Goal: Task Accomplishment & Management: Complete application form

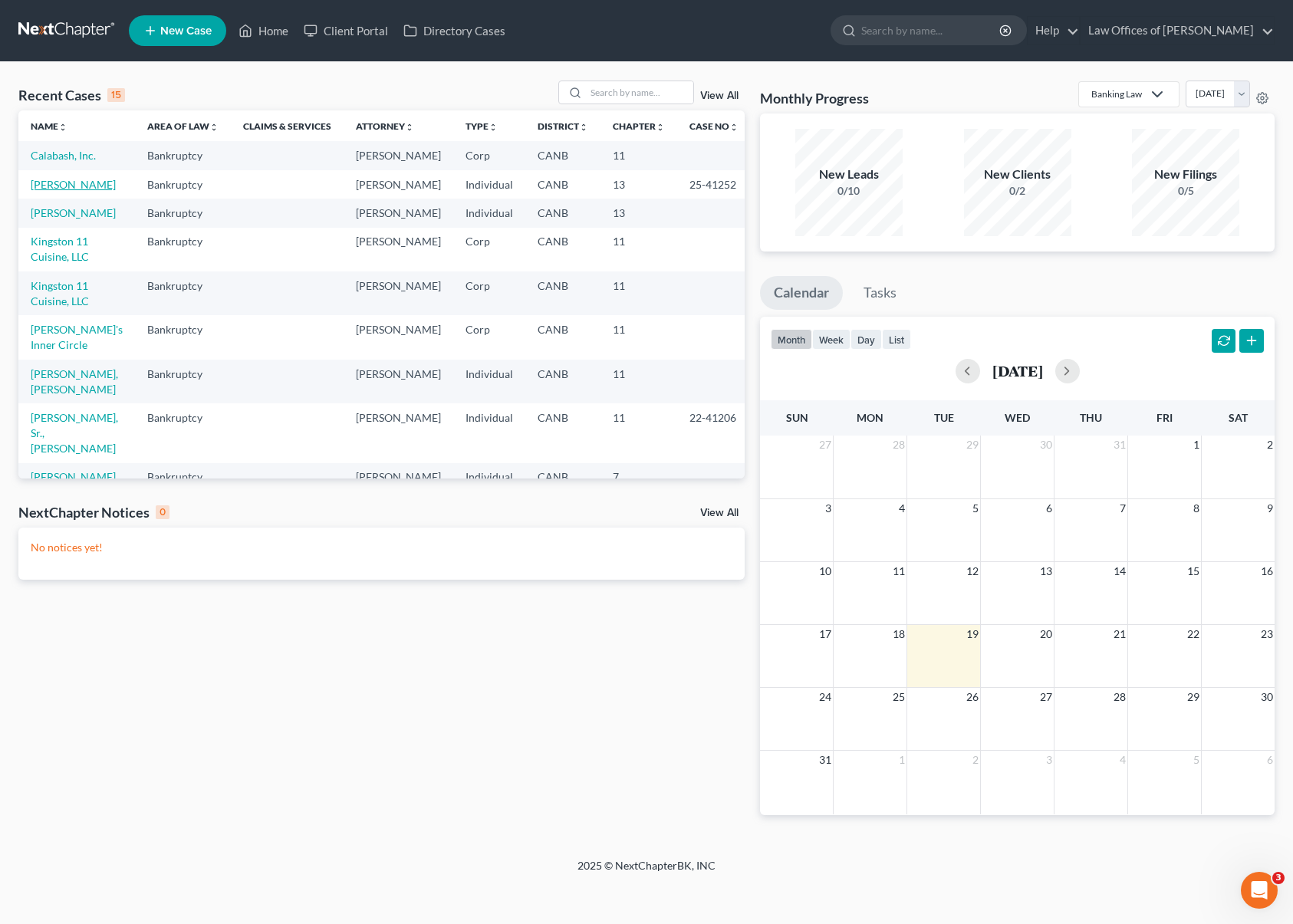
click at [71, 191] on link "[PERSON_NAME]" at bounding box center [73, 184] width 85 height 13
select select "5"
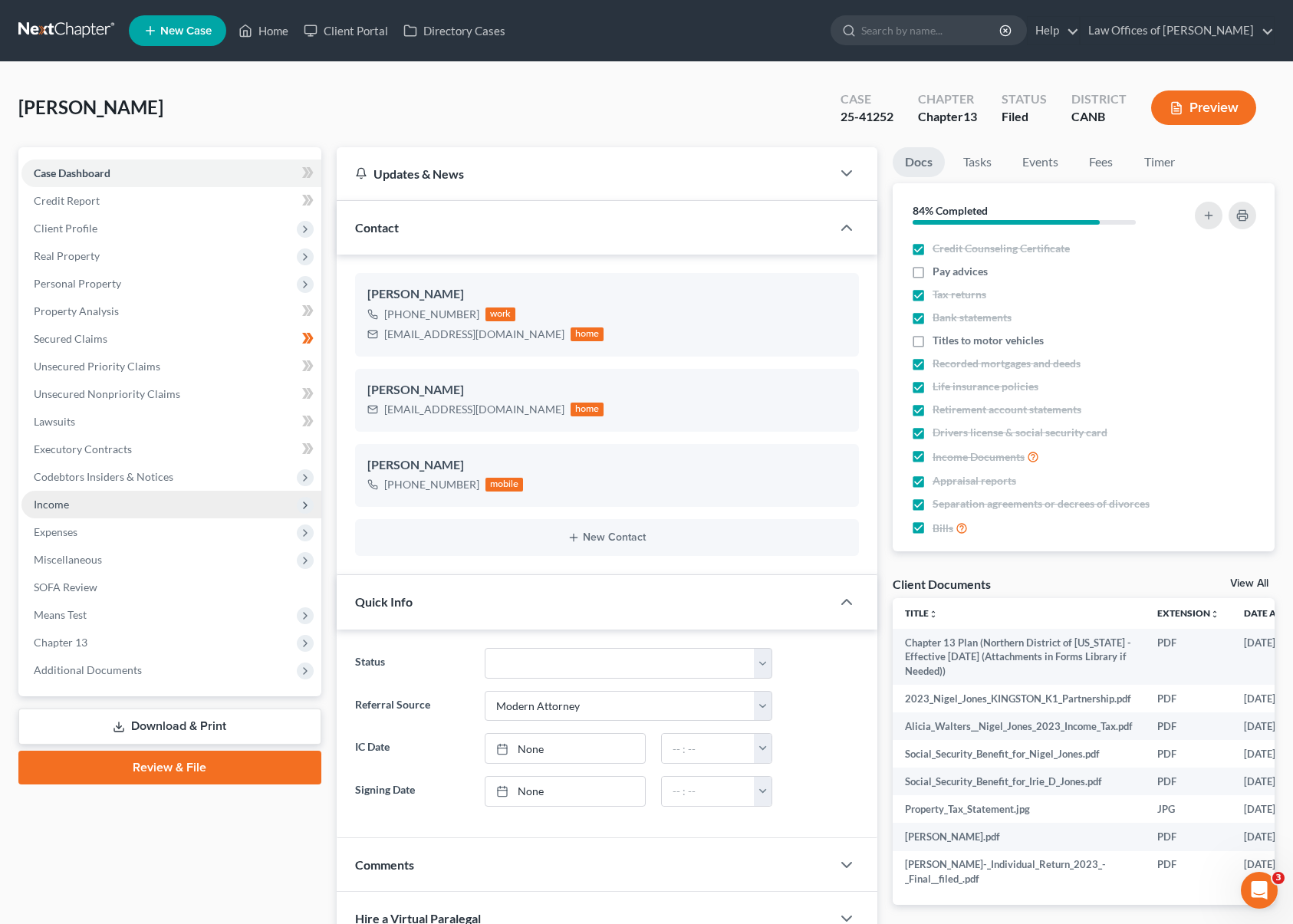
click at [233, 501] on span "Income" at bounding box center [172, 504] width 300 height 28
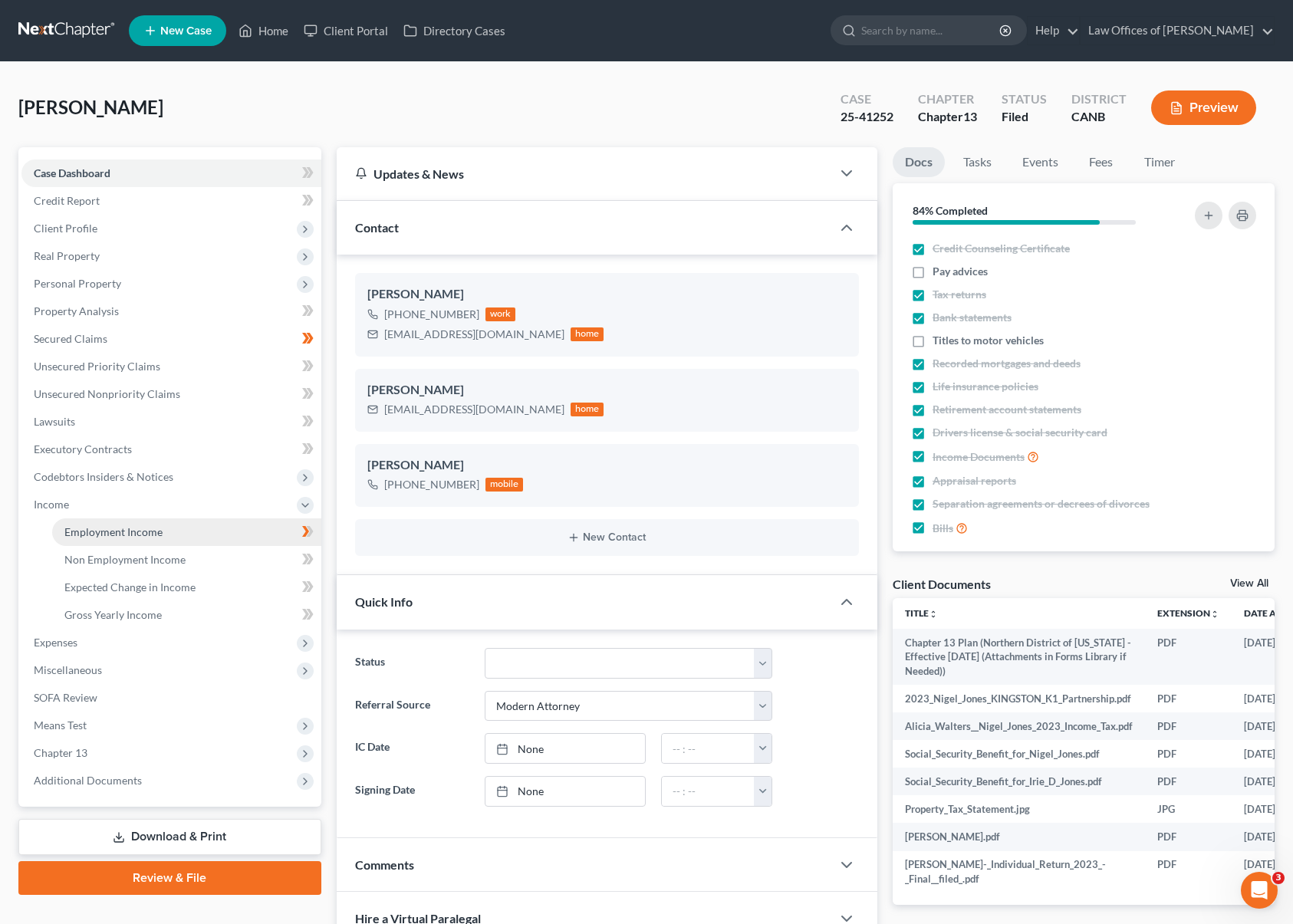
click at [191, 534] on link "Employment Income" at bounding box center [187, 532] width 269 height 28
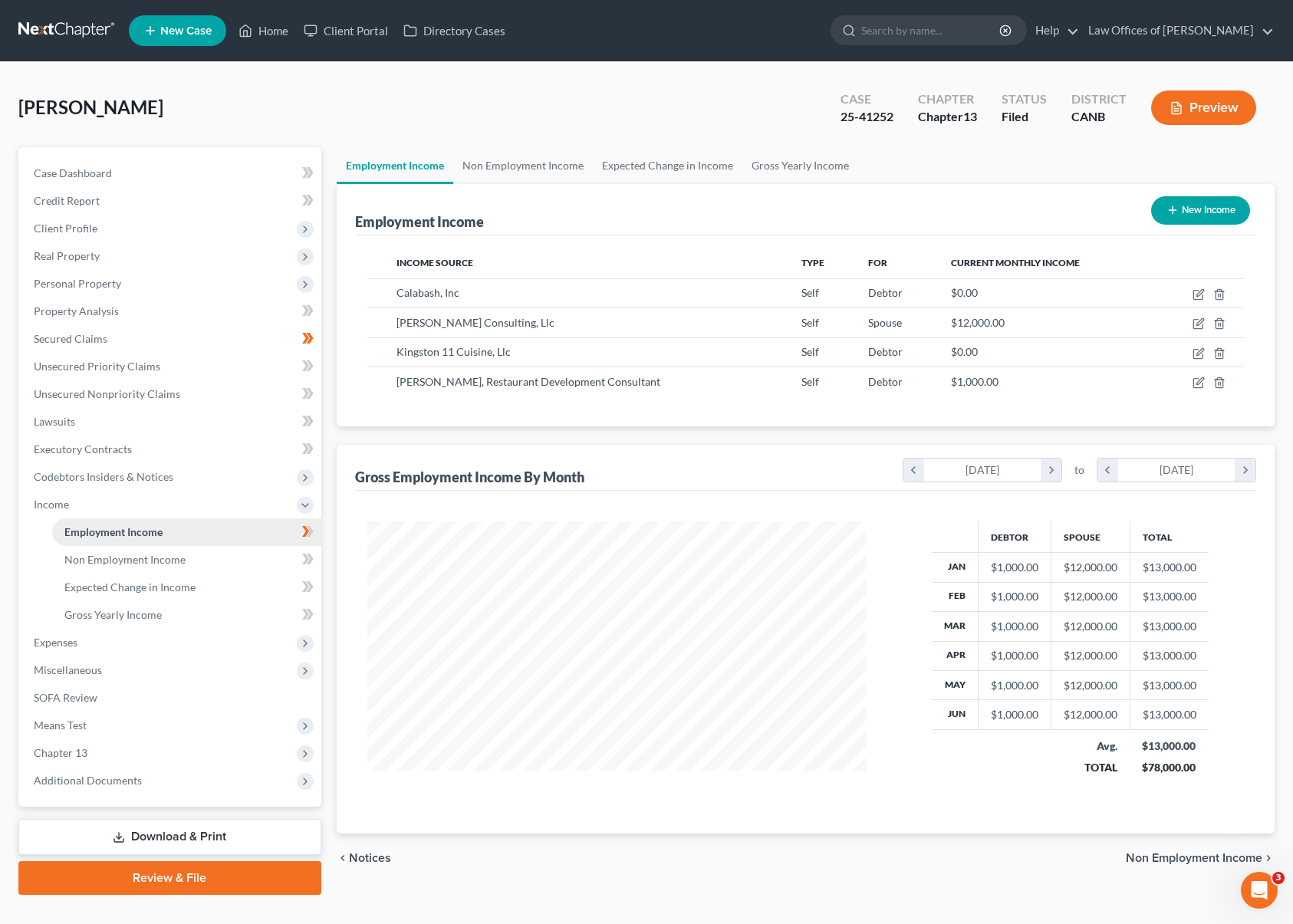
scroll to position [275, 529]
click at [1199, 323] on icon "button" at bounding box center [1200, 322] width 7 height 7
select select "1"
select select "4"
select select "0"
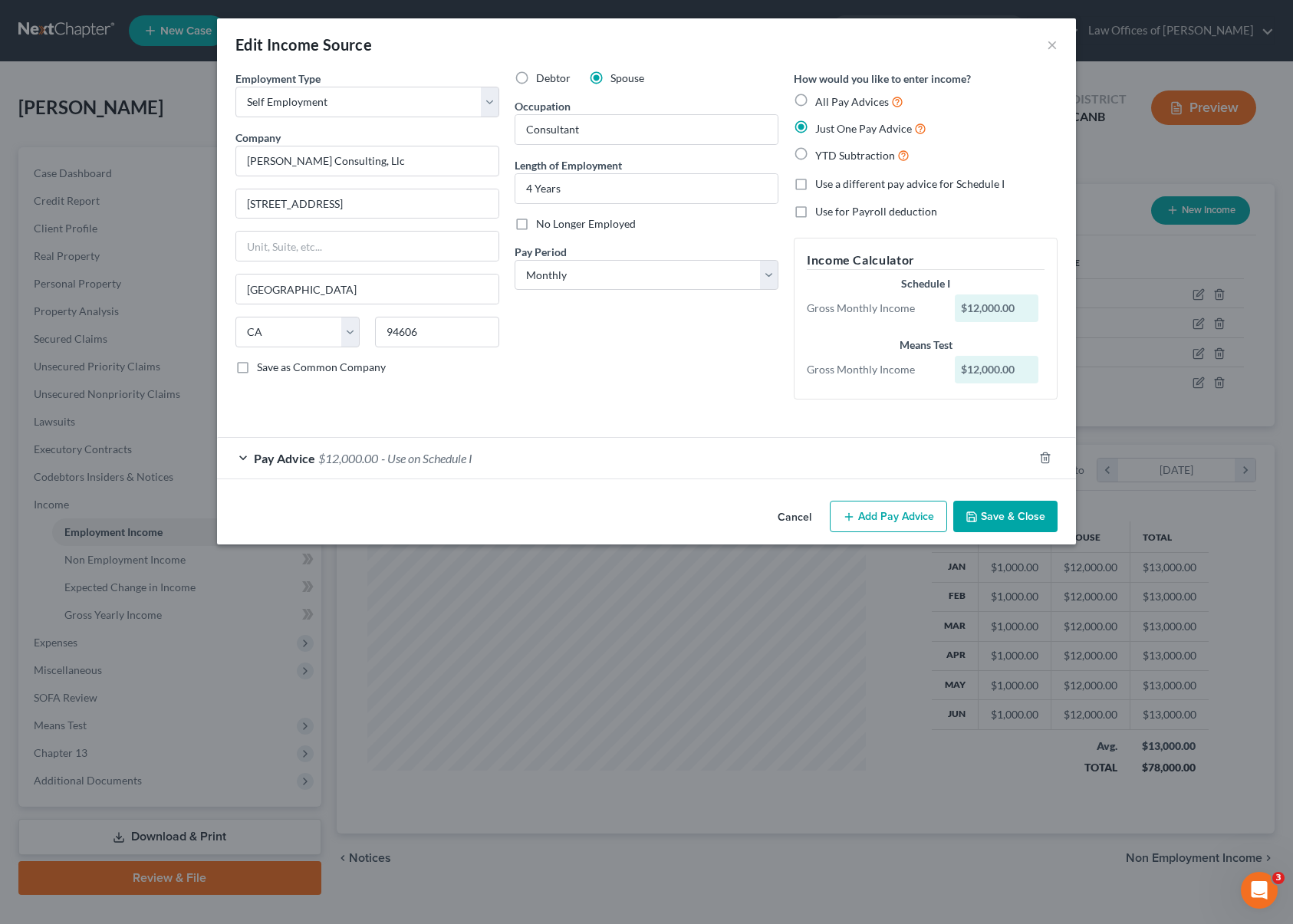
click at [386, 453] on span "- Use on Schedule I" at bounding box center [427, 458] width 91 height 15
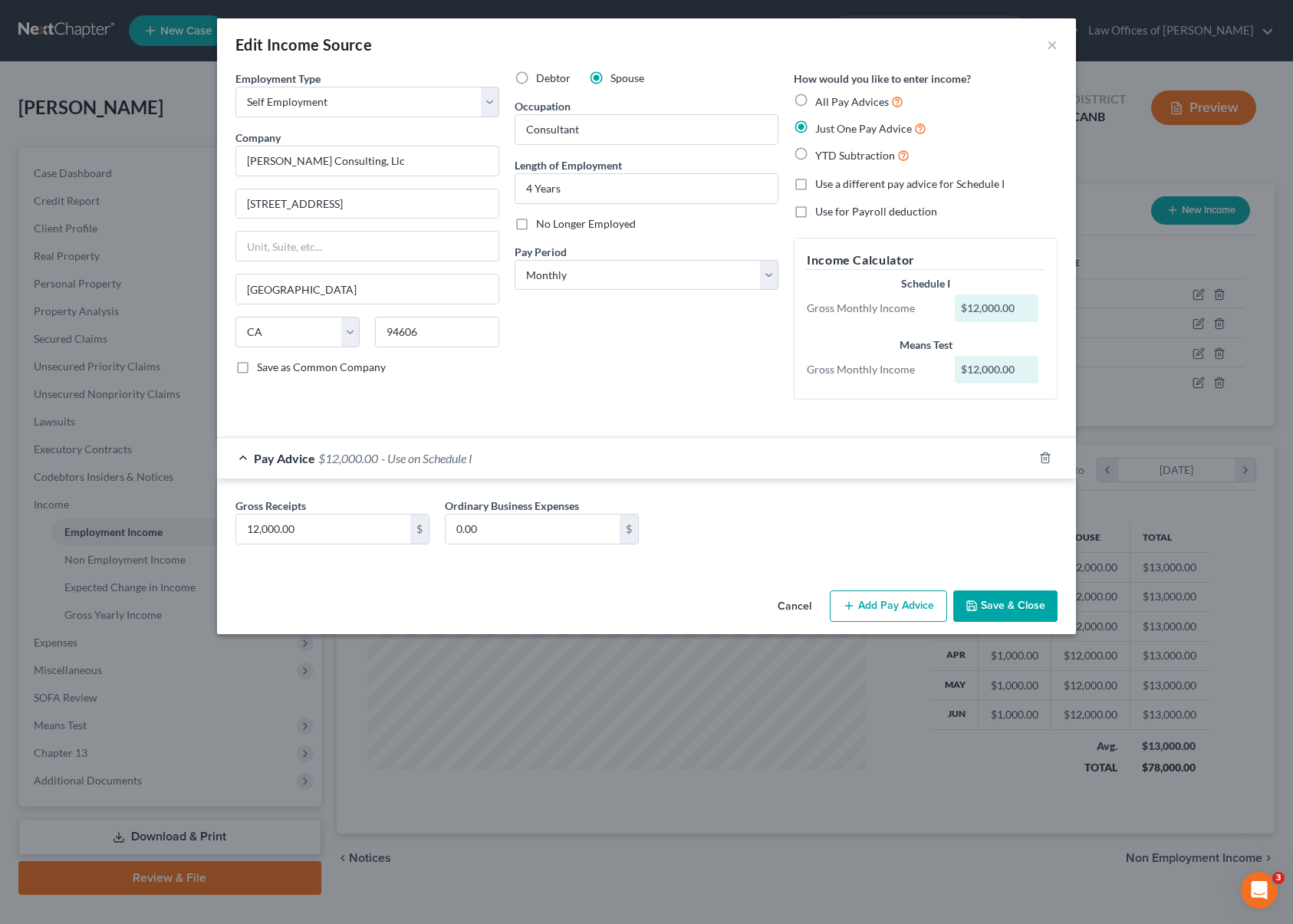
click at [796, 601] on button "Cancel" at bounding box center [795, 608] width 59 height 31
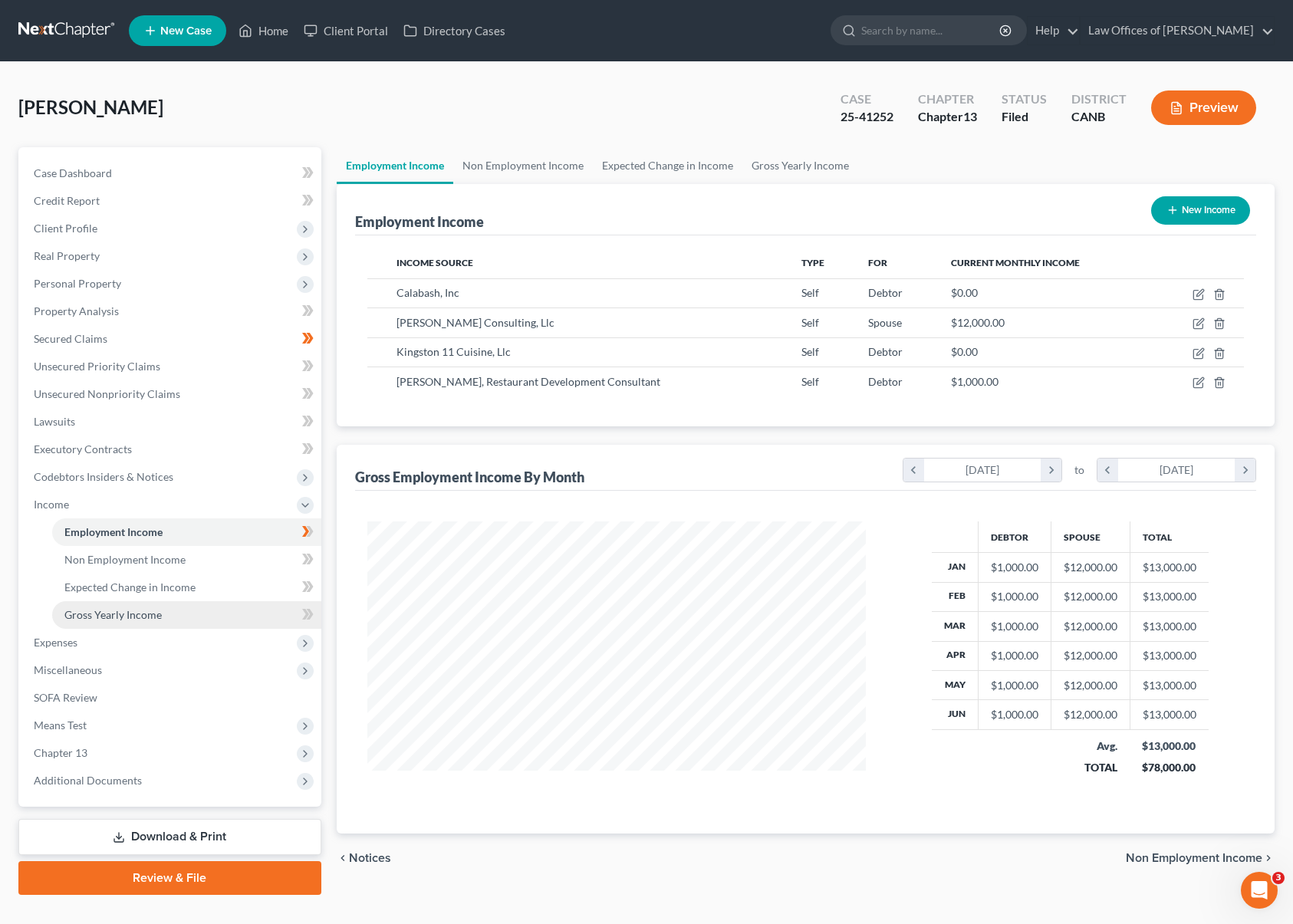
click at [135, 621] on span "Gross Yearly Income" at bounding box center [113, 615] width 97 height 13
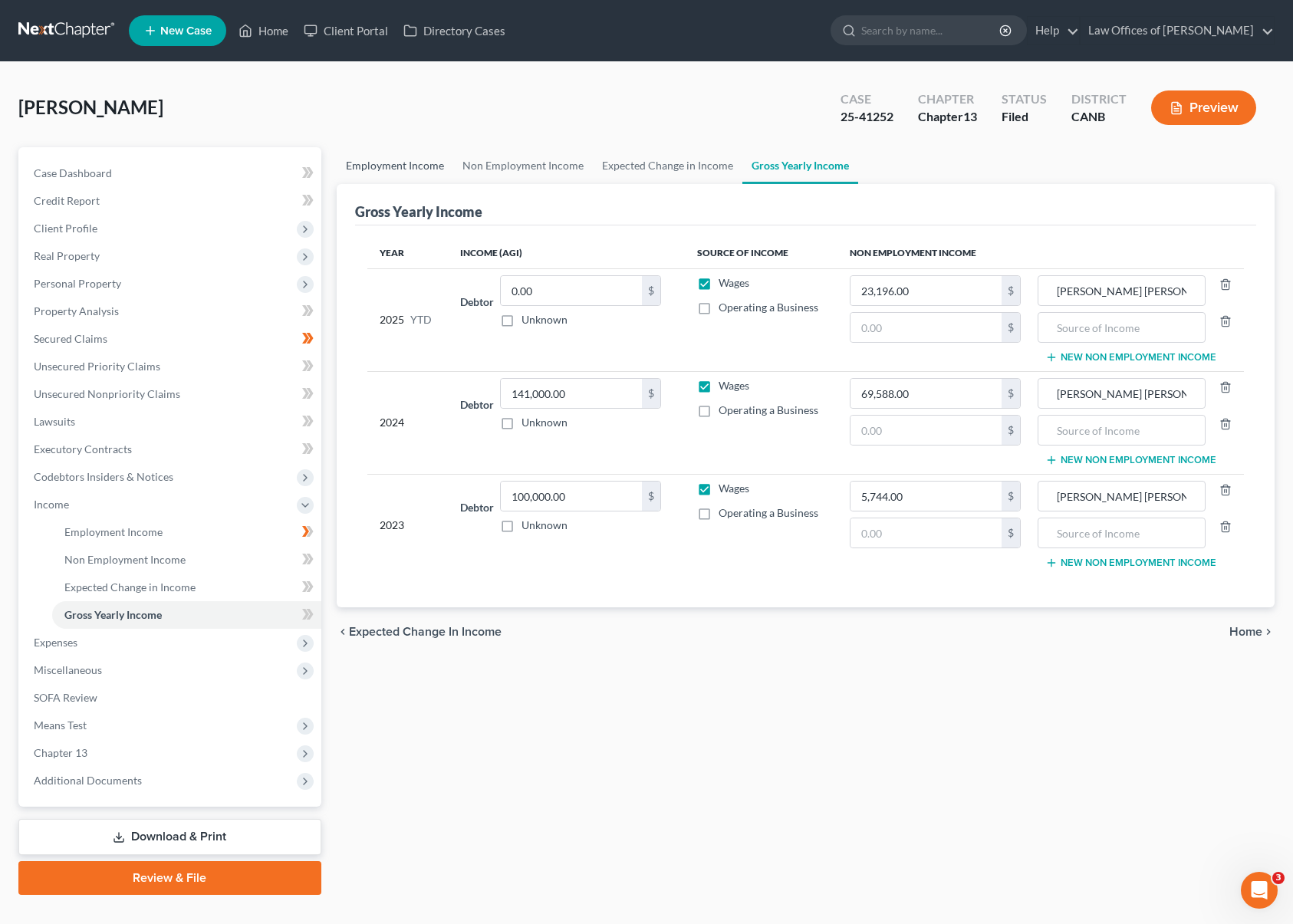
click at [409, 160] on link "Employment Income" at bounding box center [395, 165] width 116 height 37
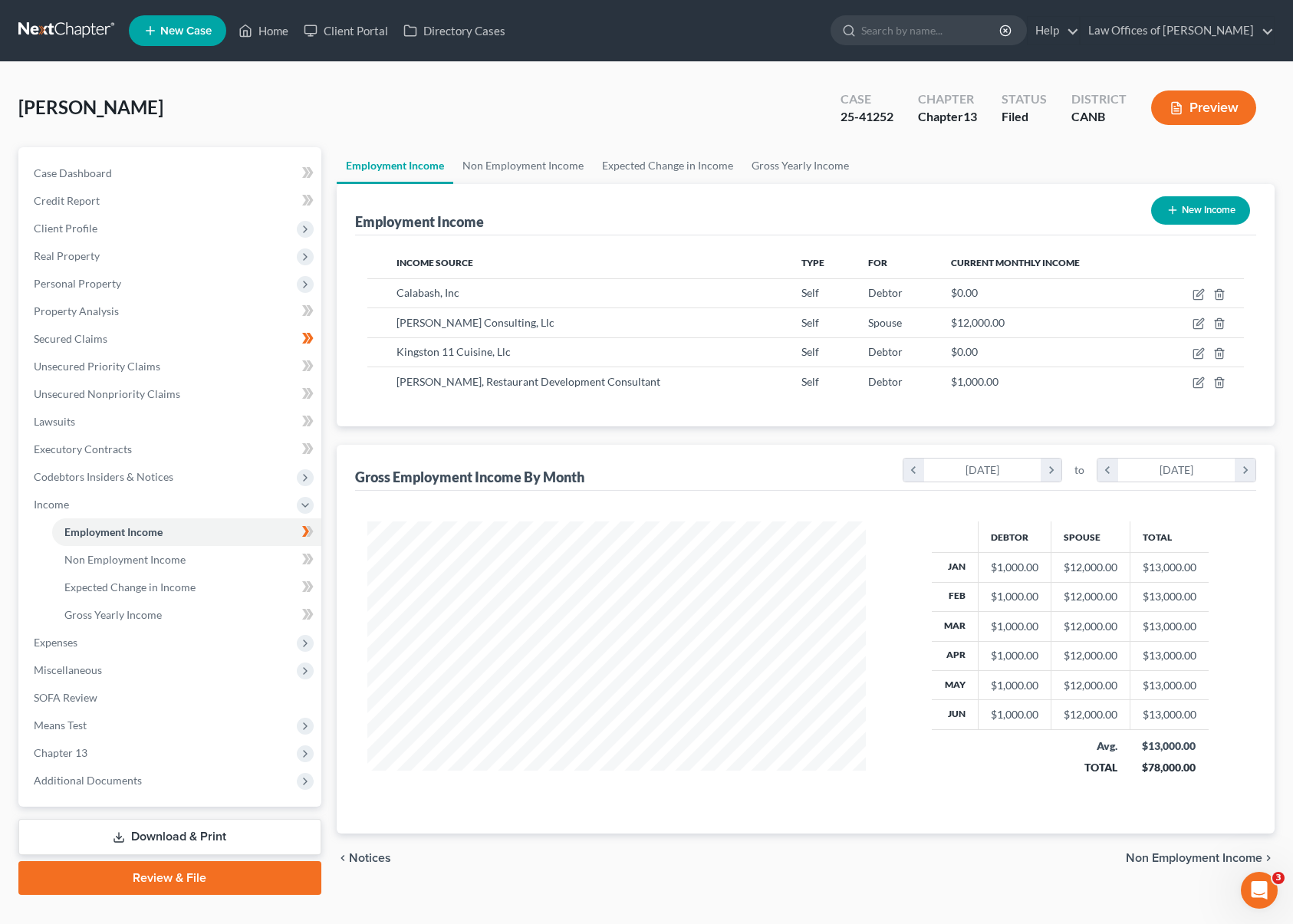
scroll to position [275, 529]
click at [133, 609] on span "Gross Yearly Income" at bounding box center [113, 615] width 97 height 13
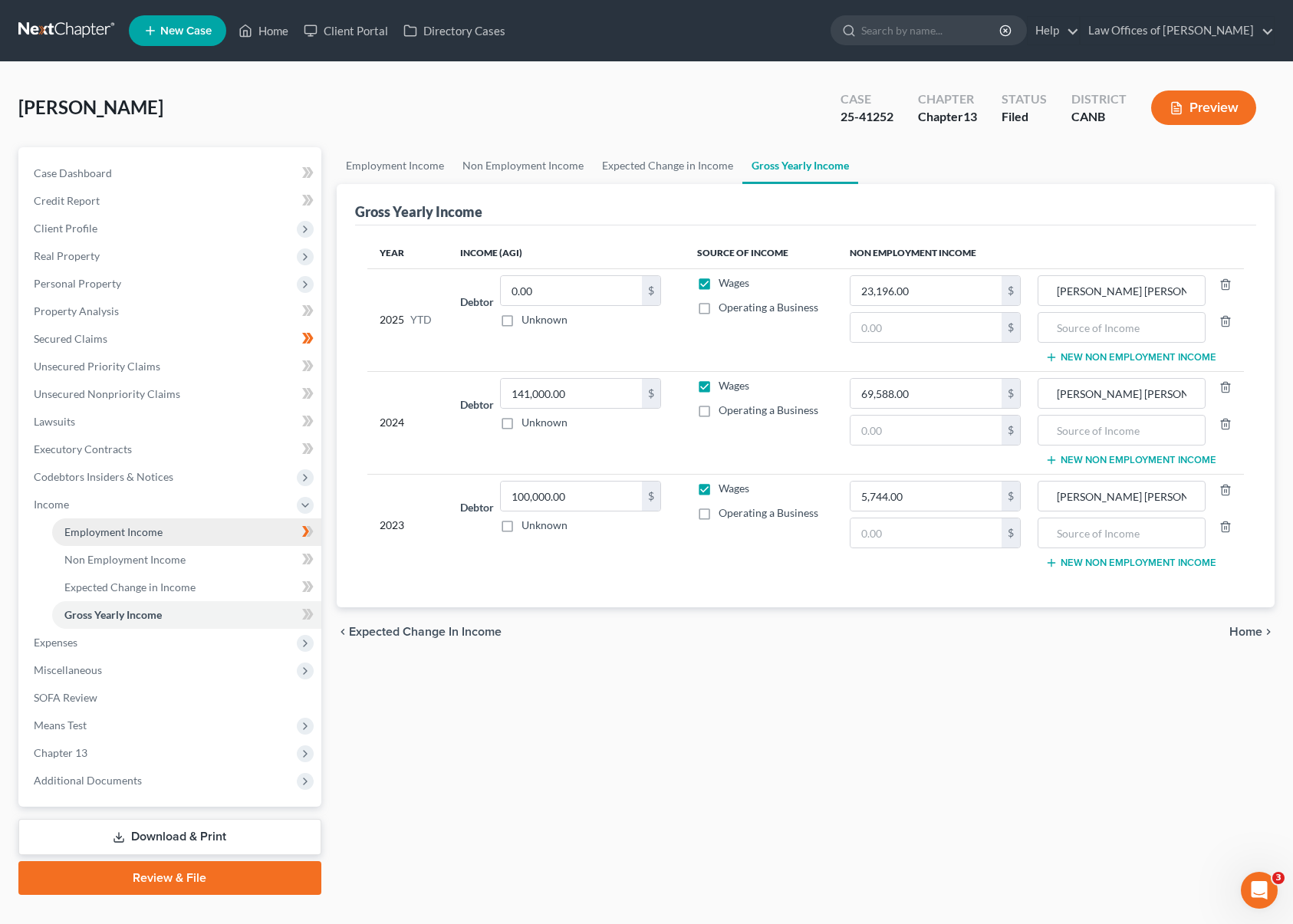
click at [164, 532] on link "Employment Income" at bounding box center [187, 532] width 269 height 28
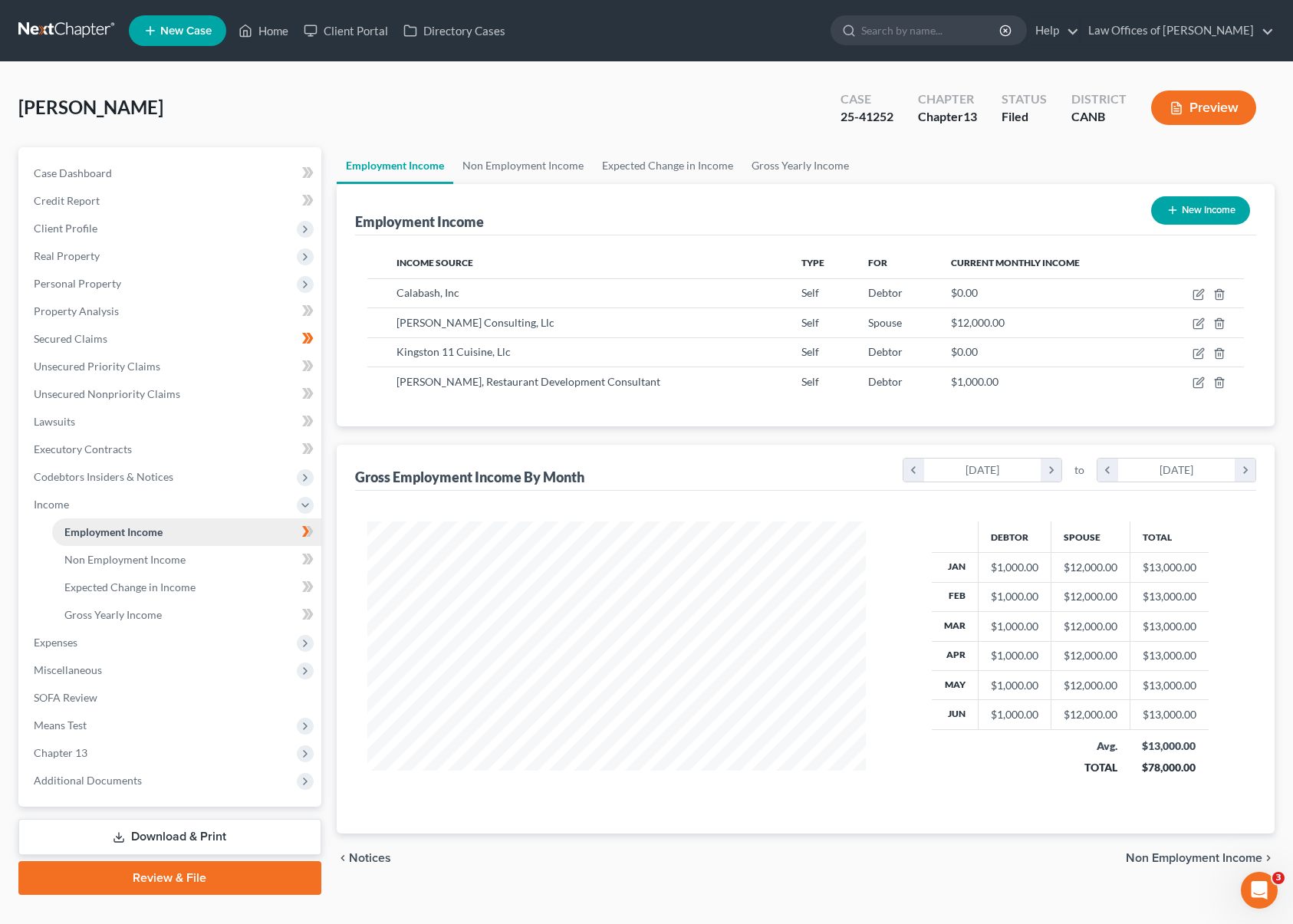
scroll to position [275, 529]
click at [185, 557] on link "Non Employment Income" at bounding box center [187, 560] width 269 height 28
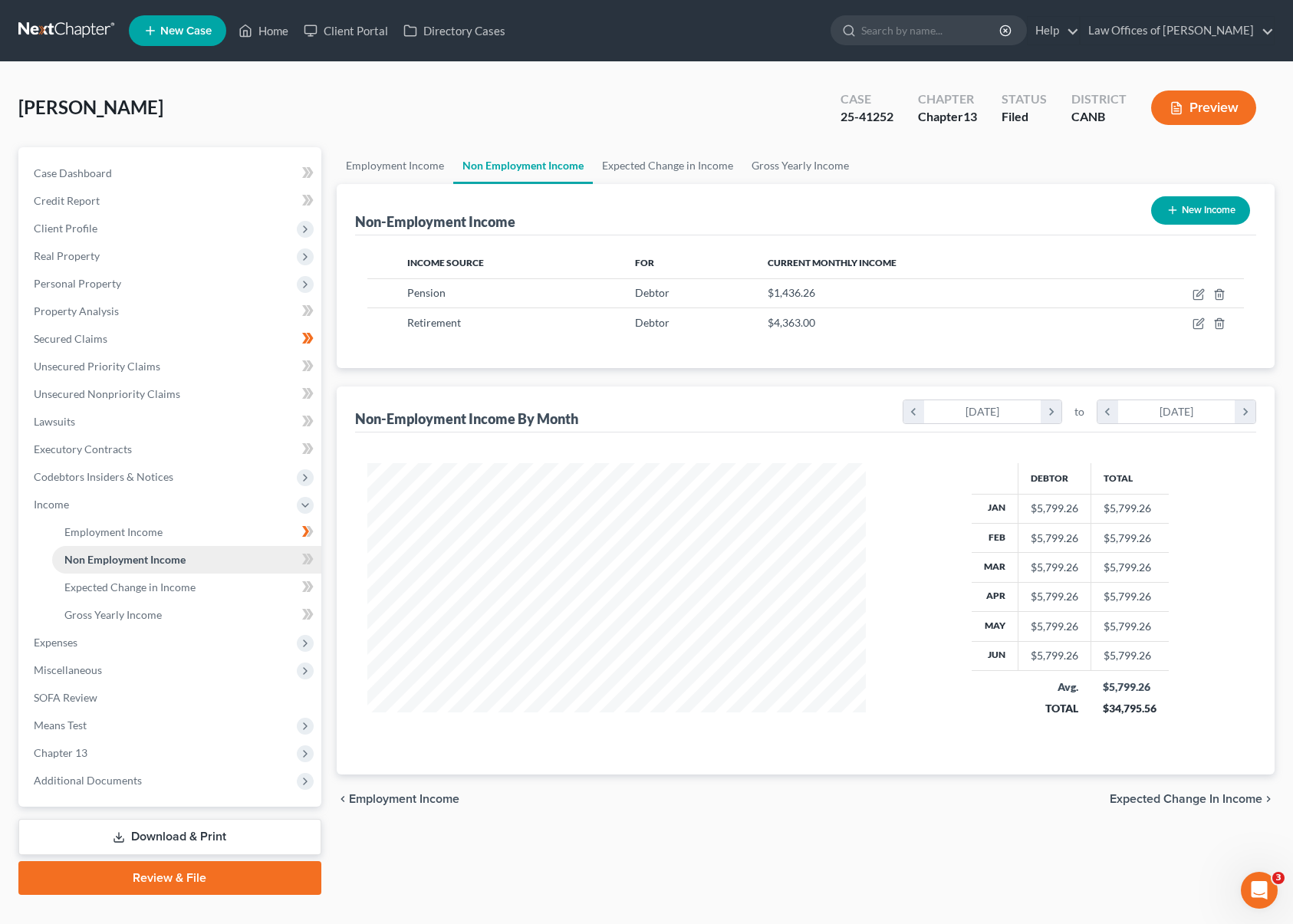
scroll to position [275, 529]
click at [178, 588] on span "Expected Change in Income" at bounding box center [130, 587] width 131 height 13
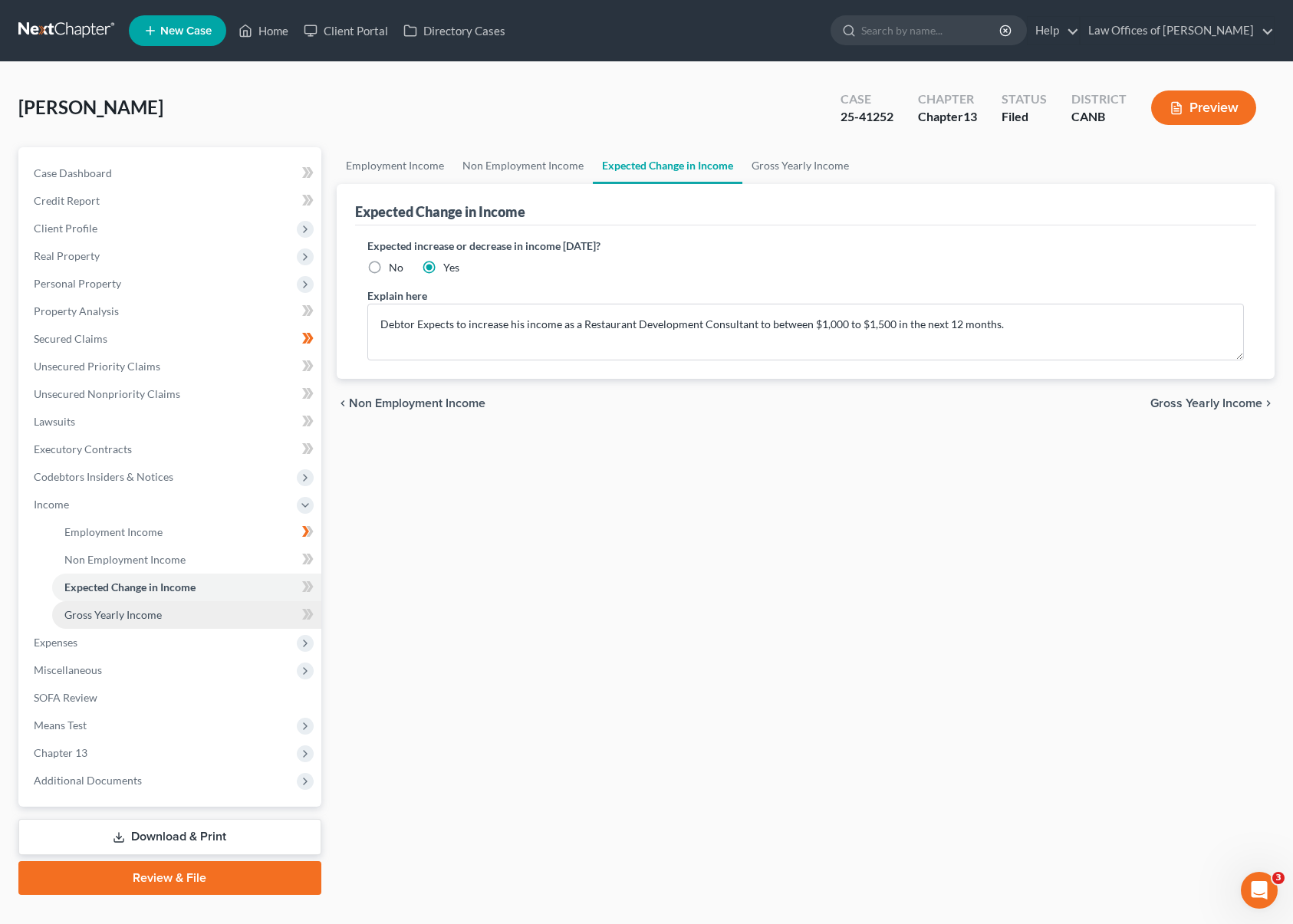
click at [149, 613] on span "Gross Yearly Income" at bounding box center [113, 615] width 97 height 13
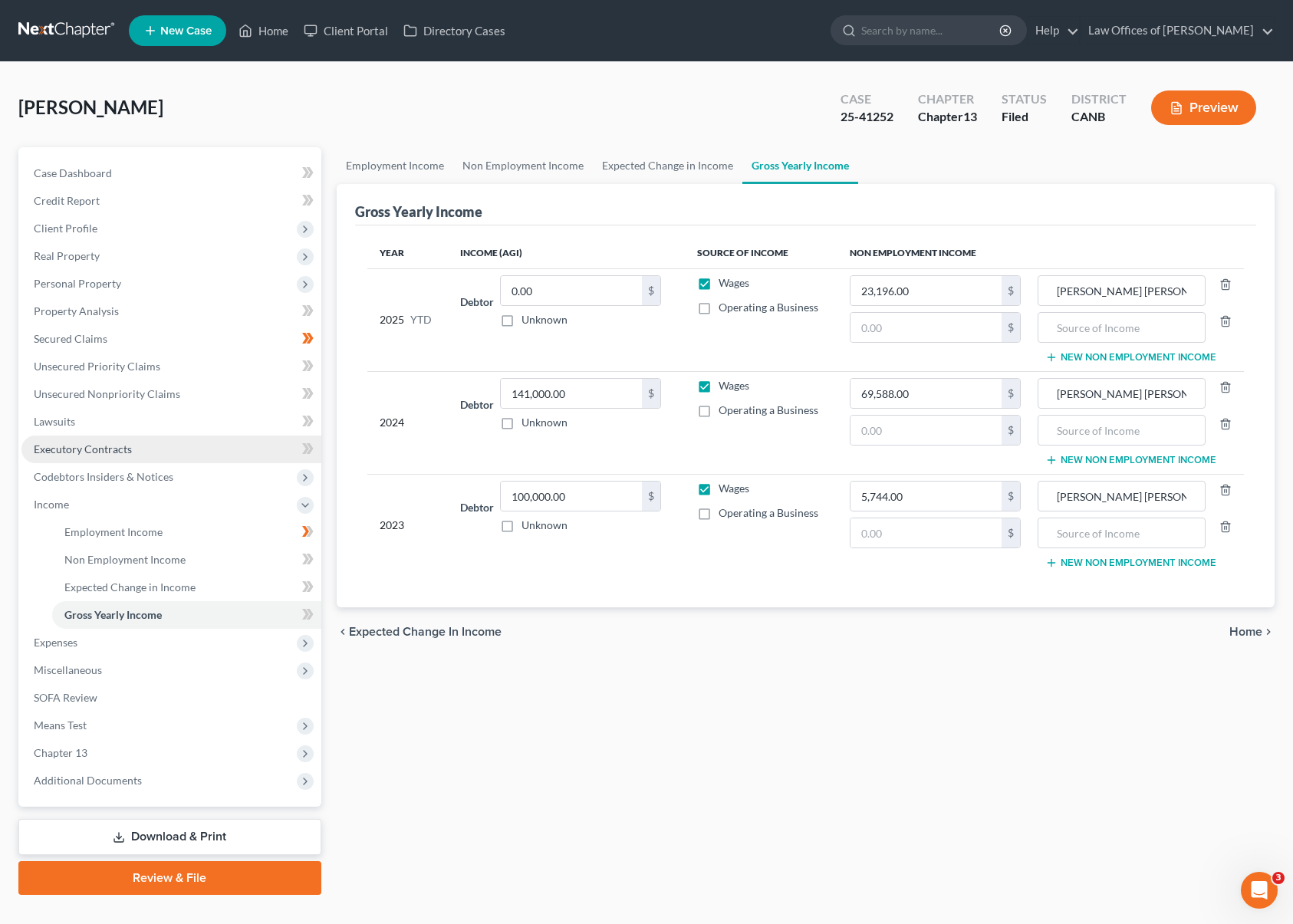
scroll to position [16, 0]
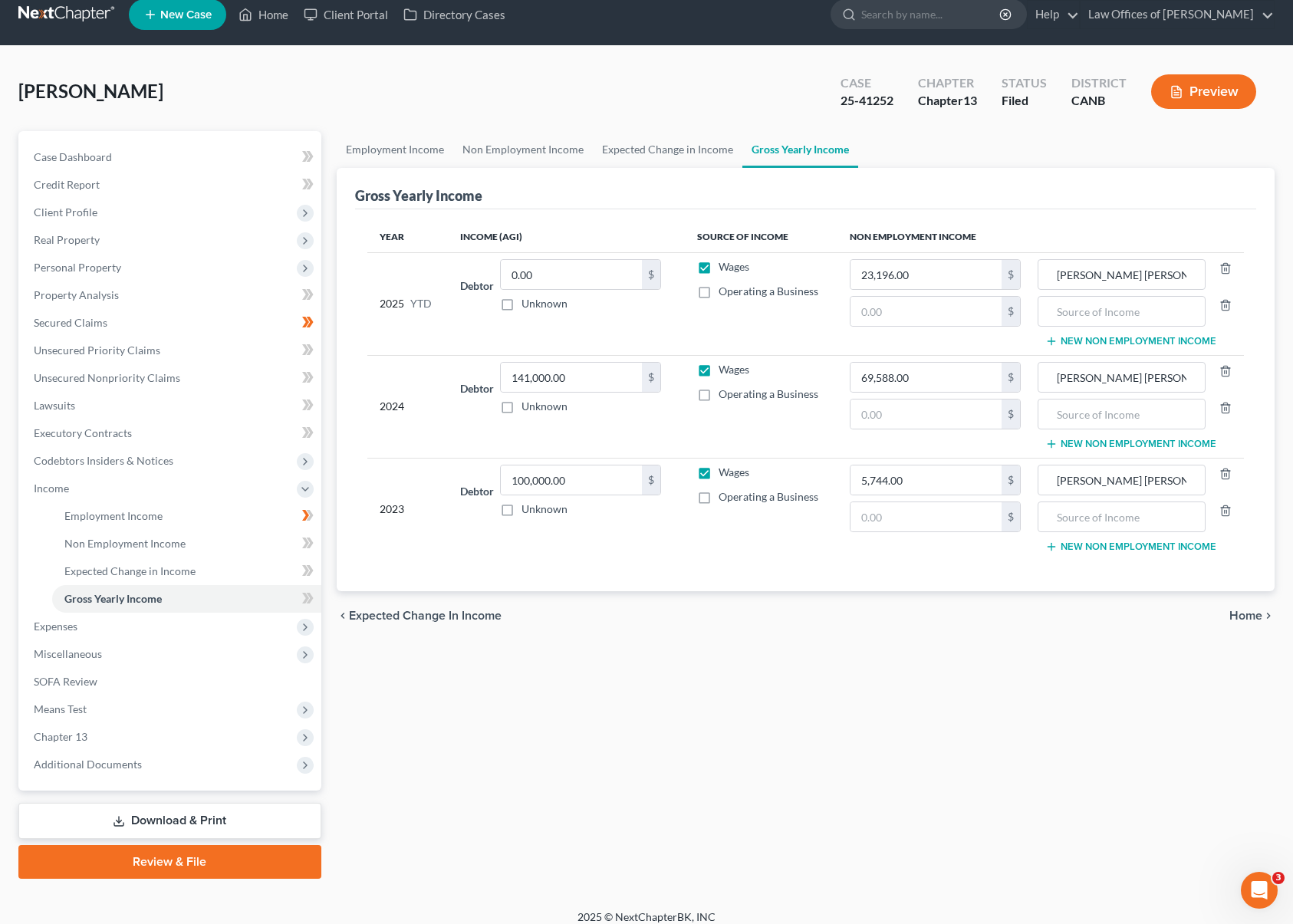
click at [547, 337] on td "Debtor 0.00 $ Unknown Balance Undetermined 0.00 $ Unknown" at bounding box center [566, 303] width 237 height 103
click at [719, 393] on label "Operating a Business" at bounding box center [769, 394] width 100 height 16
click at [725, 393] on input "Operating a Business" at bounding box center [730, 391] width 10 height 10
checkbox input "true"
click at [719, 371] on label "Wages" at bounding box center [734, 370] width 31 height 16
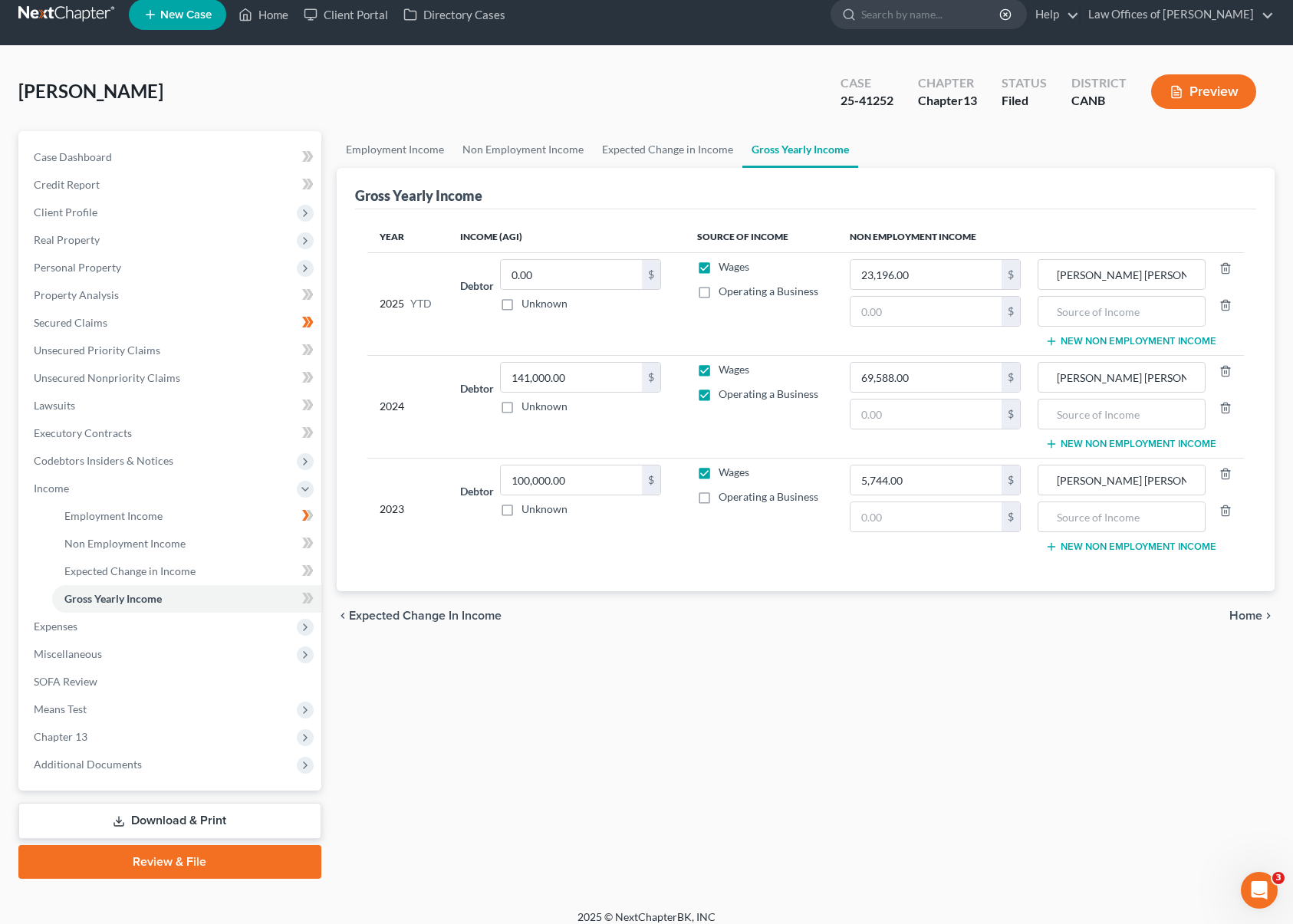
click at [725, 371] on input "Wages" at bounding box center [730, 367] width 10 height 10
click at [719, 369] on label "Wages" at bounding box center [734, 370] width 31 height 16
click at [725, 369] on input "Wages" at bounding box center [730, 367] width 10 height 10
checkbox input "true"
click at [719, 392] on label "Operating a Business" at bounding box center [769, 394] width 100 height 16
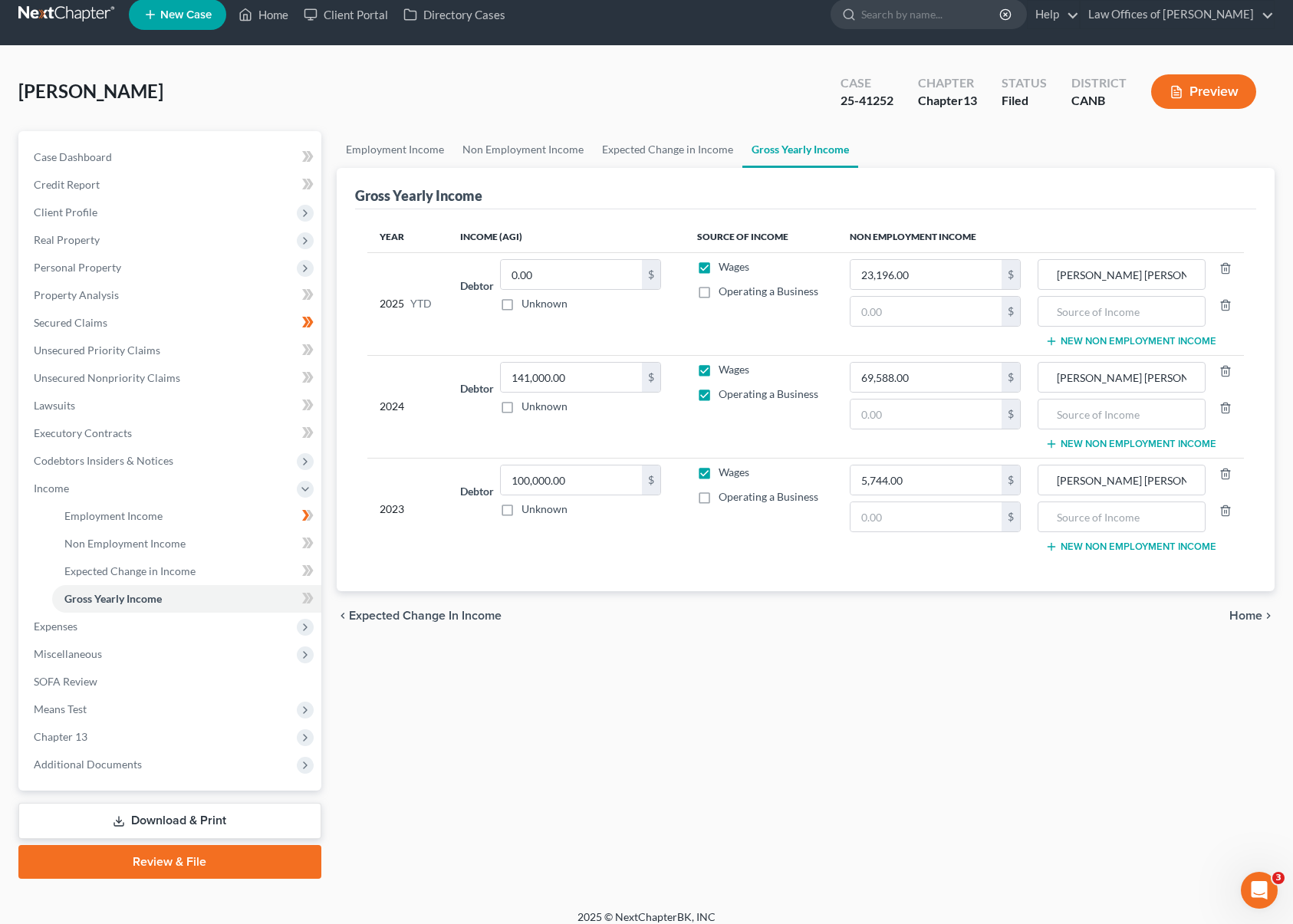
click at [725, 392] on input "Operating a Business" at bounding box center [730, 391] width 10 height 10
checkbox input "false"
click at [1253, 891] on icon "Open Intercom Messenger" at bounding box center [1257, 888] width 10 height 12
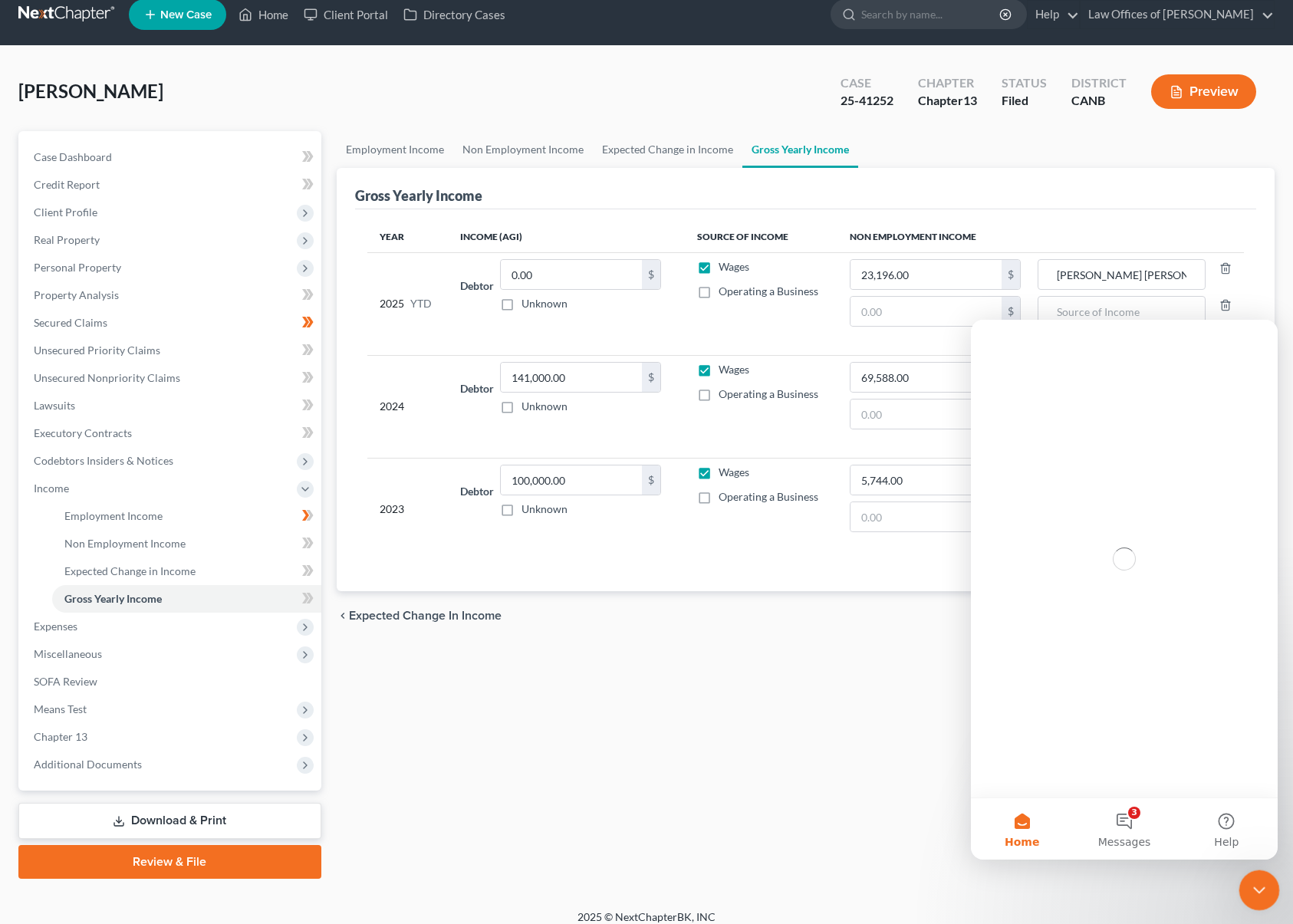
scroll to position [0, 0]
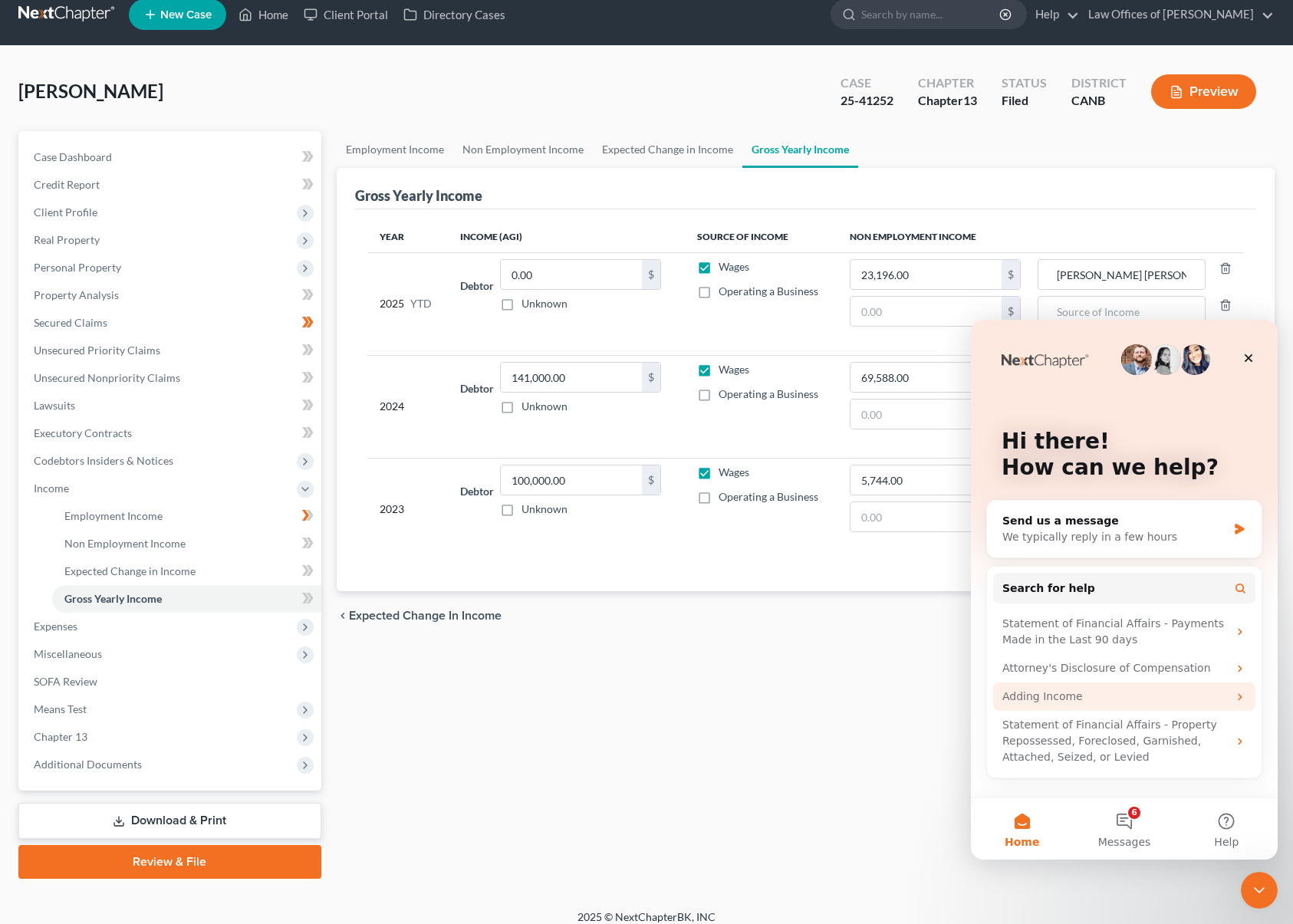
click at [1082, 696] on div "Adding Income" at bounding box center [1115, 696] width 226 height 16
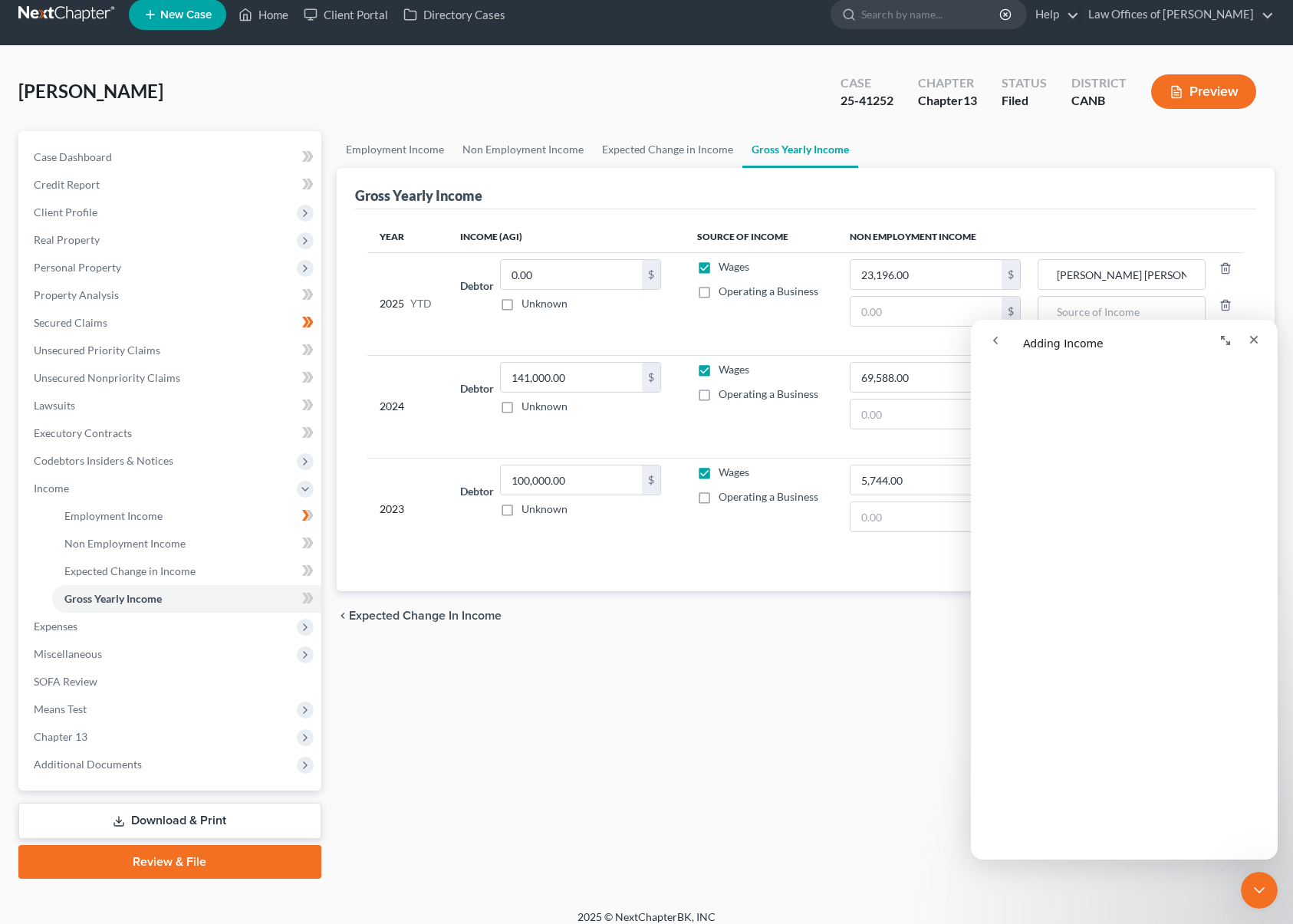
scroll to position [1992, 0]
click at [799, 531] on td "Wages Operating a Business" at bounding box center [762, 509] width 153 height 102
click at [1251, 342] on icon "Close" at bounding box center [1254, 340] width 9 height 9
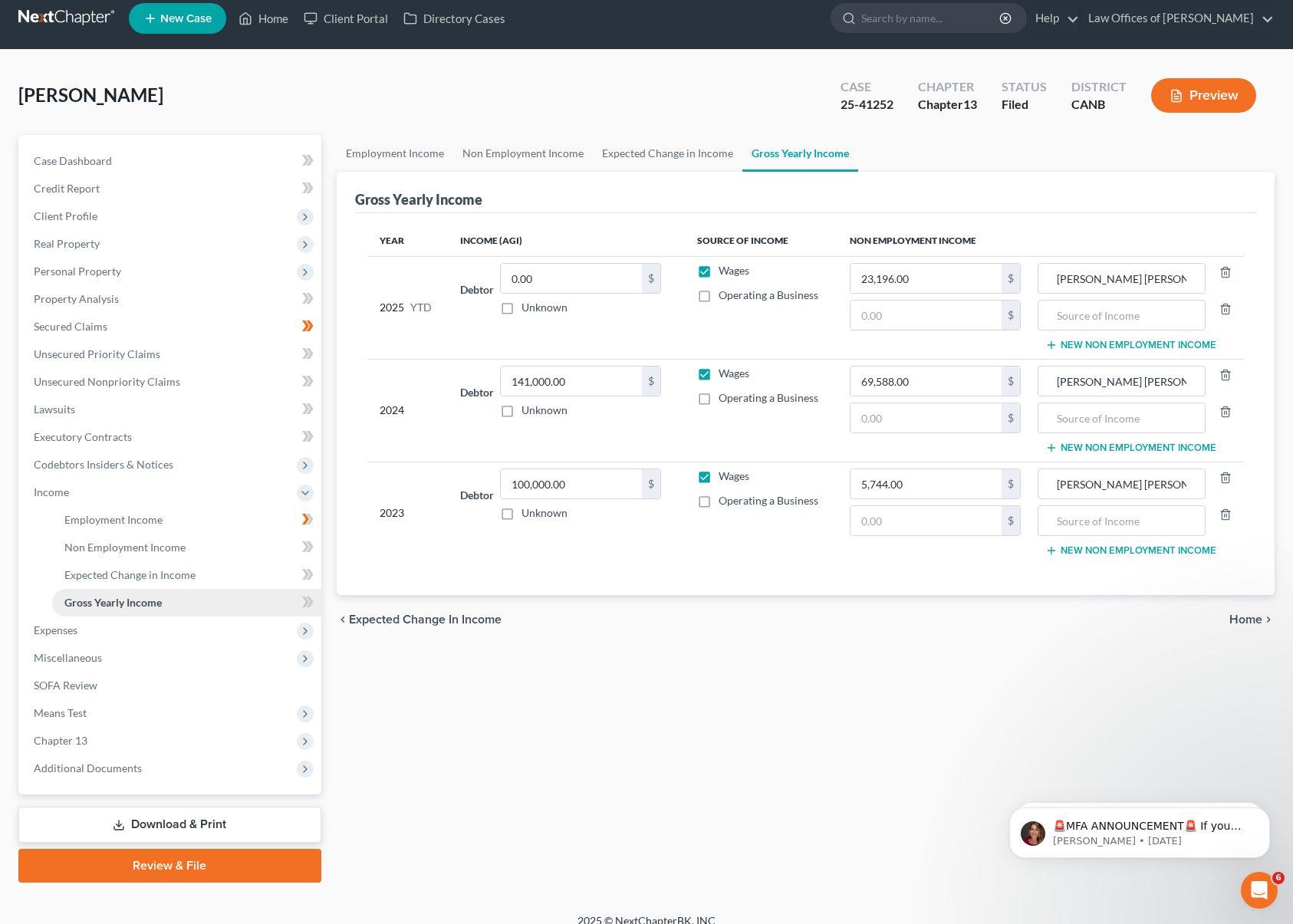
scroll to position [0, 0]
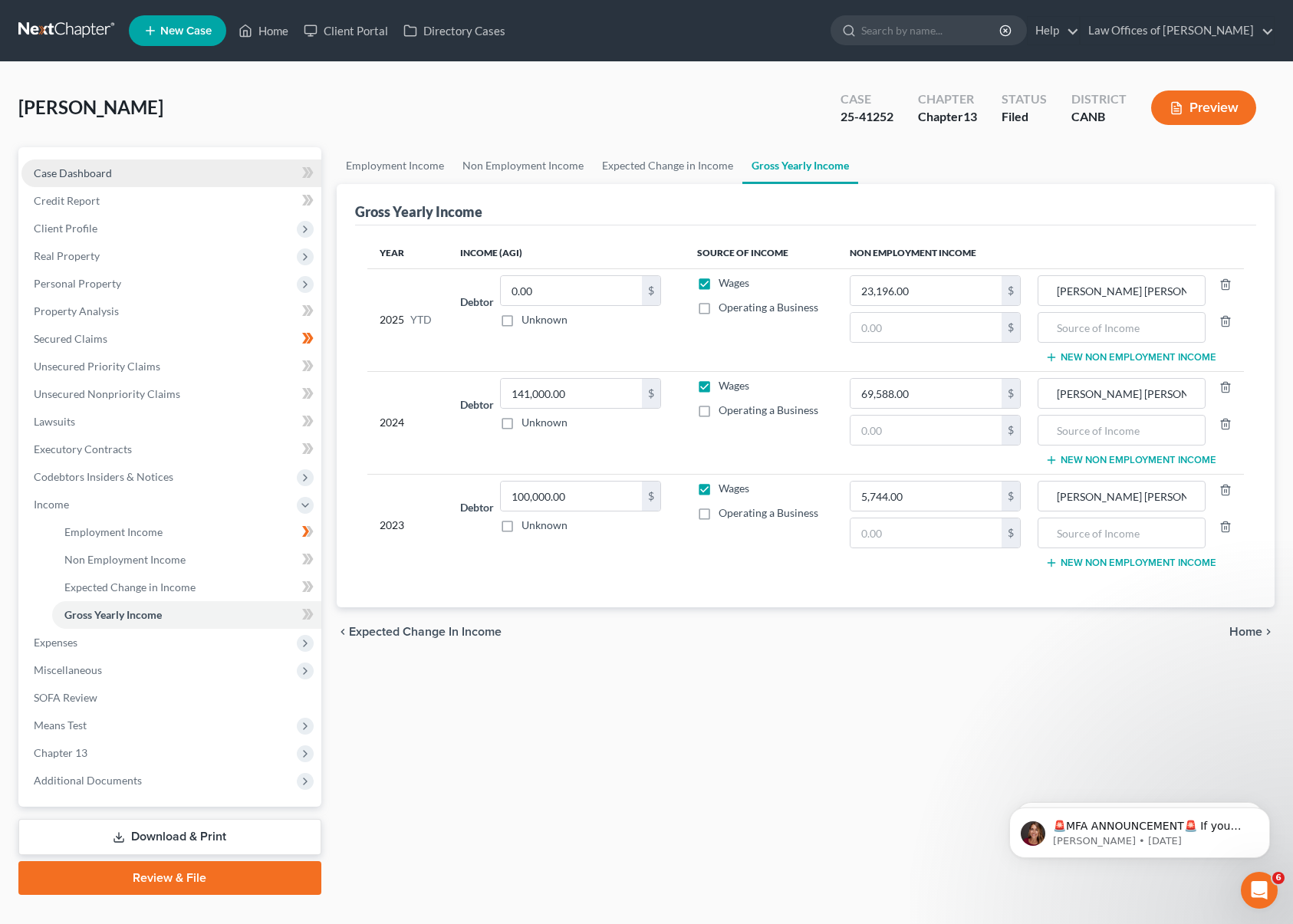
click at [243, 172] on link "Case Dashboard" at bounding box center [172, 173] width 300 height 28
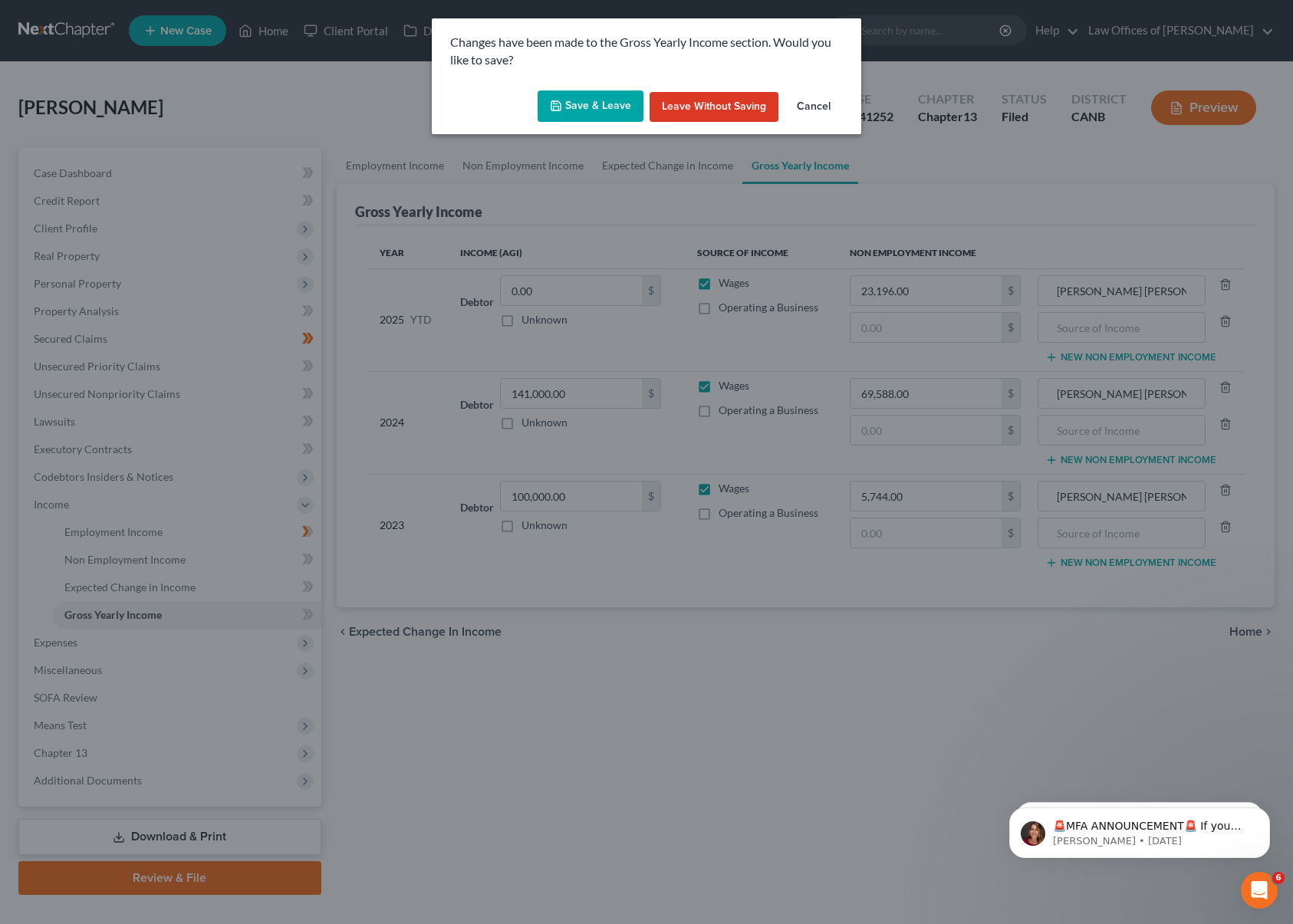
click at [678, 107] on button "Leave without Saving" at bounding box center [714, 108] width 128 height 31
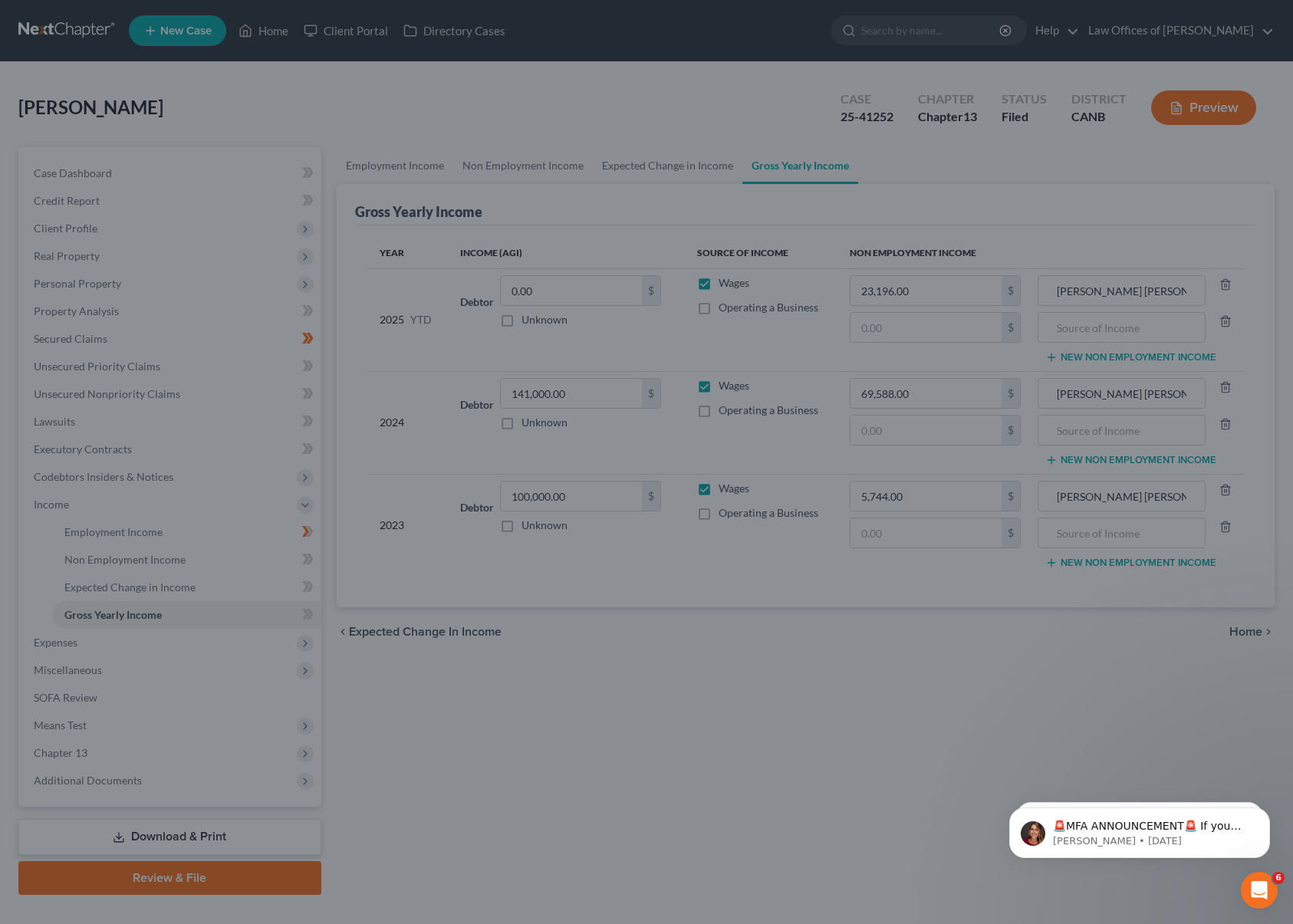
select select "5"
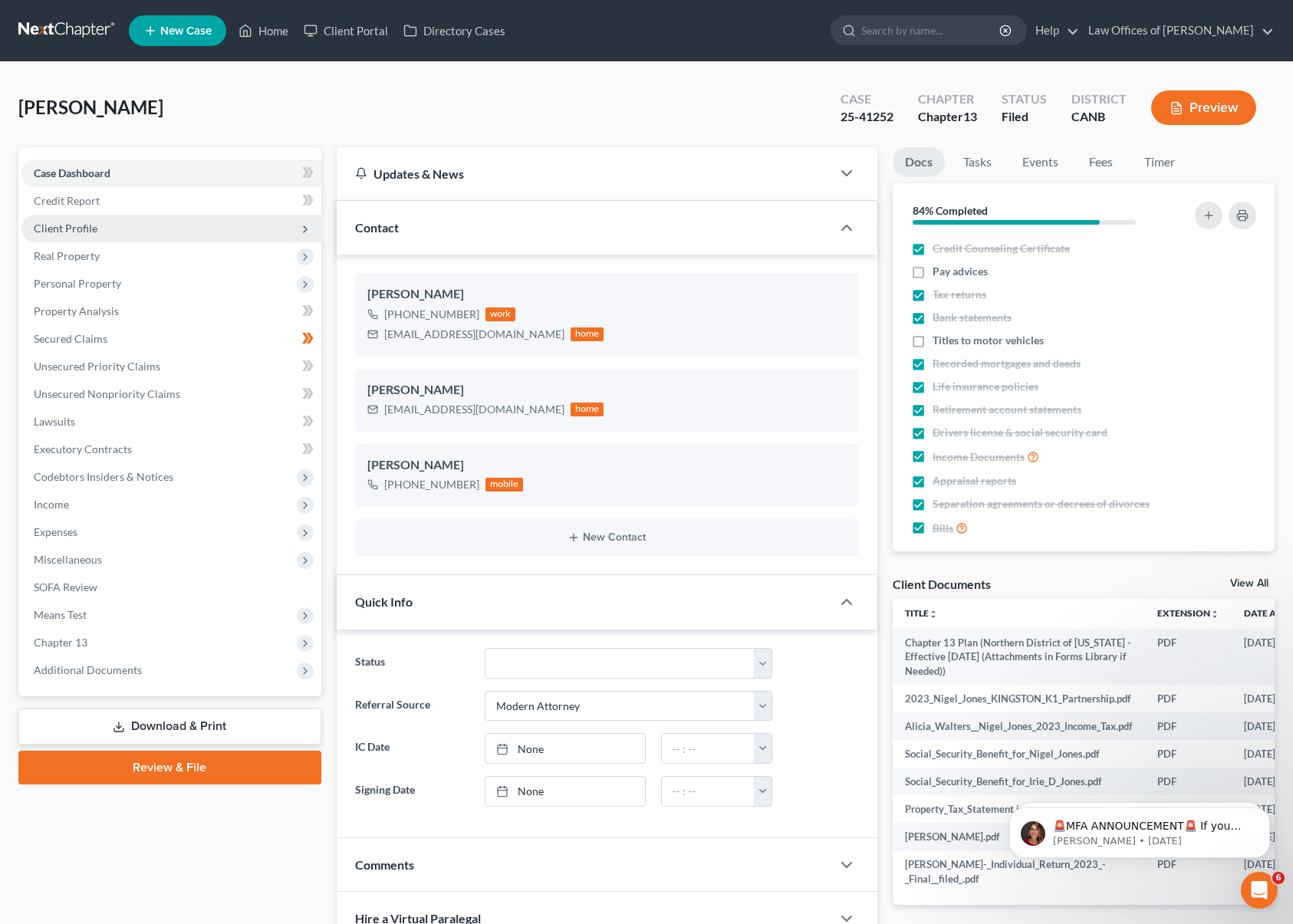
click at [259, 233] on span "Client Profile" at bounding box center [172, 228] width 300 height 28
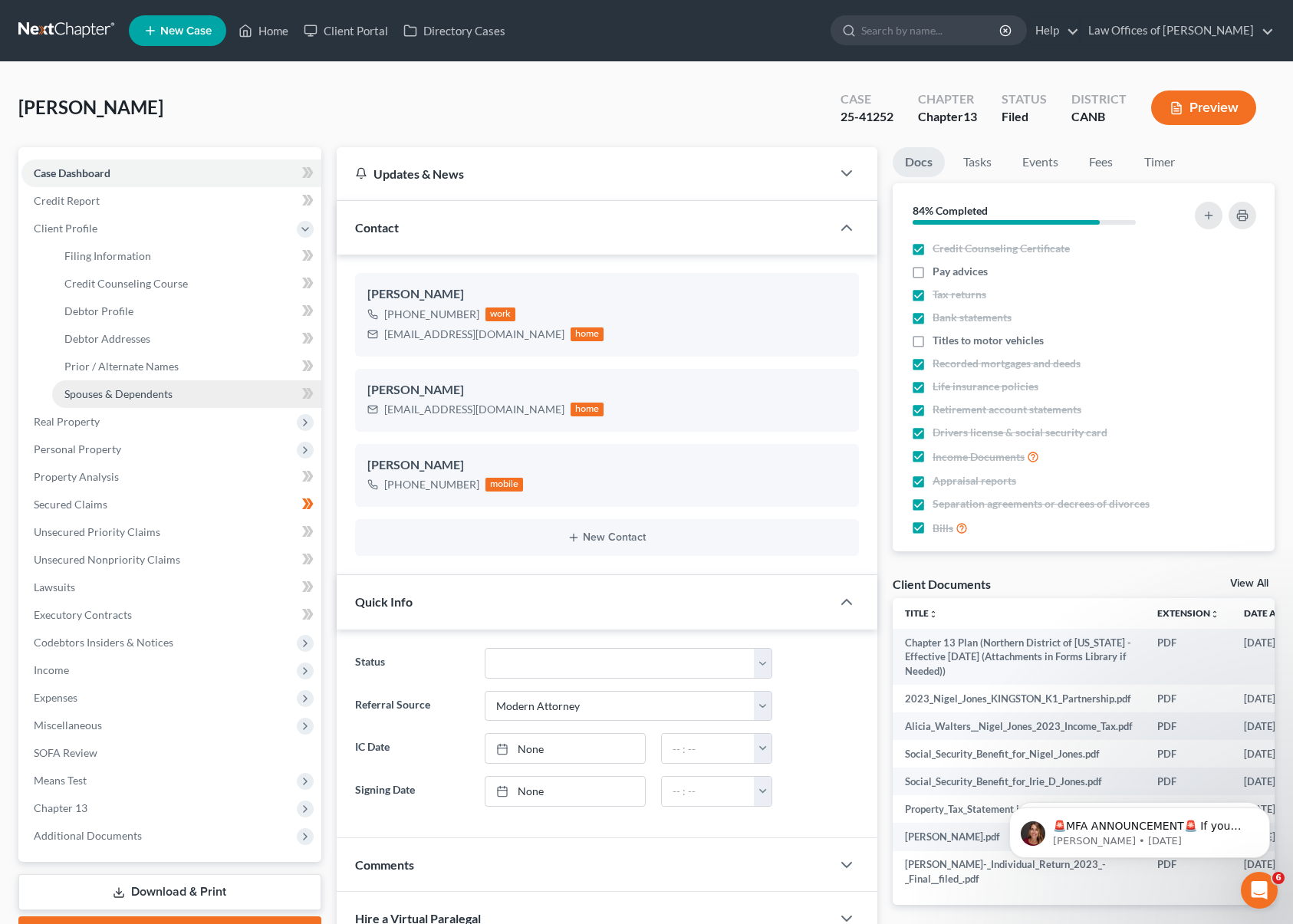
click at [203, 393] on link "Spouses & Dependents" at bounding box center [187, 394] width 269 height 28
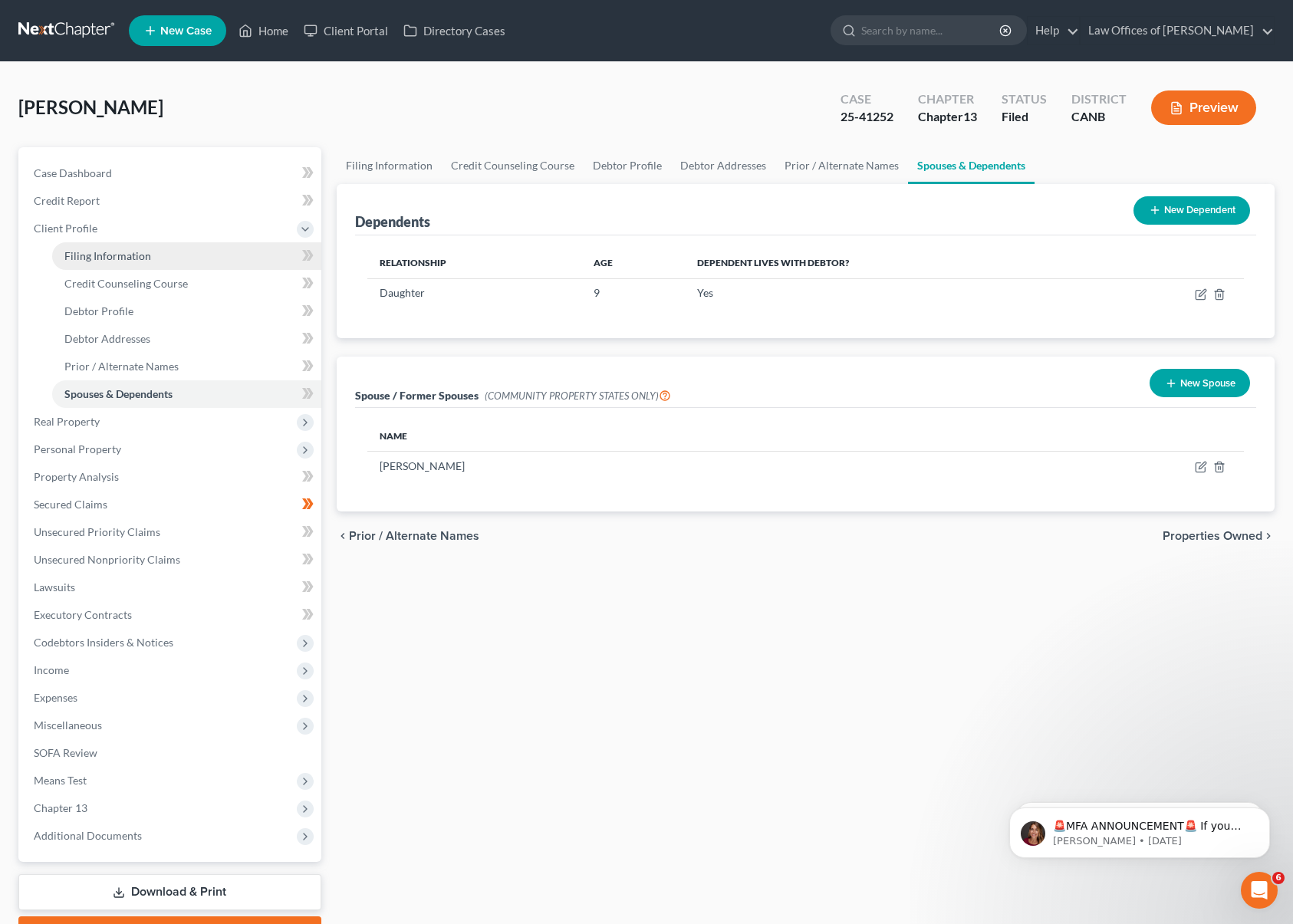
click at [214, 258] on link "Filing Information" at bounding box center [187, 256] width 269 height 28
select select "1"
select select "0"
select select "3"
select select "4"
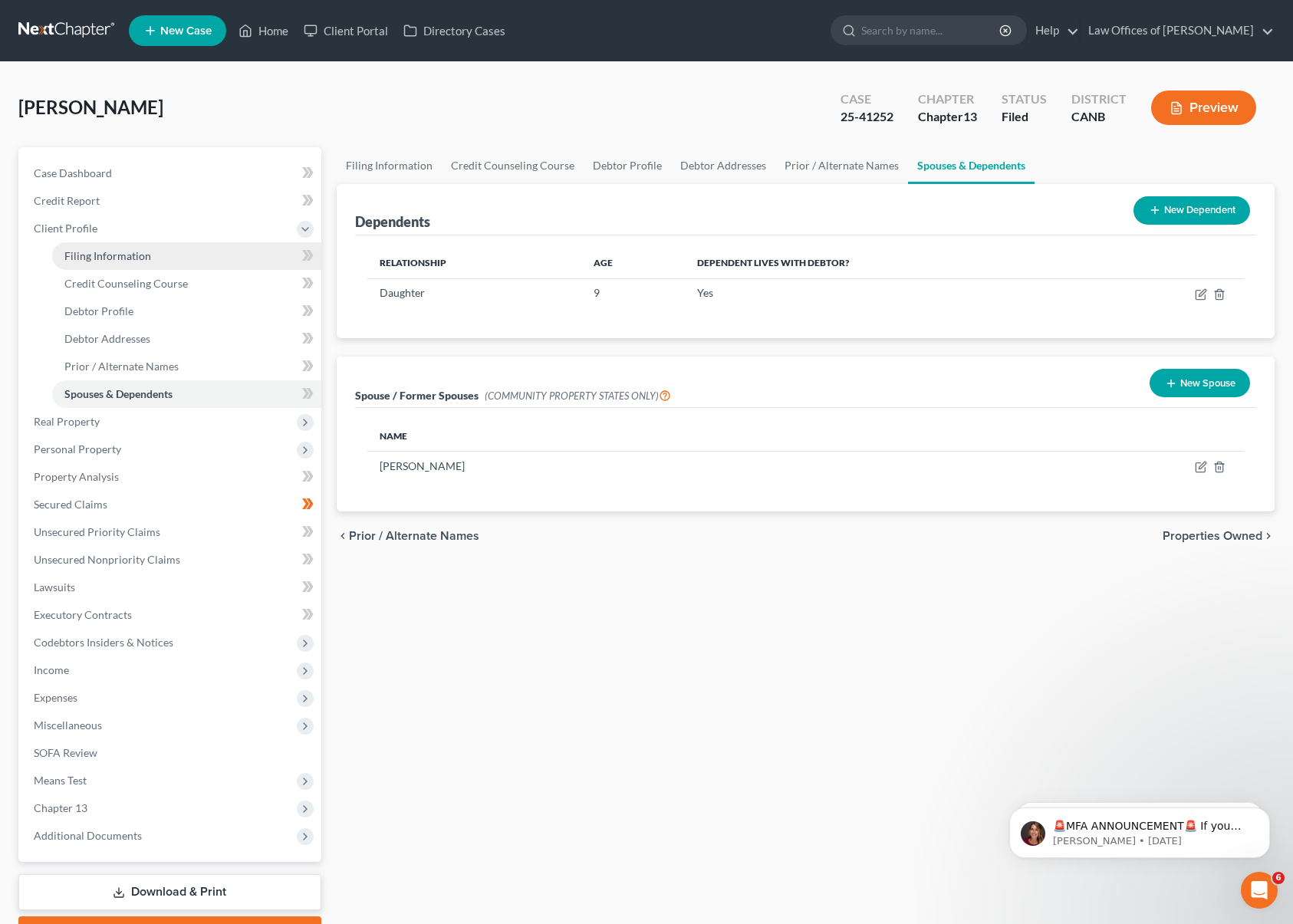
select select "1"
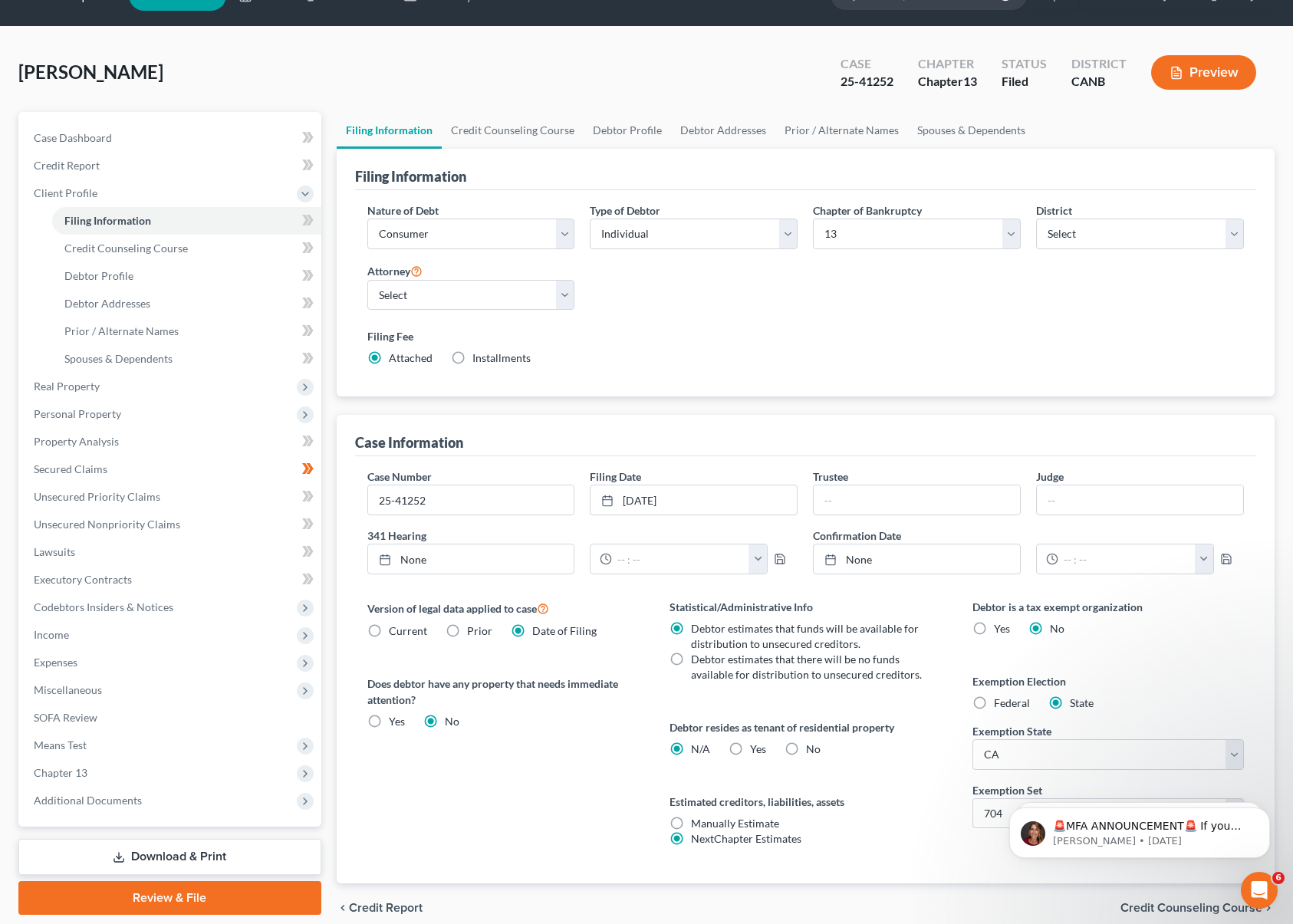
scroll to position [36, 0]
type input "[DATE]"
click at [388, 558] on line at bounding box center [384, 558] width 9 height 0
click at [755, 560] on button "button" at bounding box center [757, 559] width 18 height 29
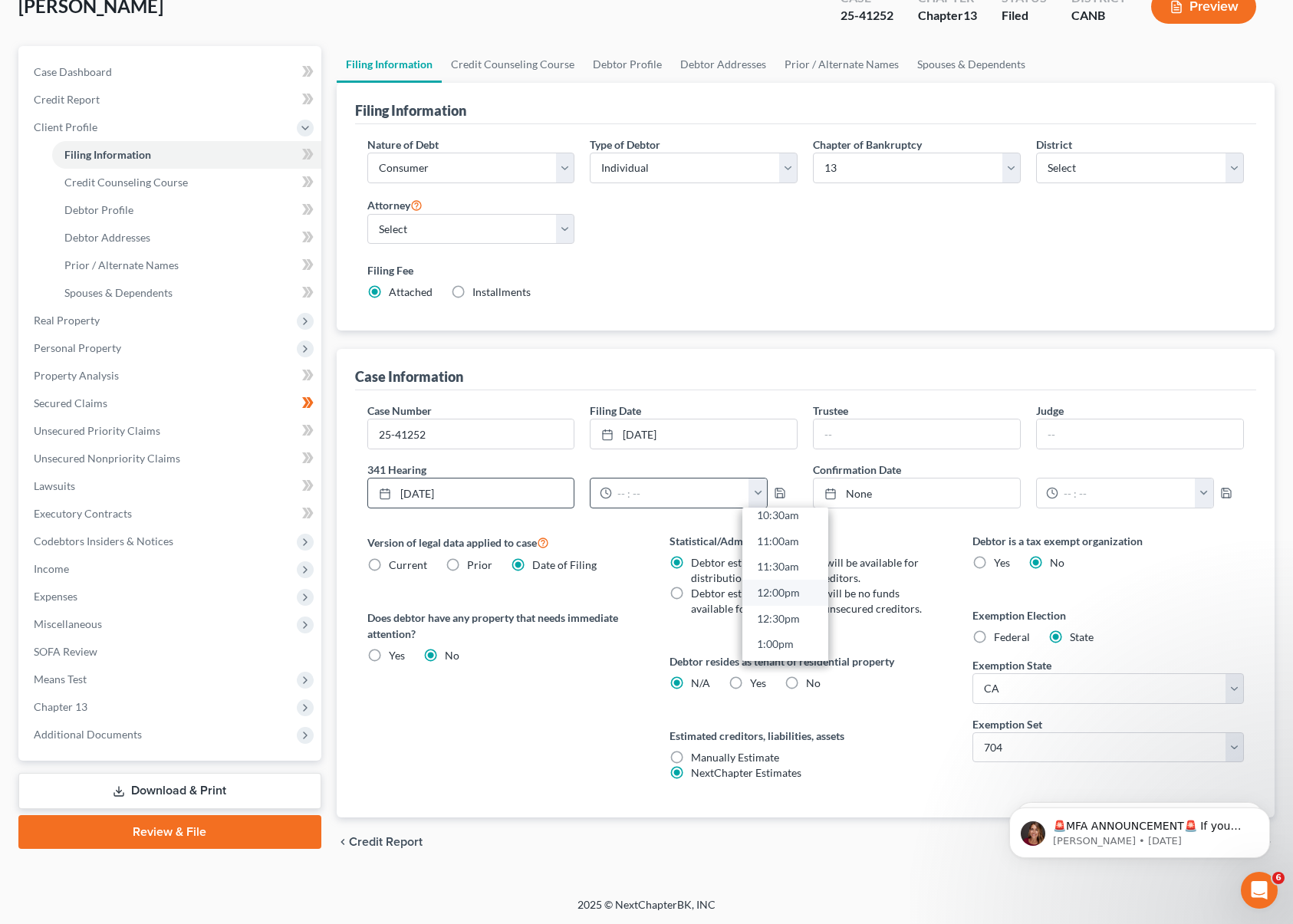
scroll to position [550, 0]
click at [787, 539] on link "11:00am" at bounding box center [785, 544] width 86 height 26
type input "11:00am"
click at [861, 443] on input "text" at bounding box center [916, 434] width 206 height 29
type input "Bronitsky"
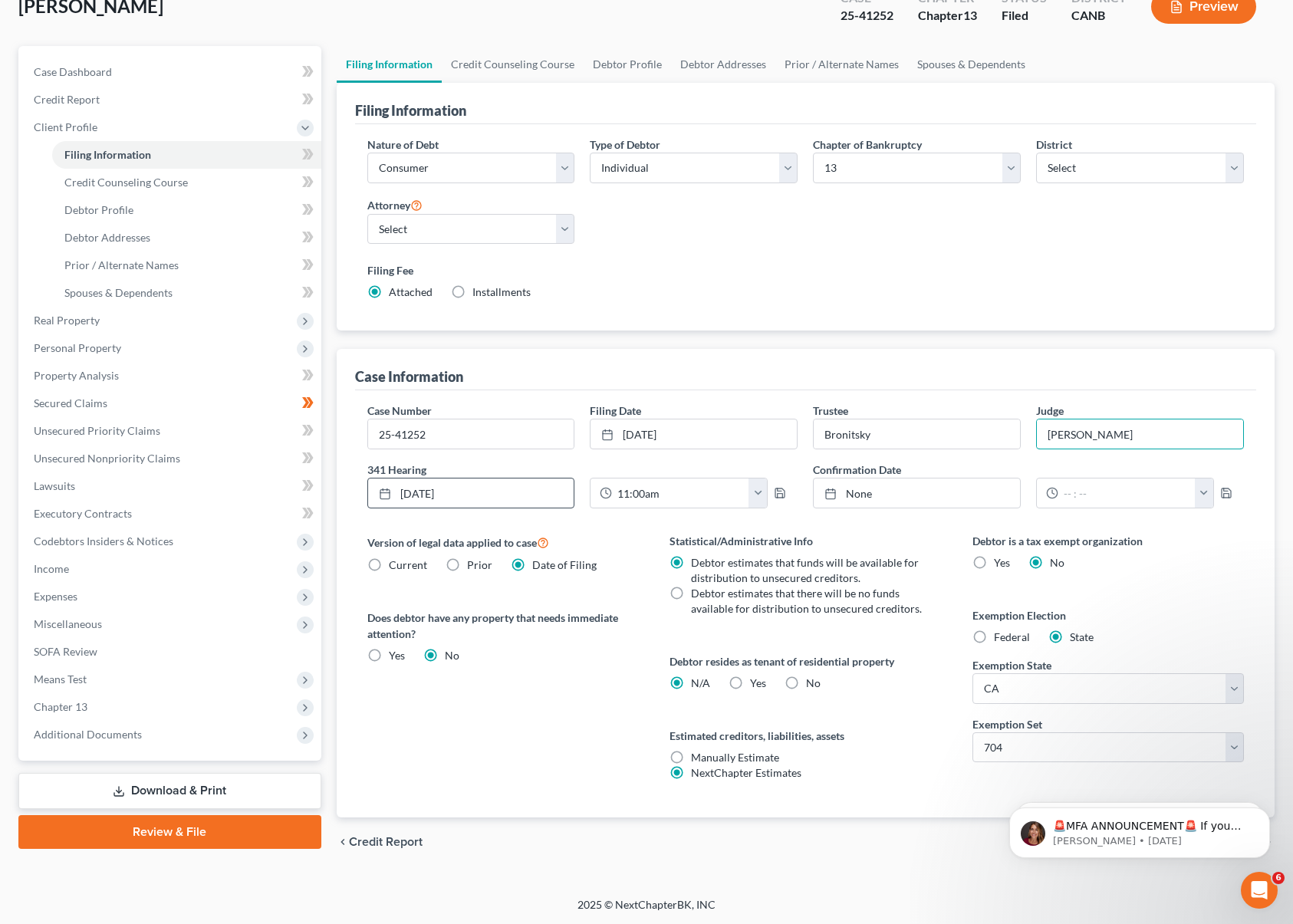
type input "[PERSON_NAME]"
click at [467, 573] on label "Prior" at bounding box center [479, 565] width 25 height 16
click at [473, 567] on input "Prior" at bounding box center [478, 563] width 10 height 10
radio input "true"
radio input "false"
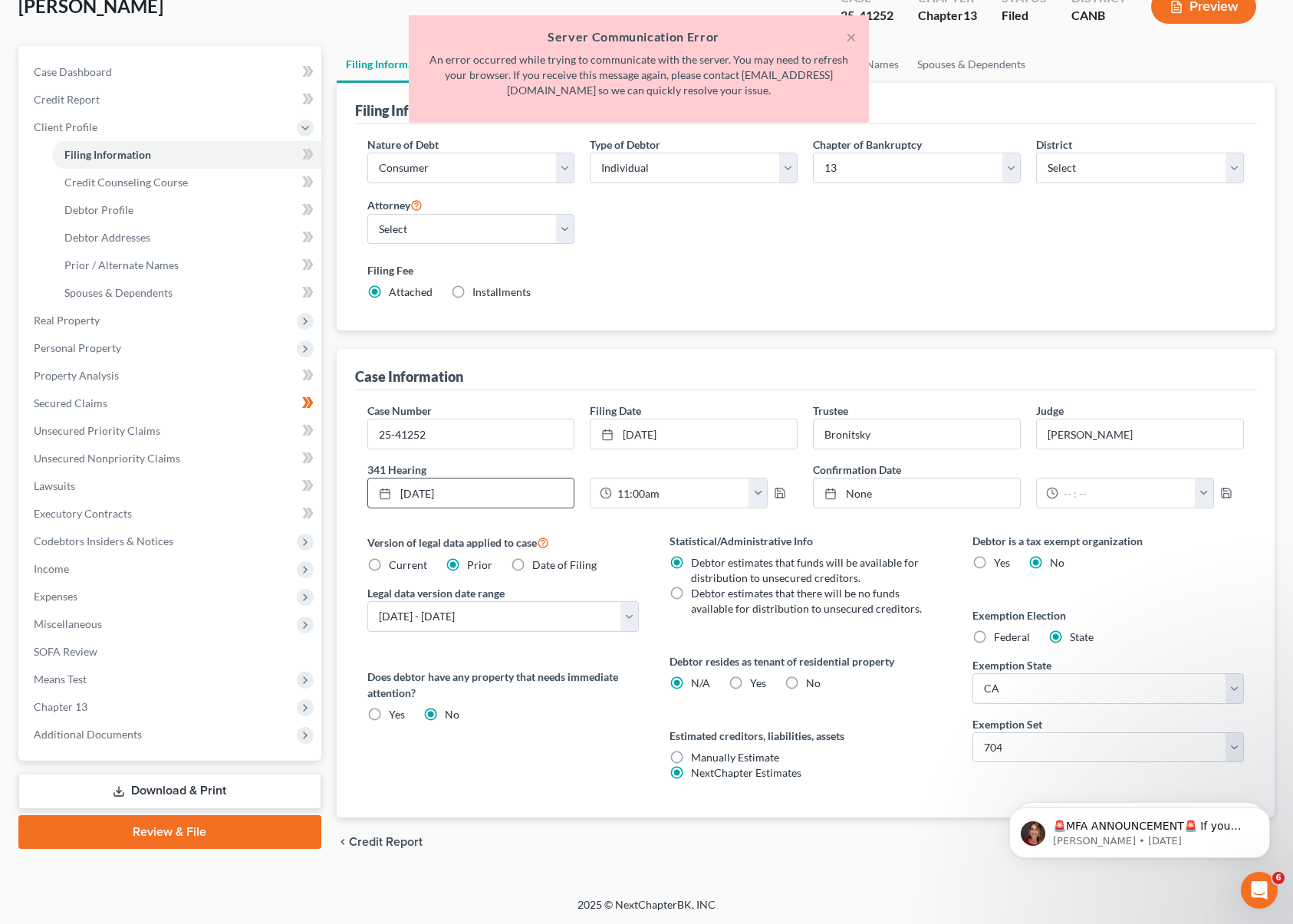
click at [565, 648] on div "Version of legal data applied to case Current Prior Date of Filing Legal data v…" at bounding box center [503, 675] width 303 height 284
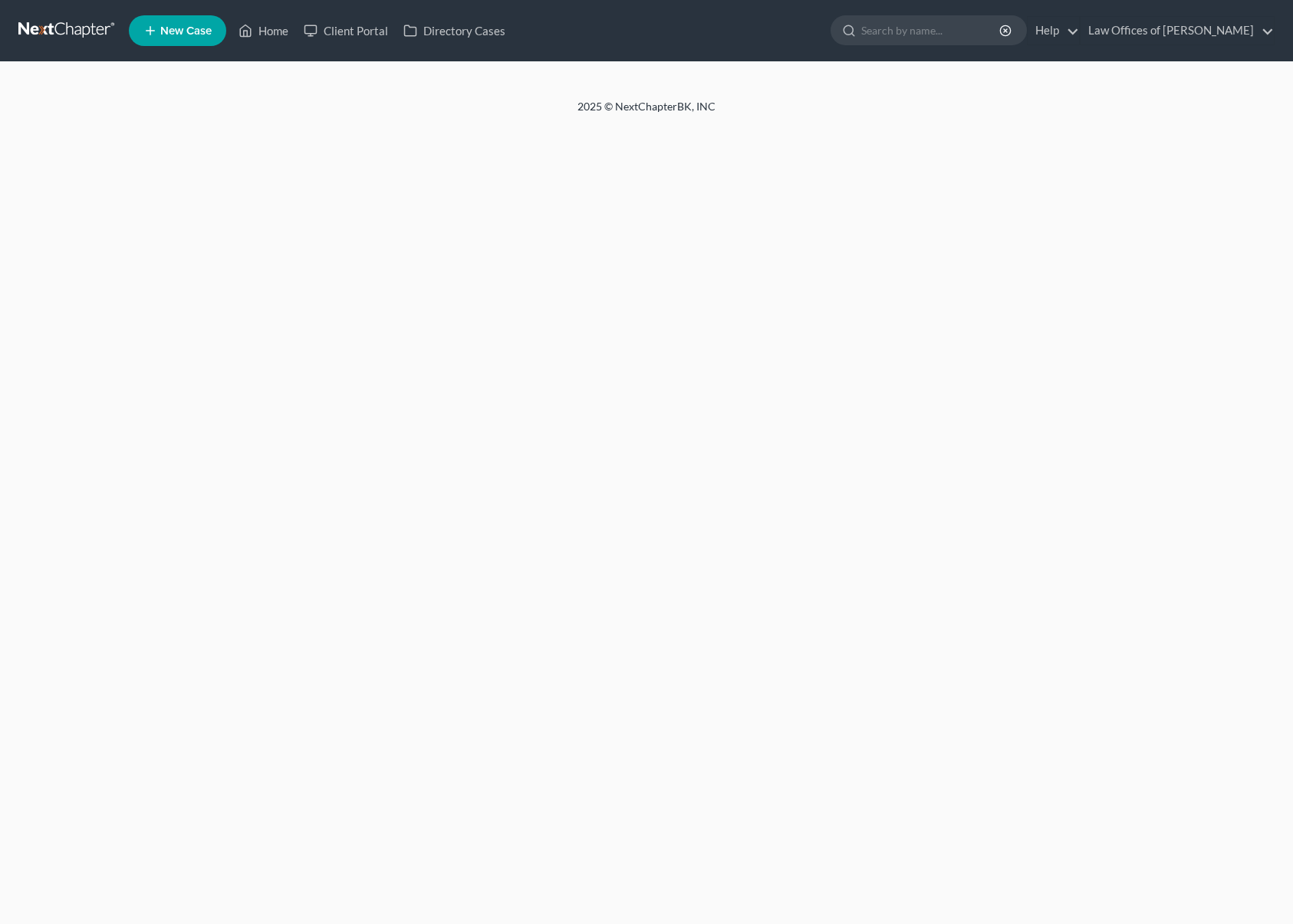
select select "1"
select select "0"
select select "3"
select select "9"
select select "0"
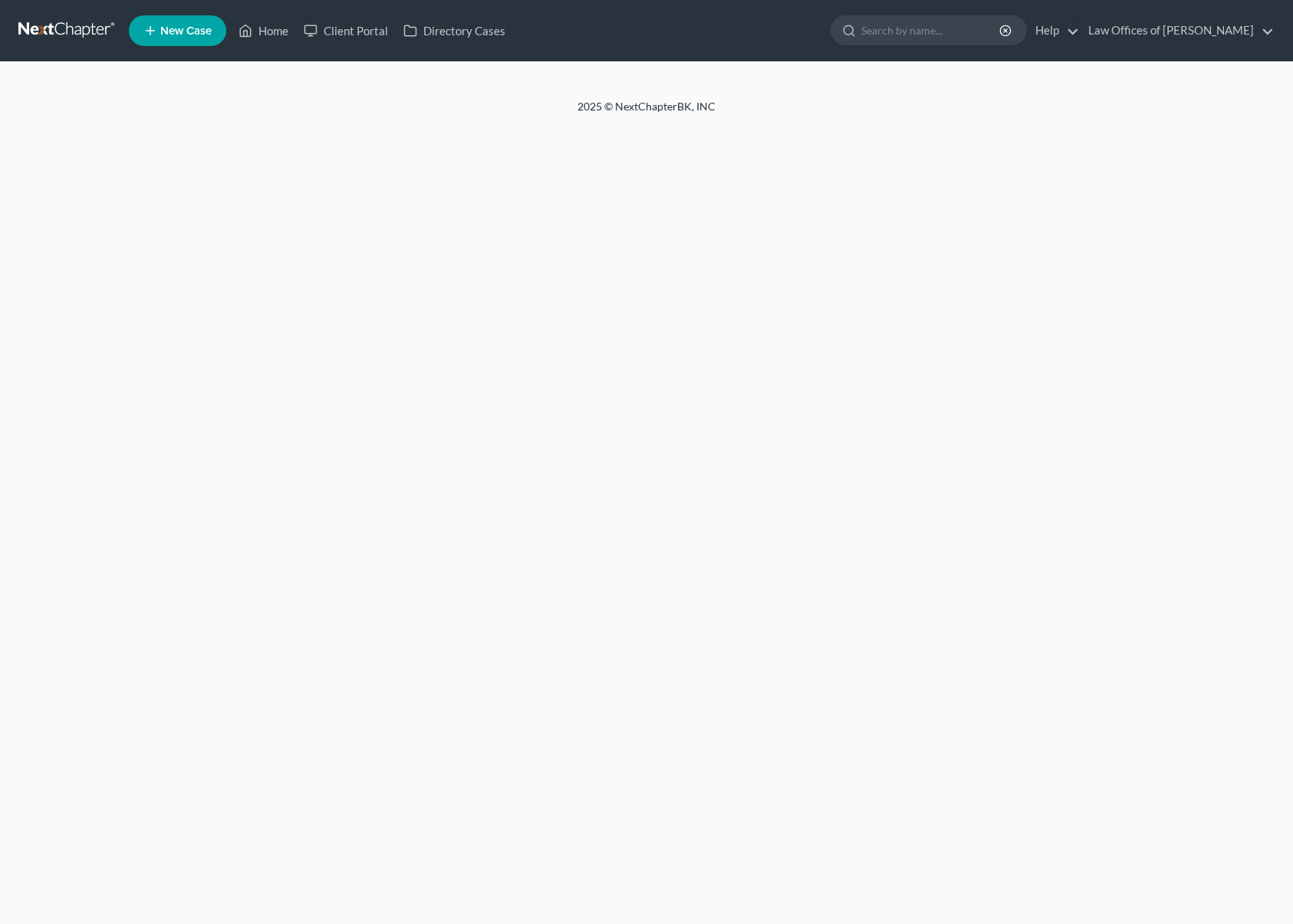
select select "4"
select select "1"
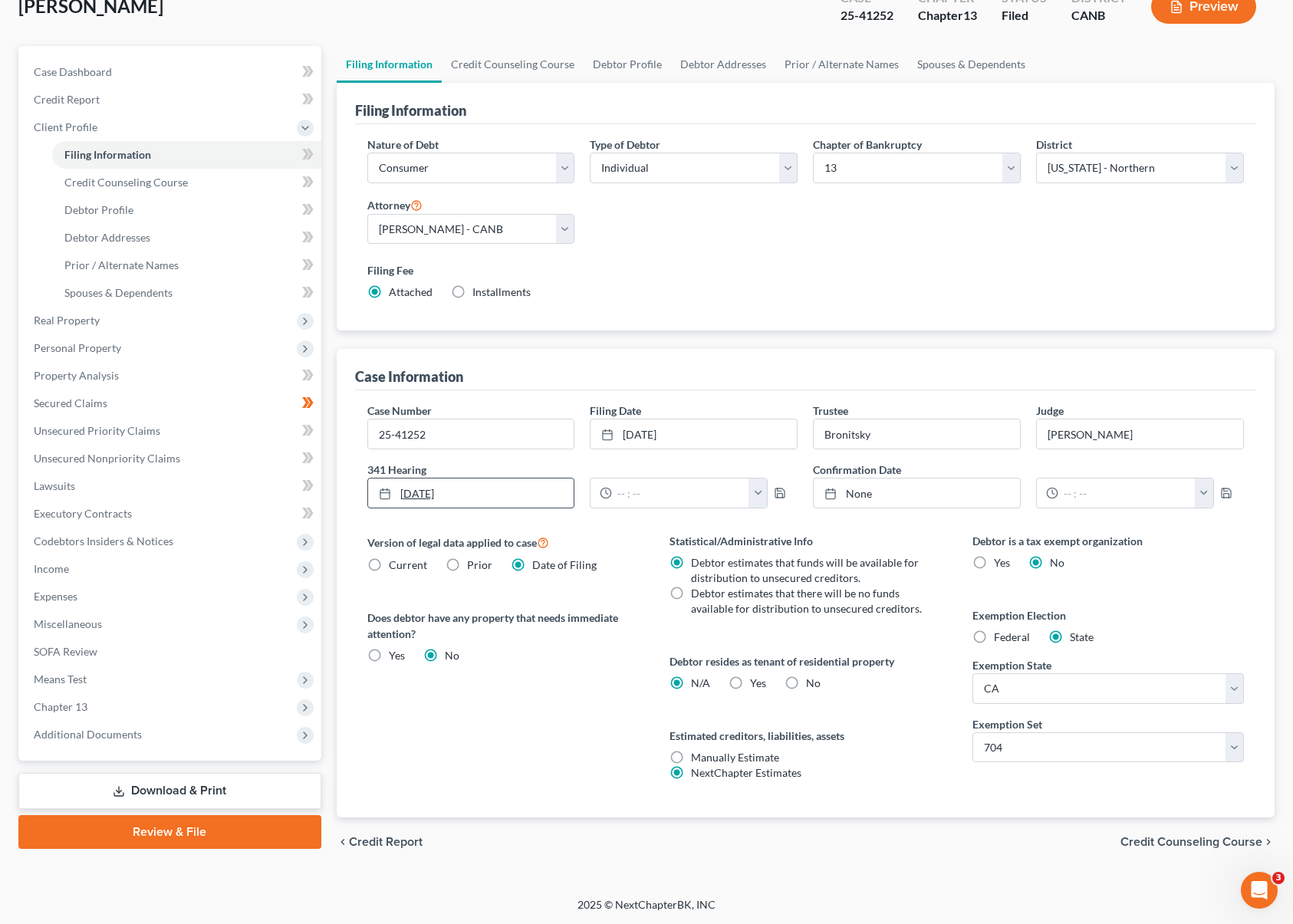
click at [425, 493] on link "[DATE]" at bounding box center [471, 493] width 206 height 29
click at [755, 491] on button "button" at bounding box center [757, 493] width 18 height 29
click at [797, 593] on link "11:00am" at bounding box center [785, 594] width 86 height 26
type input "11:00am"
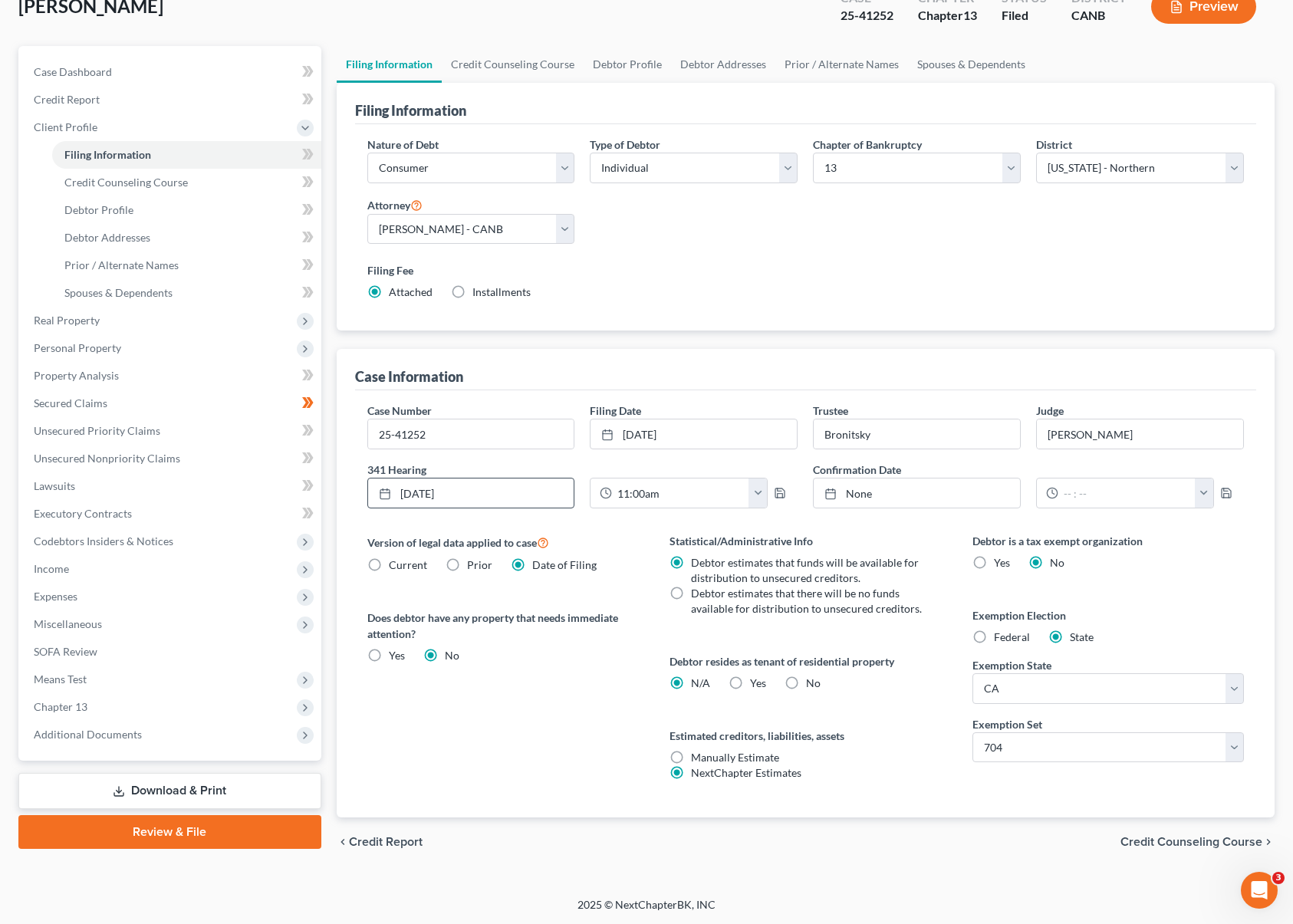
click at [473, 695] on div "Version of legal data applied to case Current Prior Date of Filing Legal data v…" at bounding box center [503, 675] width 303 height 284
click at [120, 204] on span "Debtor Profile" at bounding box center [99, 209] width 69 height 13
select select "2"
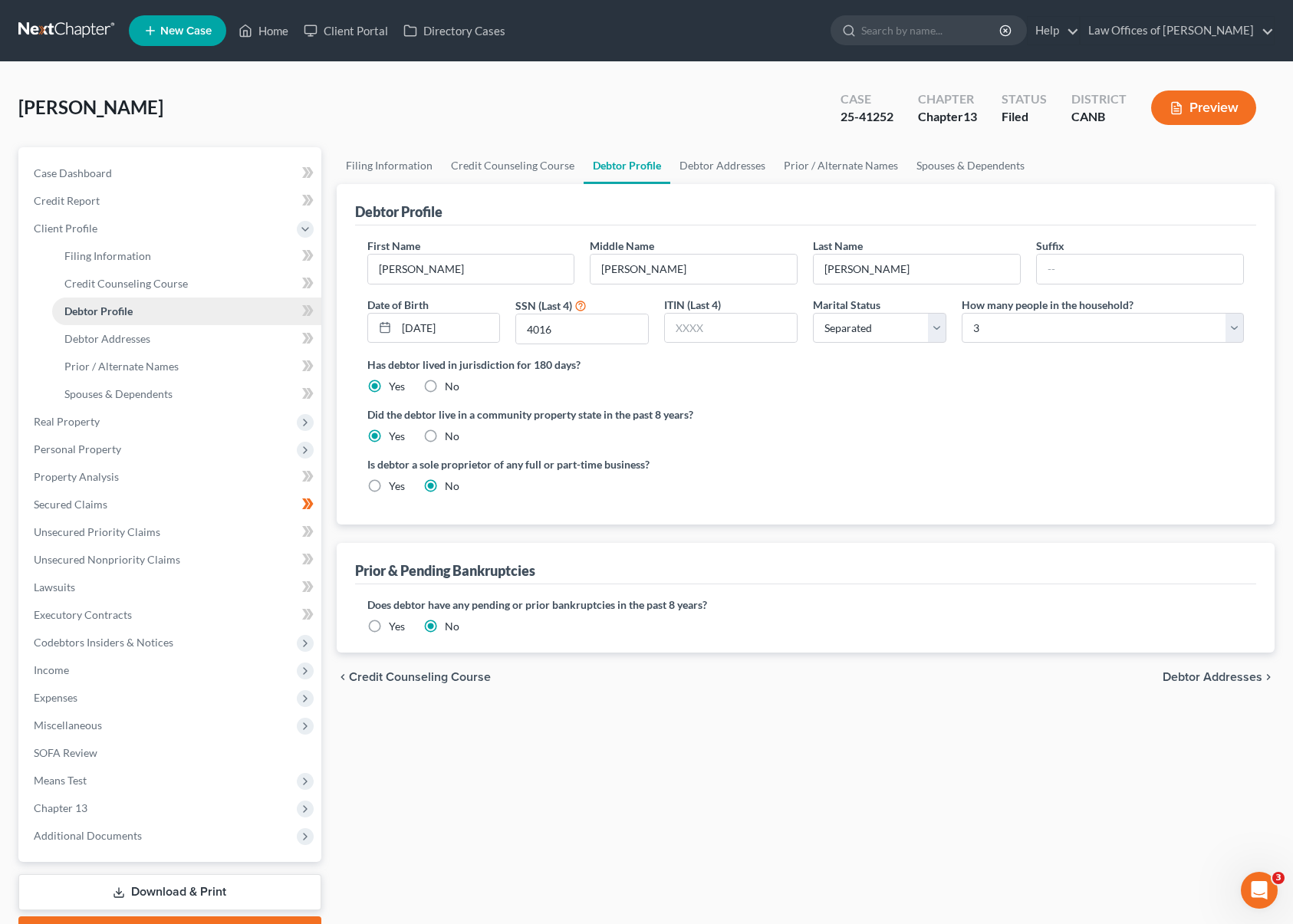
click at [122, 307] on span "Debtor Profile" at bounding box center [98, 310] width 68 height 13
click at [142, 340] on span "Debtor Addresses" at bounding box center [108, 338] width 86 height 13
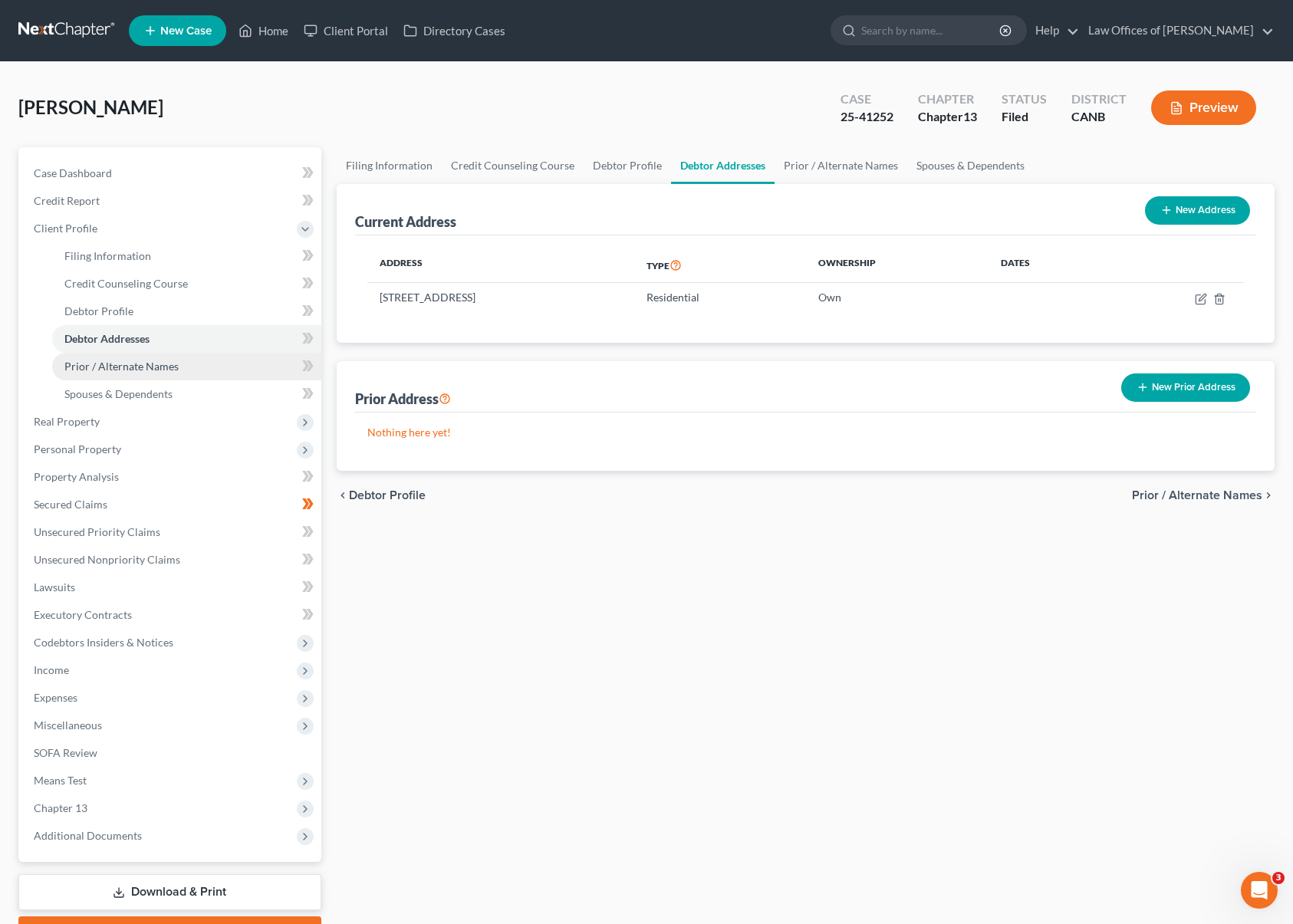
click at [147, 359] on span "Prior / Alternate Names" at bounding box center [122, 365] width 115 height 13
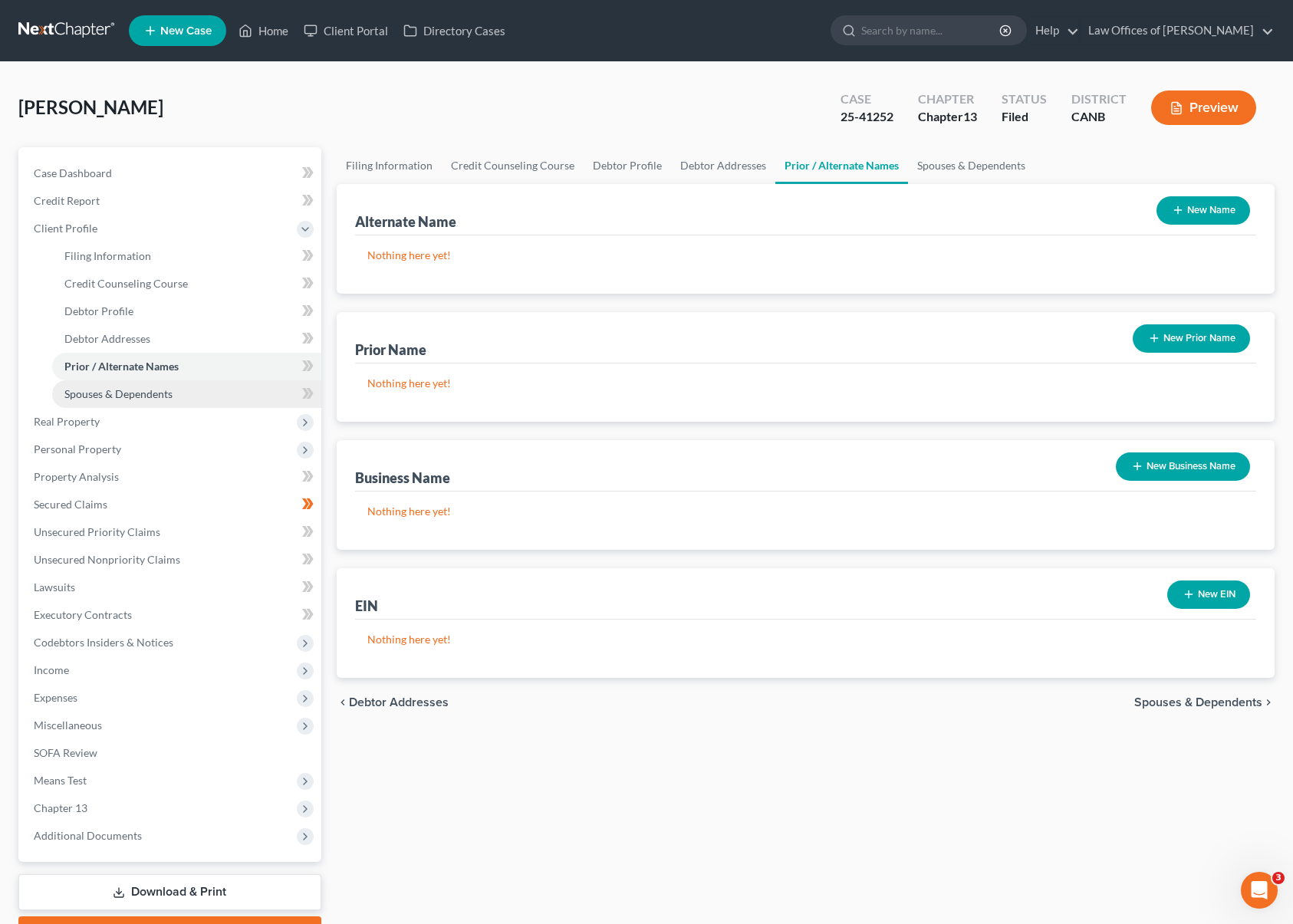
click at [146, 391] on span "Spouses & Dependents" at bounding box center [118, 393] width 108 height 13
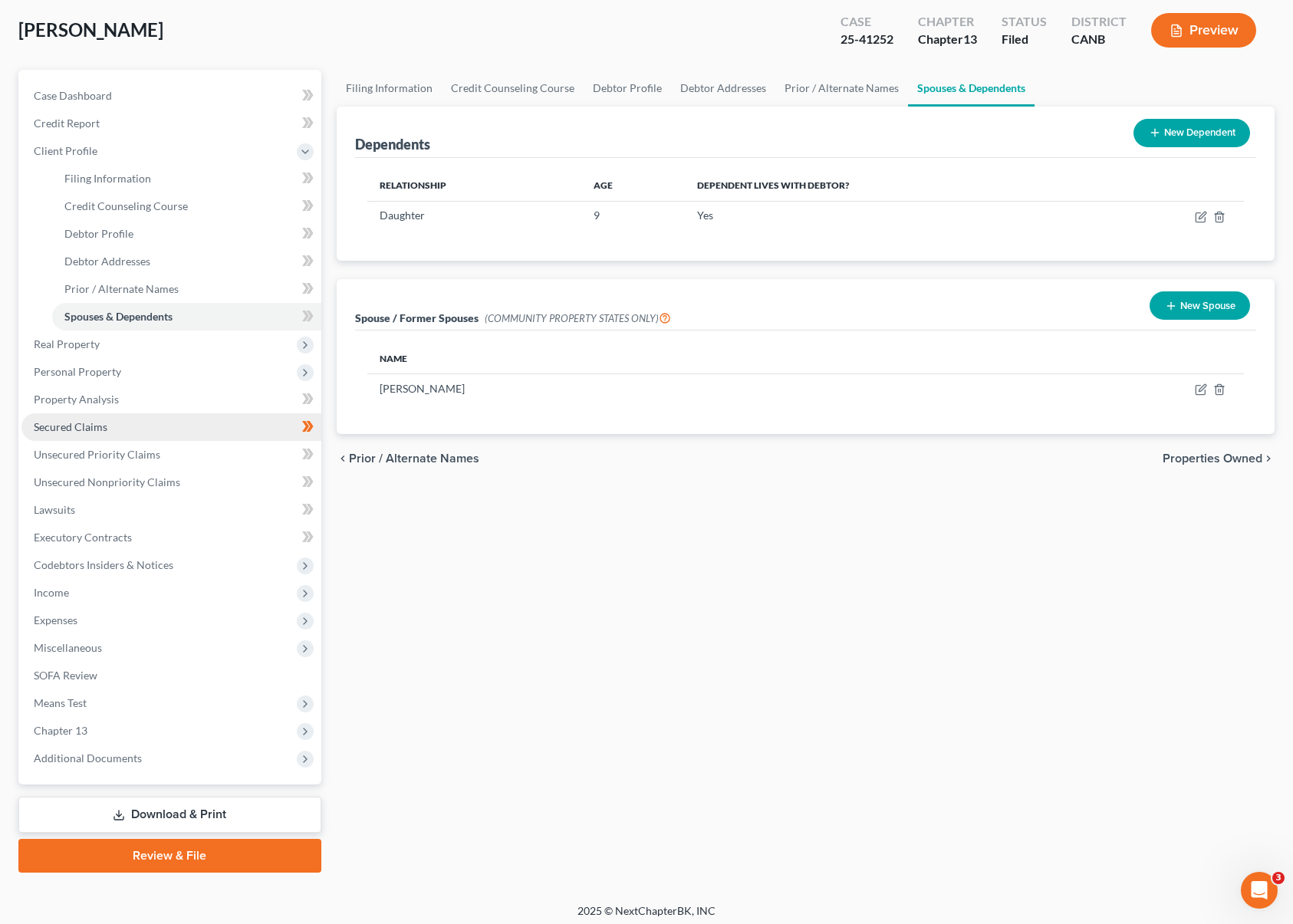
scroll to position [83, 0]
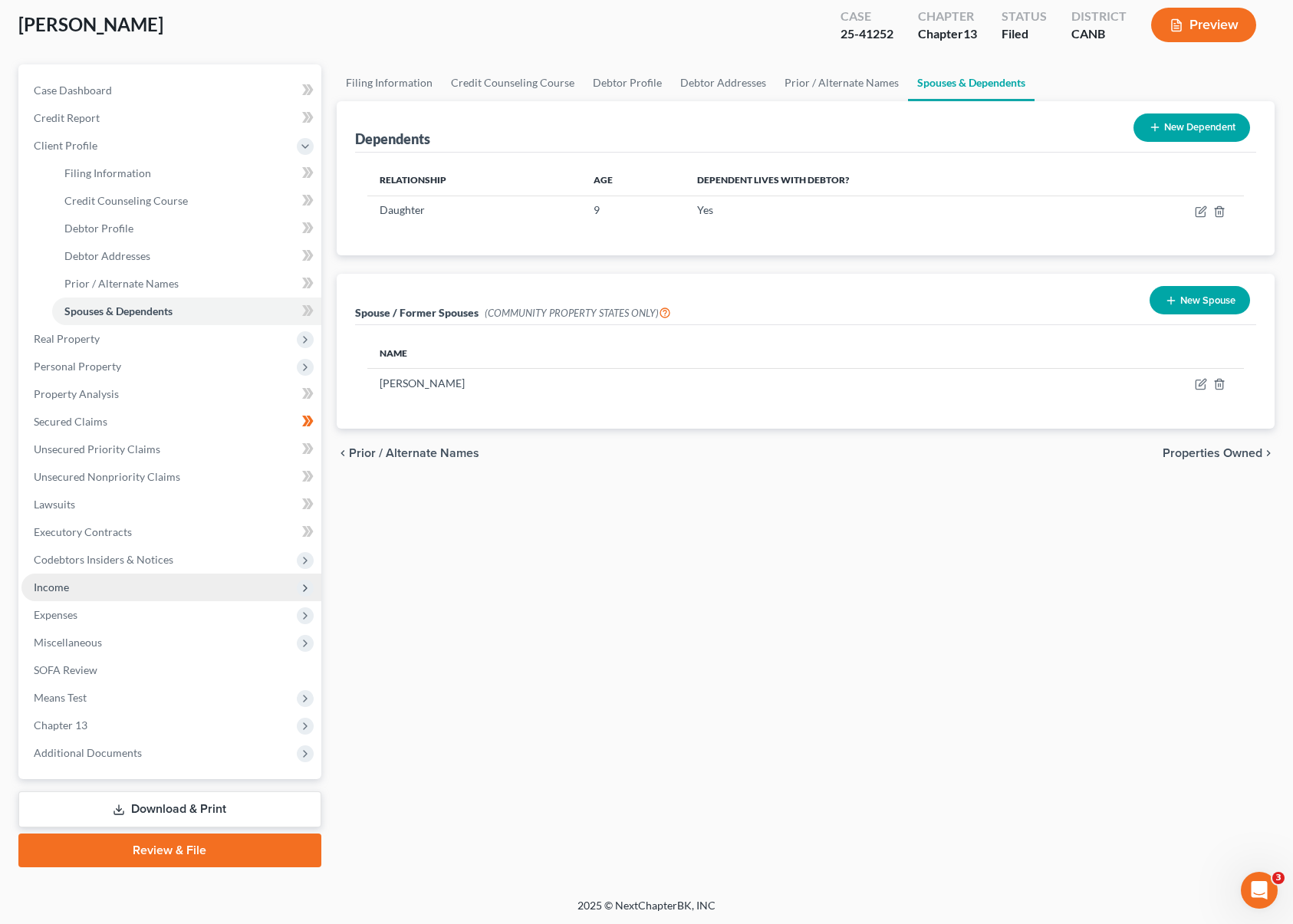
click at [176, 581] on span "Income" at bounding box center [172, 588] width 300 height 28
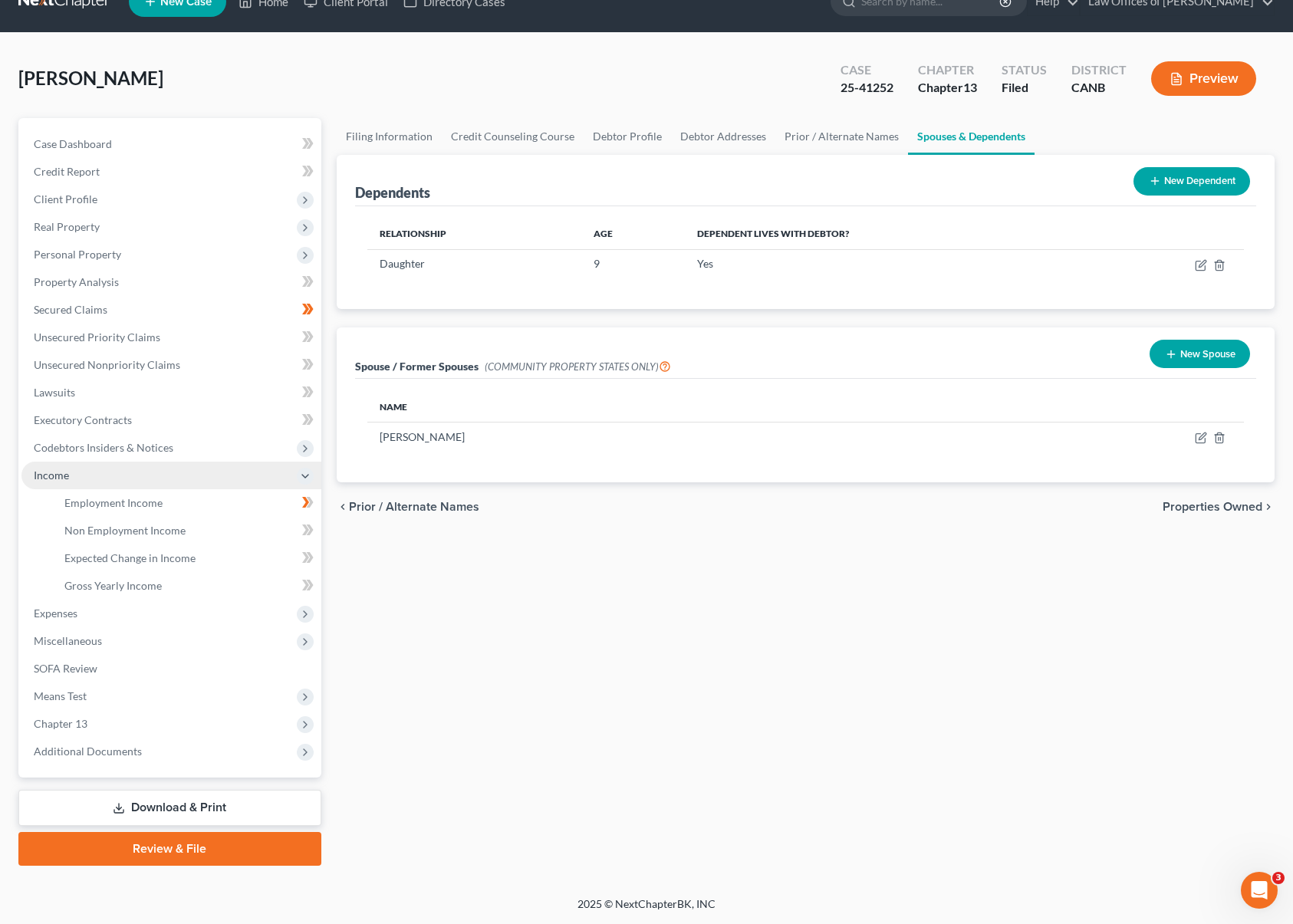
scroll to position [28, 0]
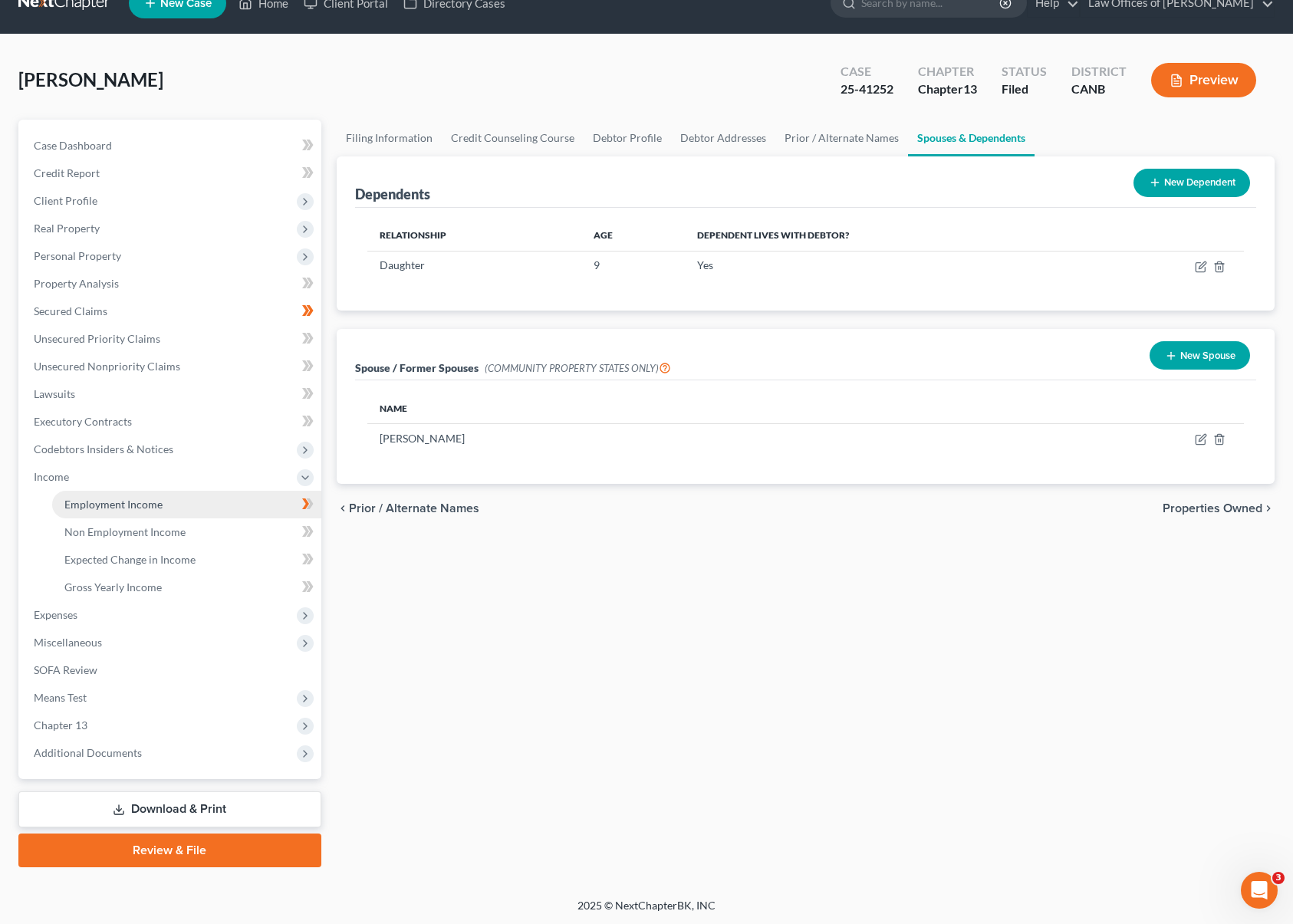
click at [150, 505] on span "Employment Income" at bounding box center [114, 503] width 98 height 13
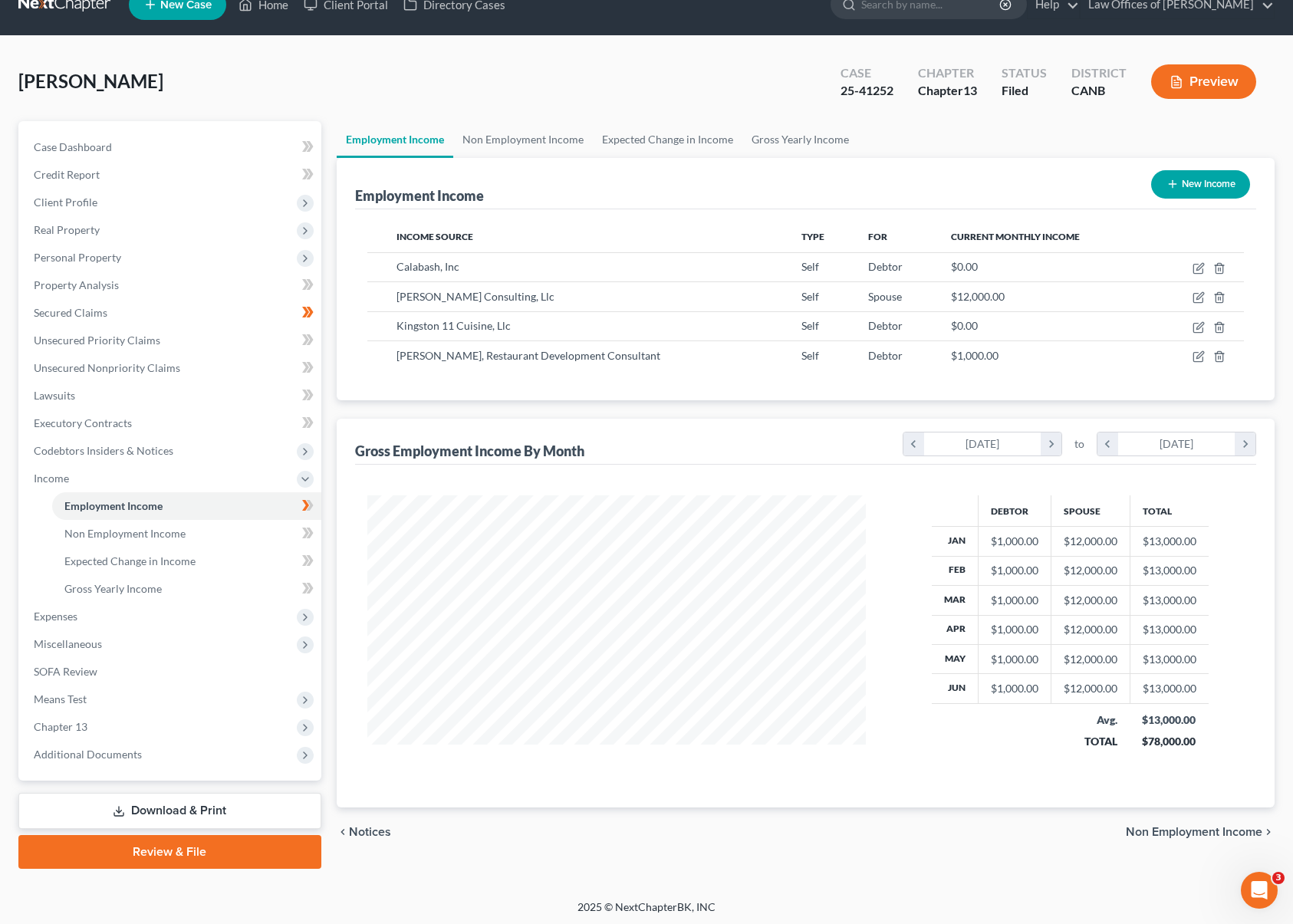
scroll to position [28, 0]
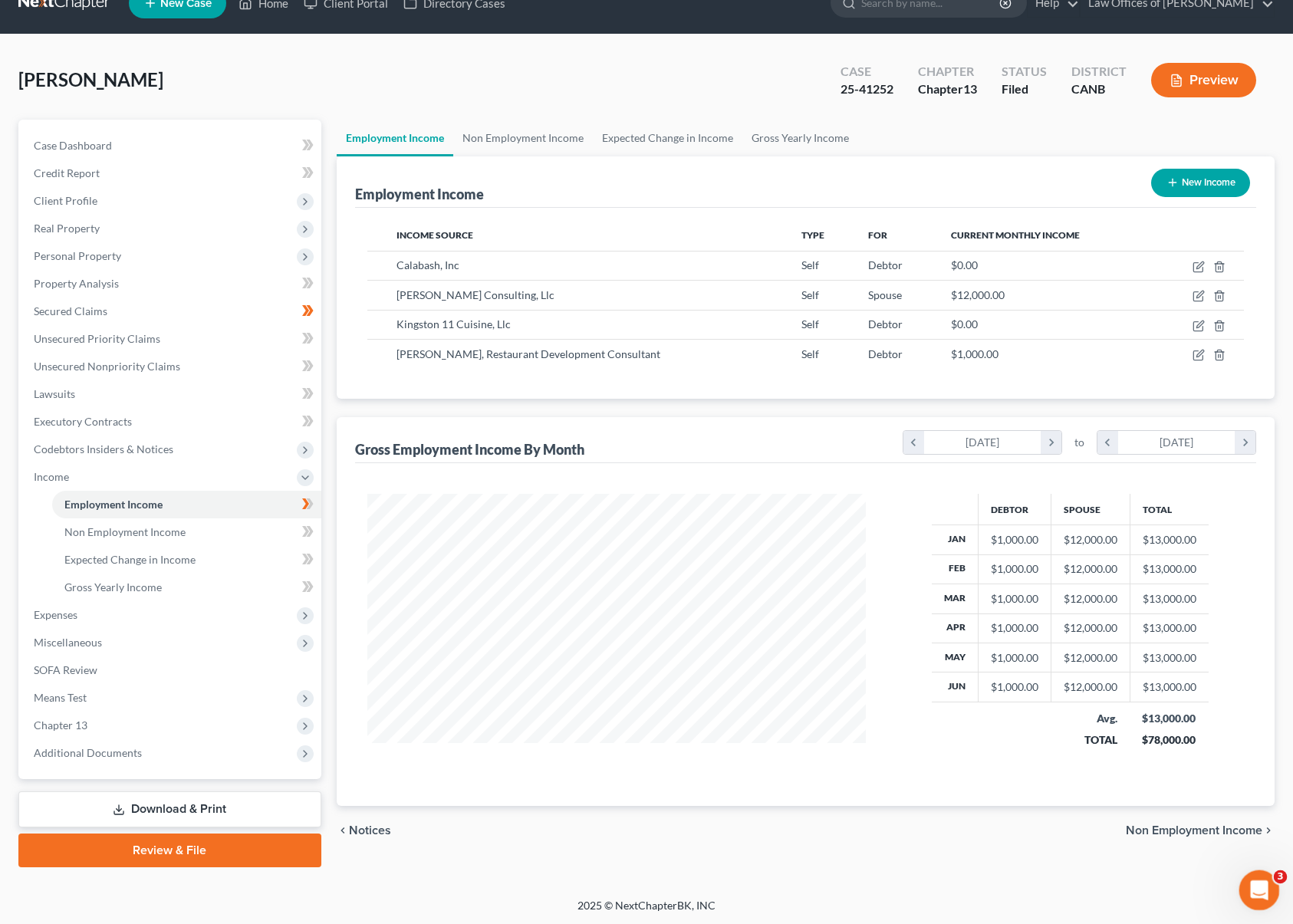
click at [1260, 890] on icon "Open Intercom Messenger" at bounding box center [1257, 888] width 25 height 25
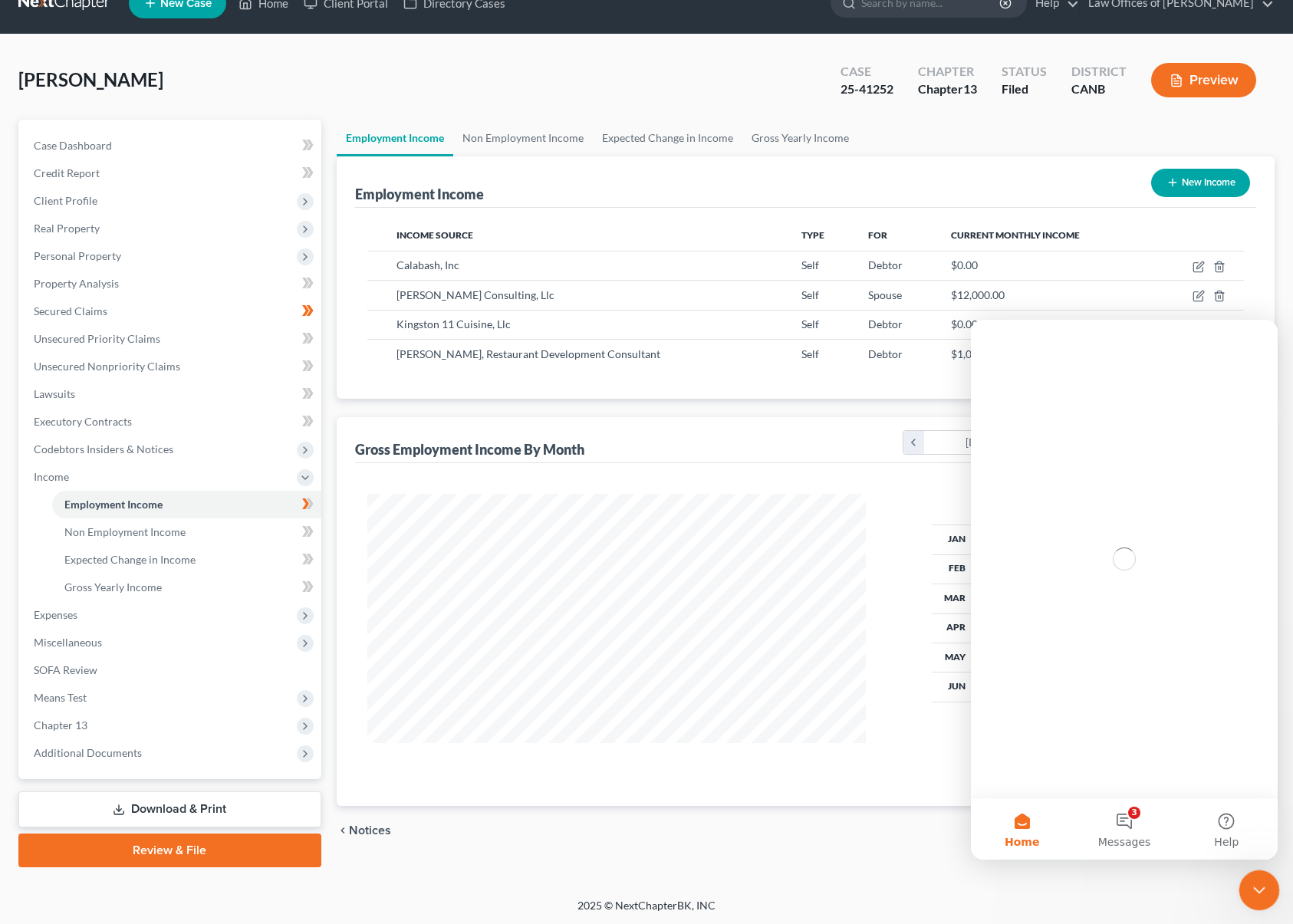
scroll to position [0, 0]
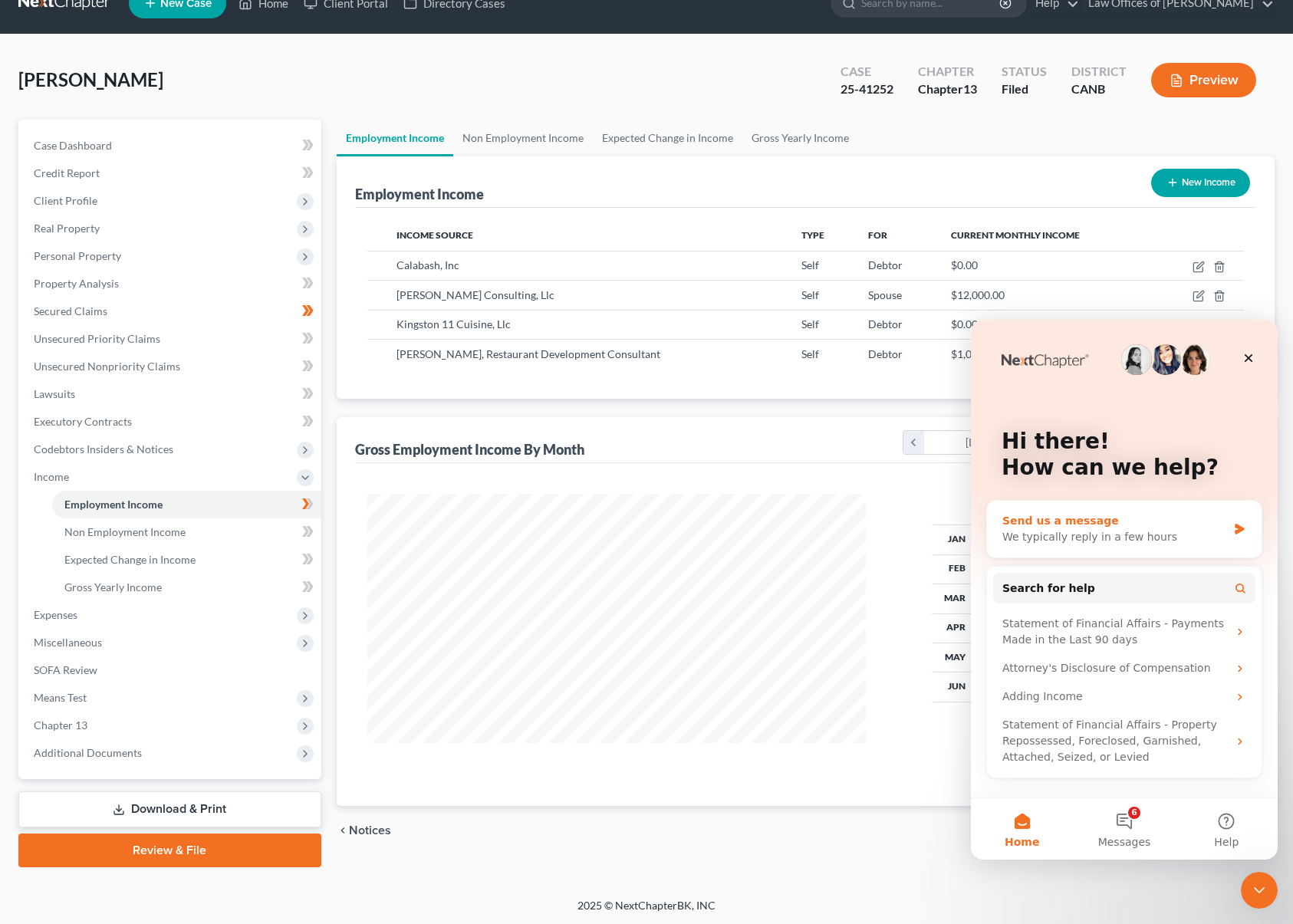
click at [1097, 532] on div "We typically reply in a few hours" at bounding box center [1115, 537] width 225 height 16
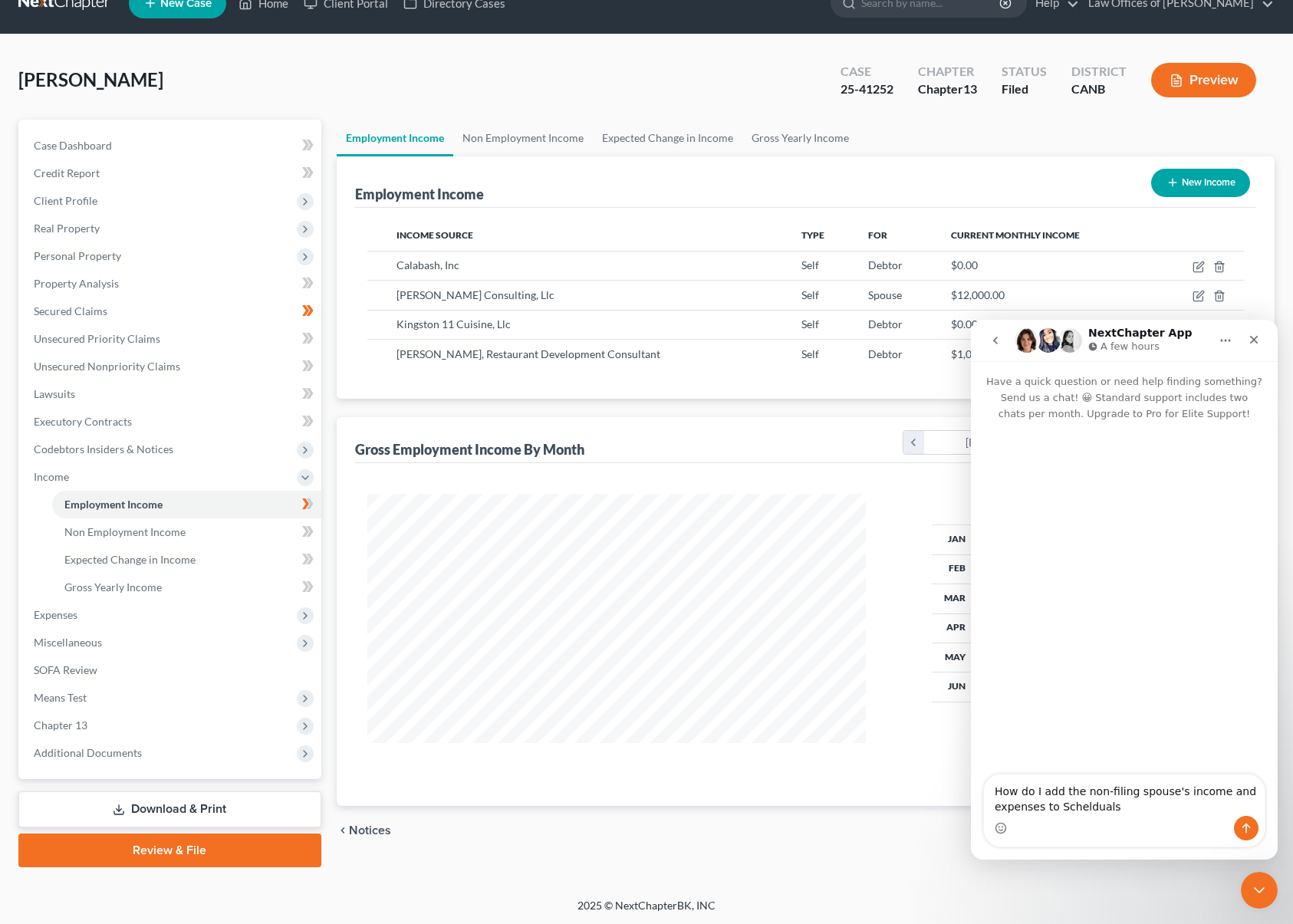
click at [1036, 821] on div "How do I add the non-filing spouse's income and expenses to Schelduals How do I…" at bounding box center [1125, 811] width 281 height 72
drag, startPoint x: 1119, startPoint y: 803, endPoint x: 1065, endPoint y: 803, distance: 54.0
click at [1065, 803] on textarea "How do I add the non-filing spouse's income and expenses to Schelduals" at bounding box center [1125, 796] width 281 height 41
type textarea "How do I add the non-filing spouse's income and expenses to Schedules I and J?"
click at [1240, 829] on icon "Send a message…" at bounding box center [1246, 828] width 12 height 12
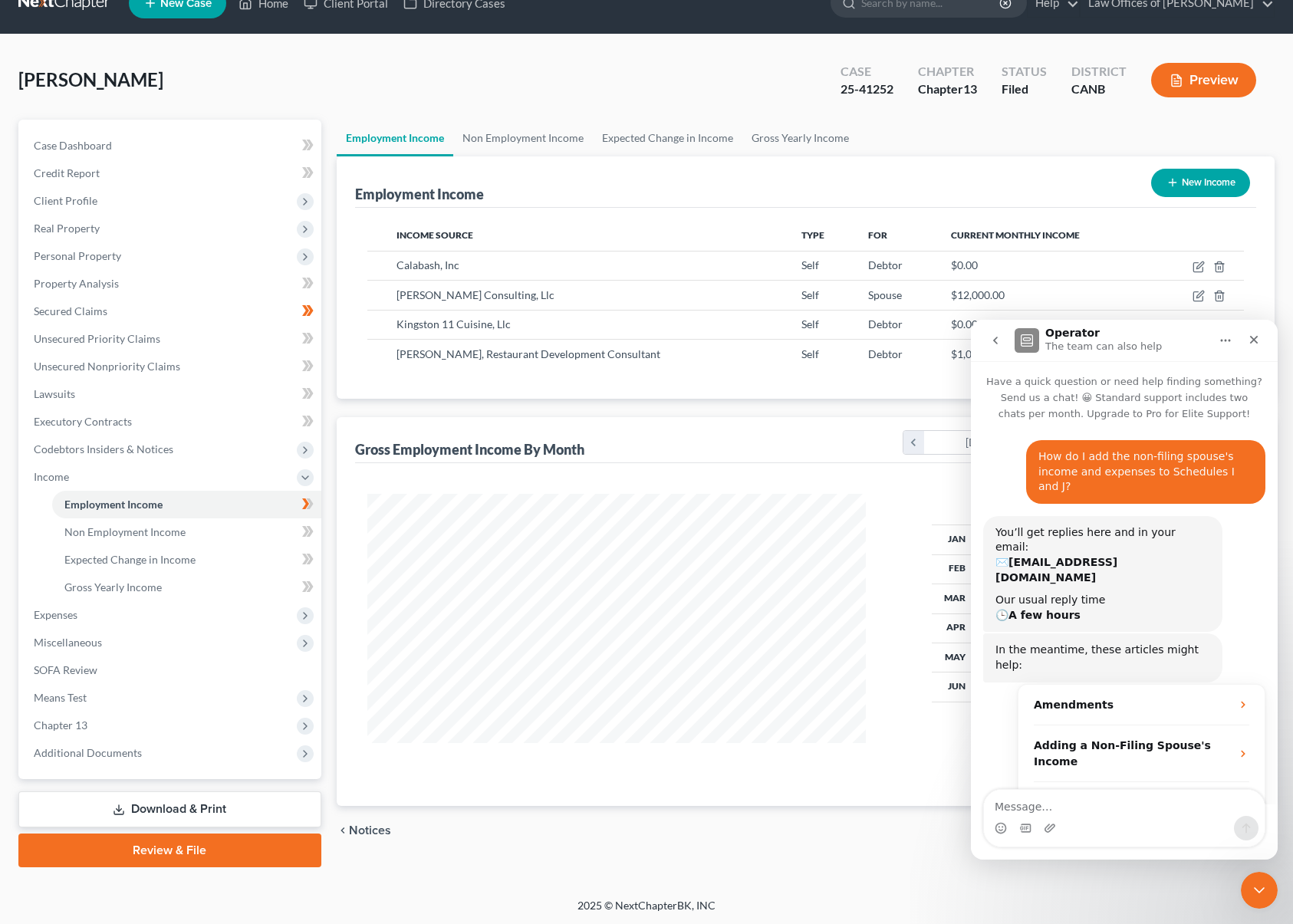
scroll to position [26, 0]
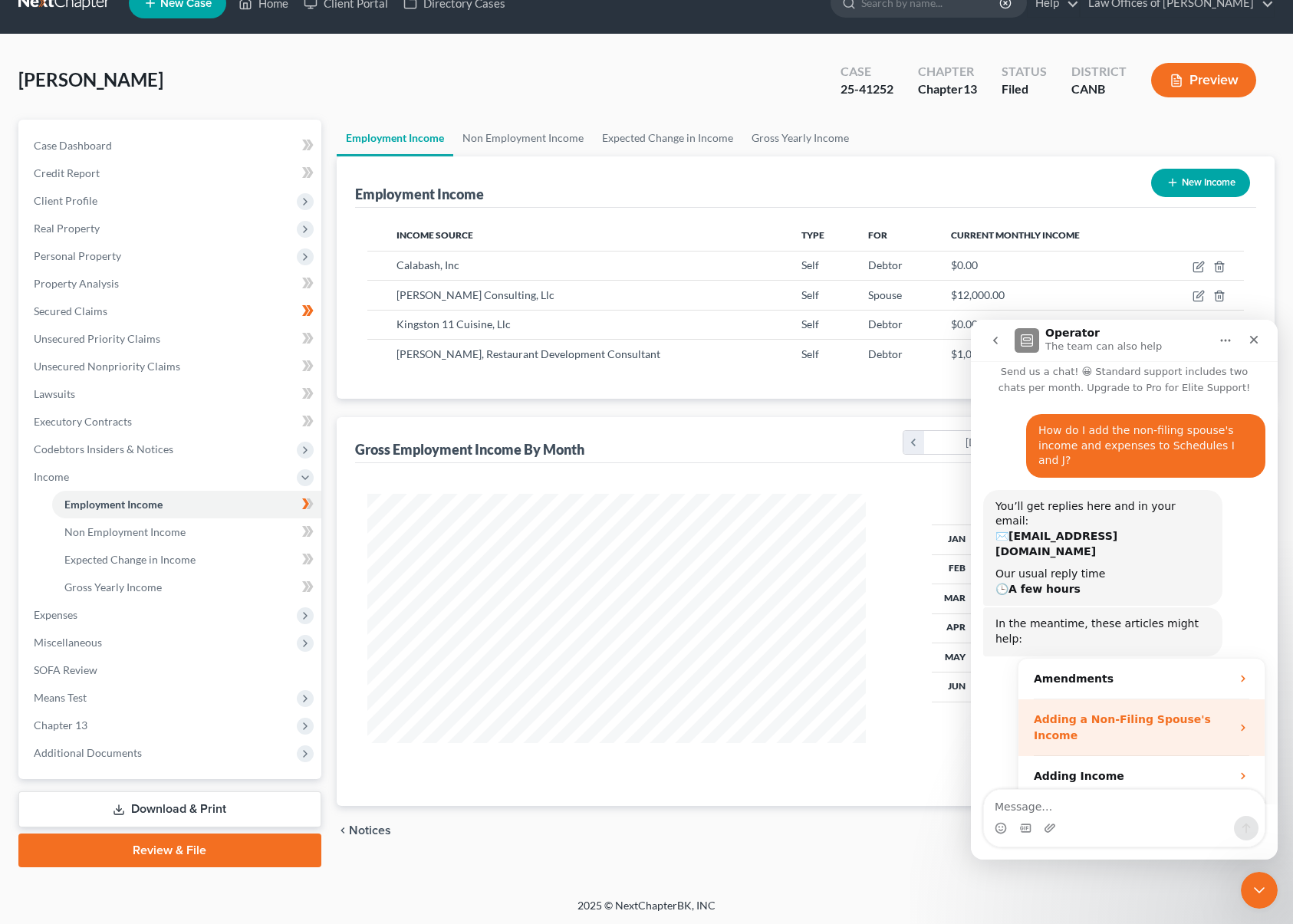
click at [1148, 713] on strong "Adding a Non-Filing Spouse's Income" at bounding box center [1122, 727] width 178 height 28
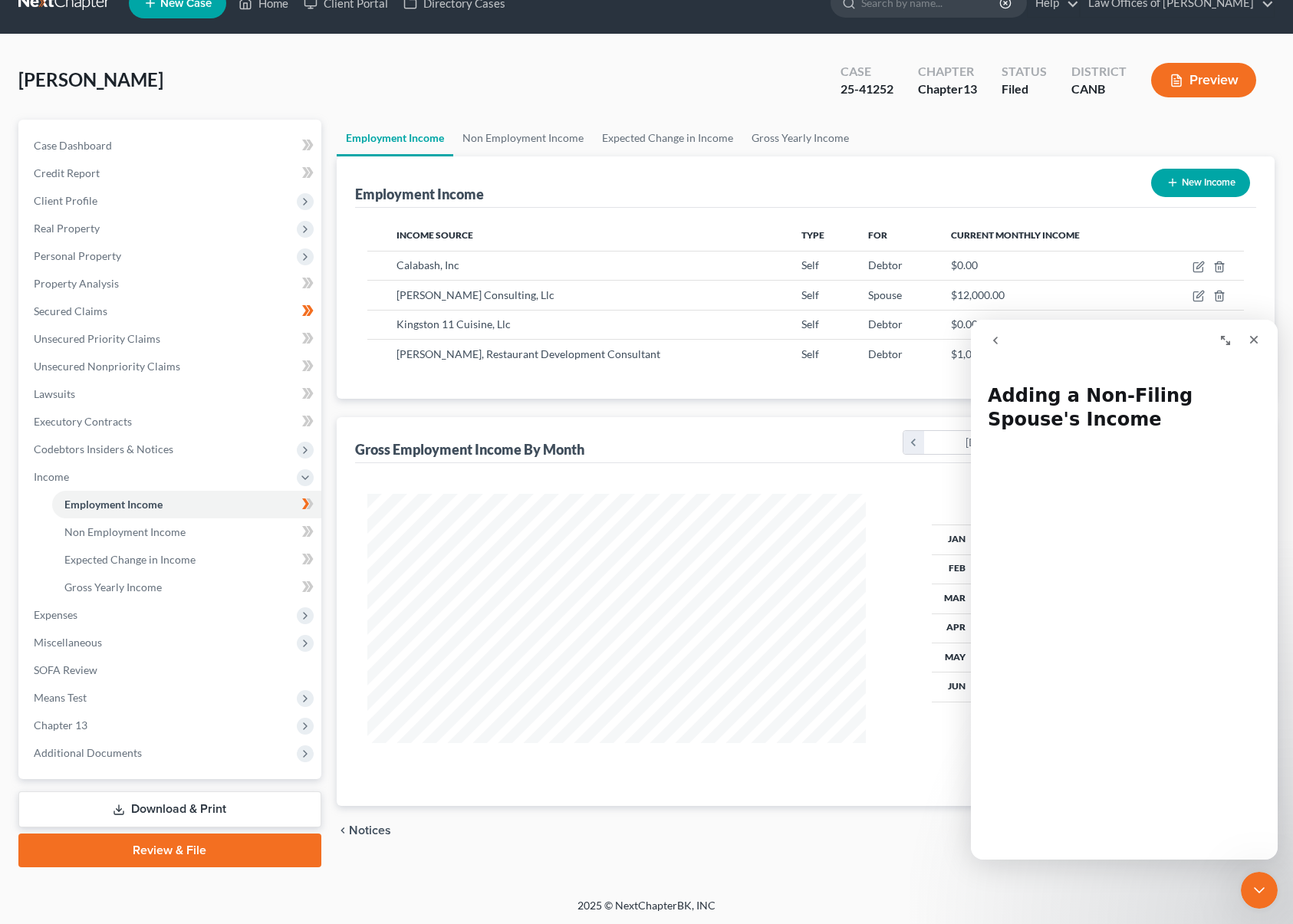
scroll to position [4, 0]
click at [869, 794] on div "Debtor Spouse Total Jan $1,000.00 $12,000.00 $13,000.00 Feb $1,000.00 $12,000.0…" at bounding box center [806, 634] width 902 height 342
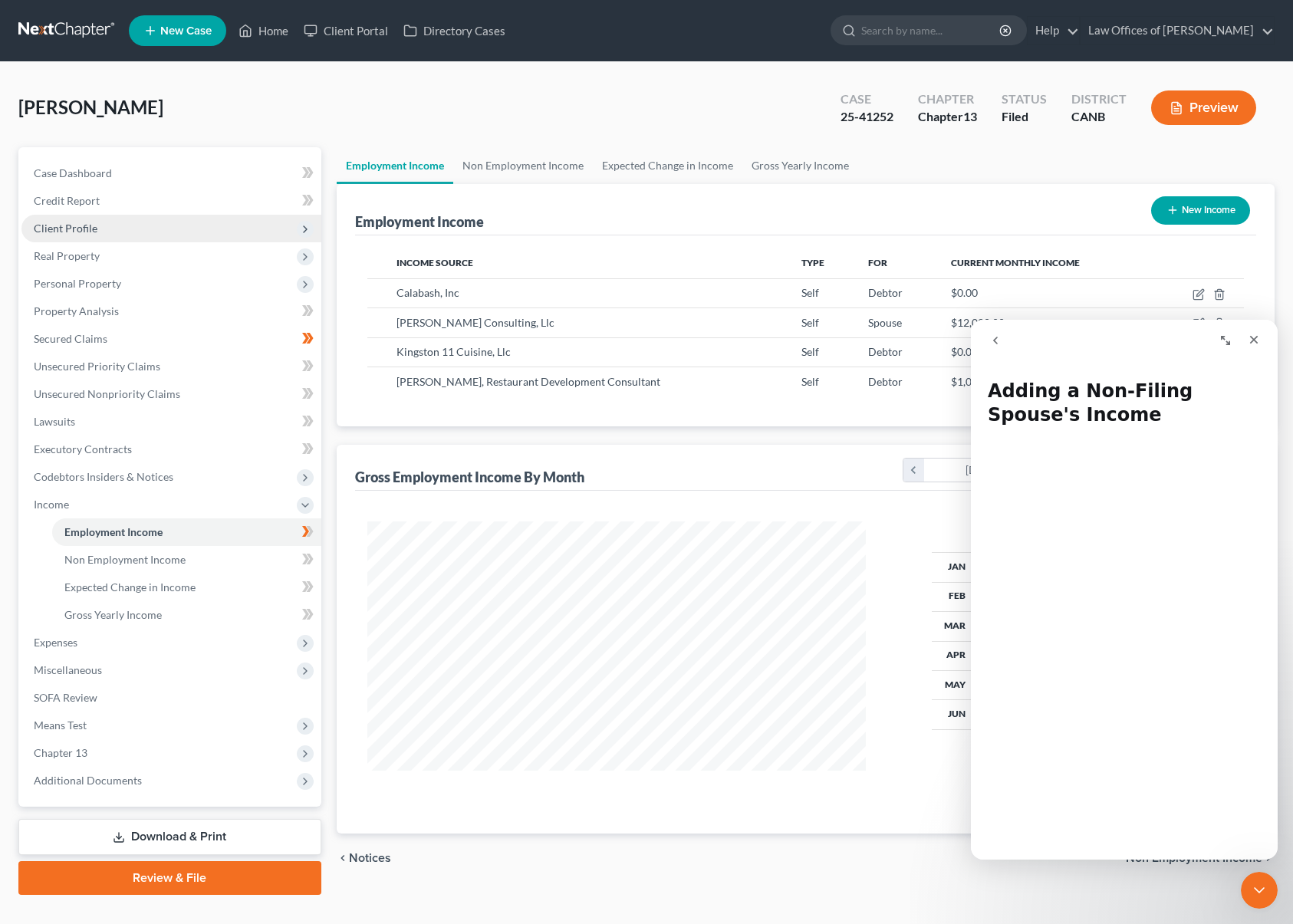
click at [99, 219] on span "Client Profile" at bounding box center [172, 228] width 300 height 28
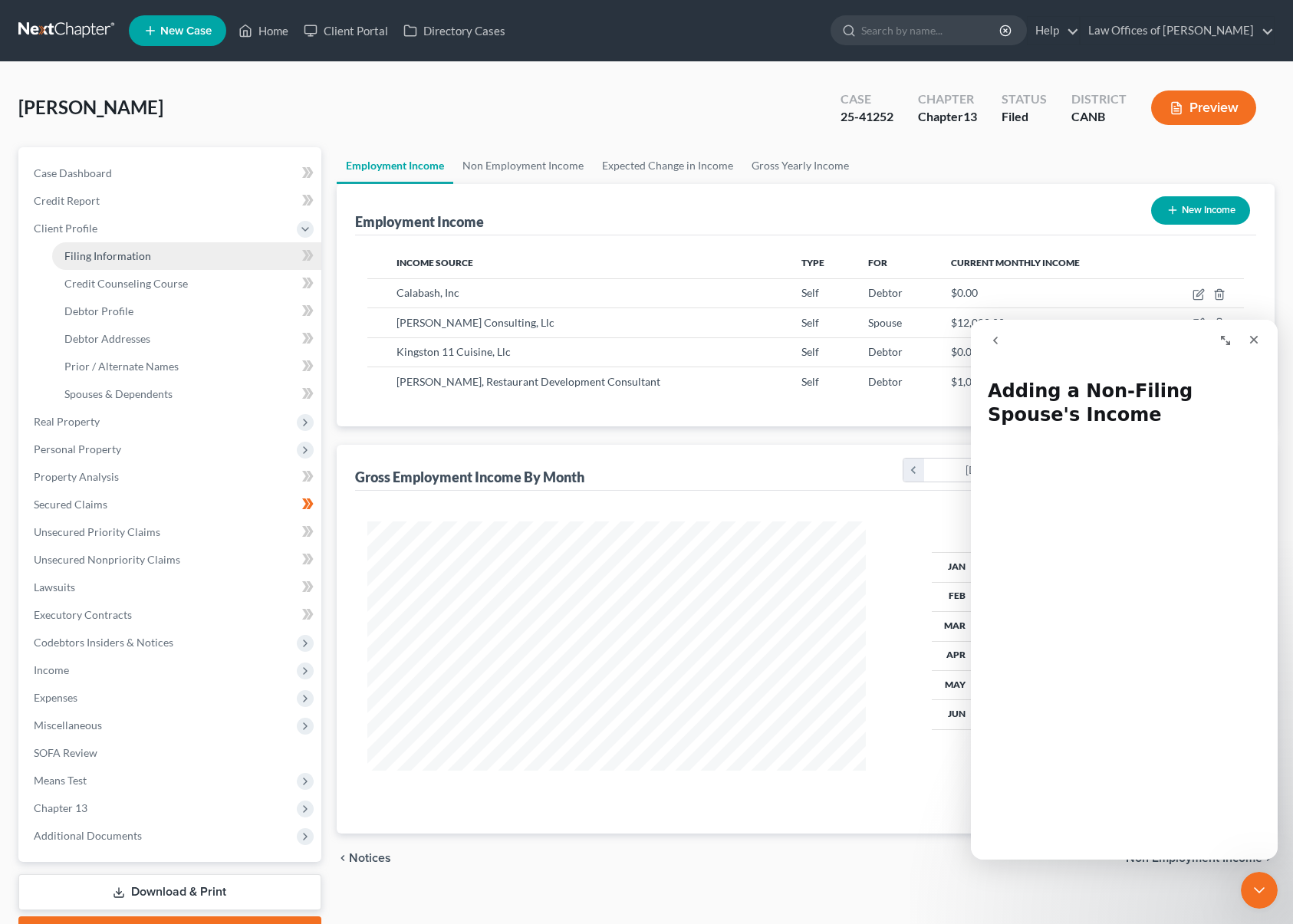
click at [133, 251] on span "Filing Information" at bounding box center [108, 255] width 87 height 13
select select "1"
select select "0"
select select "3"
select select "9"
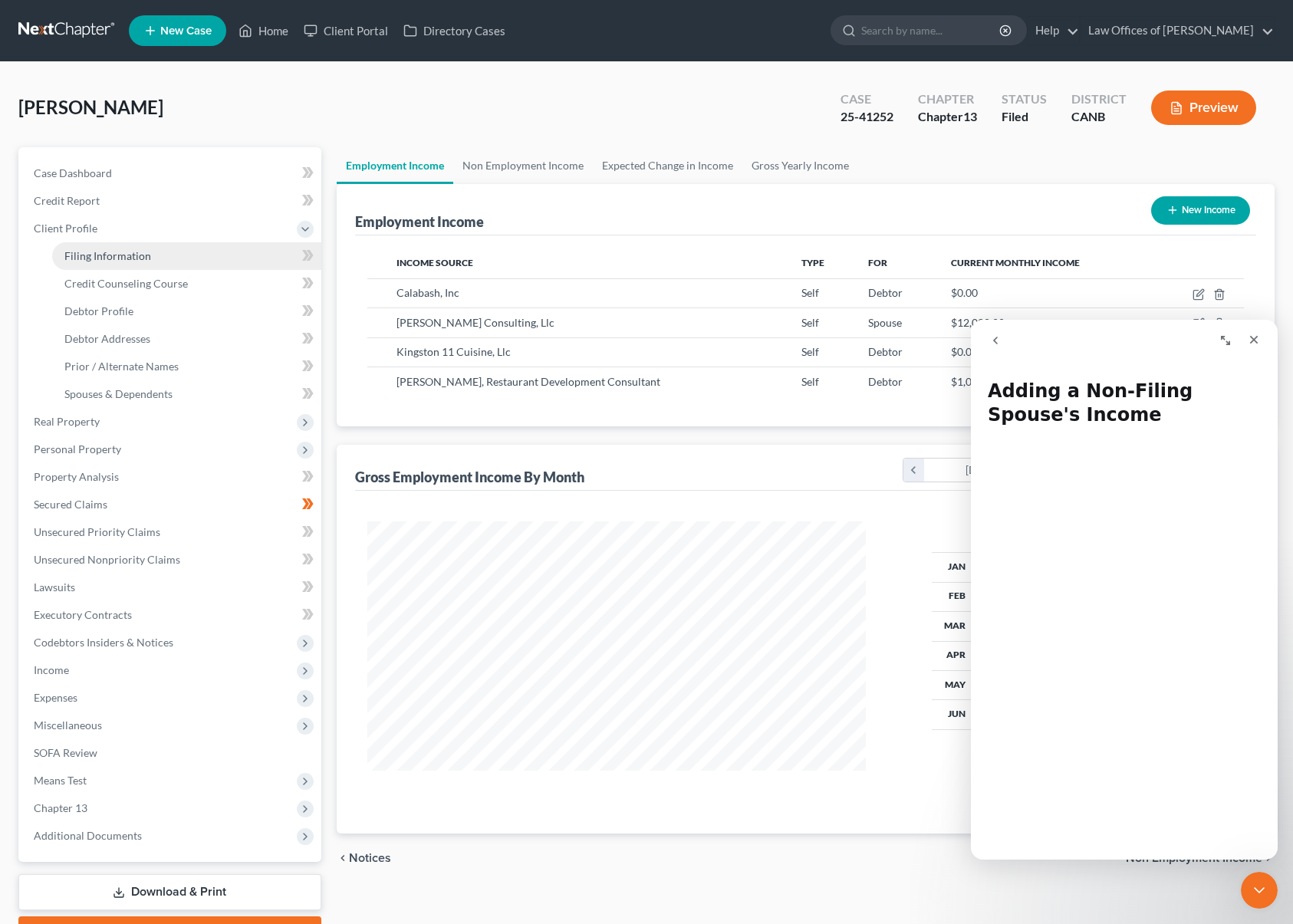
select select "0"
select select "4"
select select "1"
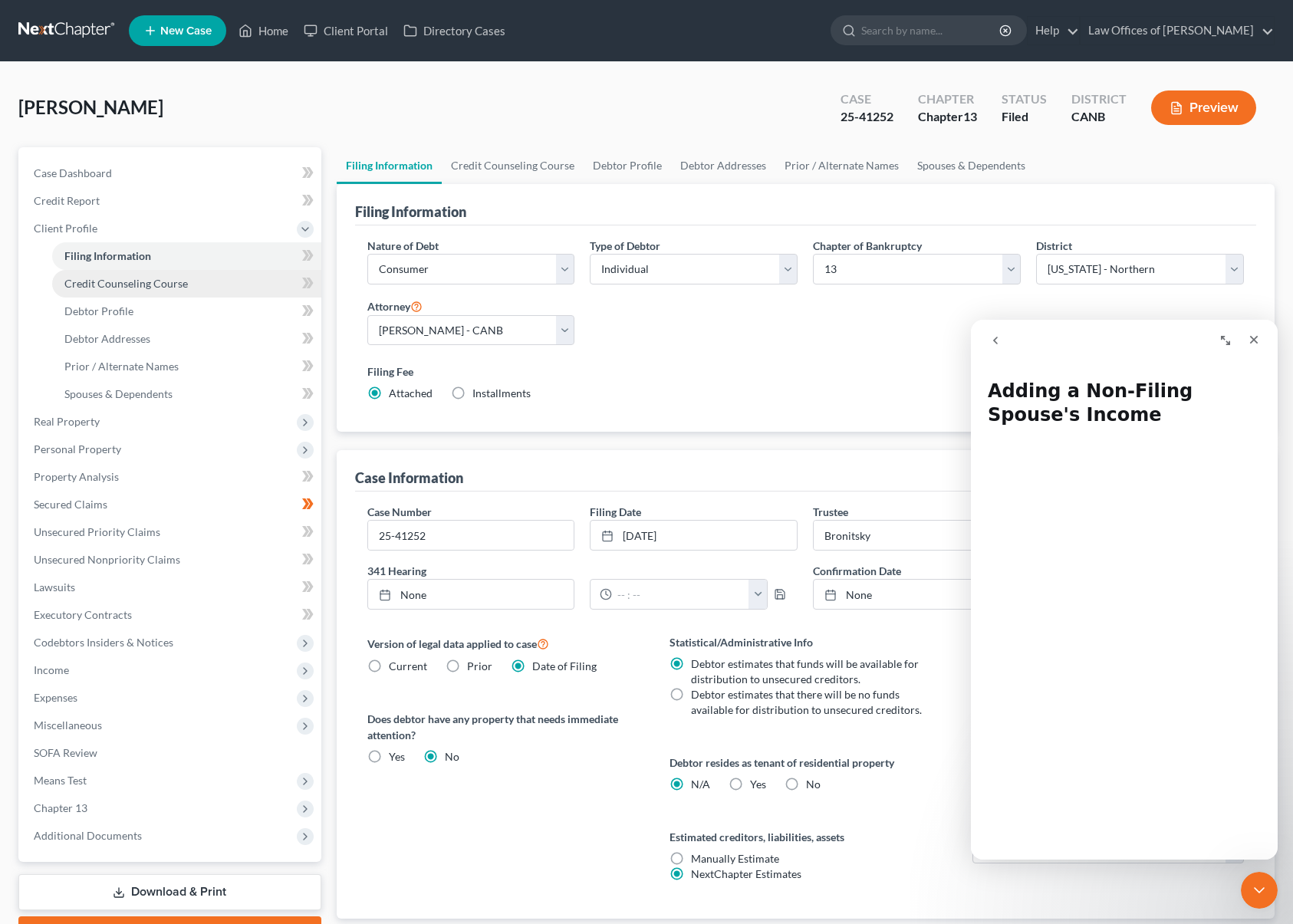
click at [150, 277] on span "Credit Counseling Course" at bounding box center [126, 283] width 123 height 13
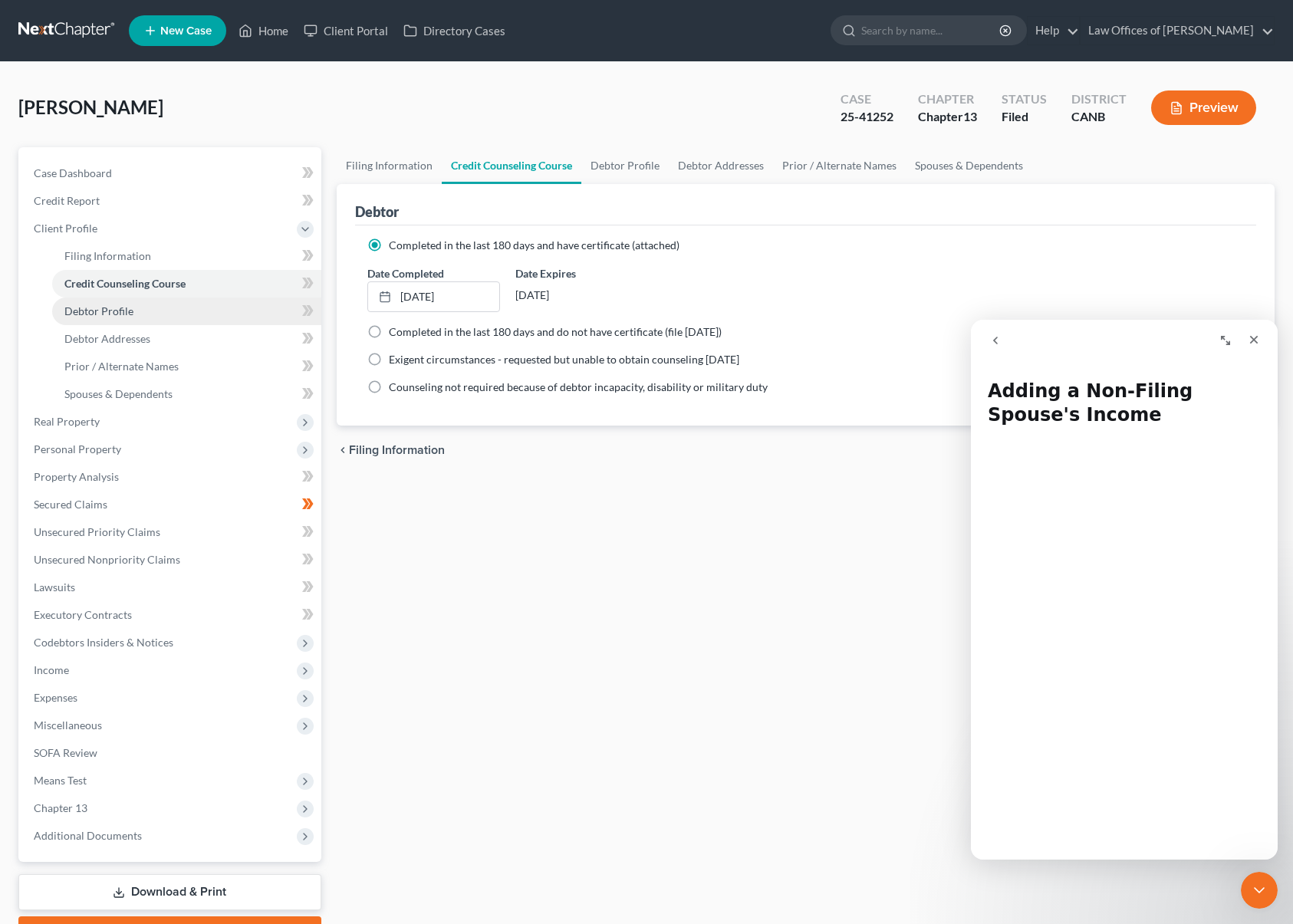
click at [109, 307] on span "Debtor Profile" at bounding box center [99, 310] width 69 height 13
select select "2"
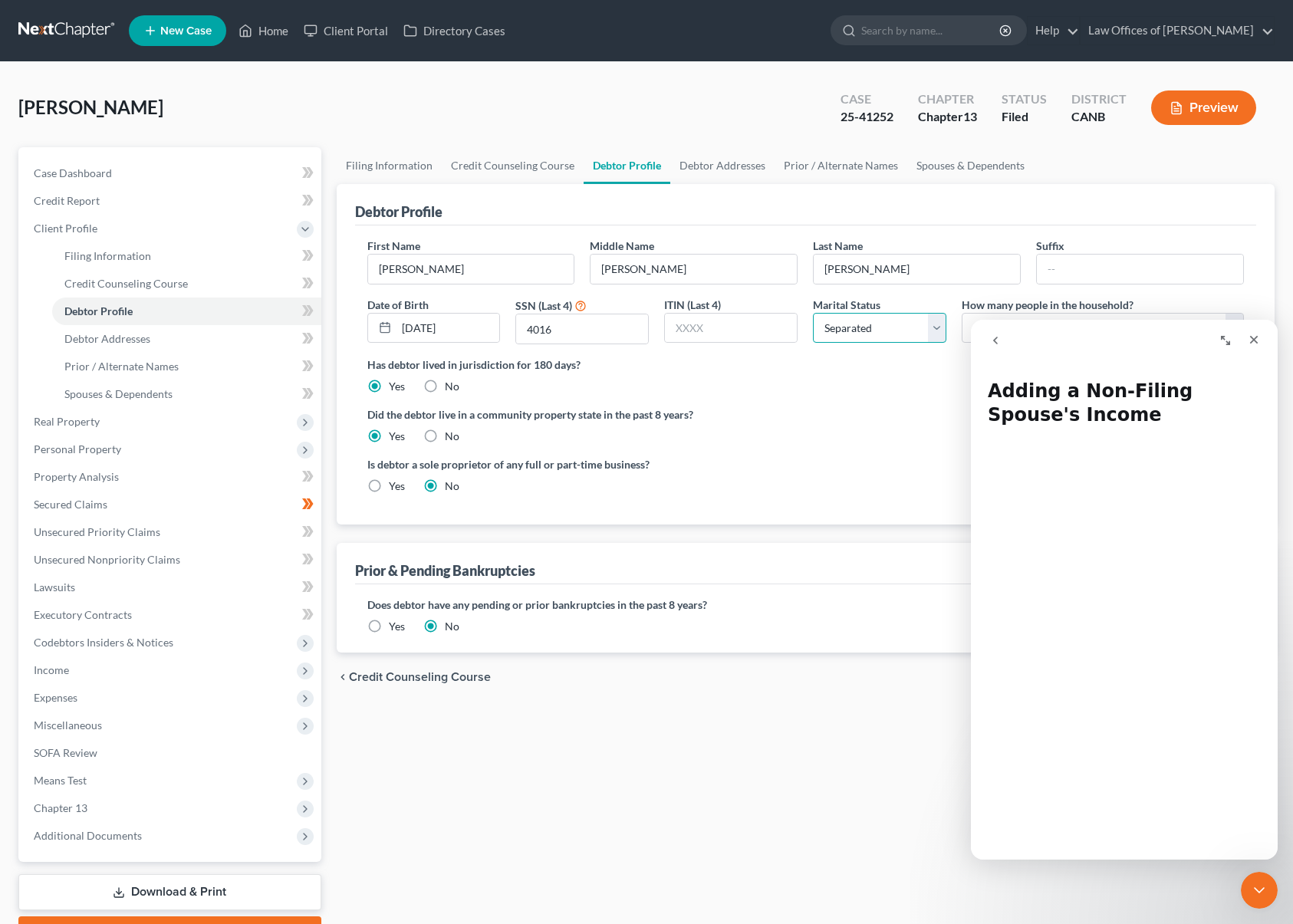
click at [939, 326] on select "Select Single Married Separated Divorced Widowed" at bounding box center [879, 328] width 134 height 31
select select "1"
click at [813, 313] on select "Select Single Married Separated Divorced Widowed" at bounding box center [879, 328] width 134 height 31
click at [911, 386] on div "Has debtor lived in jurisdiction for 180 days? Yes No Debtor must reside in jur…" at bounding box center [806, 376] width 878 height 38
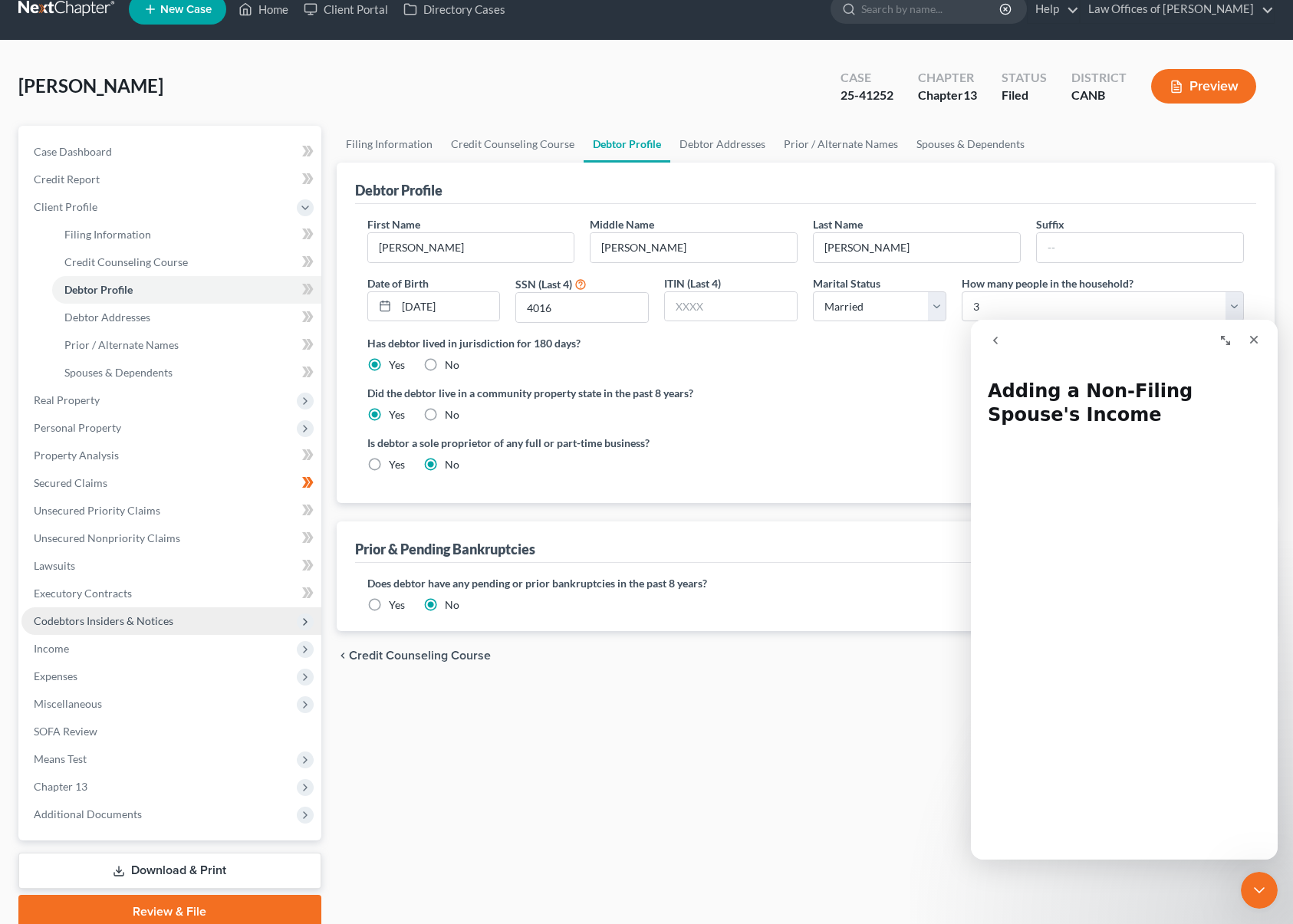
scroll to position [22, 0]
click at [130, 644] on span "Income" at bounding box center [172, 648] width 300 height 28
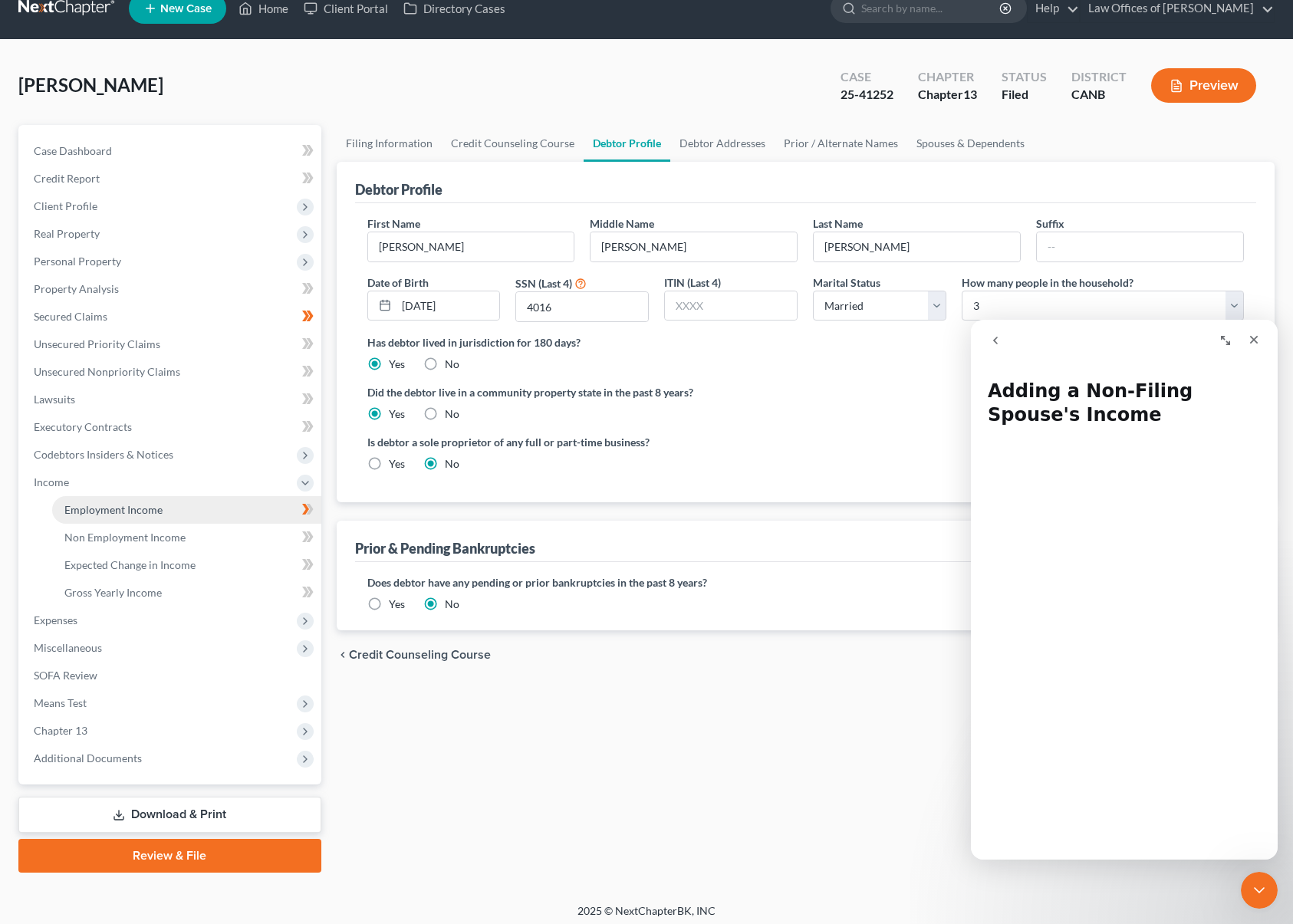
click at [163, 506] on link "Employment Income" at bounding box center [187, 510] width 269 height 28
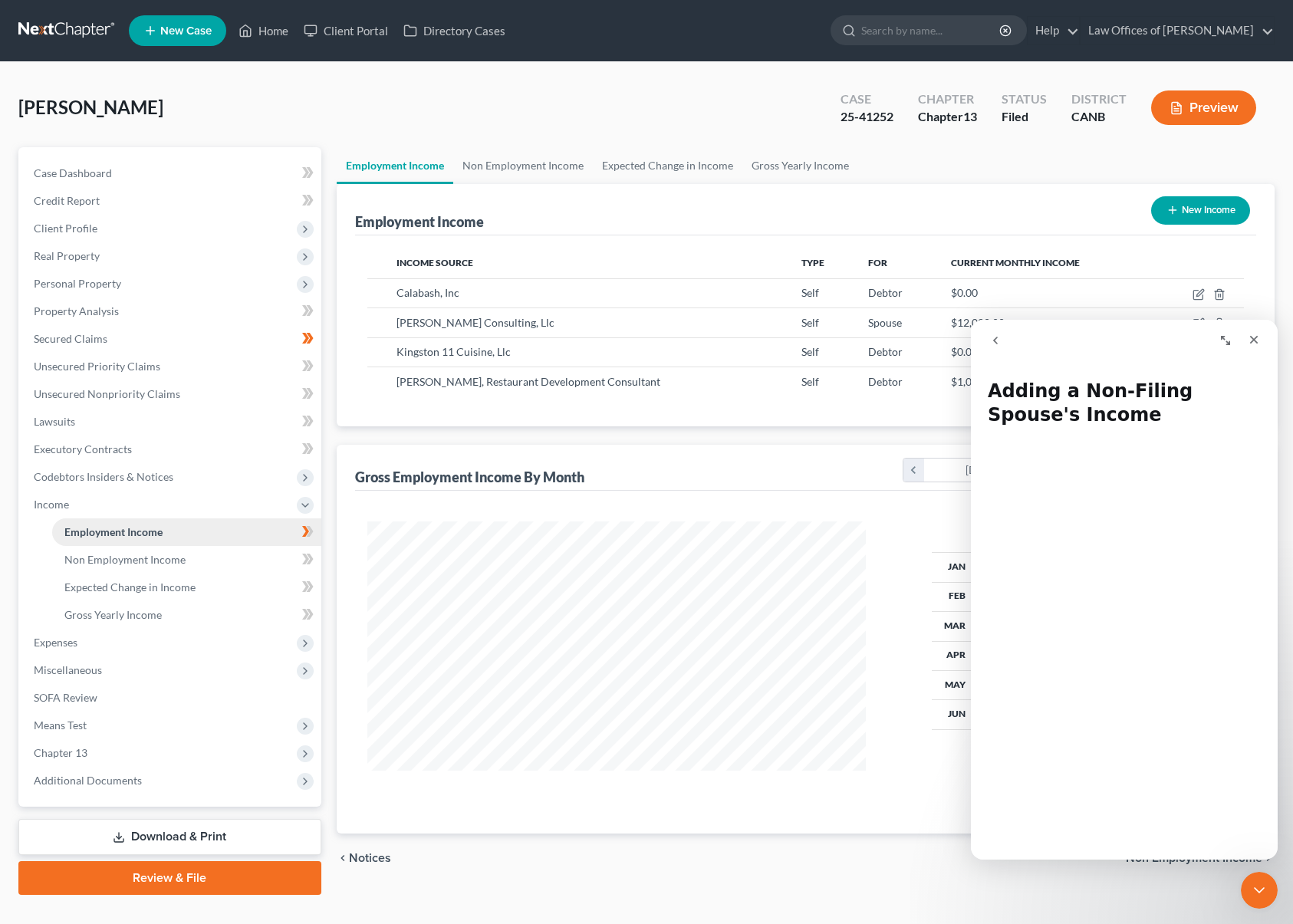
scroll to position [275, 529]
click at [1256, 343] on icon "Close" at bounding box center [1254, 340] width 12 height 12
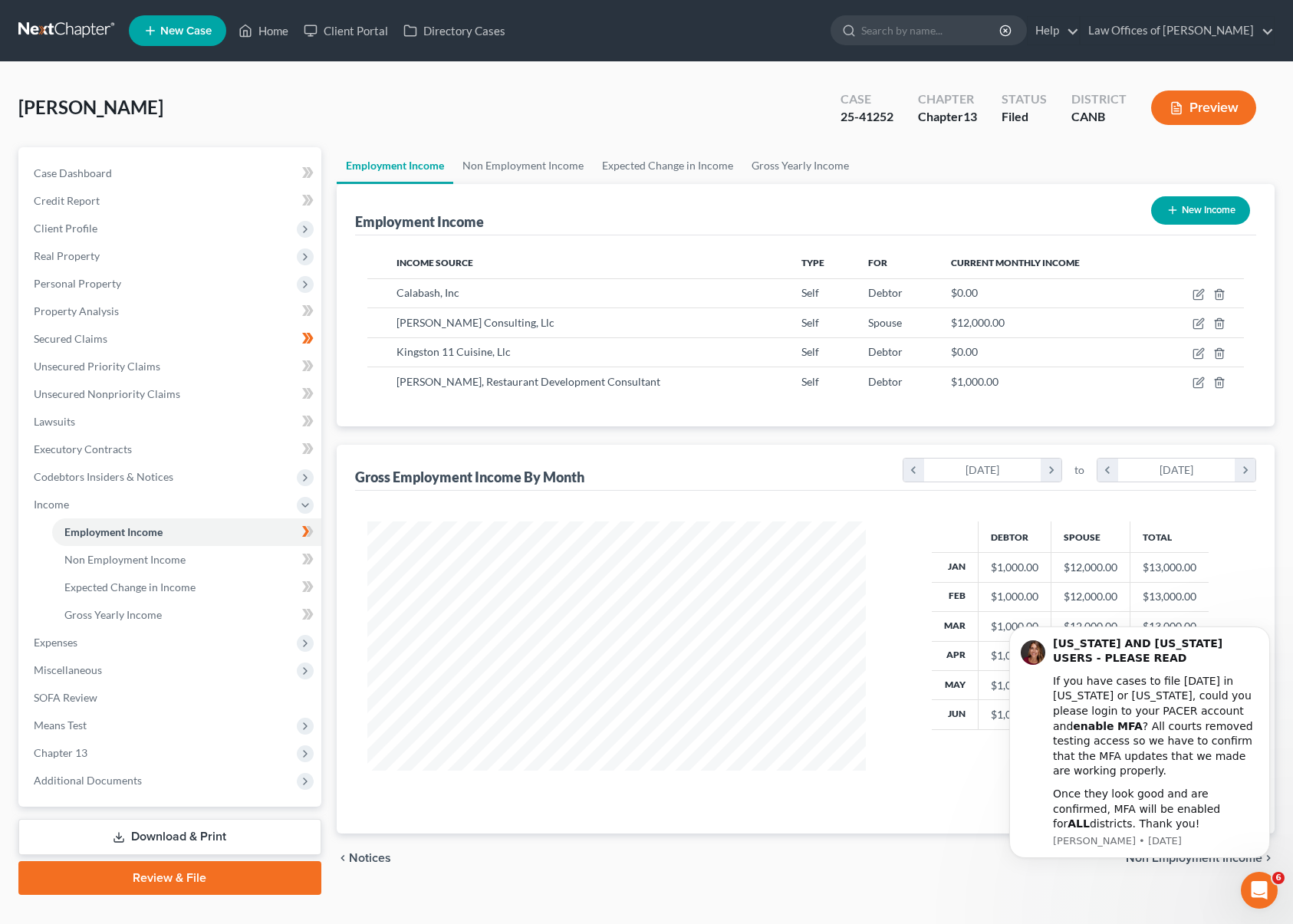
scroll to position [0, 0]
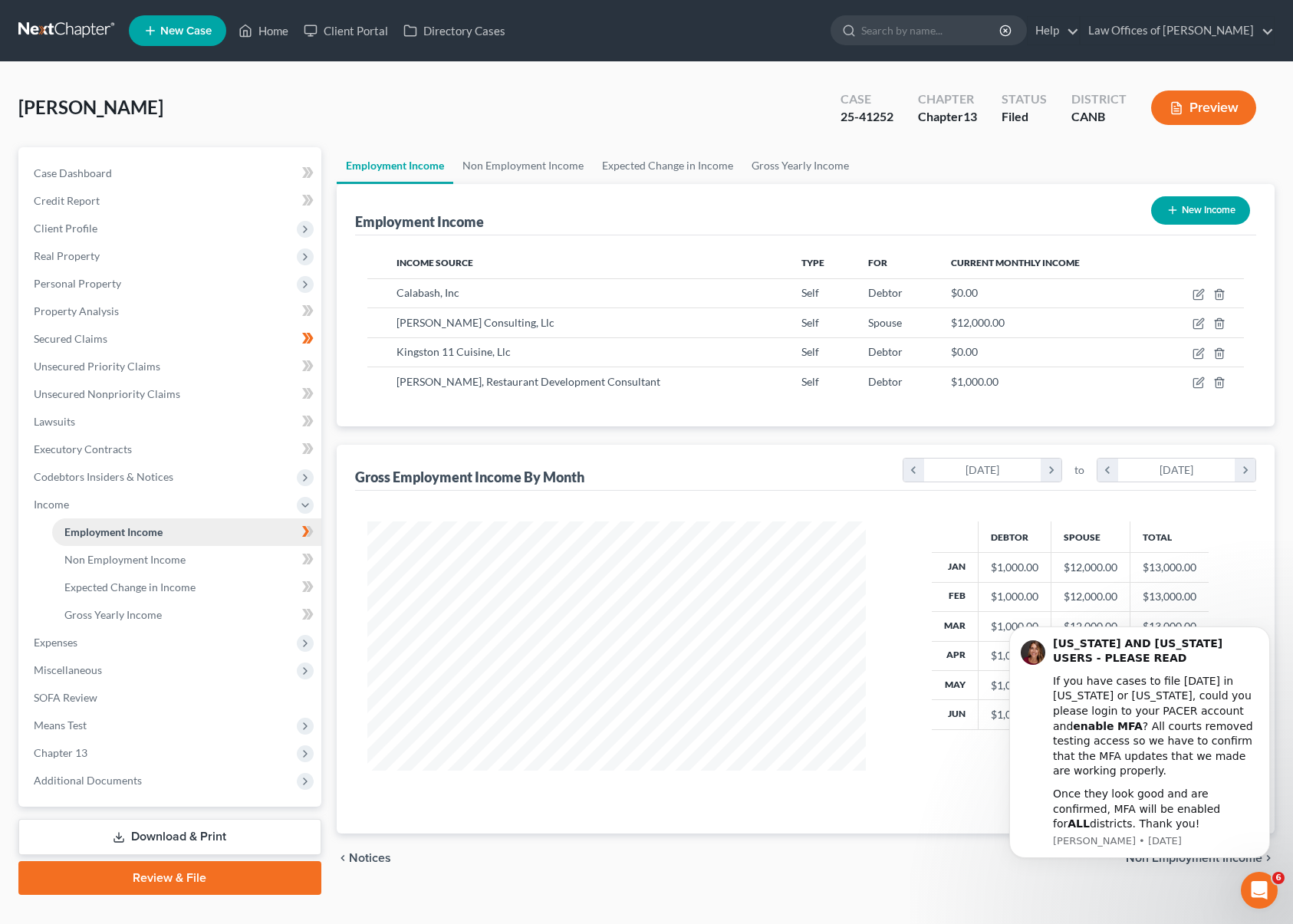
click at [259, 527] on link "Employment Income" at bounding box center [187, 532] width 269 height 28
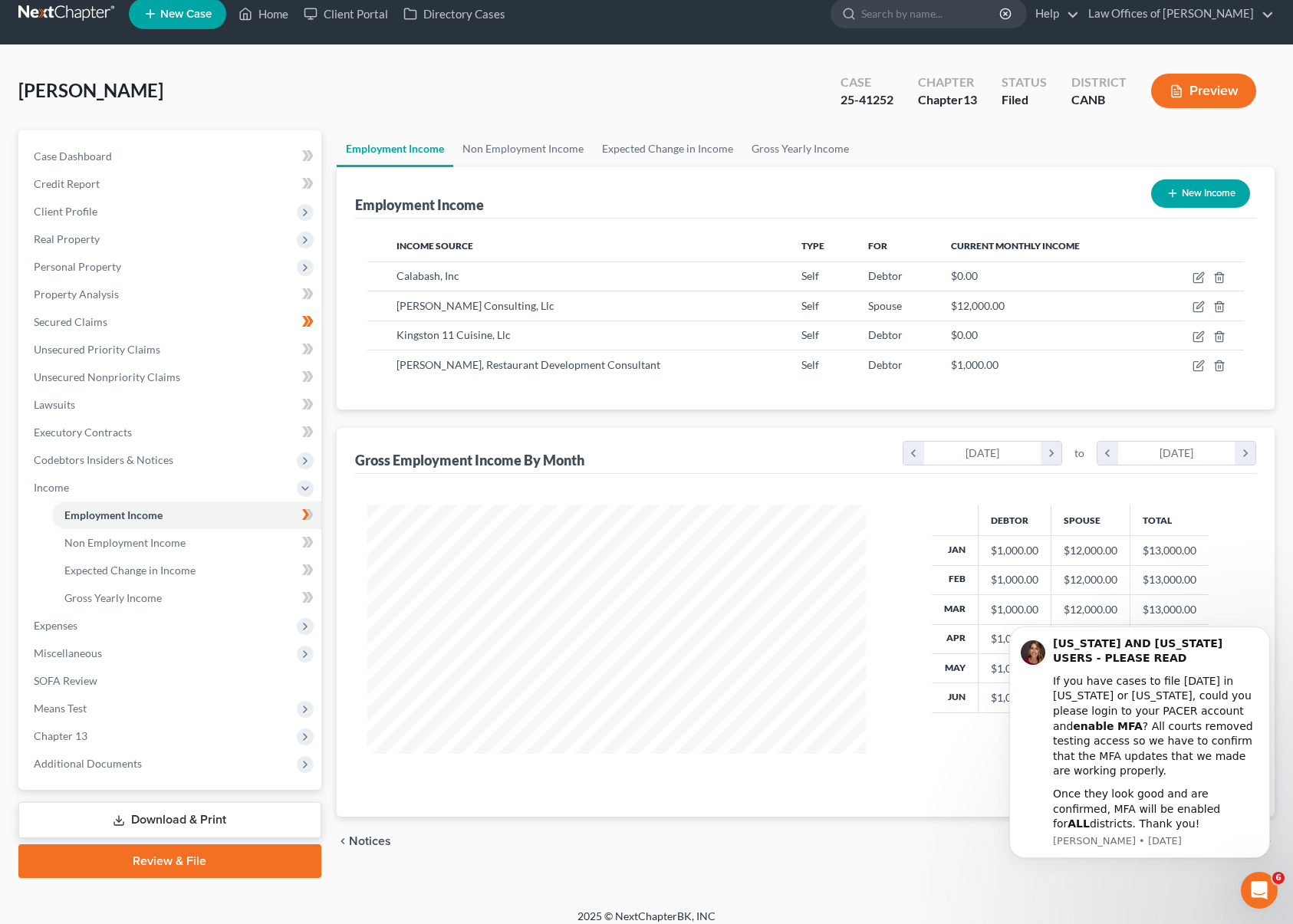
scroll to position [11, 0]
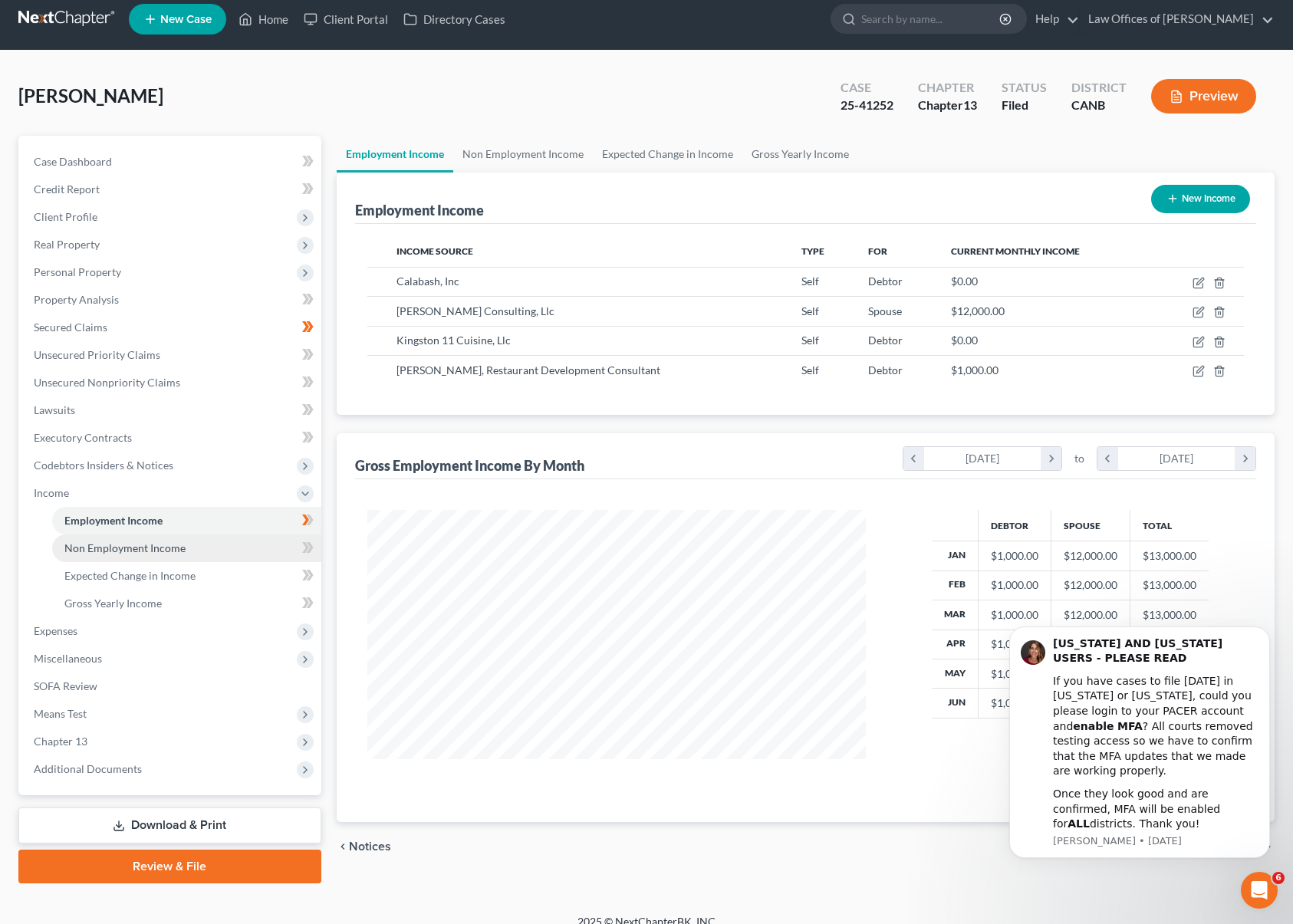
click at [238, 545] on link "Non Employment Income" at bounding box center [187, 548] width 269 height 28
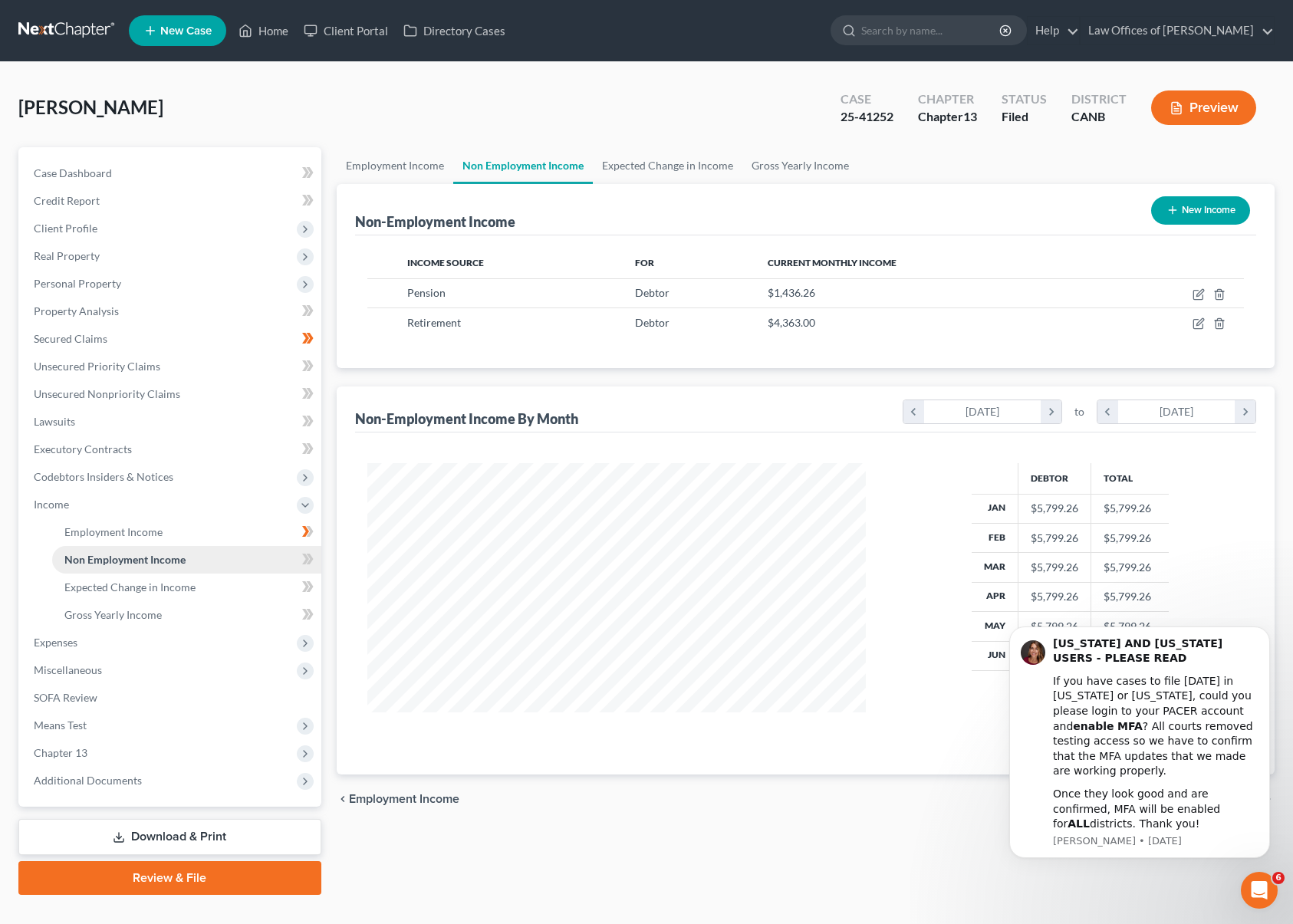
scroll to position [275, 529]
click at [197, 590] on link "Expected Change in Income" at bounding box center [187, 588] width 269 height 28
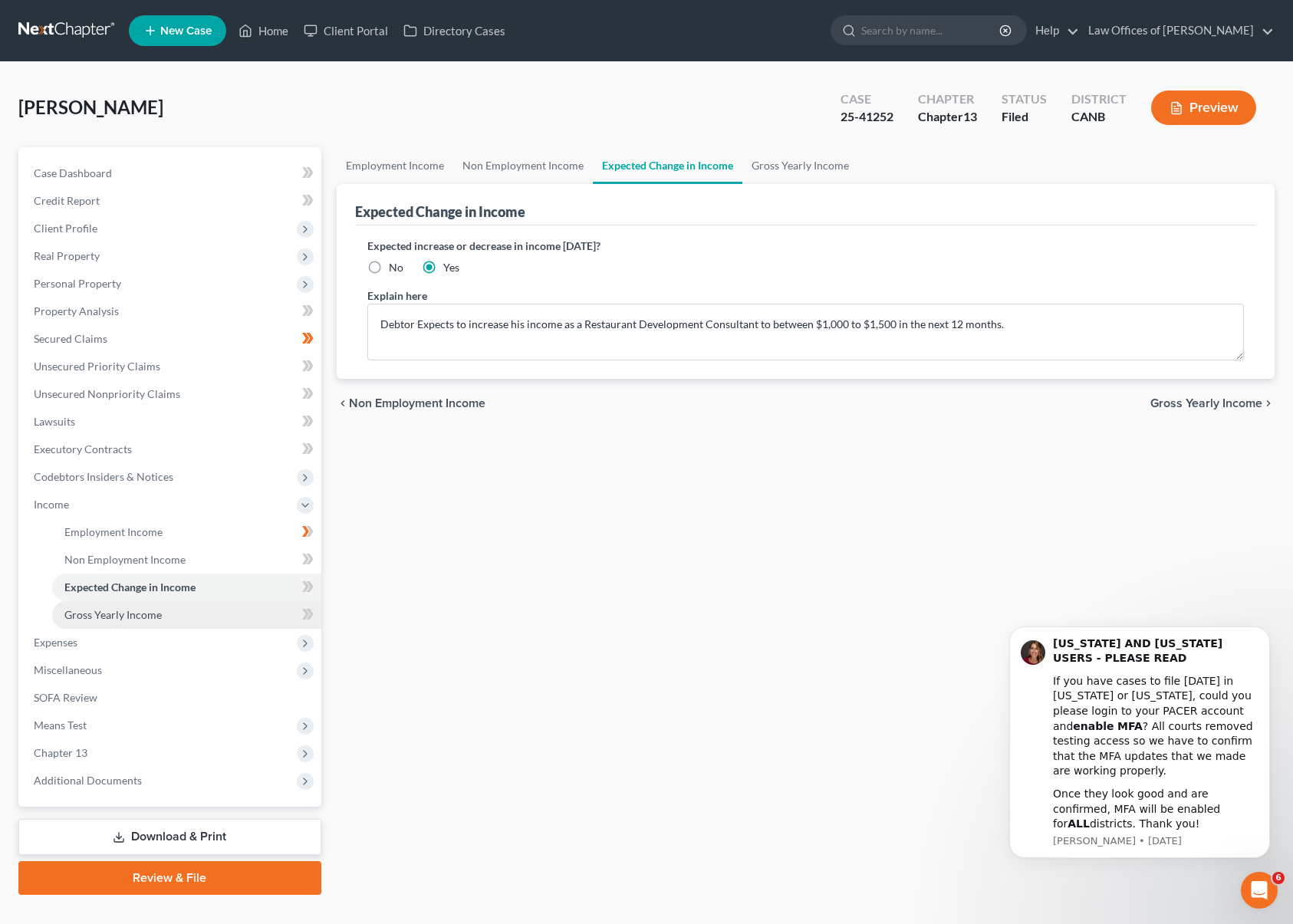
click at [166, 615] on link "Gross Yearly Income" at bounding box center [187, 615] width 269 height 28
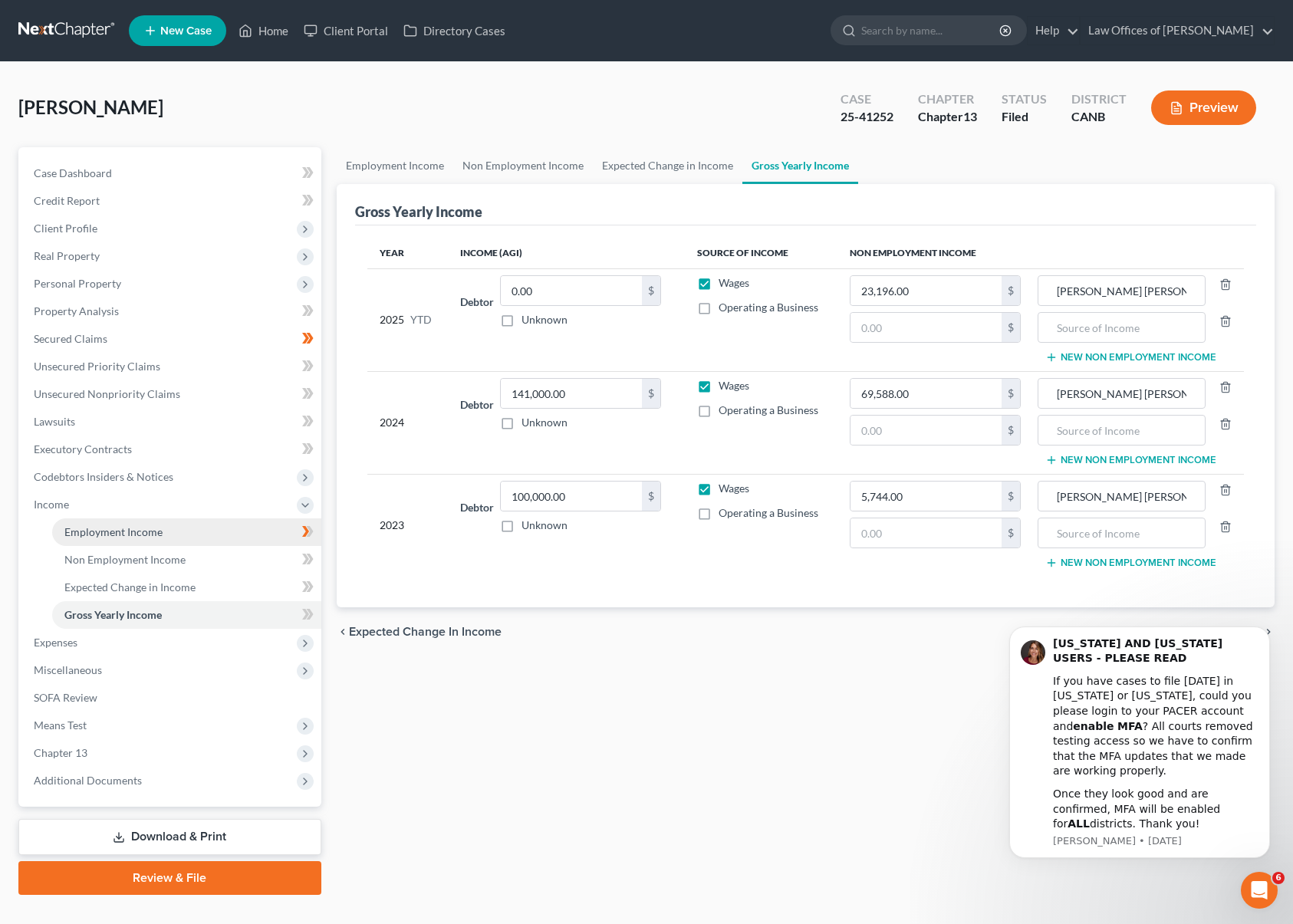
click at [204, 525] on link "Employment Income" at bounding box center [187, 532] width 269 height 28
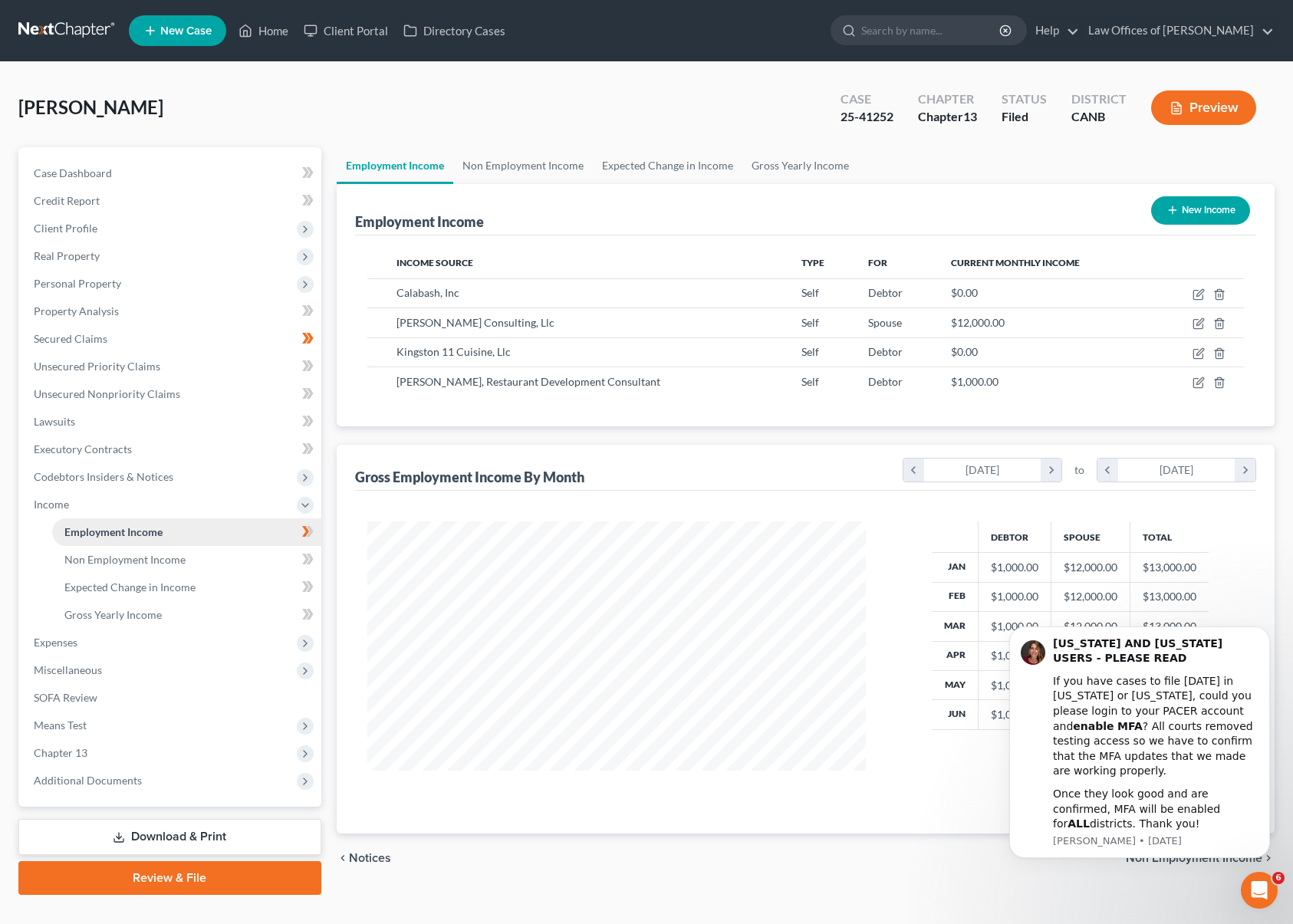
scroll to position [275, 529]
click at [304, 502] on icon at bounding box center [305, 505] width 12 height 12
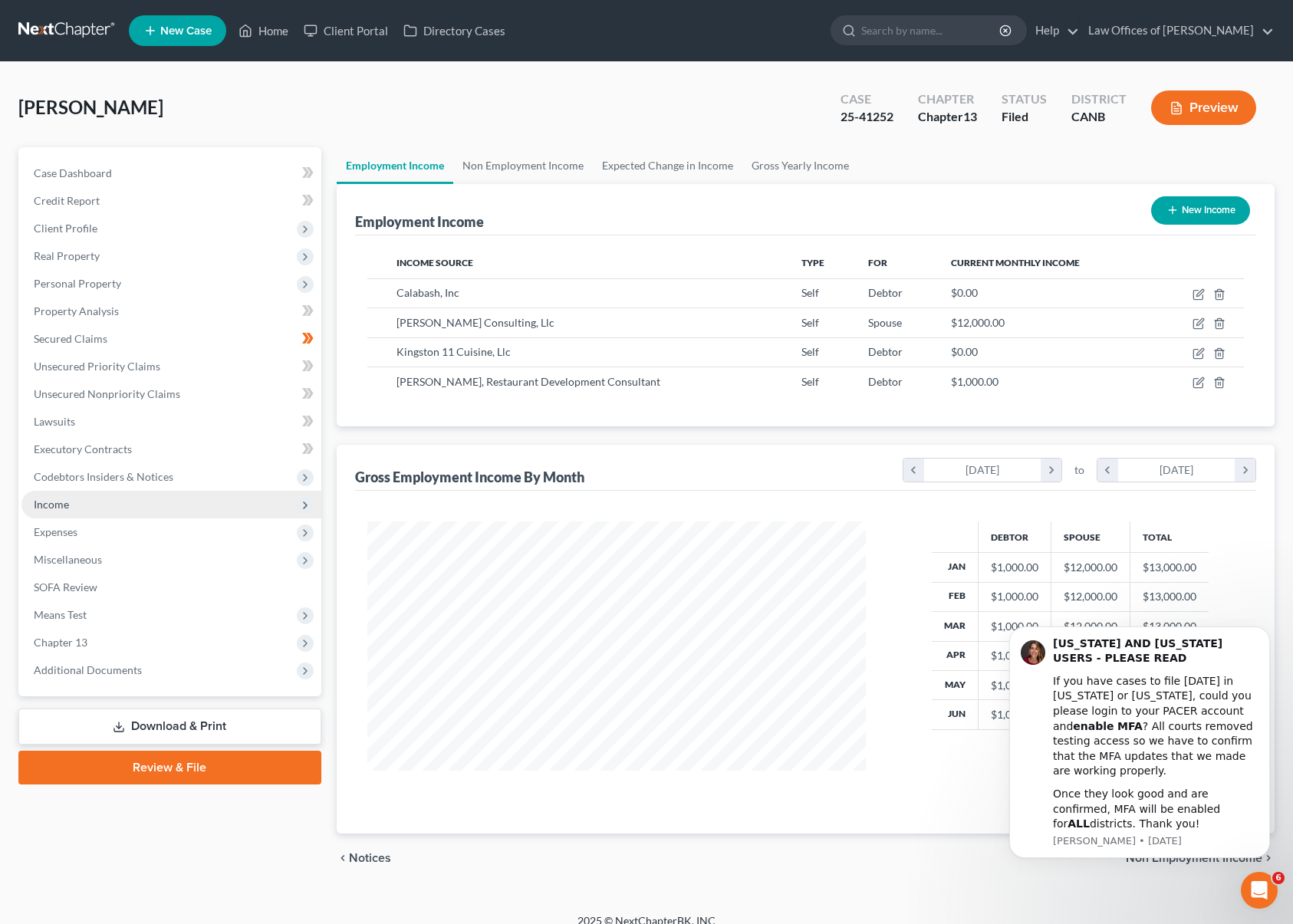
click at [242, 501] on span "Income" at bounding box center [172, 504] width 300 height 28
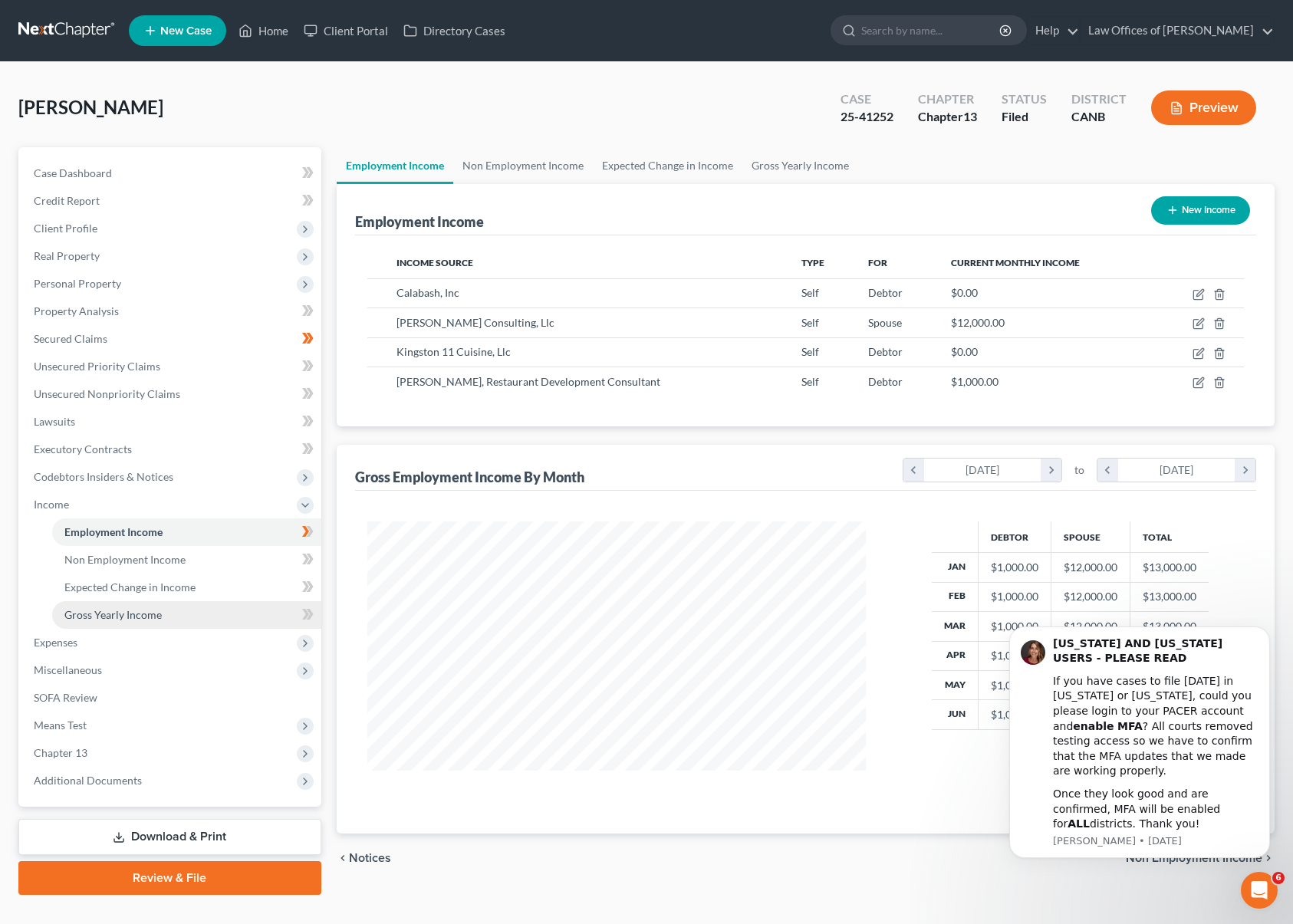
click at [137, 613] on span "Gross Yearly Income" at bounding box center [113, 615] width 97 height 13
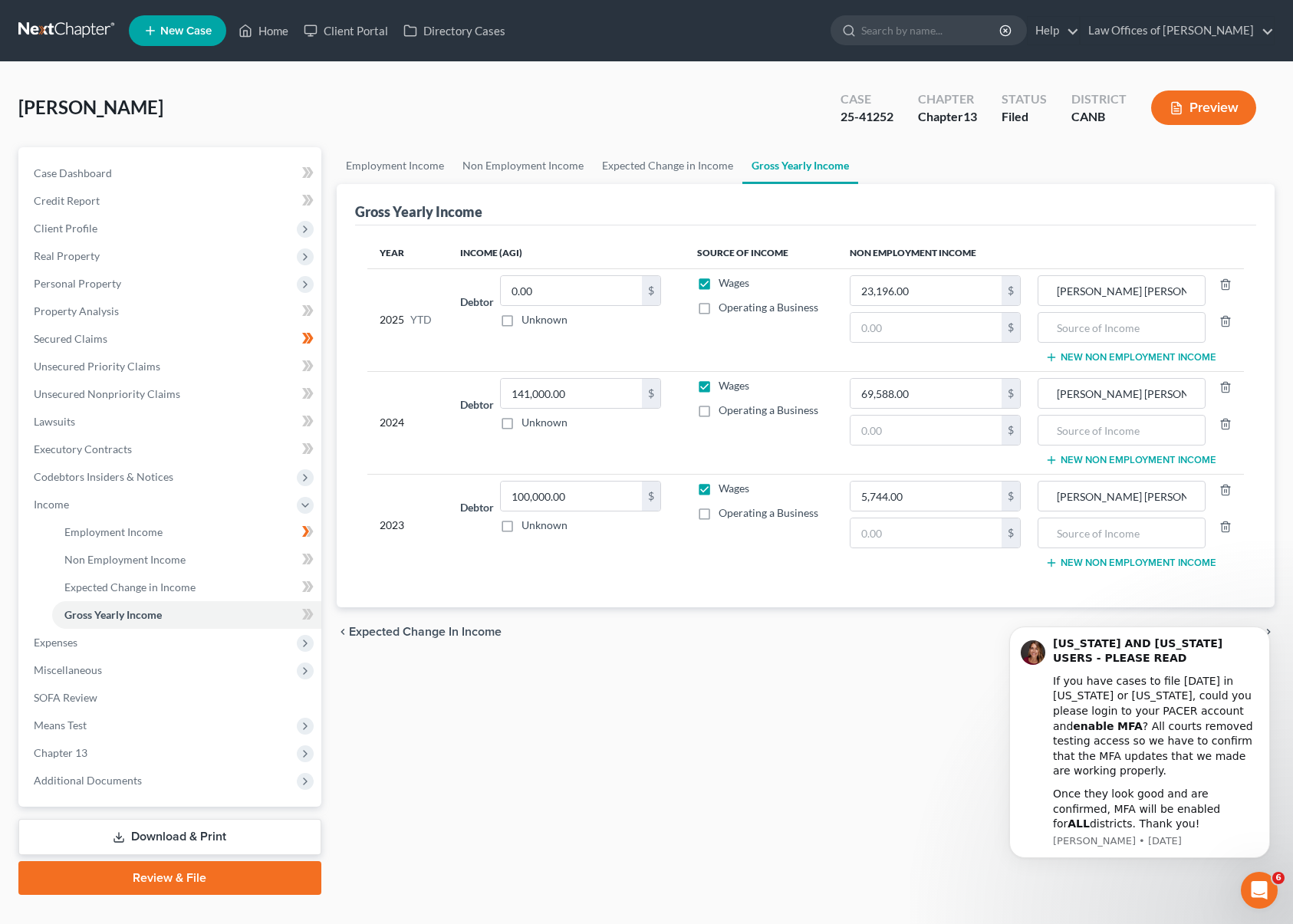
click at [550, 576] on div "Year Income (AGI) Source of Income Non Employment Income 2025 YTD Debtor 0.00 $…" at bounding box center [806, 416] width 902 height 382
click at [151, 427] on link "Lawsuits" at bounding box center [172, 421] width 300 height 28
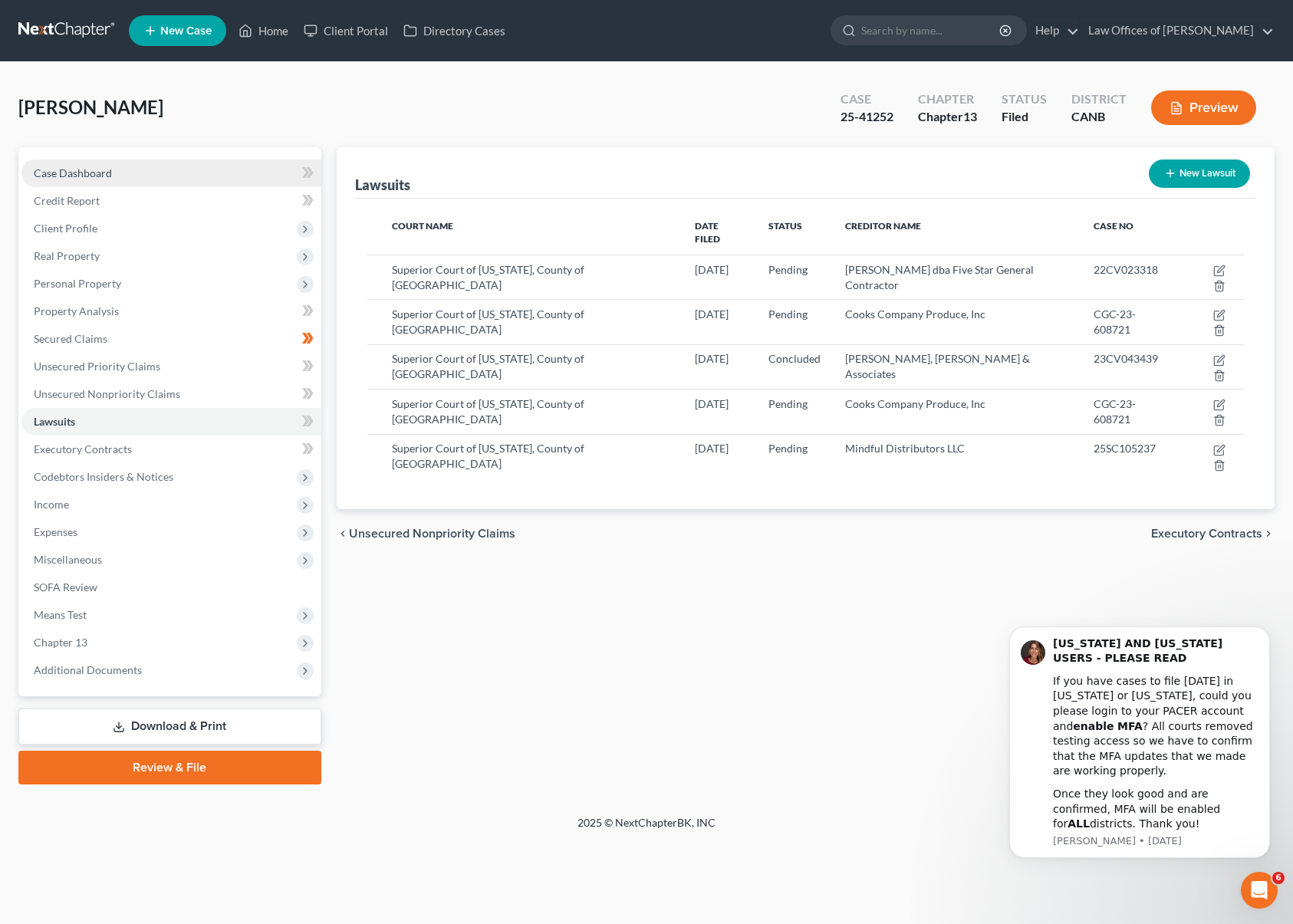
click at [119, 177] on link "Case Dashboard" at bounding box center [172, 173] width 300 height 28
select select "5"
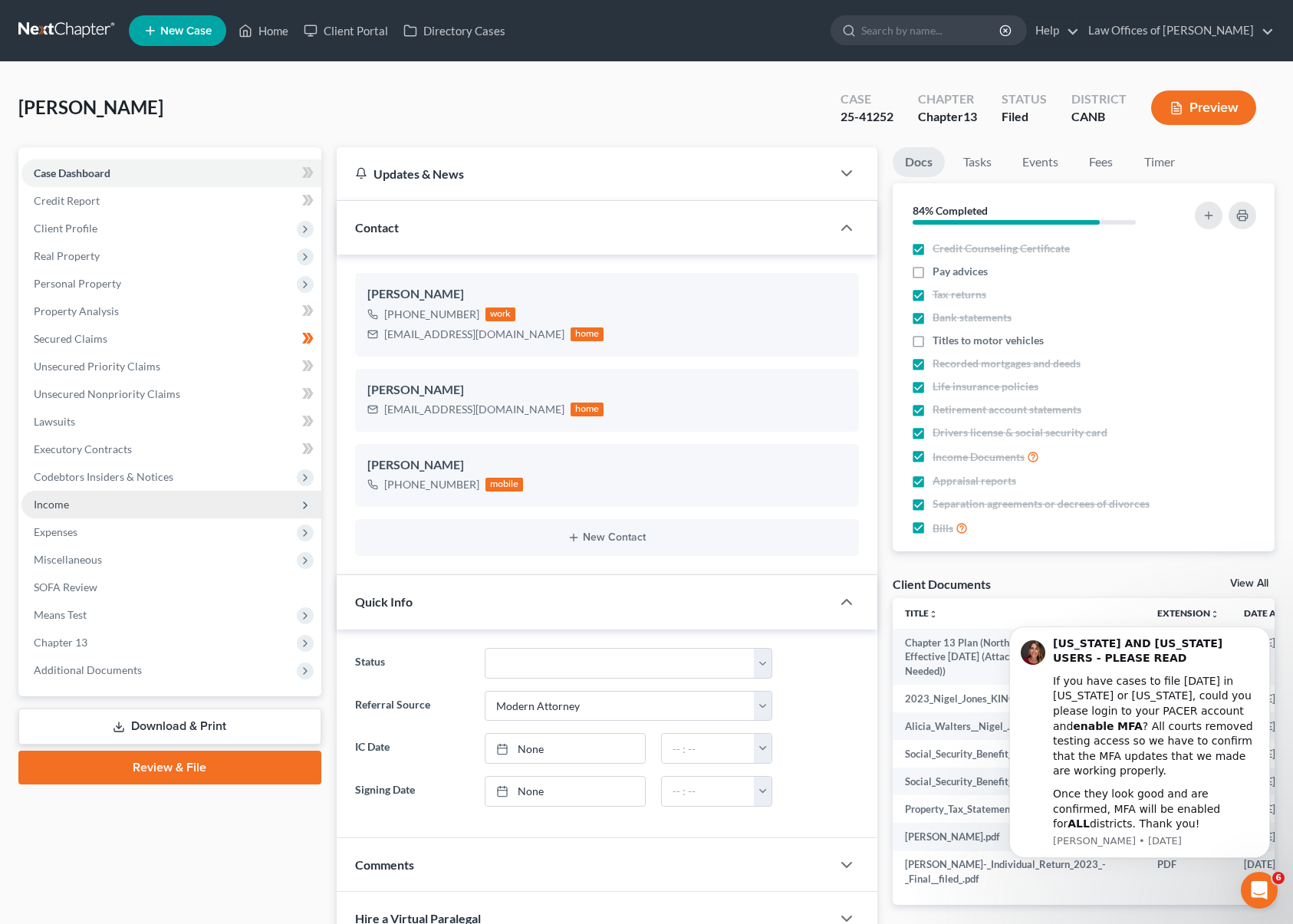
click at [95, 499] on span "Income" at bounding box center [172, 504] width 300 height 28
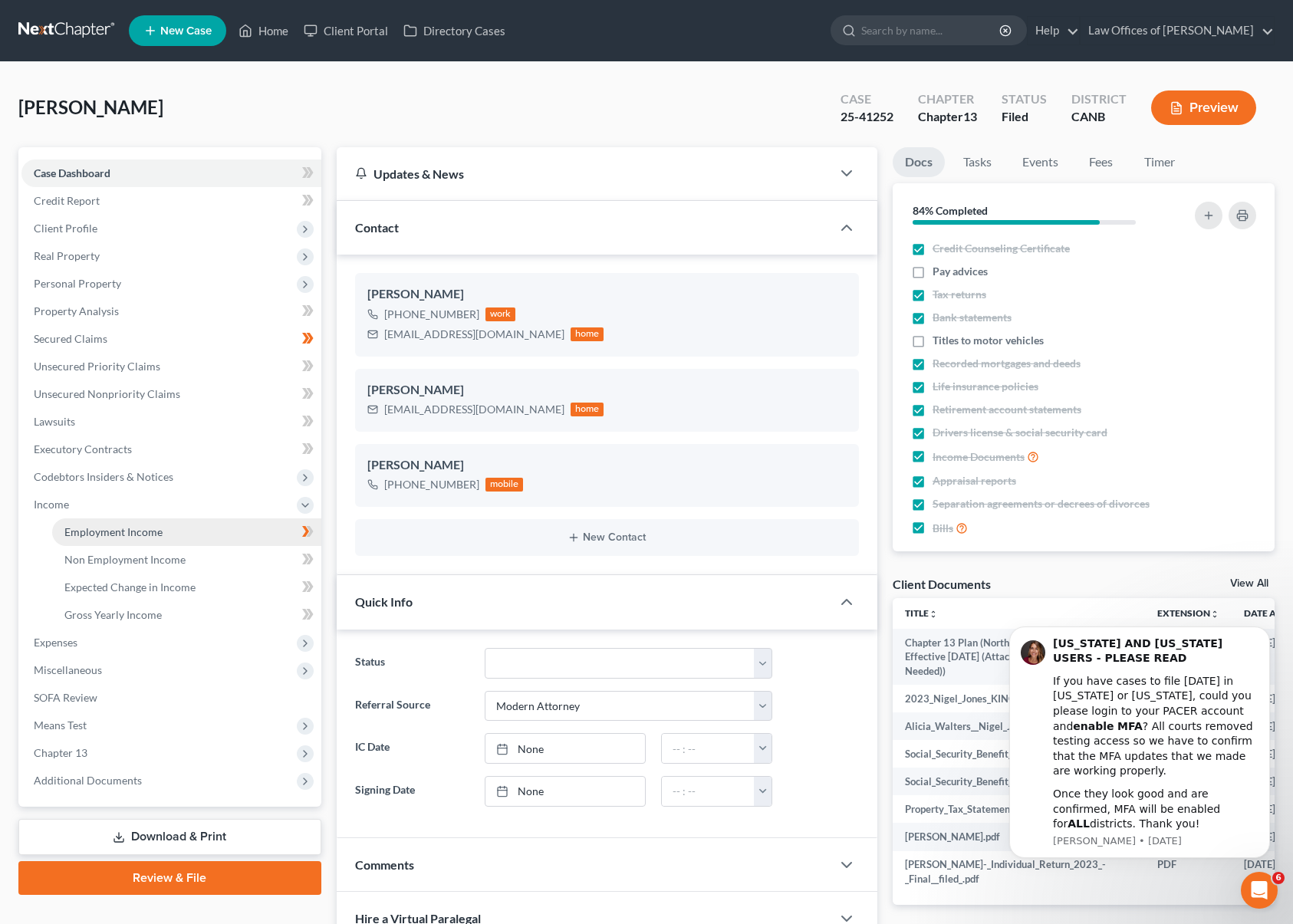
click at [135, 530] on span "Employment Income" at bounding box center [114, 531] width 98 height 13
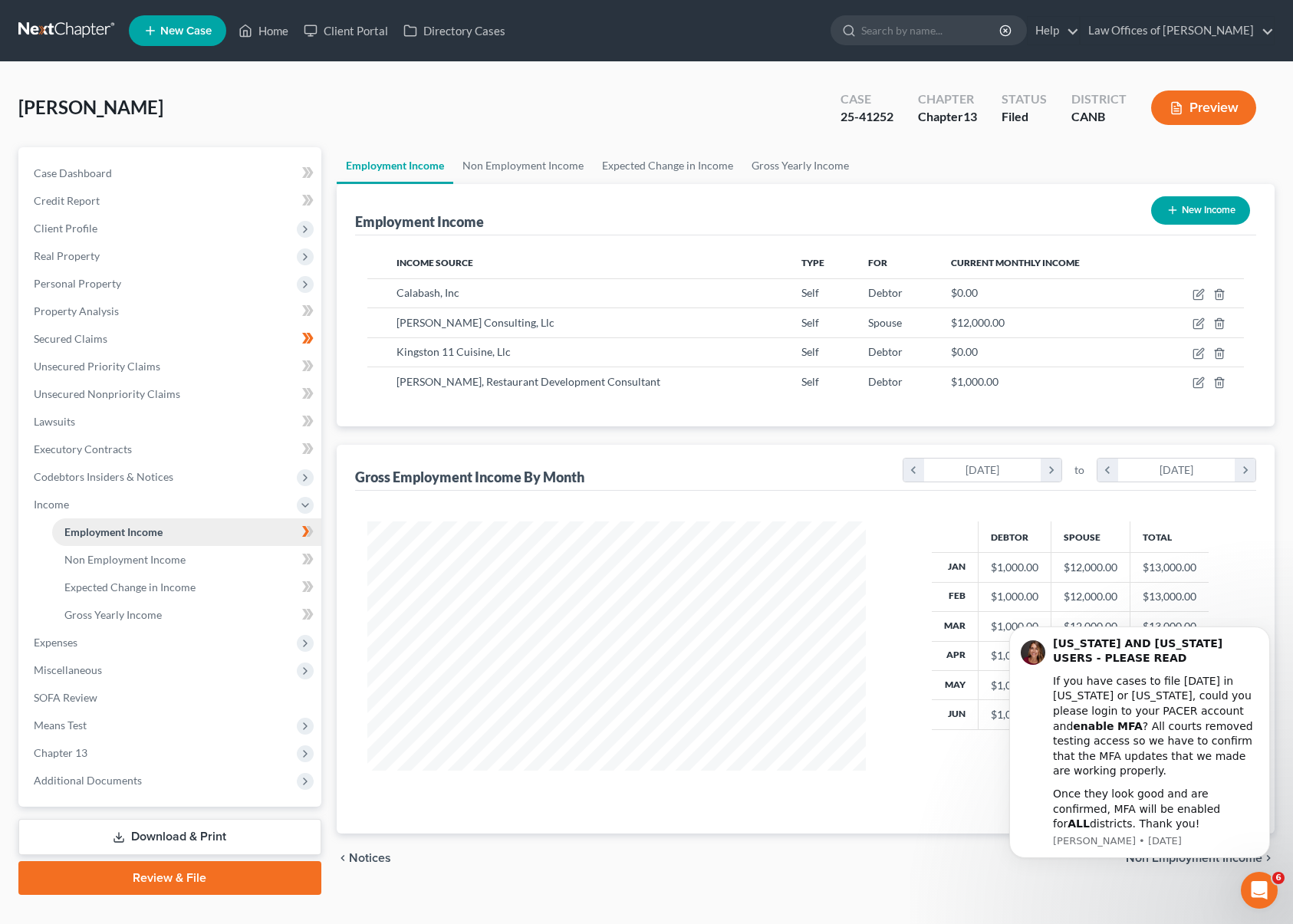
scroll to position [275, 529]
click at [989, 748] on td at bounding box center [991, 756] width 120 height 54
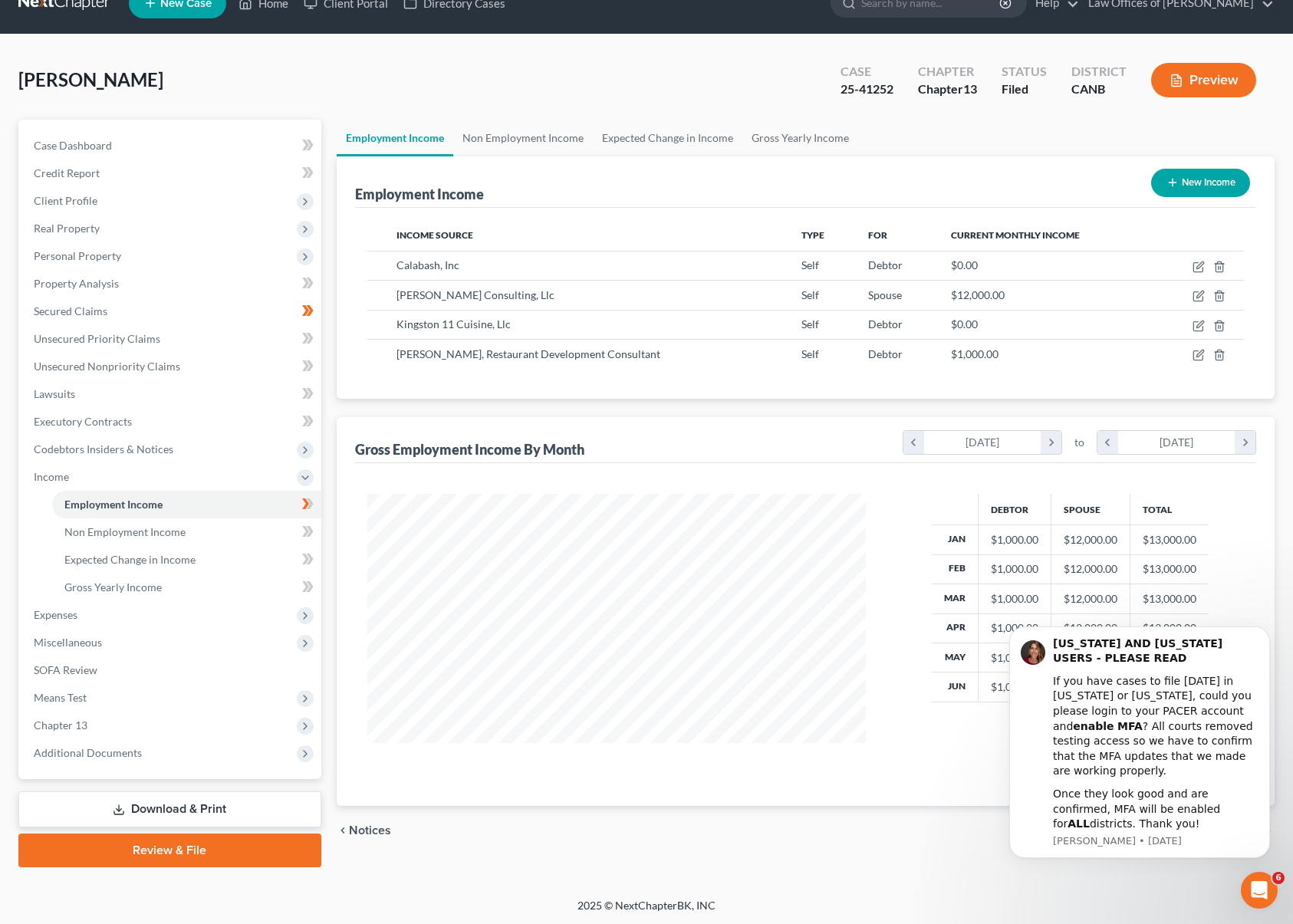
click at [902, 806] on div "chevron_left Notices Non Employment Income chevron_right" at bounding box center [806, 830] width 939 height 49
click at [1267, 635] on icon "Dismiss notification" at bounding box center [1266, 631] width 9 height 9
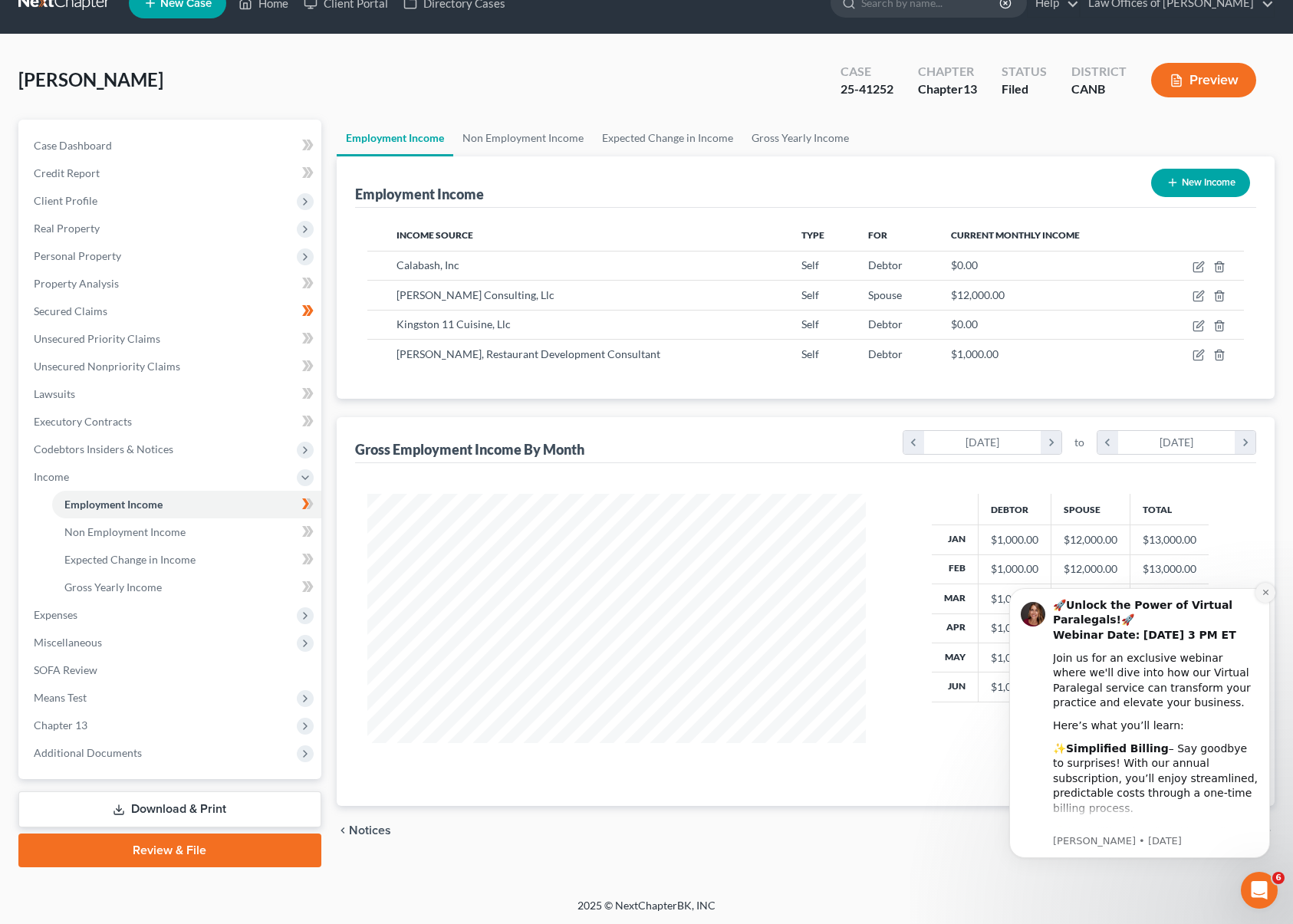
click at [1266, 586] on button "Dismiss notification" at bounding box center [1265, 592] width 20 height 20
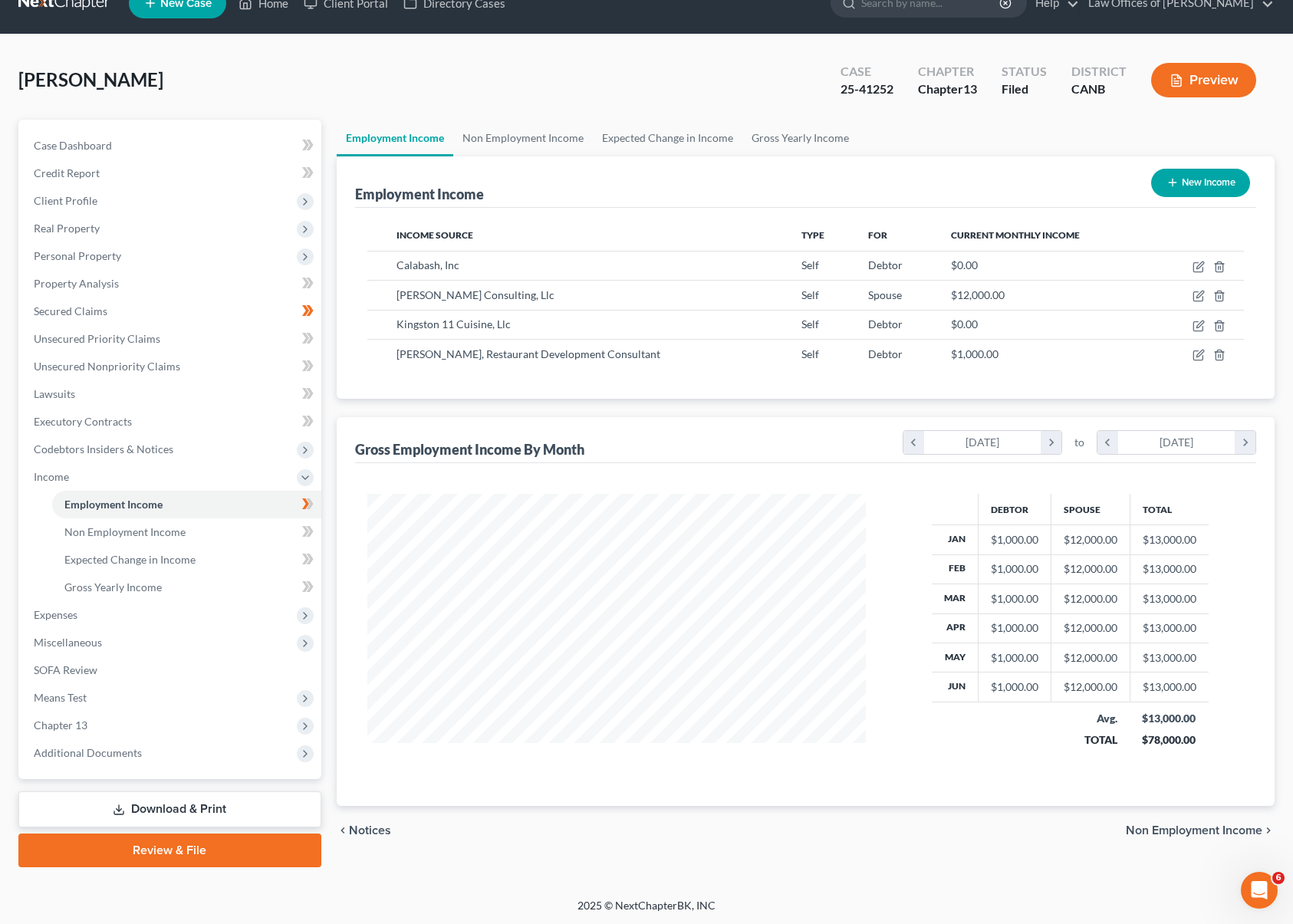
click at [1193, 832] on span "Non Employment Income" at bounding box center [1194, 830] width 136 height 12
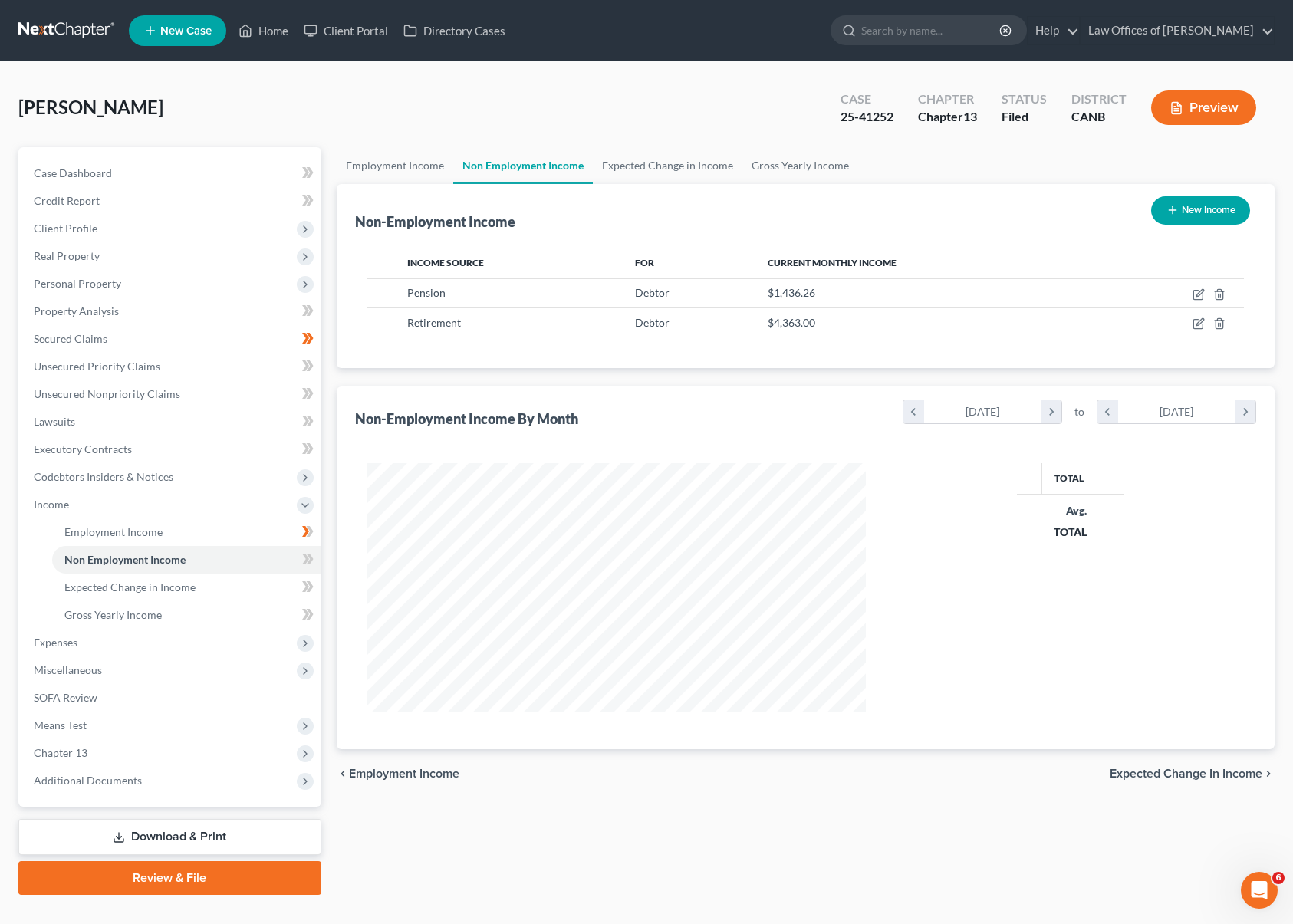
scroll to position [275, 529]
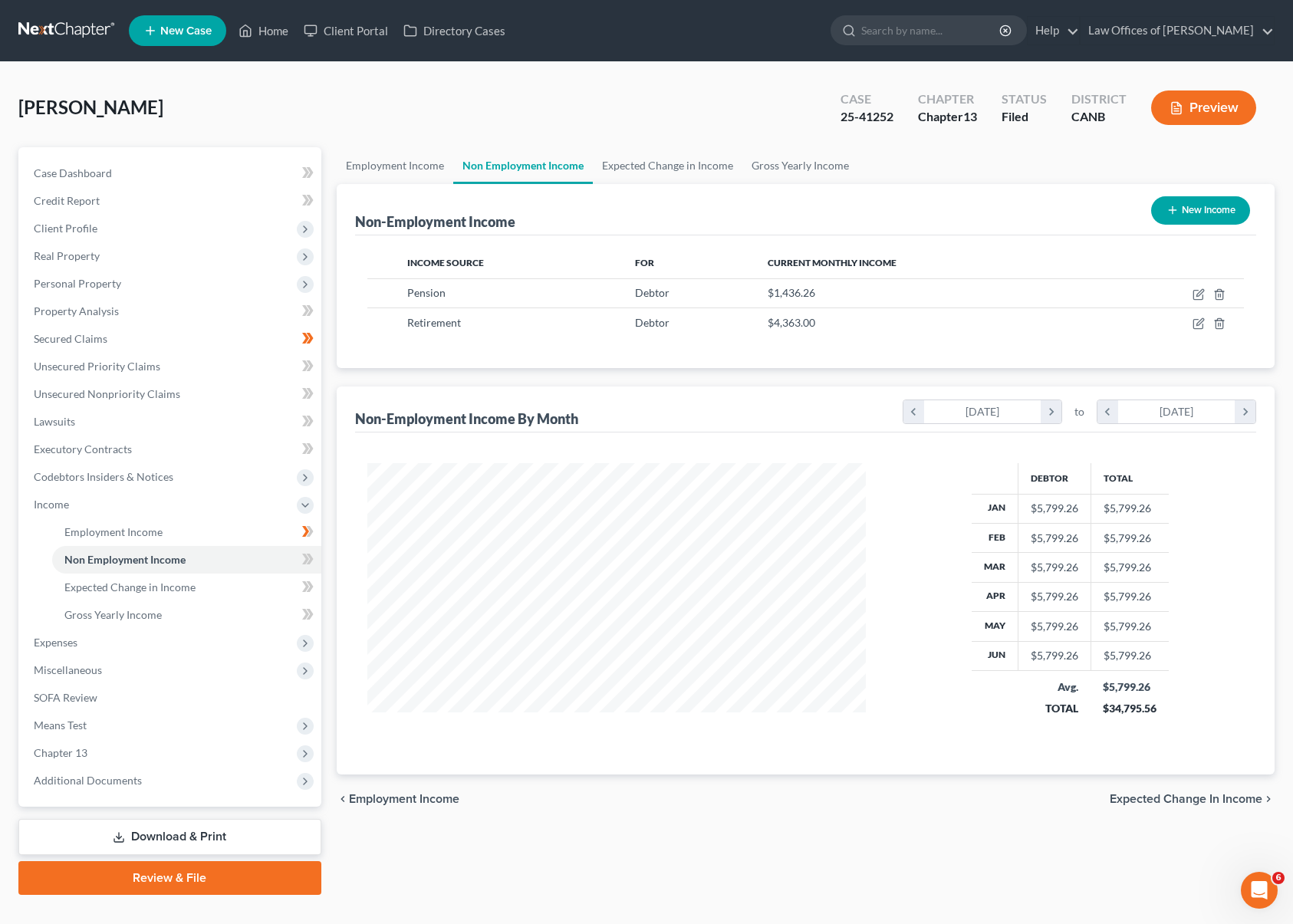
click at [1210, 796] on span "Expected Change in Income" at bounding box center [1185, 799] width 153 height 12
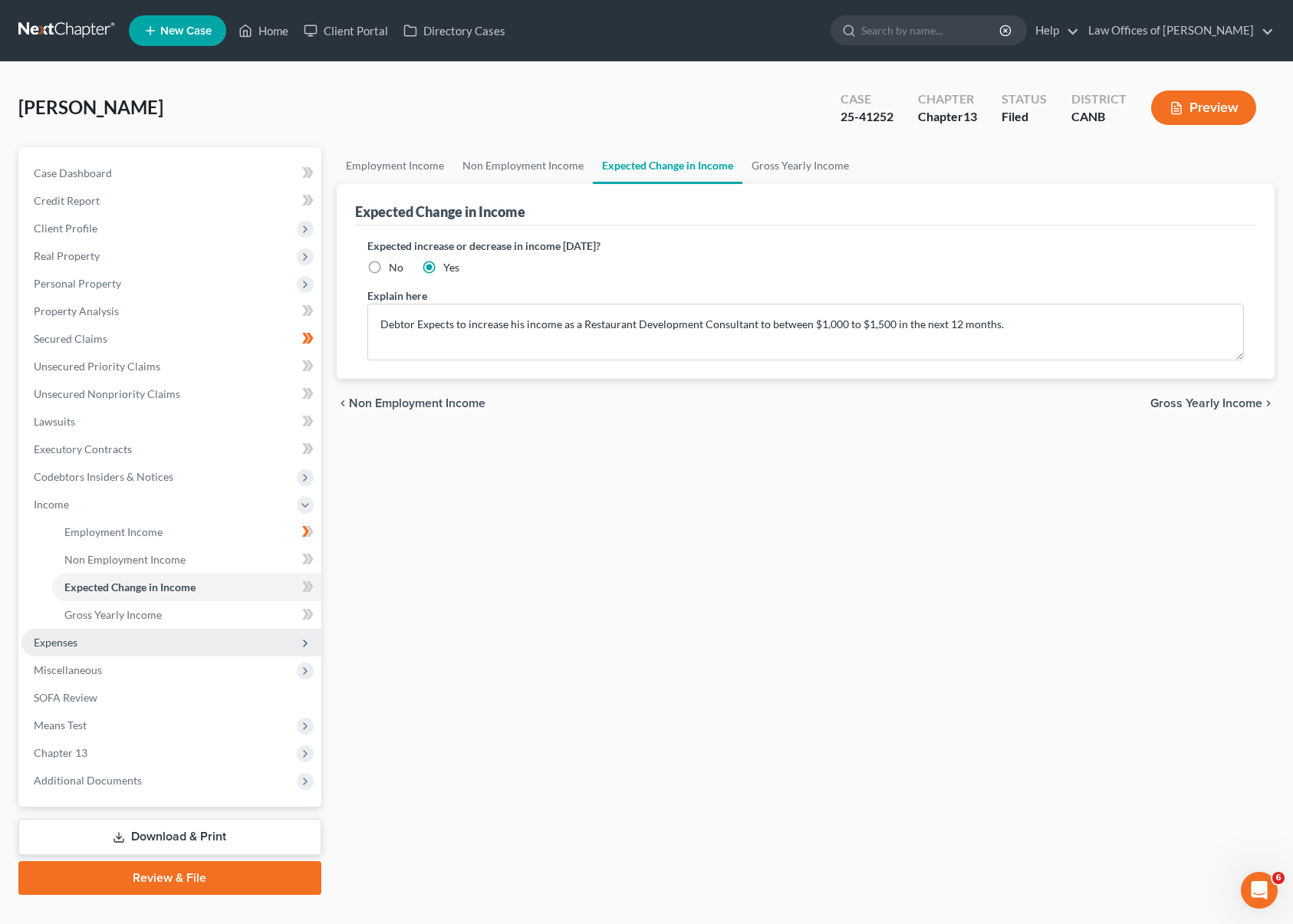
click at [194, 645] on span "Expenses" at bounding box center [172, 643] width 300 height 28
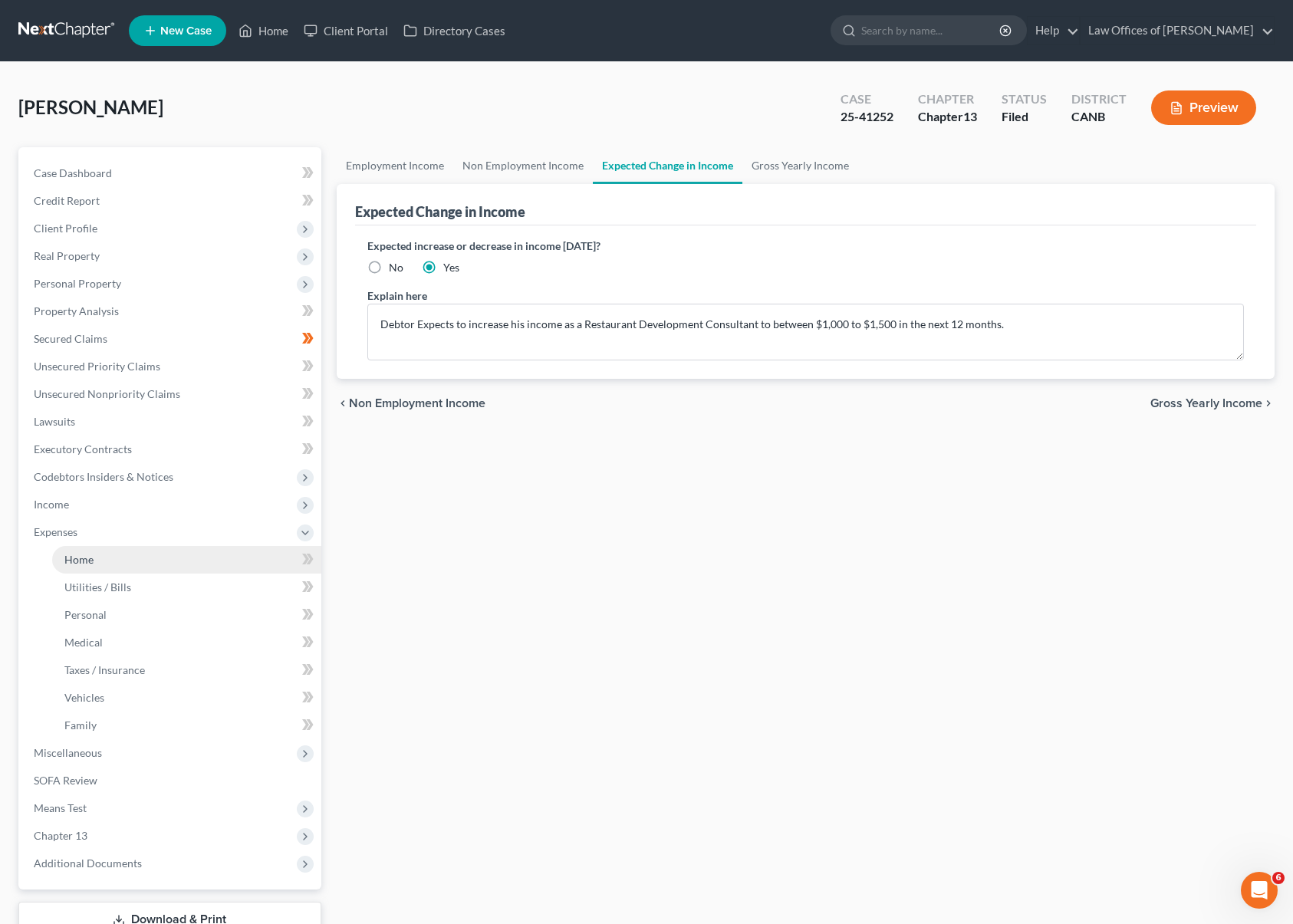
click at [240, 560] on link "Home" at bounding box center [187, 560] width 269 height 28
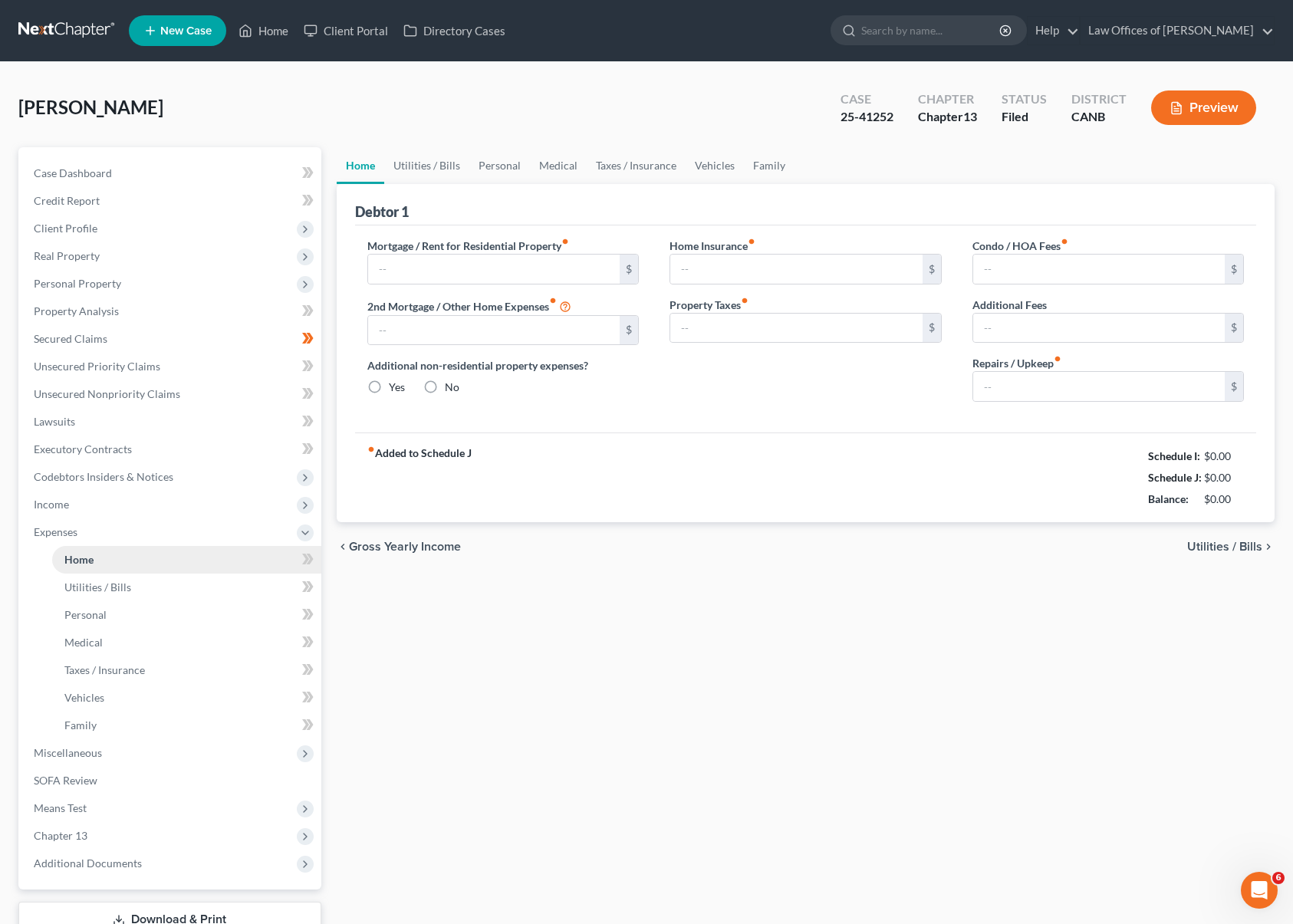
type input "1,697.50"
type input "0.00"
radio input "true"
type input "78.58"
type input "642.67"
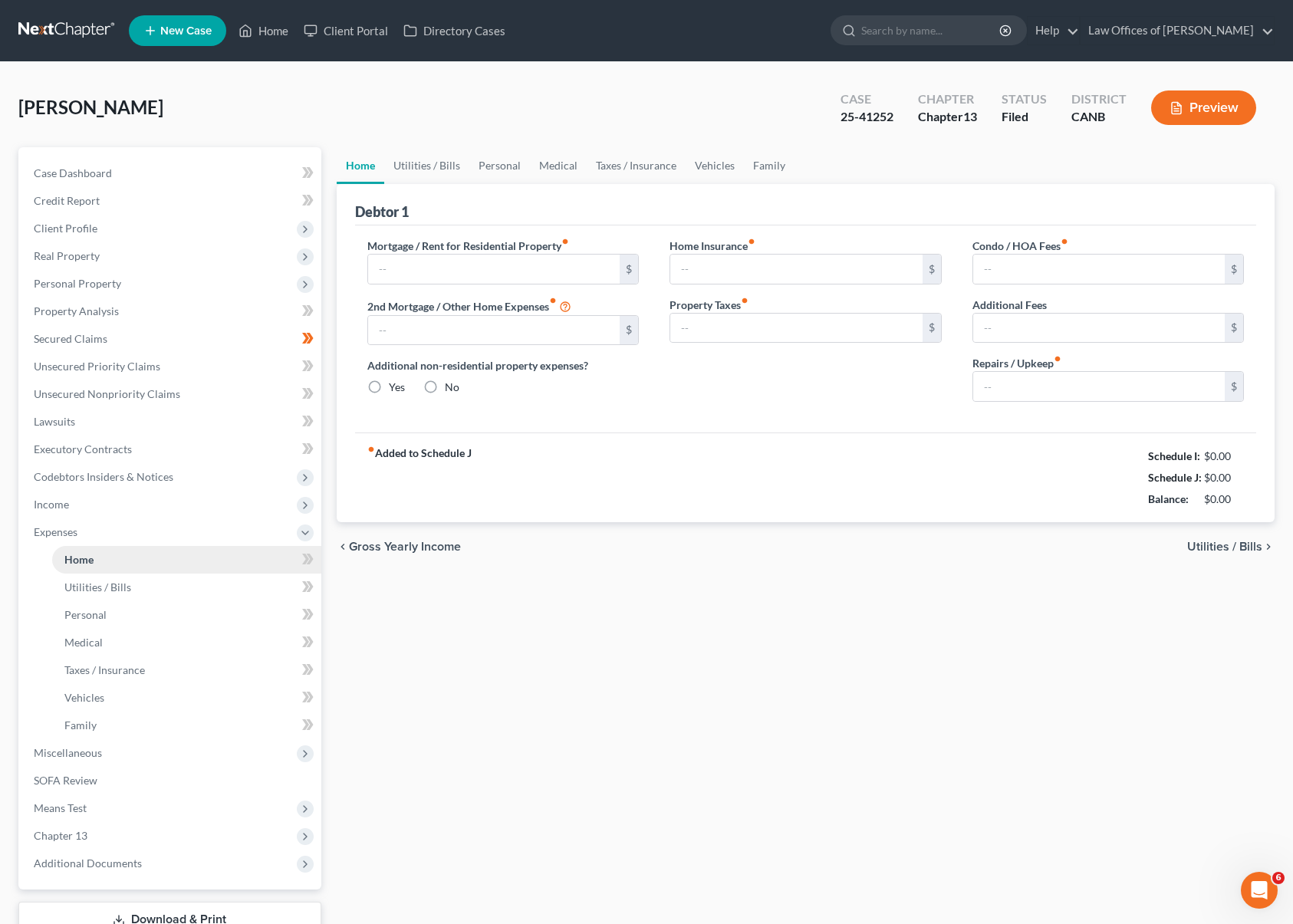
type input "0.00"
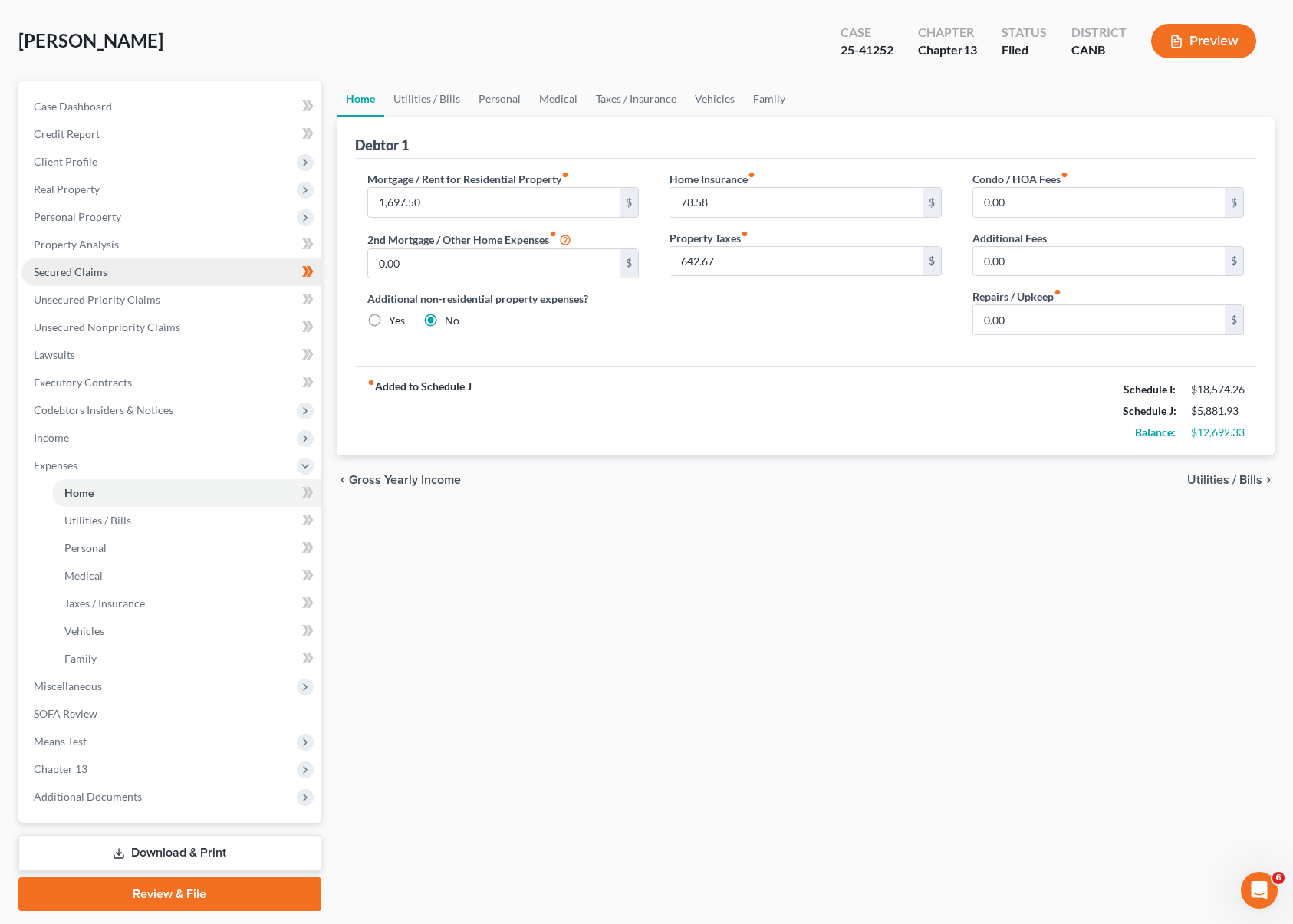
scroll to position [110, 0]
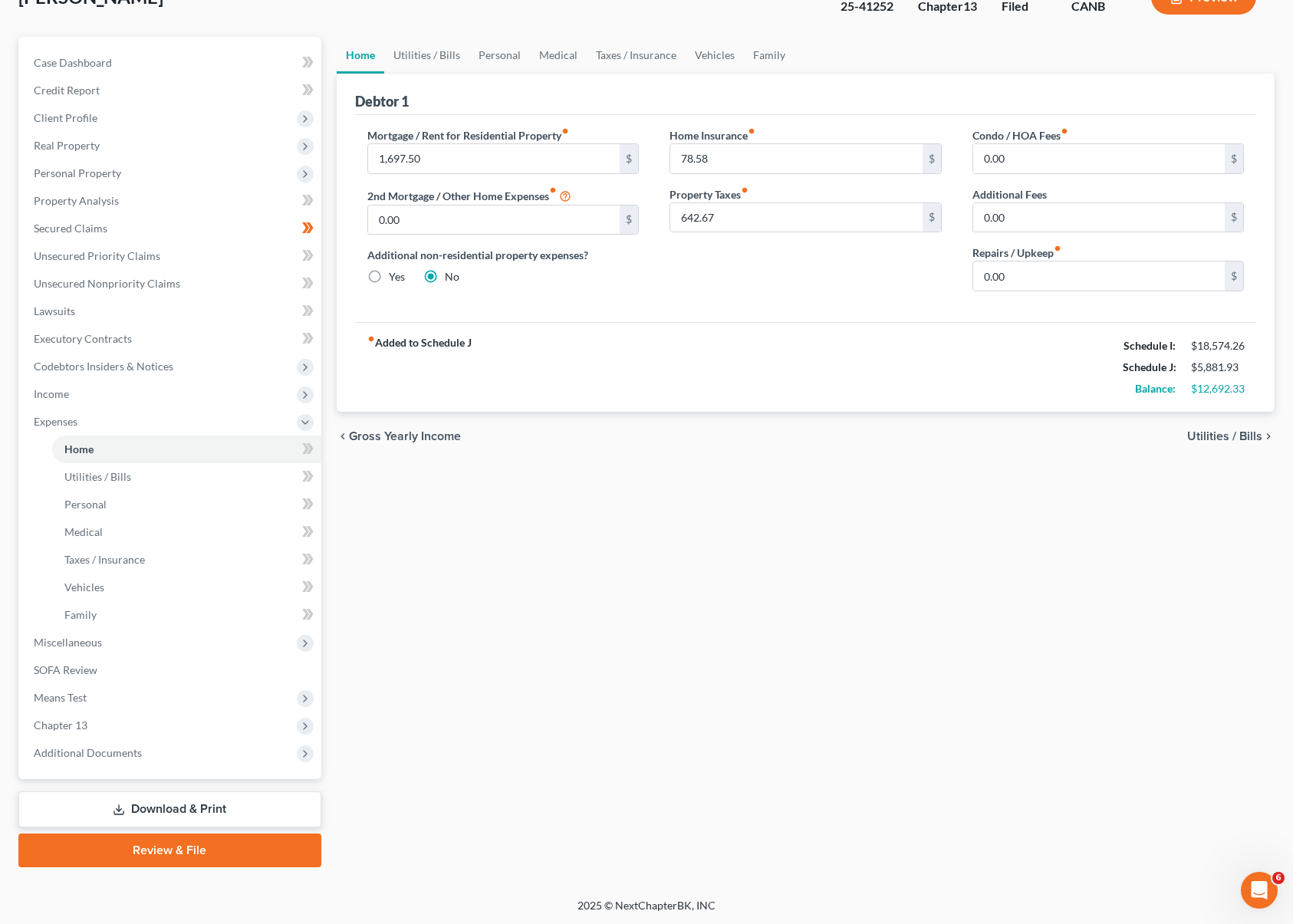
click at [225, 805] on link "Download & Print" at bounding box center [169, 809] width 303 height 36
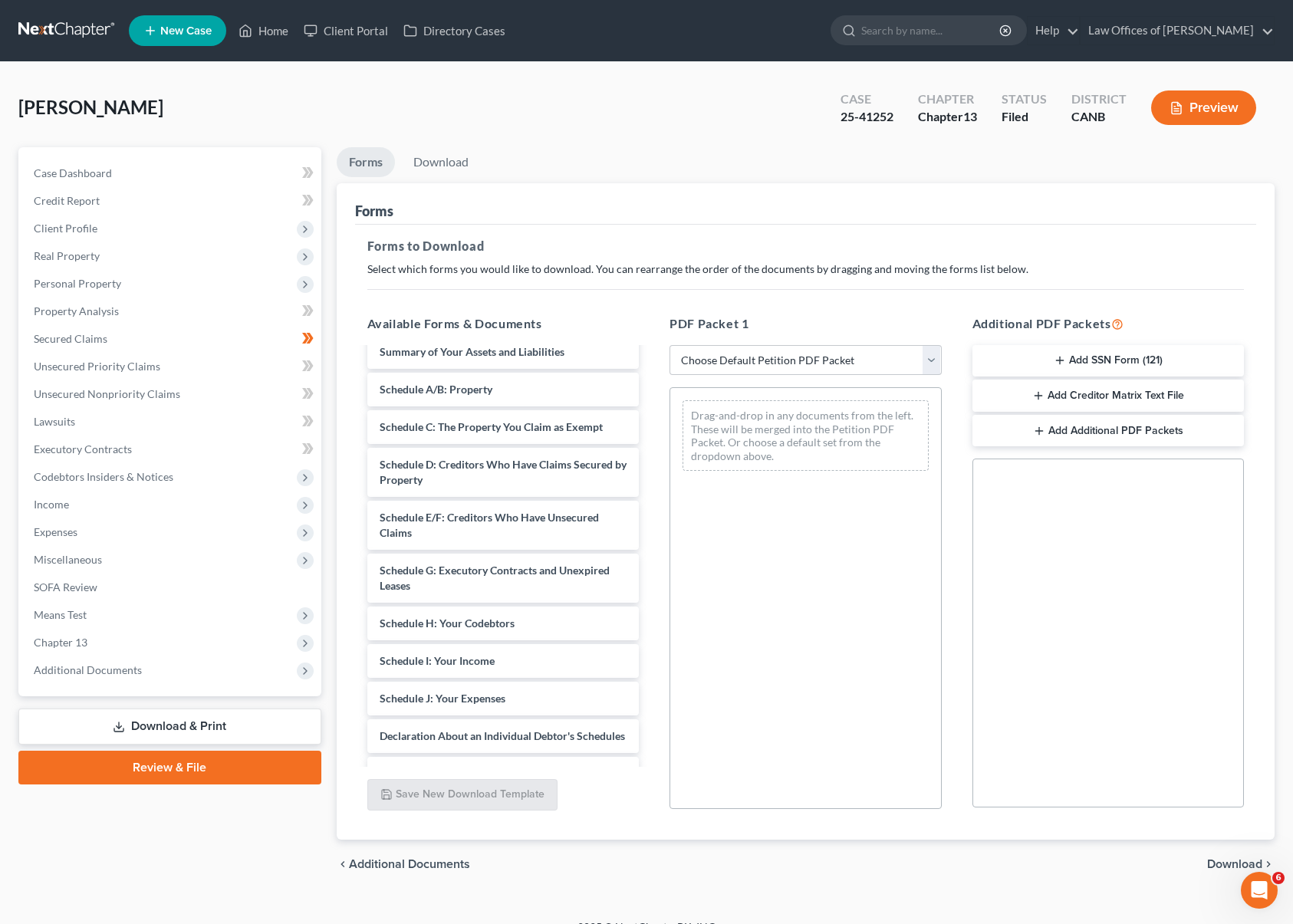
scroll to position [411, 0]
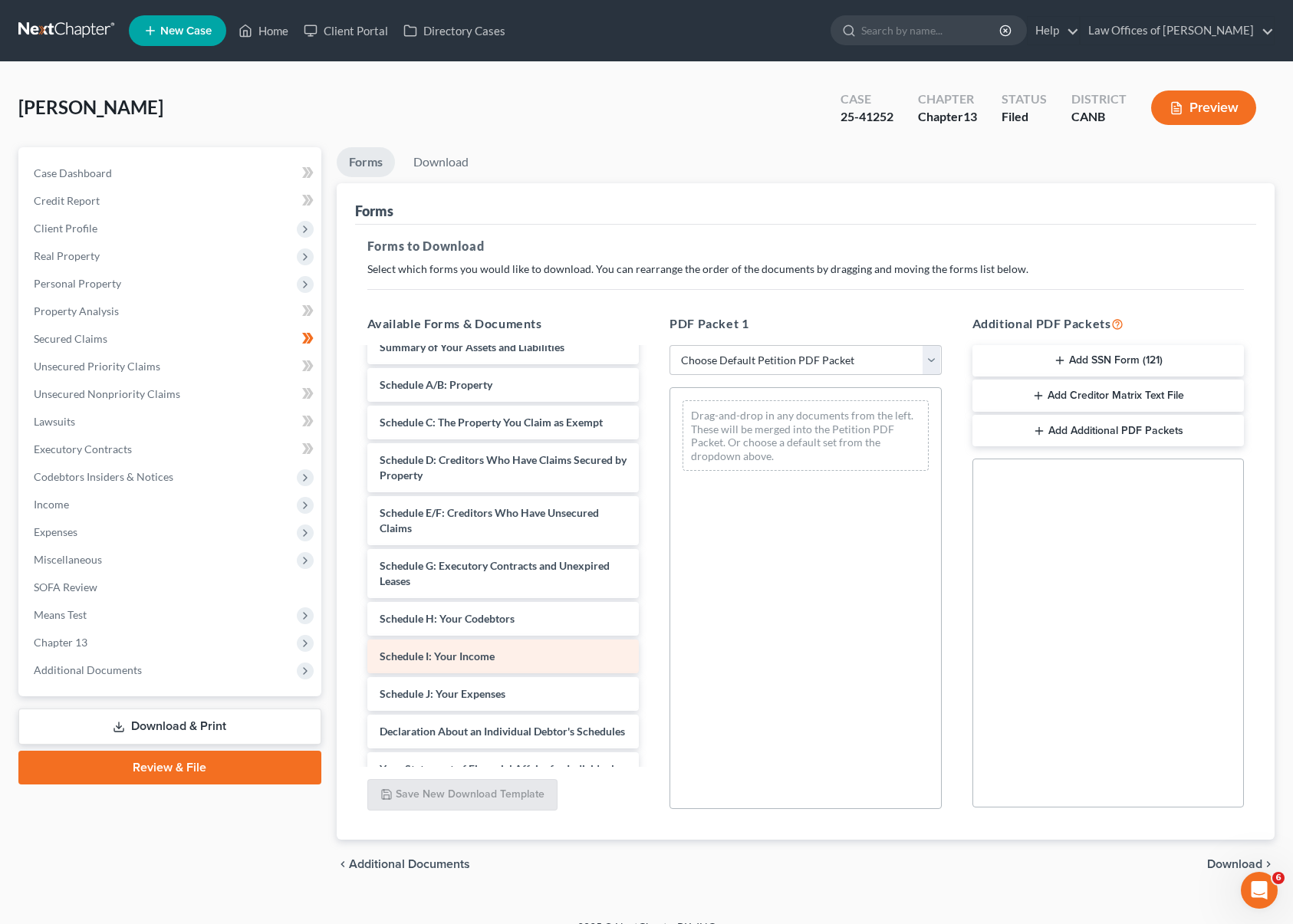
click at [494, 652] on div "Schedule I: Your Income" at bounding box center [503, 656] width 272 height 34
click at [932, 356] on select "Choose Default Petition PDF Packet Complete Bankruptcy Petition (all forms and …" at bounding box center [806, 360] width 272 height 31
select select "2"
click at [670, 345] on select "Choose Default Petition PDF Packet Complete Bankruptcy Petition (all forms and …" at bounding box center [806, 360] width 272 height 31
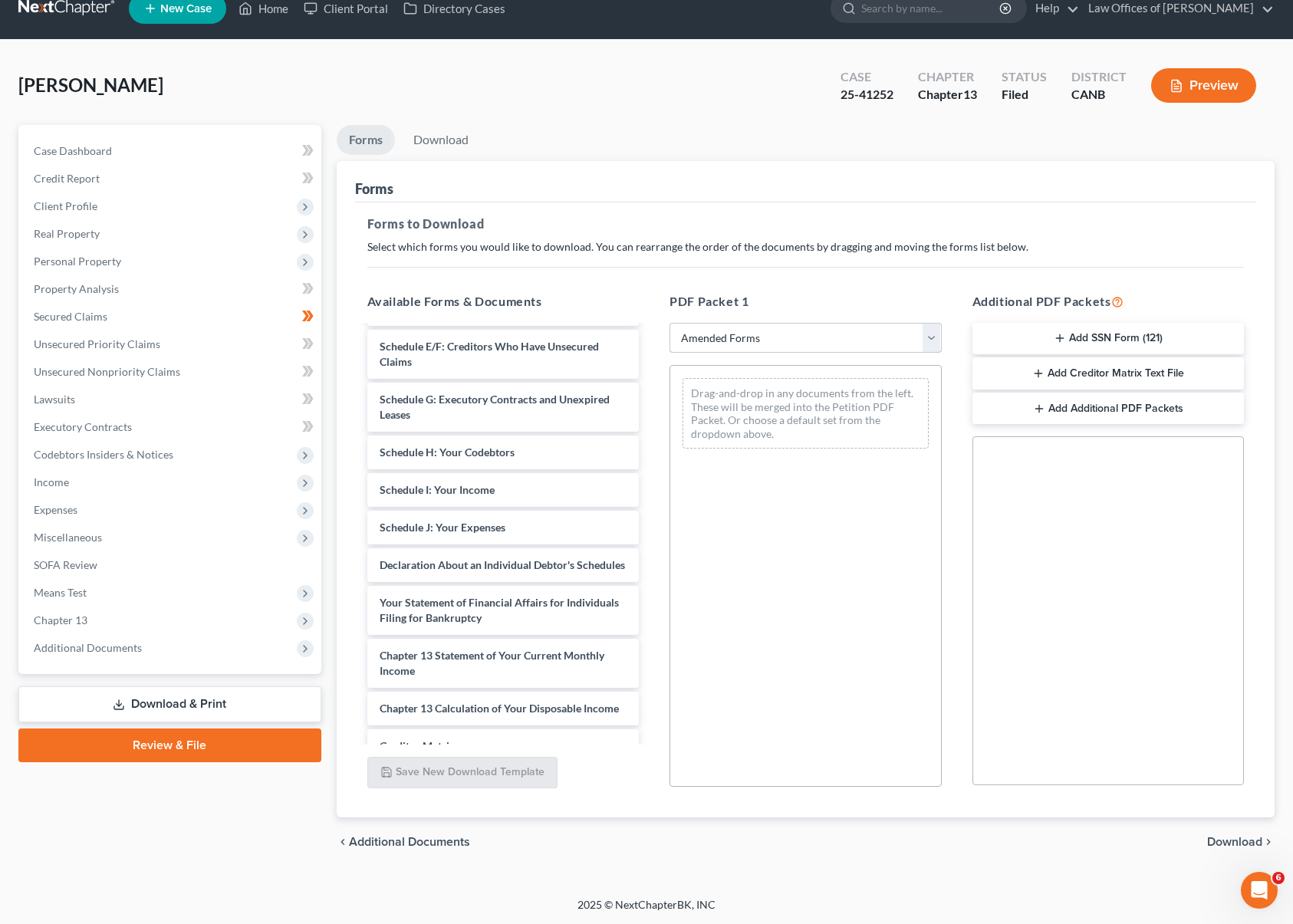
scroll to position [212, 0]
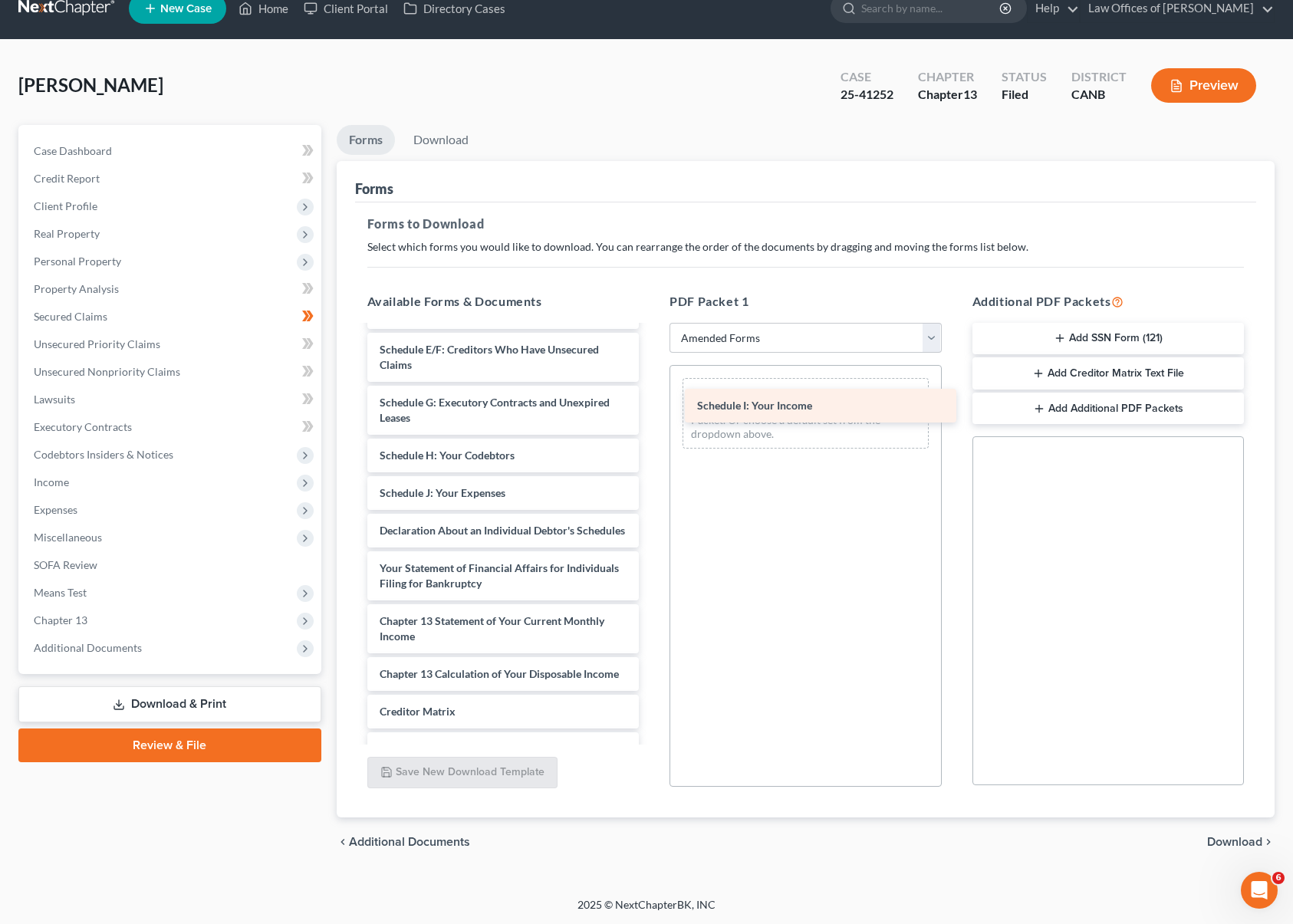
drag, startPoint x: 442, startPoint y: 491, endPoint x: 760, endPoint y: 406, distance: 329.2
click at [652, 406] on div "Schedule I: Your Income Voluntary Petition for Individuals Filing for Bankruptc…" at bounding box center [503, 485] width 297 height 742
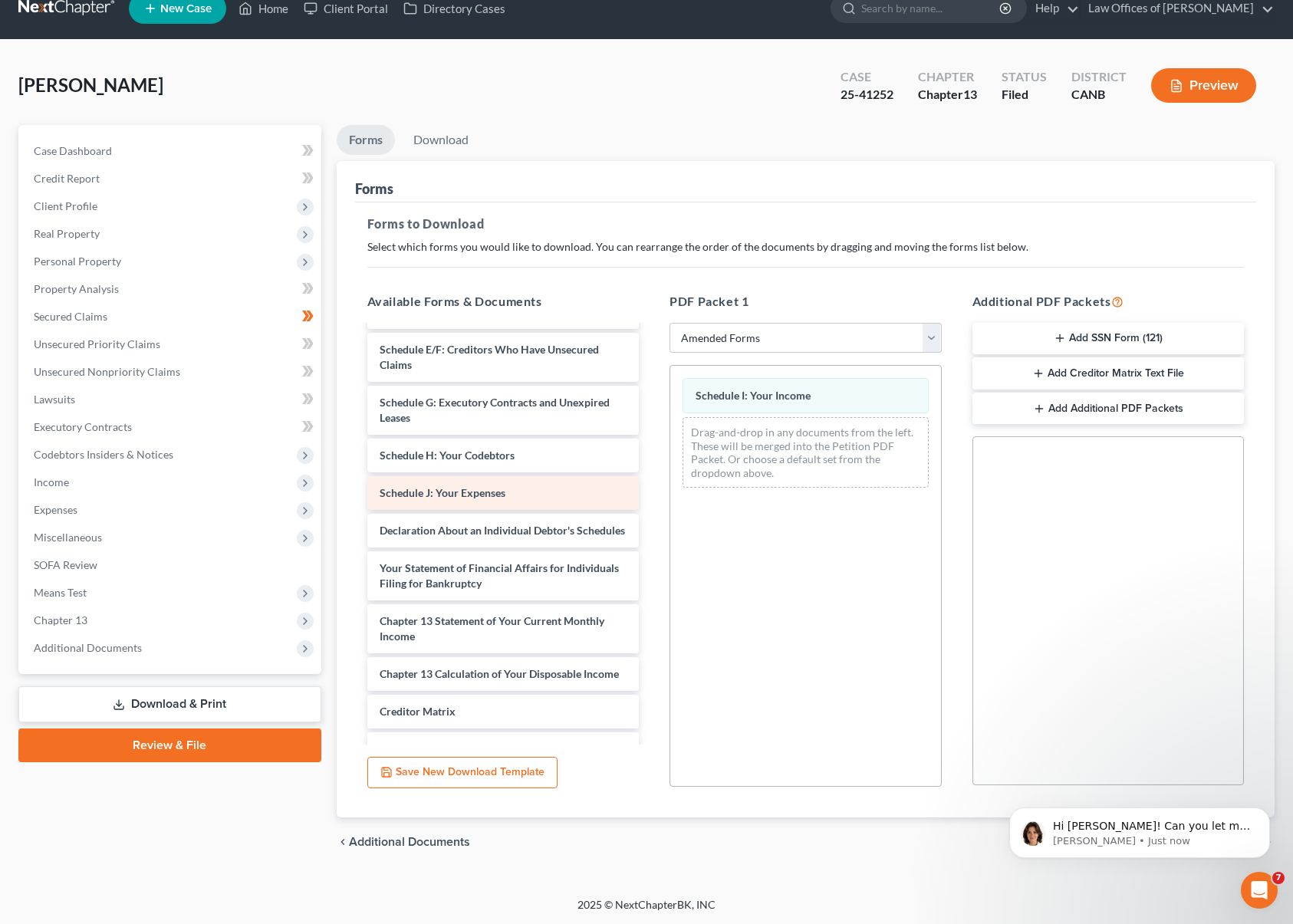
scroll to position [0, 0]
click at [1115, 831] on p "Hi [PERSON_NAME]! Can you let me know what line you'd like the non-filing spous…" at bounding box center [1152, 827] width 198 height 16
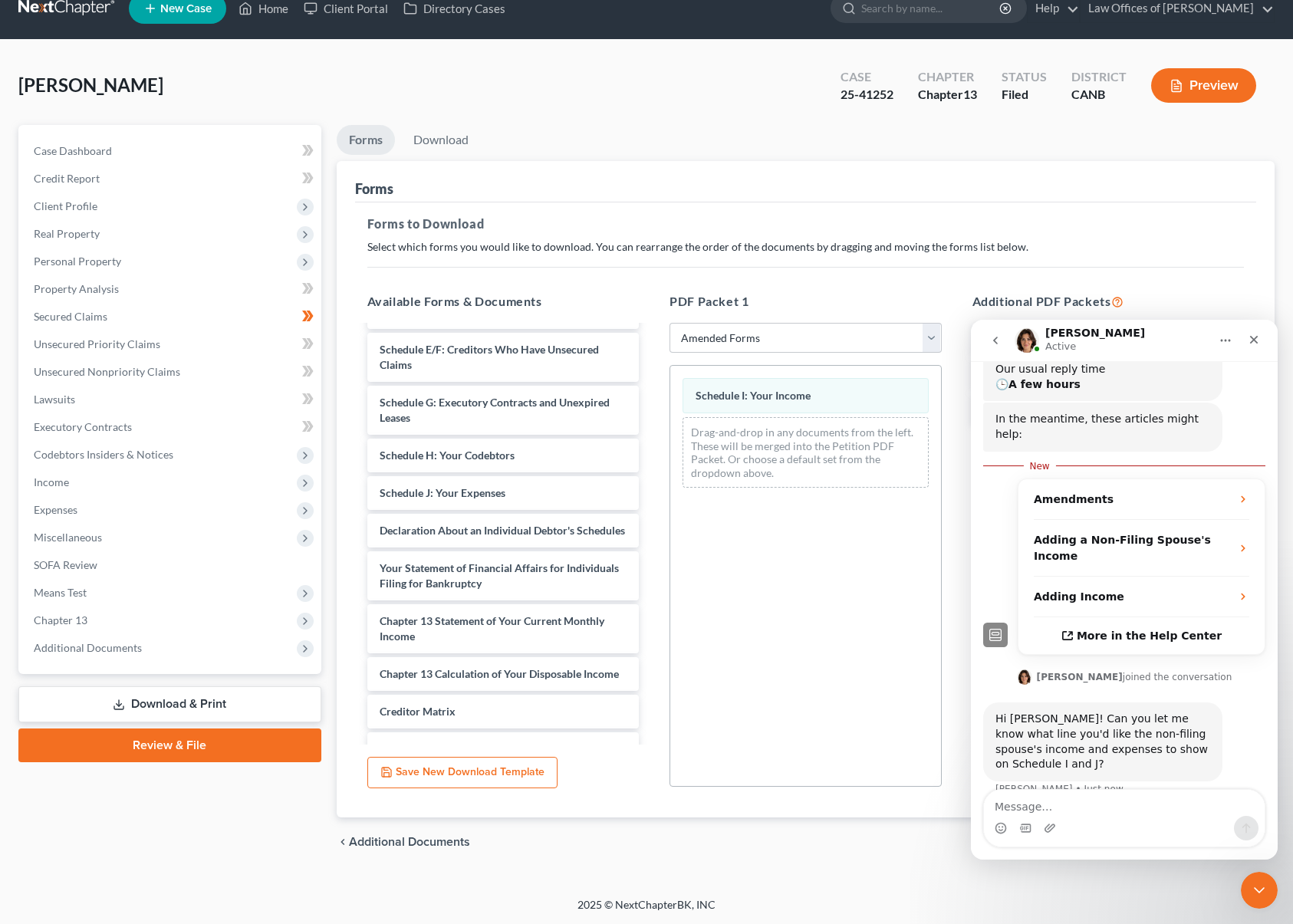
scroll to position [253, 0]
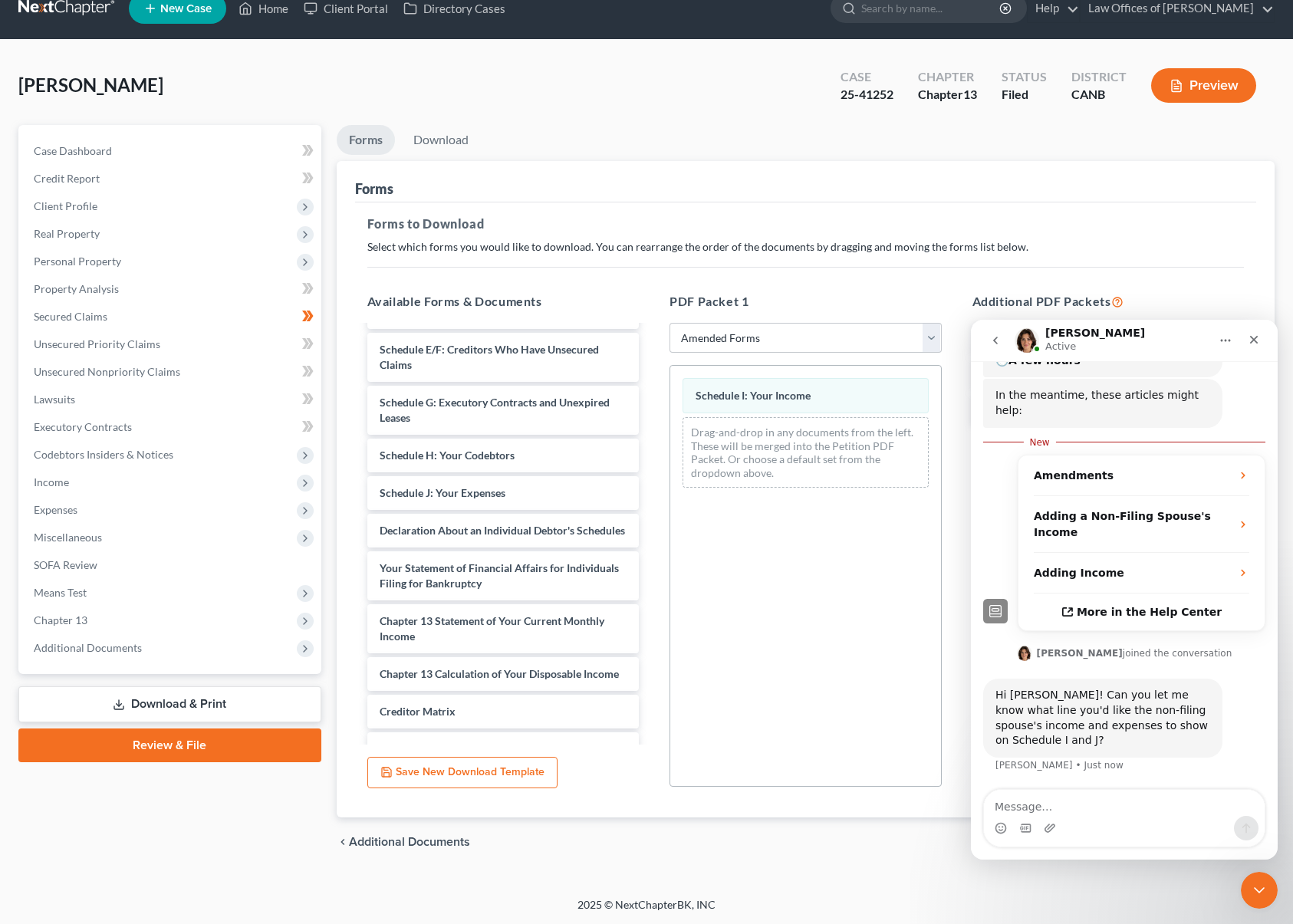
click at [1028, 808] on textarea "Message…" at bounding box center [1125, 802] width 281 height 26
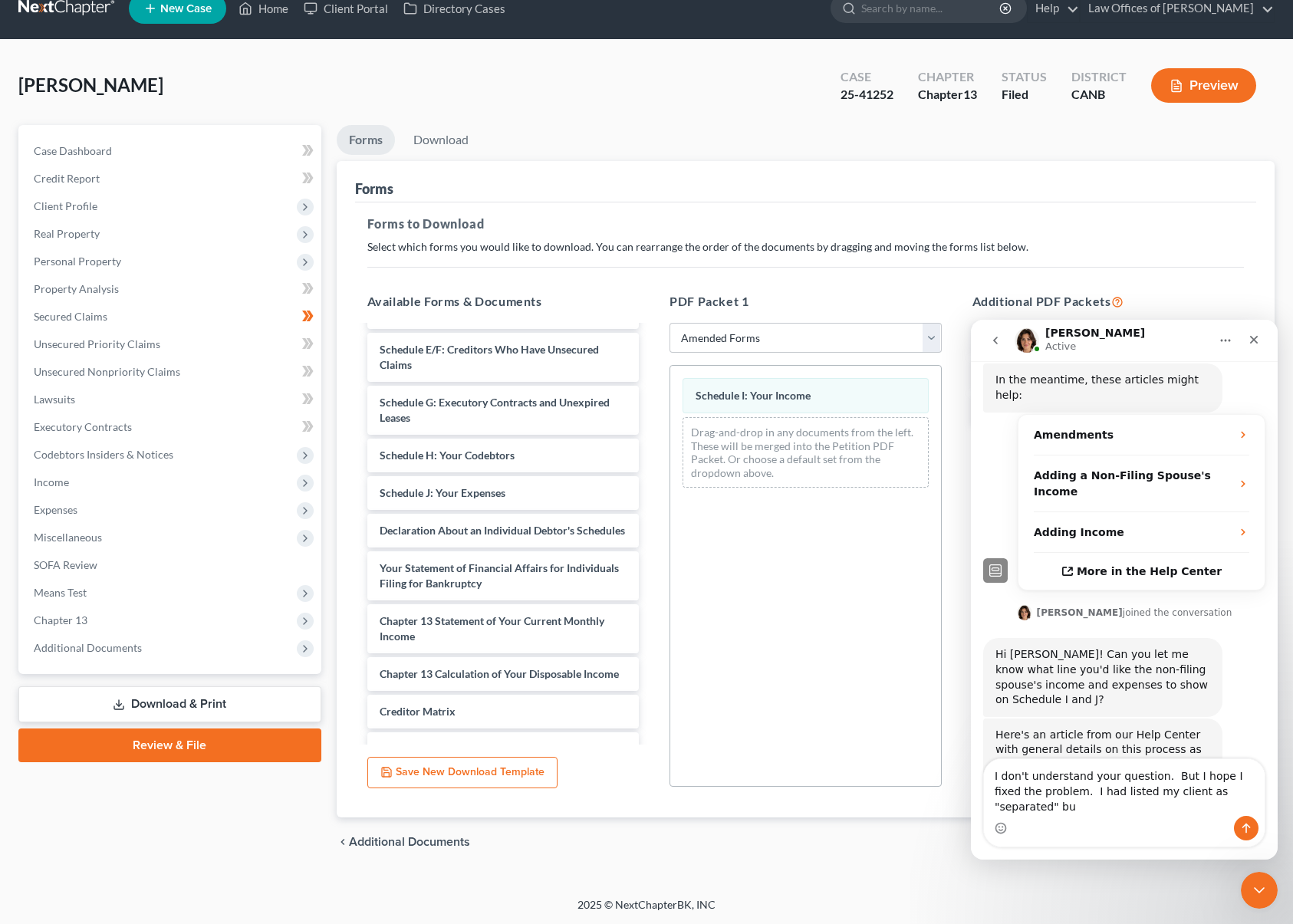
click at [1257, 805] on textarea "I don't understand your question. But I hope I fixed the problem. I had listed …" at bounding box center [1125, 788] width 281 height 57
type textarea "I don't understand your question. But I hope I fixed the problem. I had listed …"
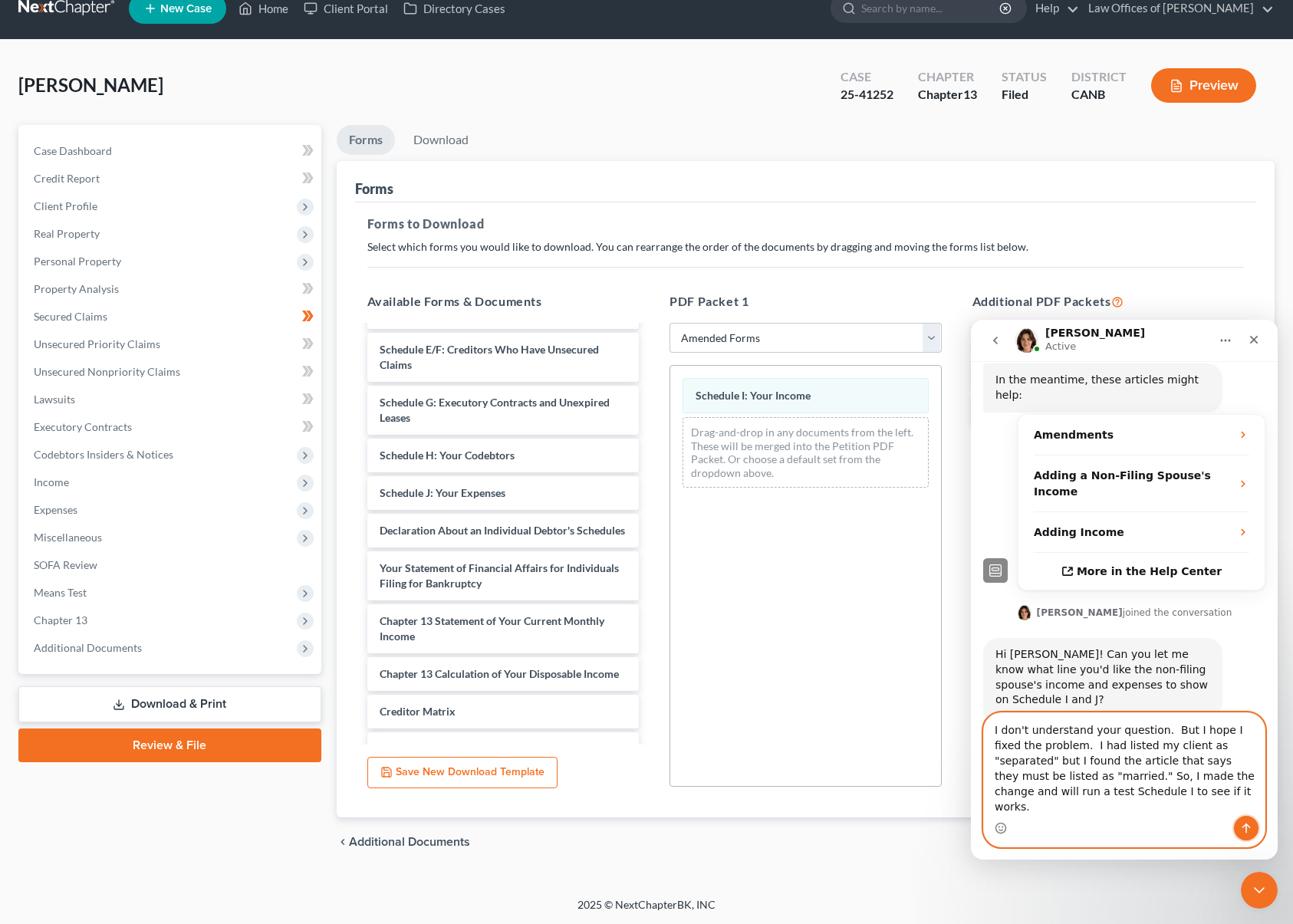
click at [1247, 833] on icon "Send a message…" at bounding box center [1246, 828] width 12 height 12
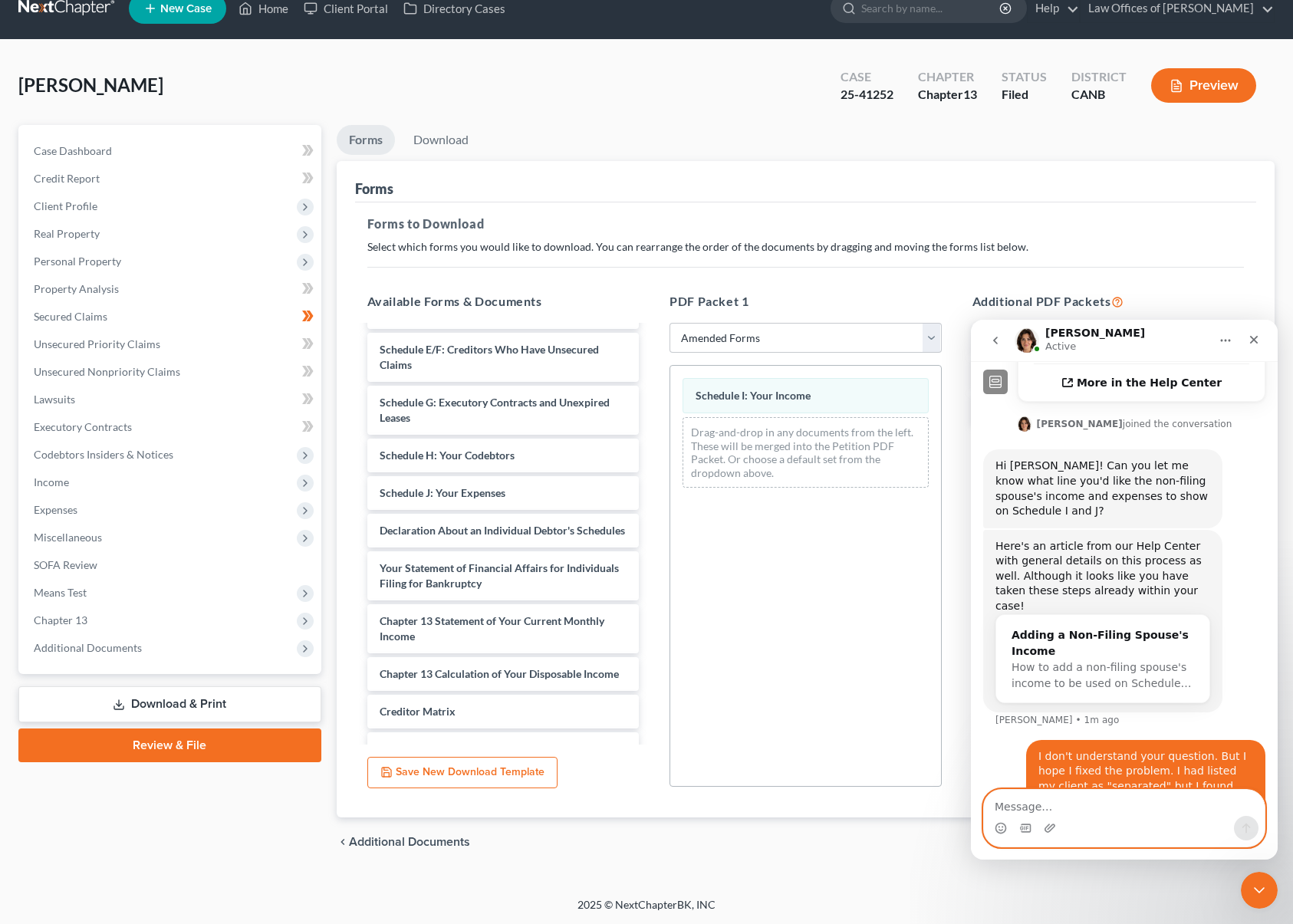
scroll to position [458, 0]
click at [876, 744] on div "Schedule I: Your Income Drag-and-drop in any documents from the left. These wil…" at bounding box center [806, 576] width 272 height 421
click at [1227, 333] on button "Home" at bounding box center [1226, 340] width 29 height 29
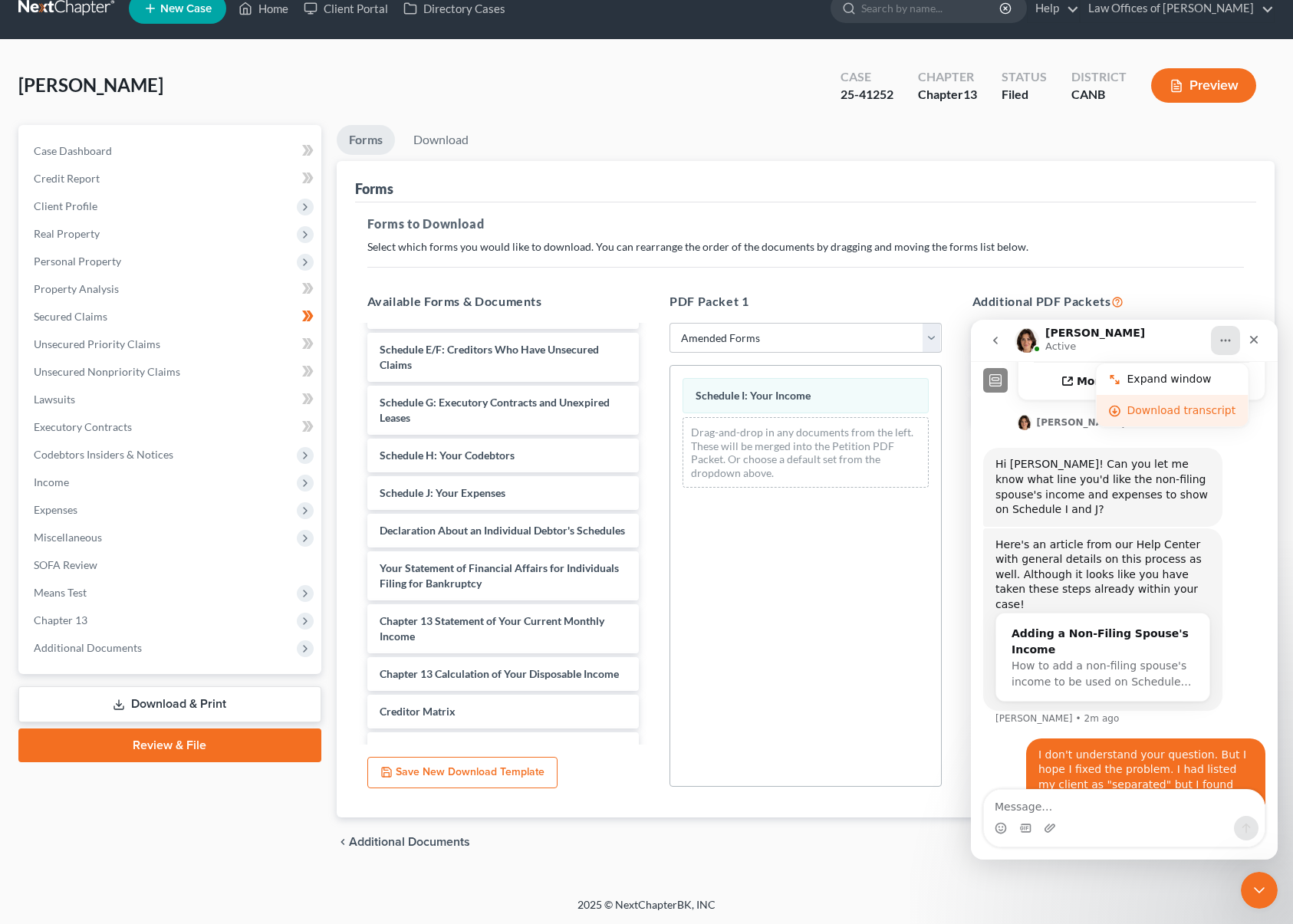
click at [1181, 405] on div "Download transcript" at bounding box center [1182, 410] width 109 height 16
click at [1253, 888] on icon "Close Intercom Messenger" at bounding box center [1257, 888] width 18 height 18
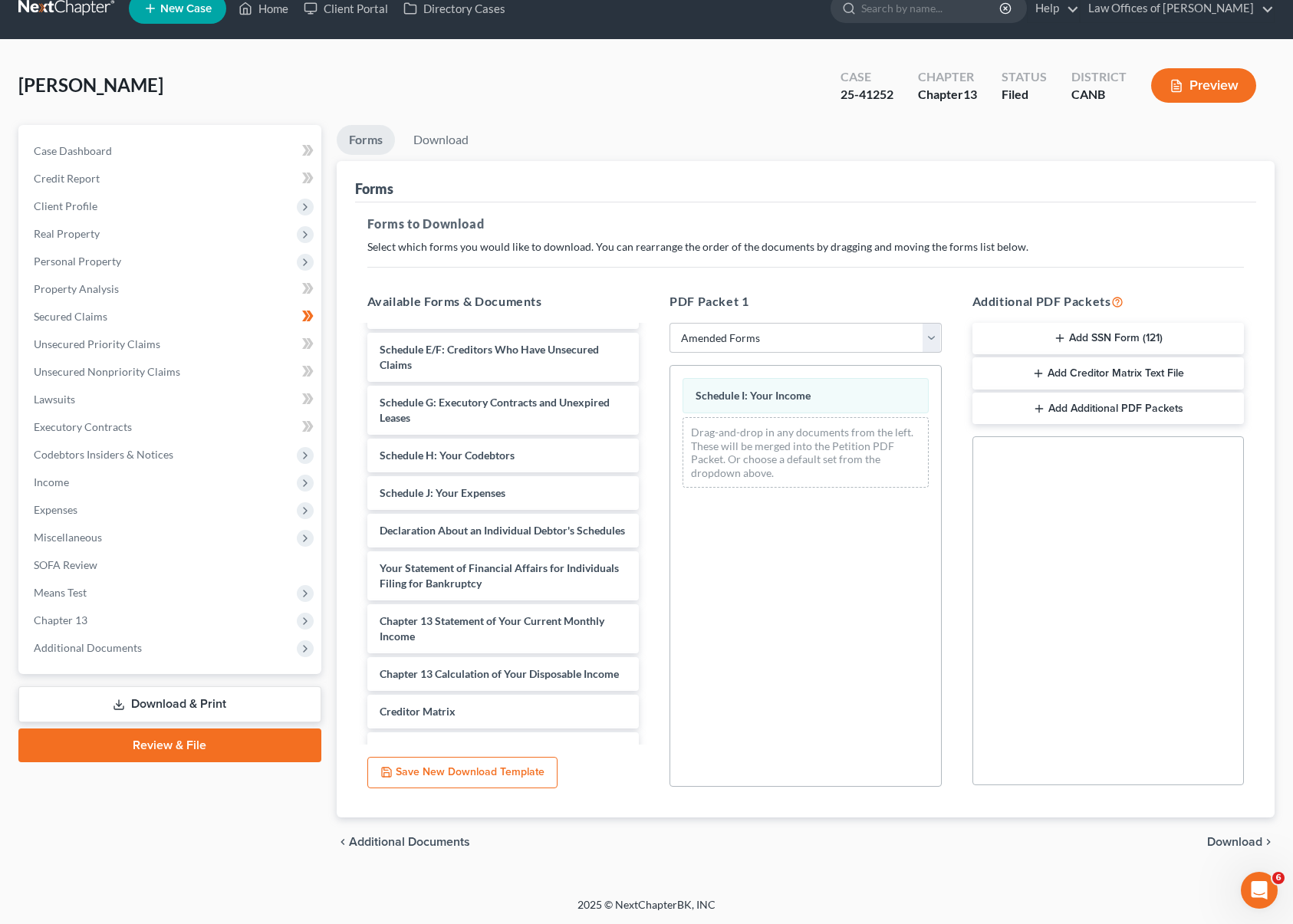
scroll to position [517, 0]
click at [1259, 884] on icon "Open Intercom Messenger" at bounding box center [1257, 888] width 25 height 25
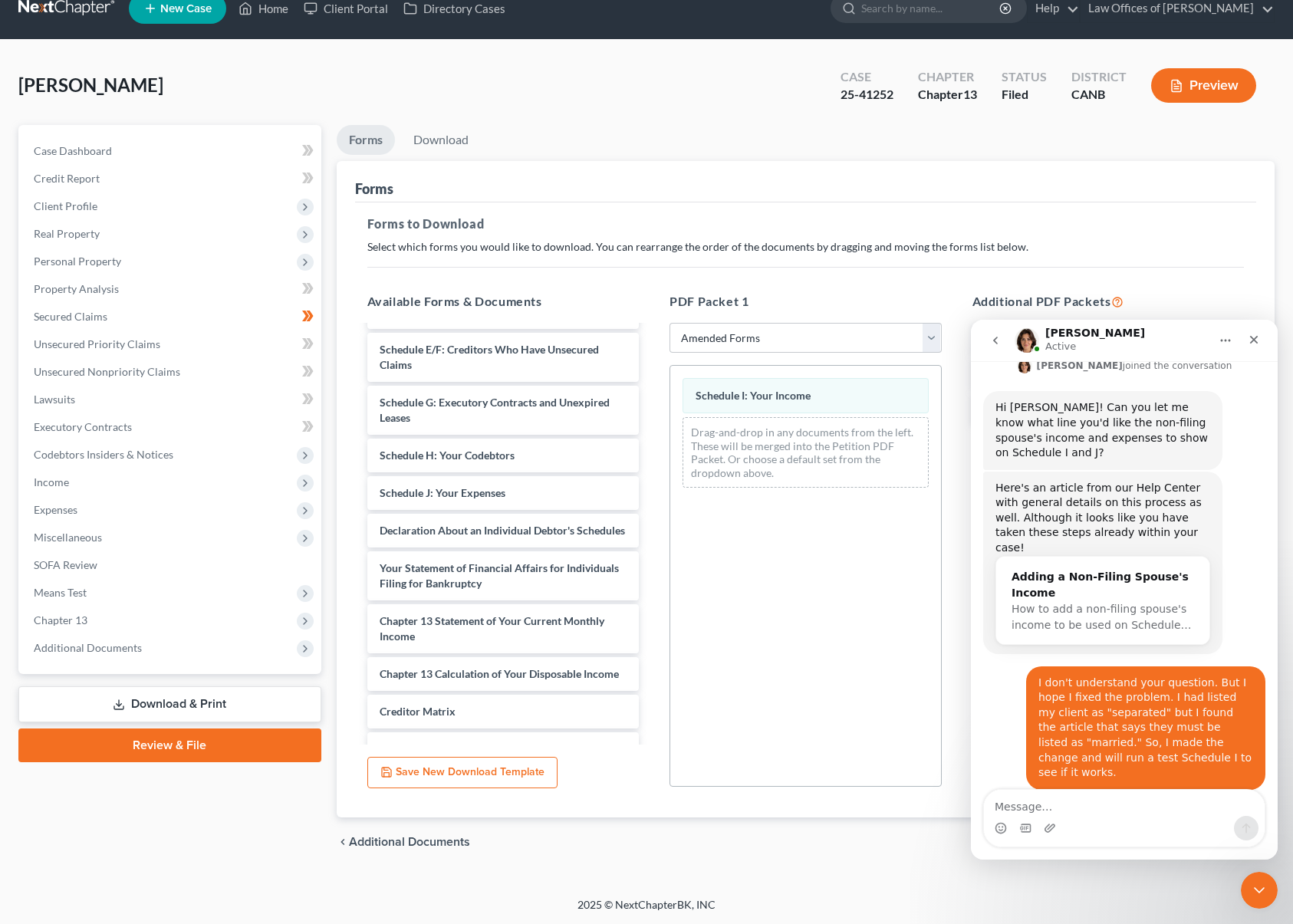
scroll to position [564, 0]
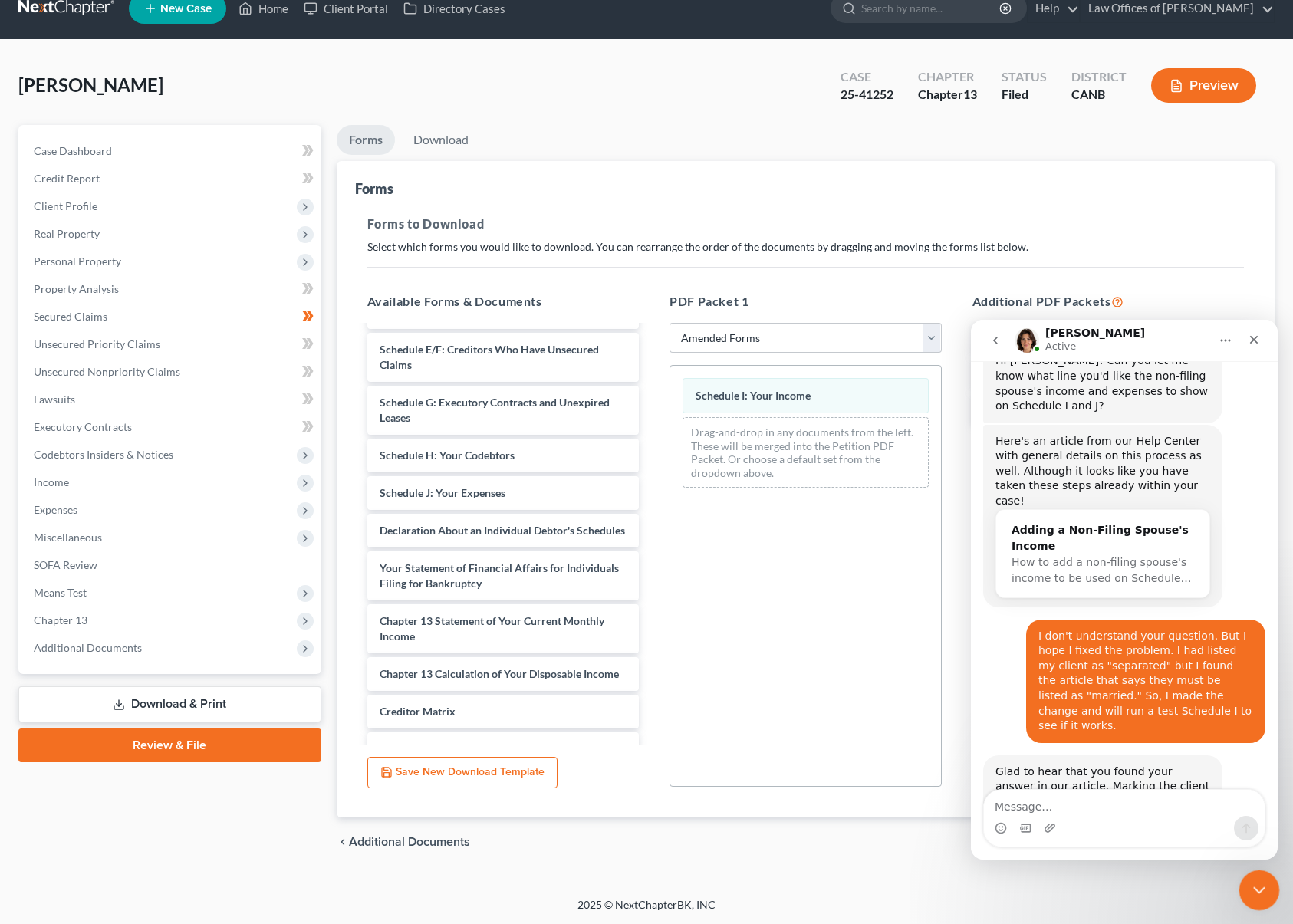
click at [1262, 878] on div "Close Intercom Messenger" at bounding box center [1257, 888] width 37 height 37
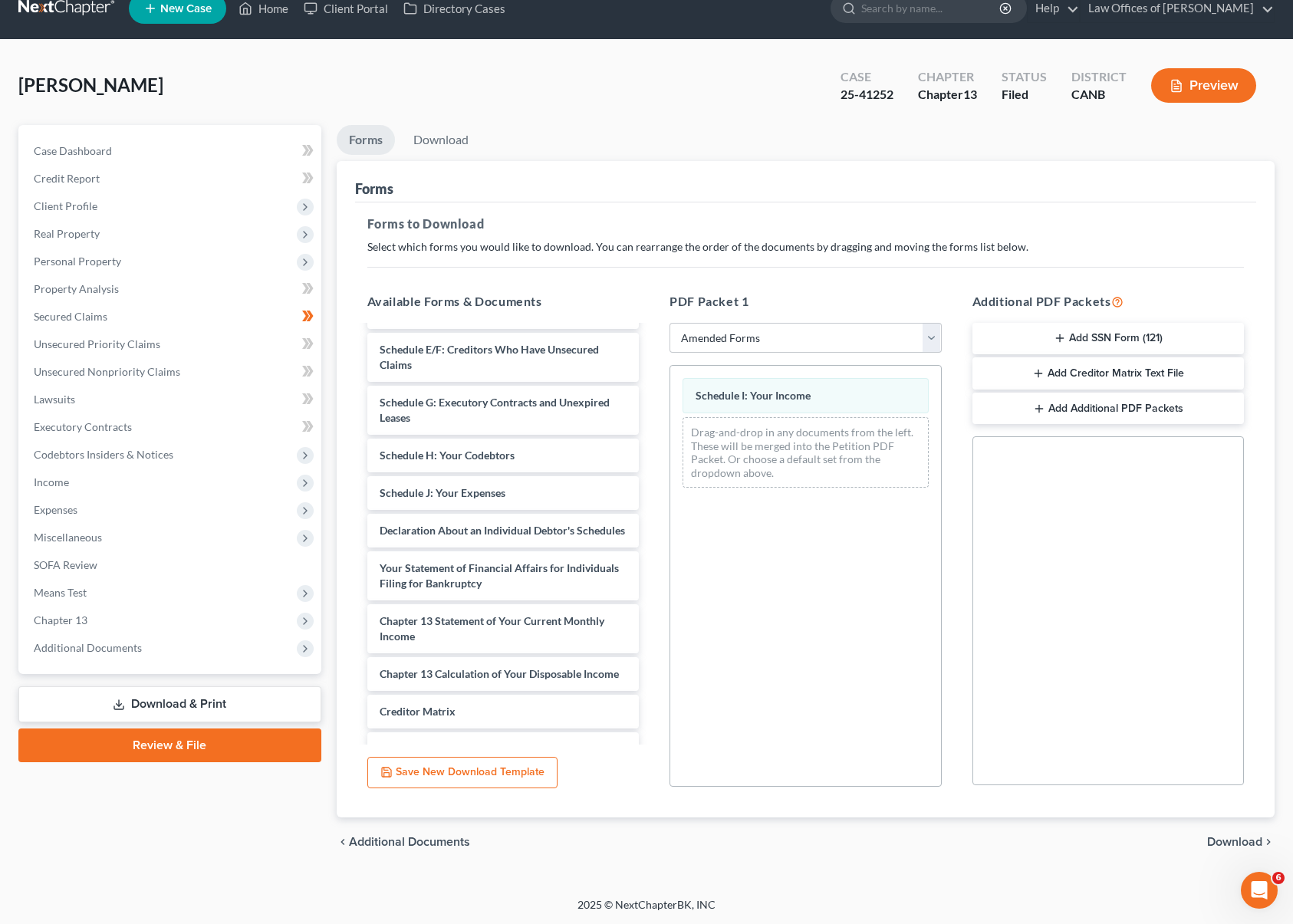
click at [1231, 840] on span "Download" at bounding box center [1234, 842] width 55 height 12
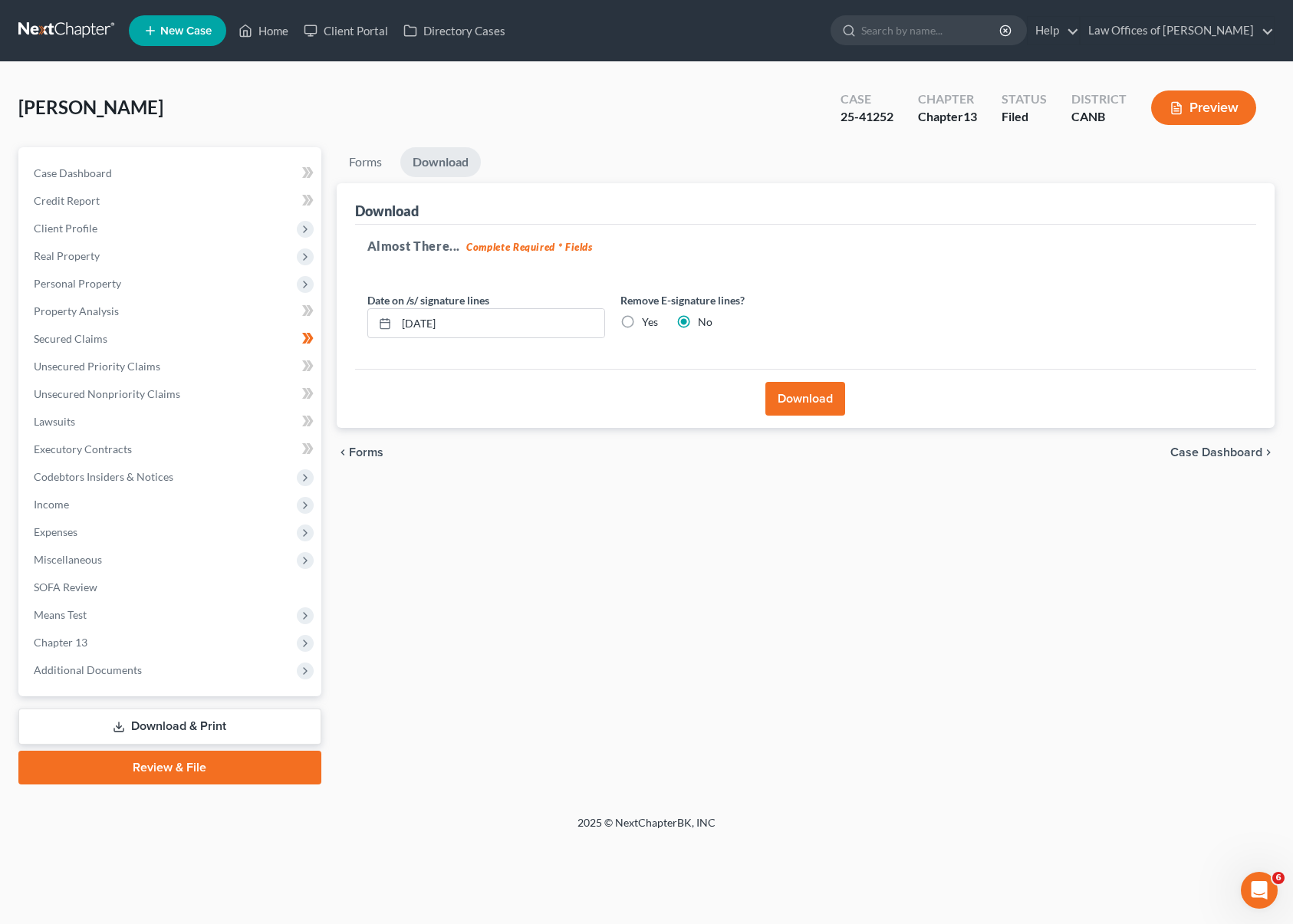
scroll to position [0, 0]
click at [803, 393] on button "Download" at bounding box center [805, 398] width 80 height 34
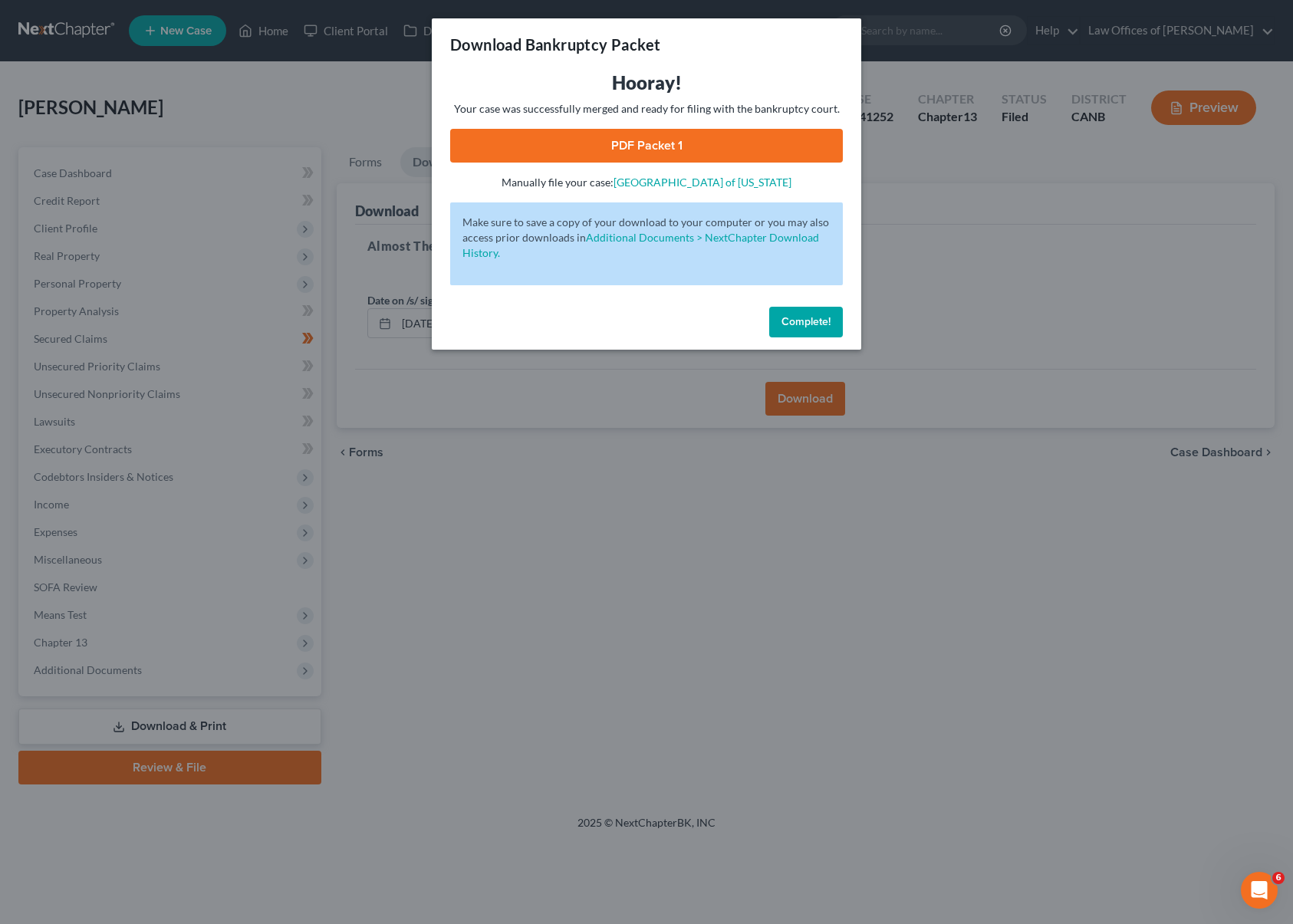
click at [765, 137] on link "PDF Packet 1" at bounding box center [646, 145] width 393 height 34
click at [819, 321] on span "Complete!" at bounding box center [806, 322] width 49 height 13
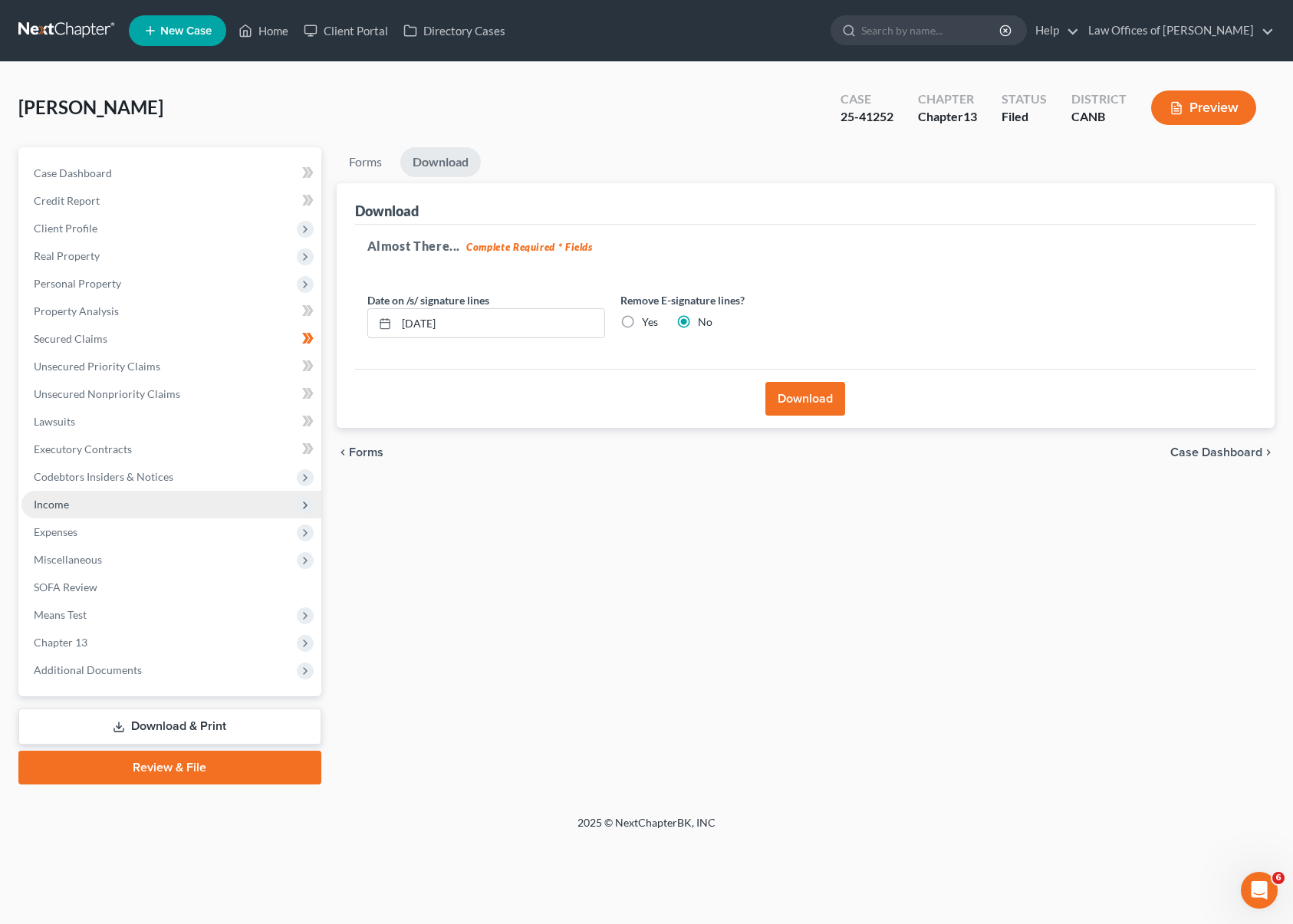
click at [110, 503] on span "Income" at bounding box center [172, 504] width 300 height 28
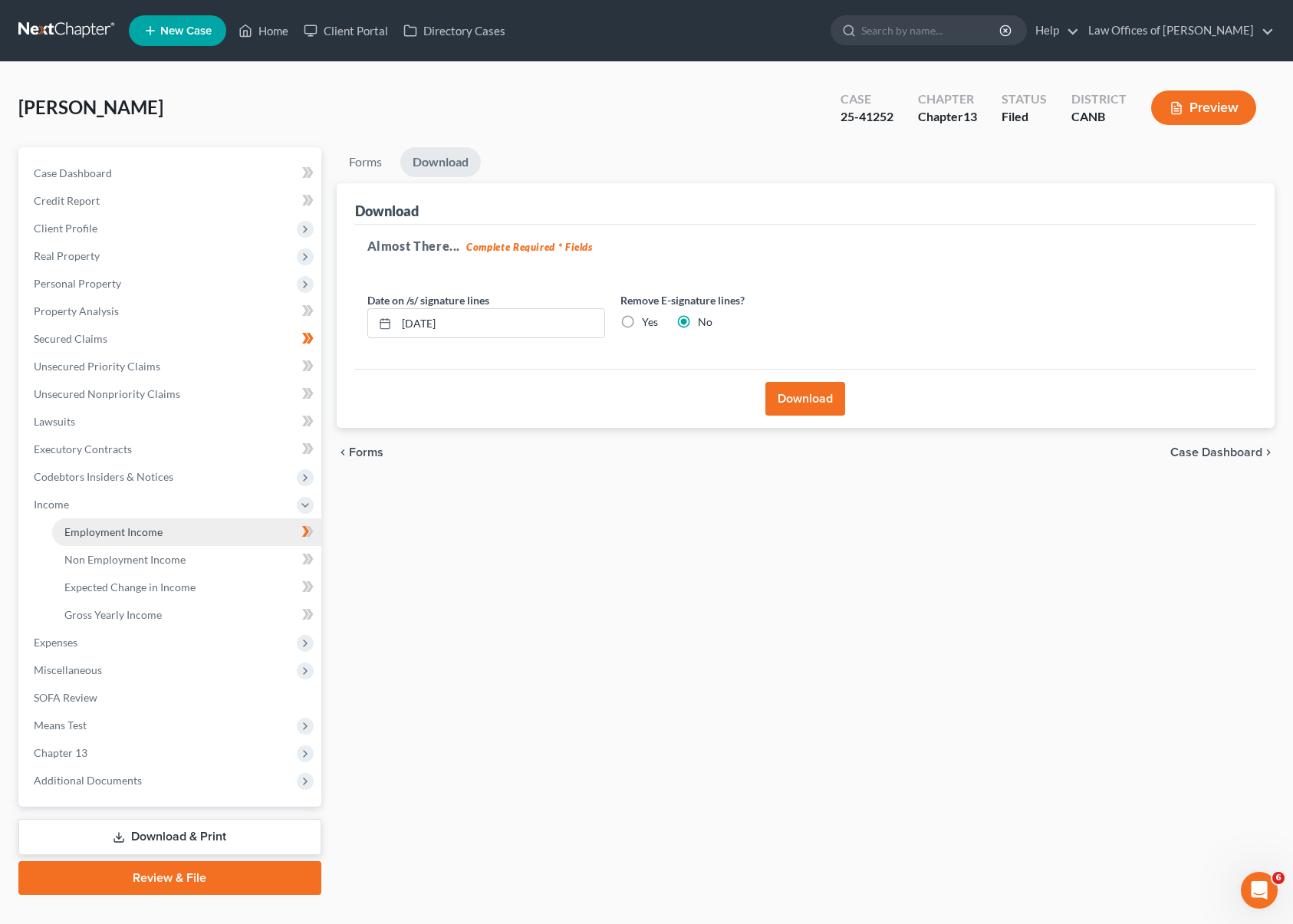
click at [173, 530] on link "Employment Income" at bounding box center [187, 532] width 269 height 28
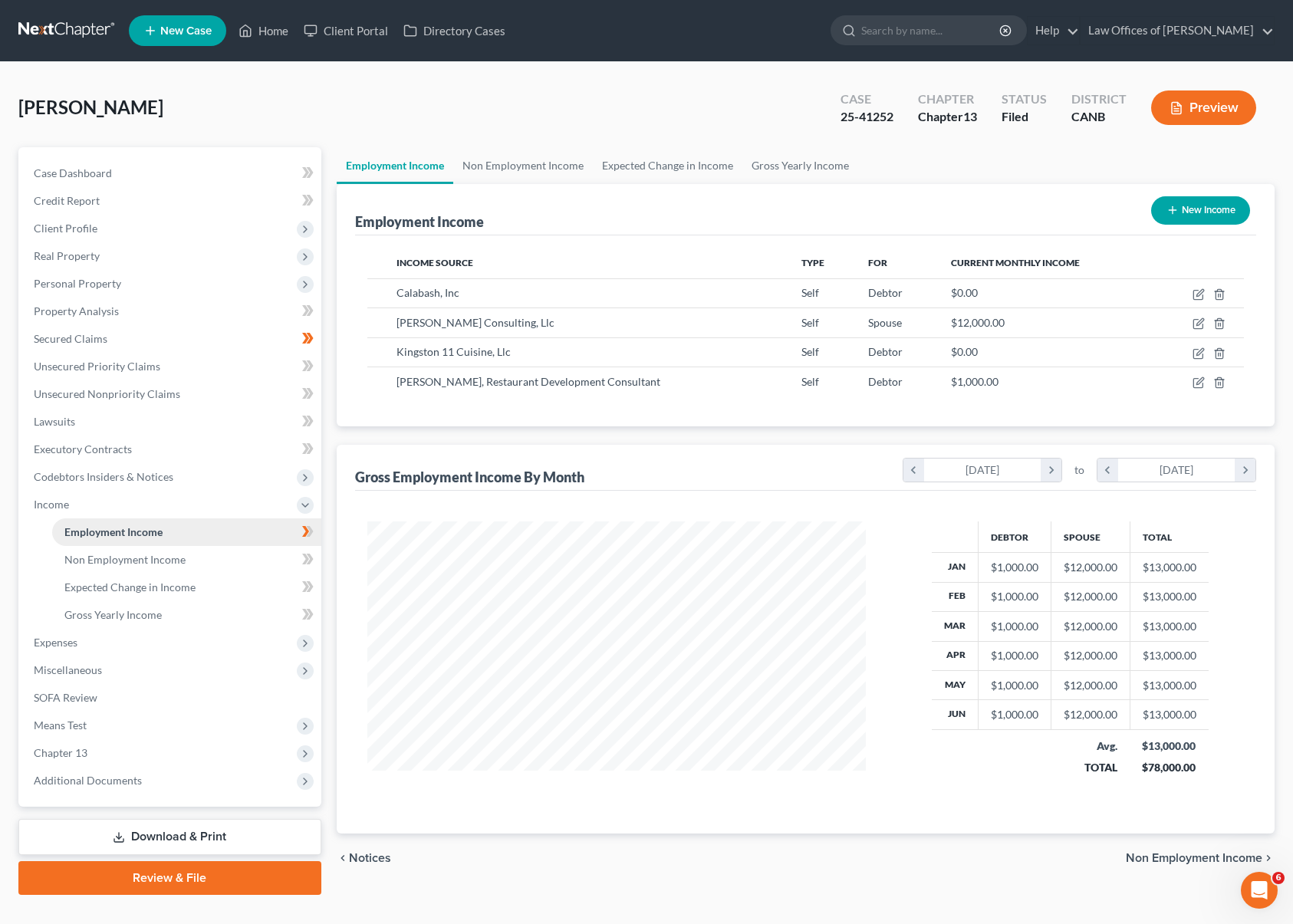
scroll to position [275, 529]
click at [191, 556] on link "Non Employment Income" at bounding box center [187, 560] width 269 height 28
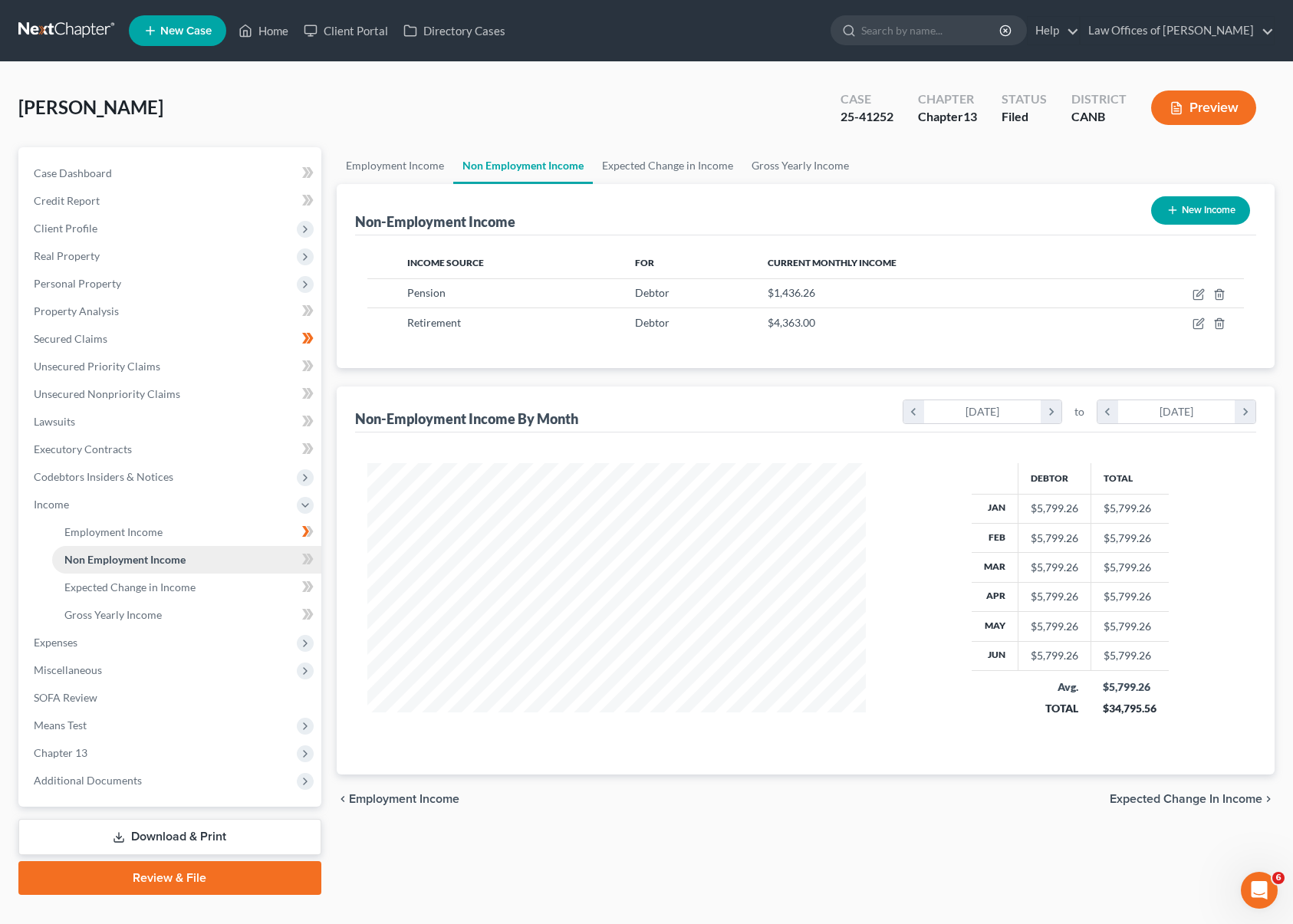
scroll to position [275, 529]
click at [1200, 321] on icon "button" at bounding box center [1200, 322] width 7 height 7
select select "3"
select select "0"
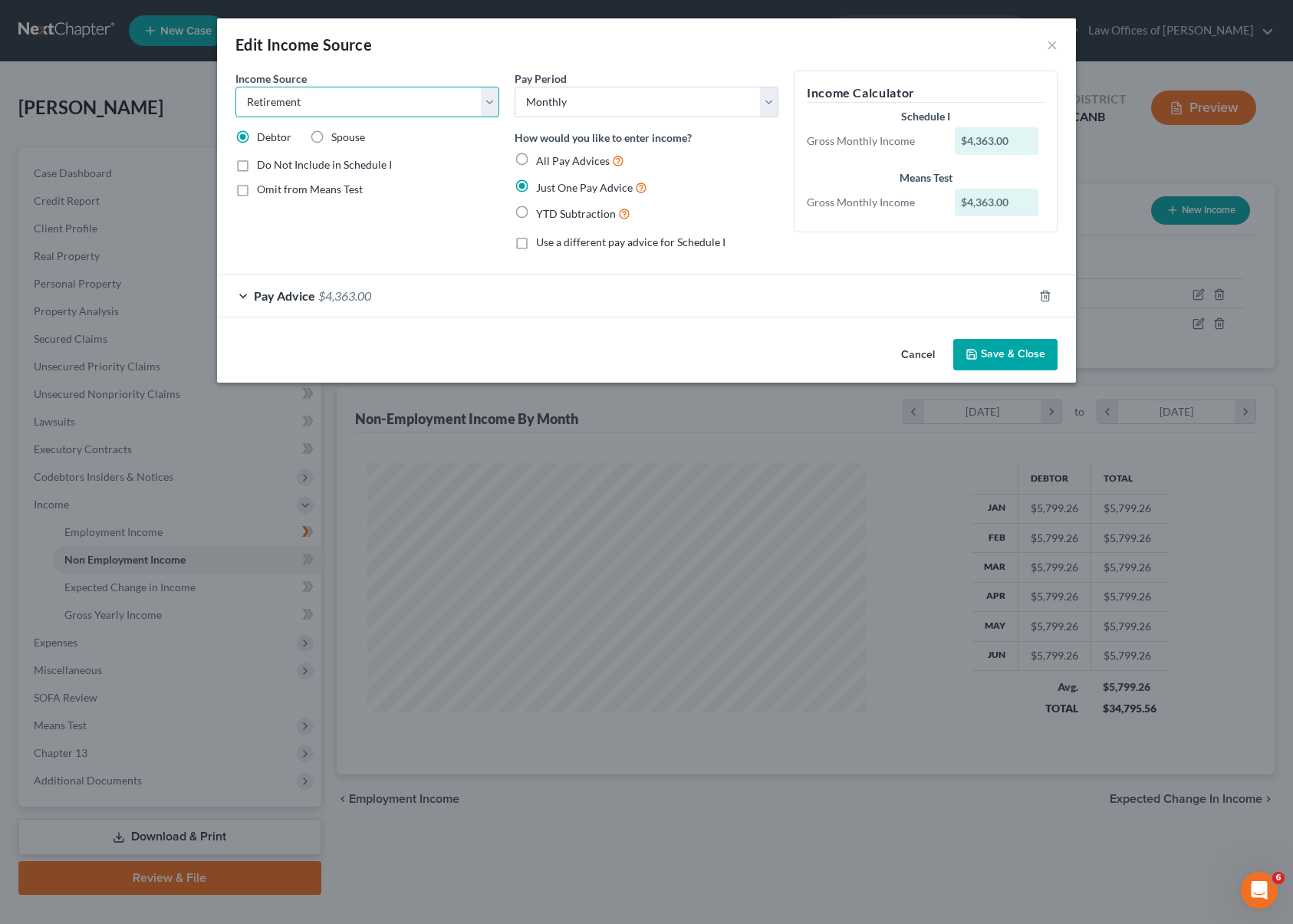
click at [486, 101] on select "Select Unemployment Disability (from employer) Pension Retirement Social Securi…" at bounding box center [367, 103] width 264 height 31
select select "4"
click at [235, 87] on select "Select Unemployment Disability (from employer) Pension Retirement Social Securi…" at bounding box center [367, 103] width 264 height 31
click at [1011, 355] on button "Save & Close" at bounding box center [1005, 354] width 104 height 32
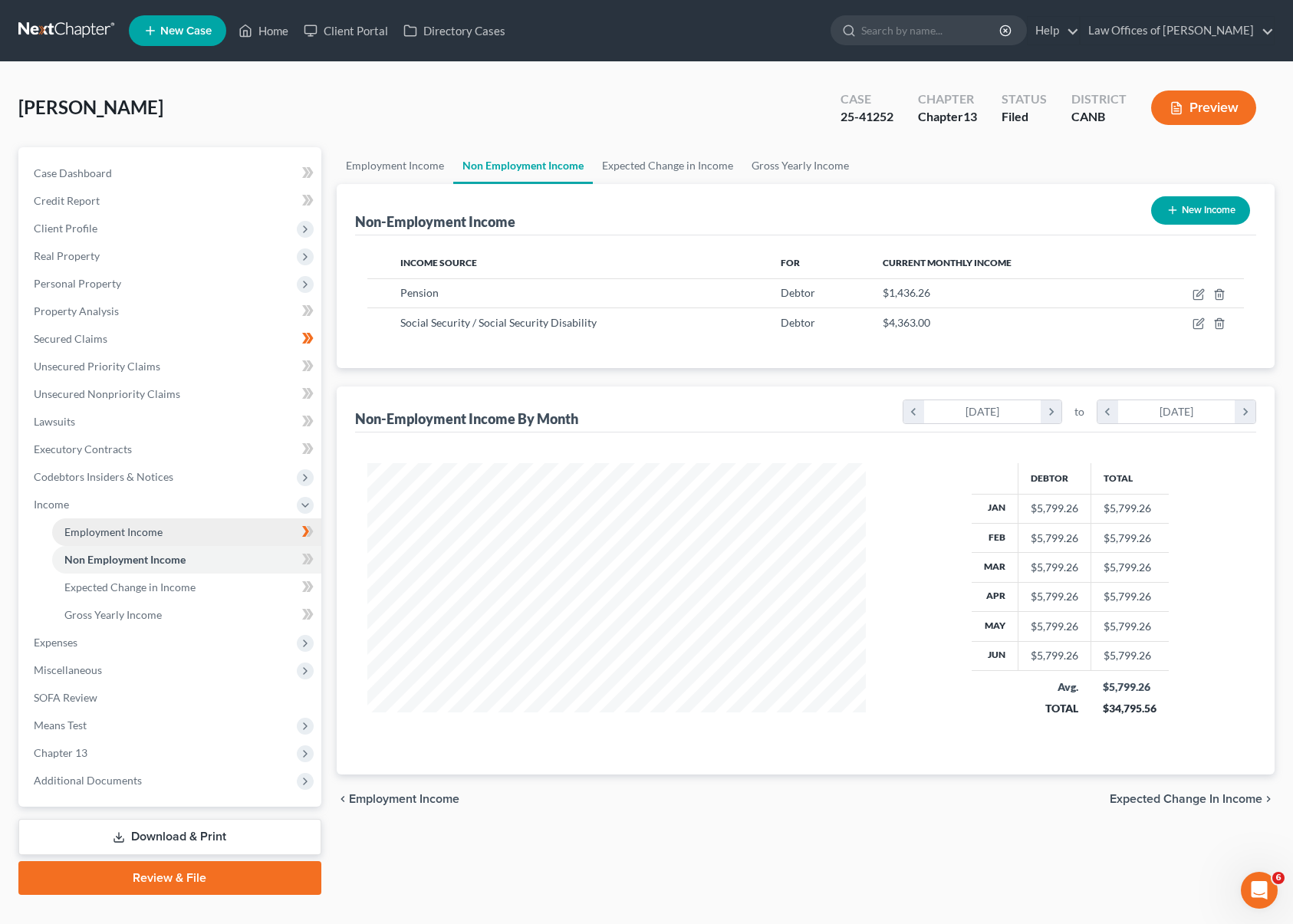
click at [230, 531] on link "Employment Income" at bounding box center [187, 532] width 269 height 28
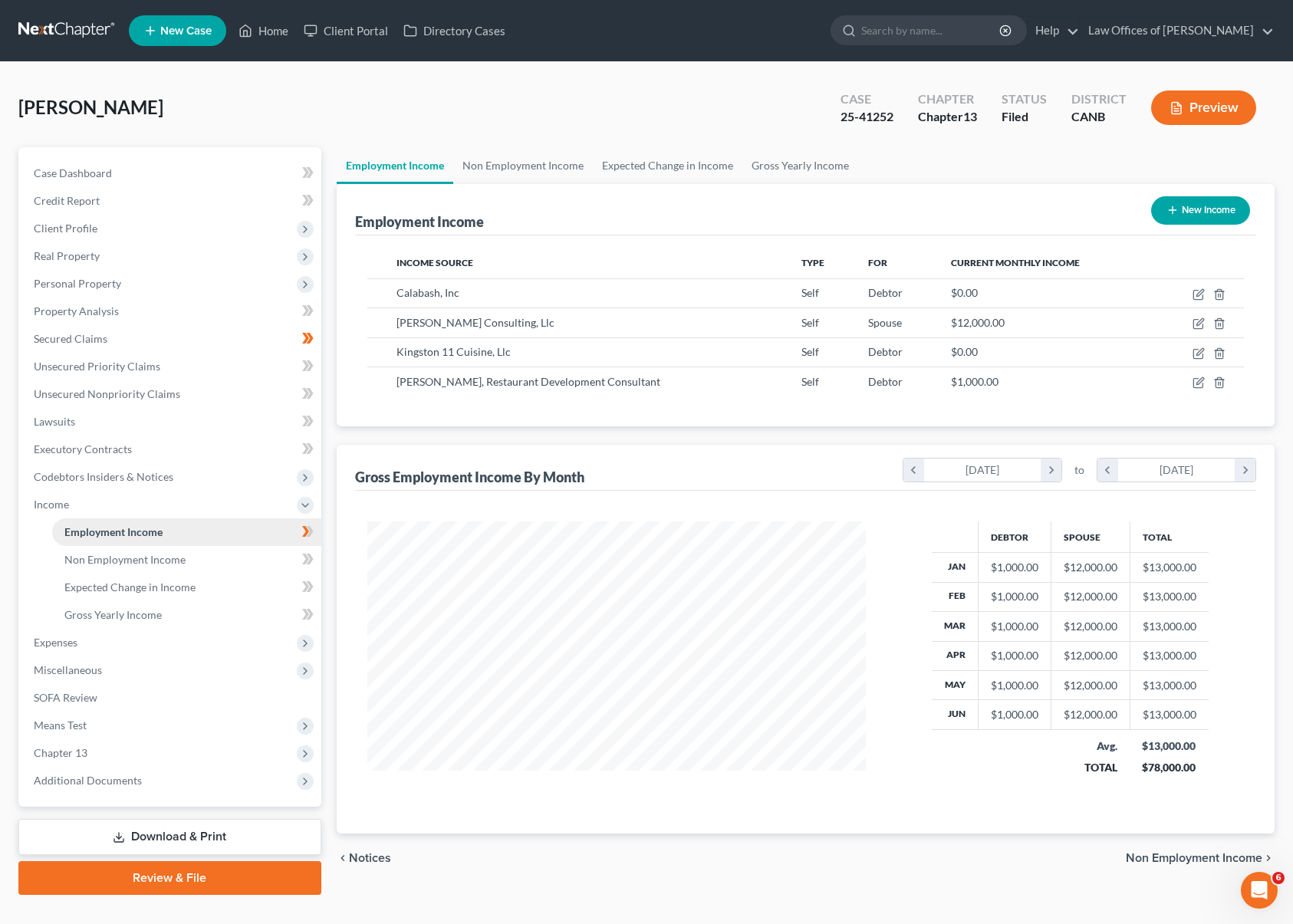
scroll to position [275, 529]
click at [201, 560] on link "Non Employment Income" at bounding box center [187, 560] width 269 height 28
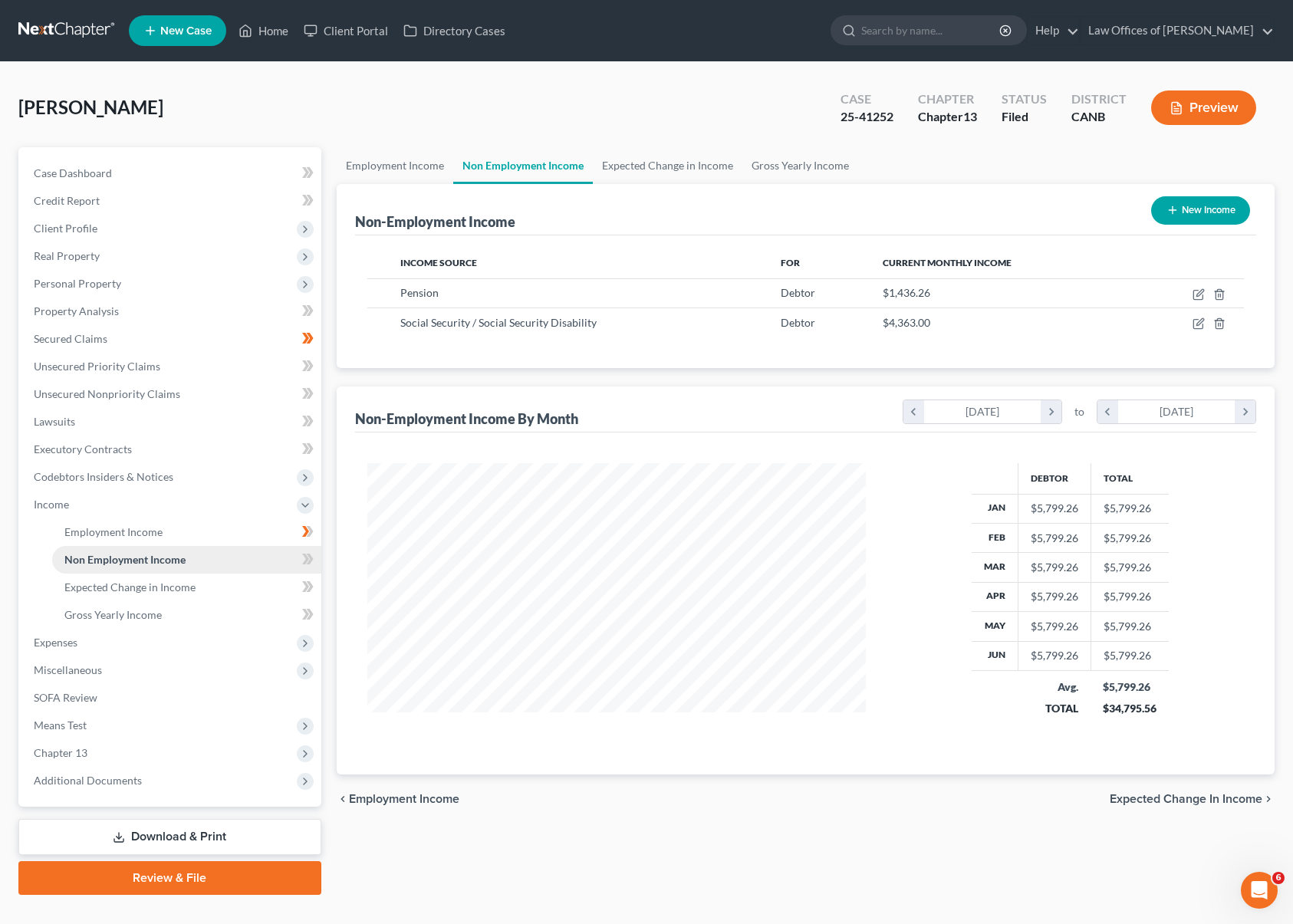
scroll to position [275, 529]
click at [176, 610] on link "Gross Yearly Income" at bounding box center [187, 615] width 269 height 28
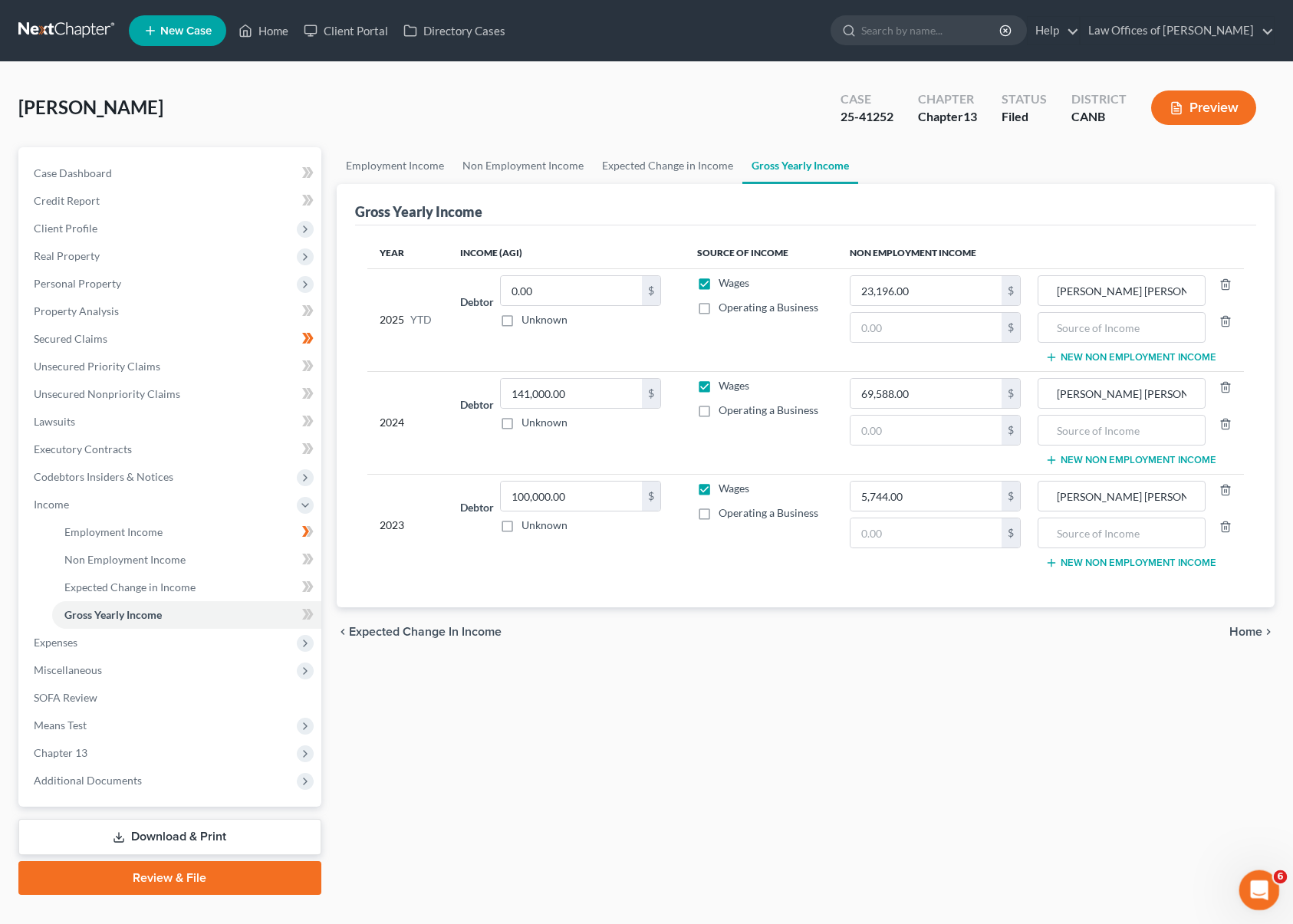
click at [1258, 883] on icon "Open Intercom Messenger" at bounding box center [1257, 888] width 25 height 25
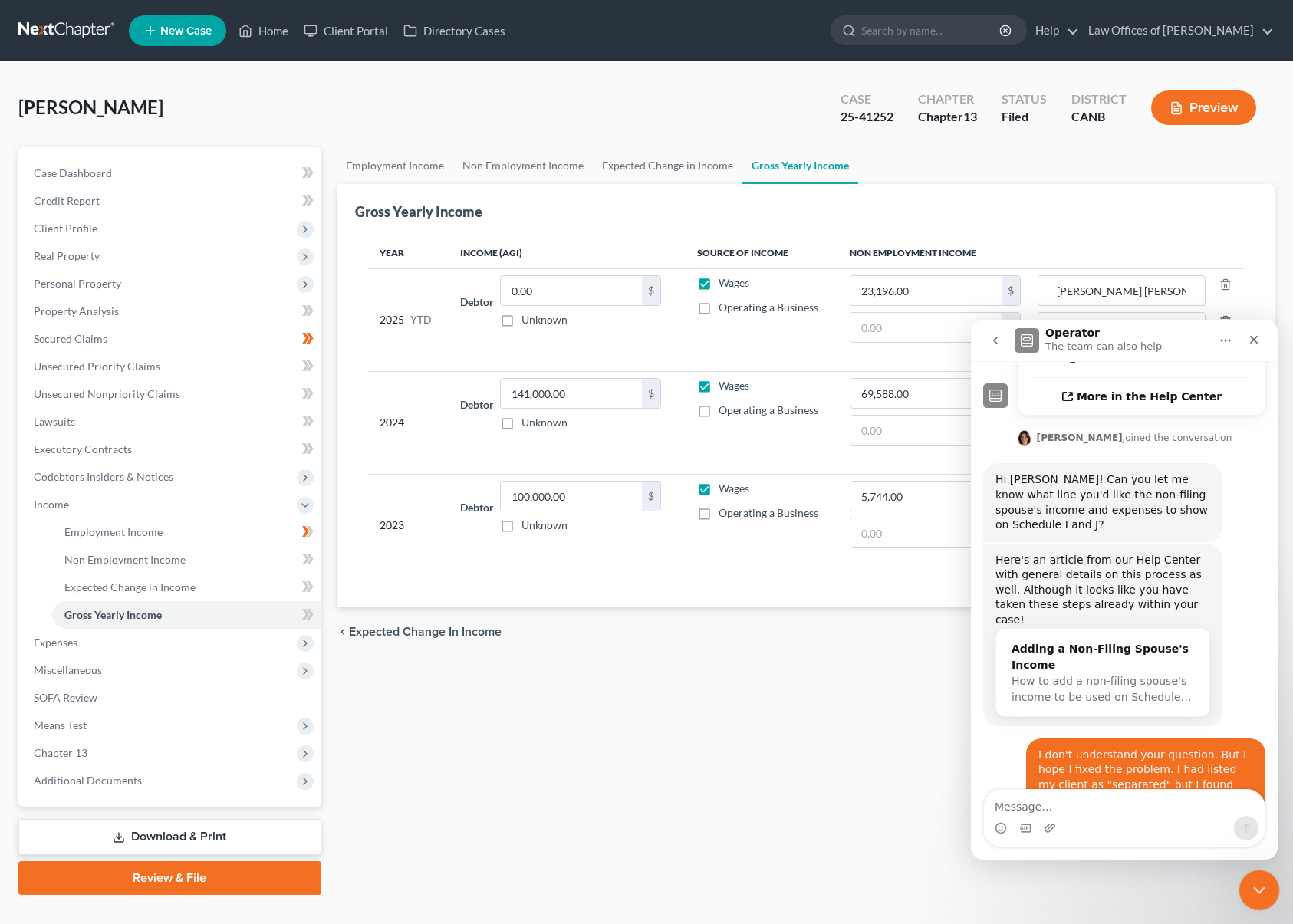
scroll to position [564, 0]
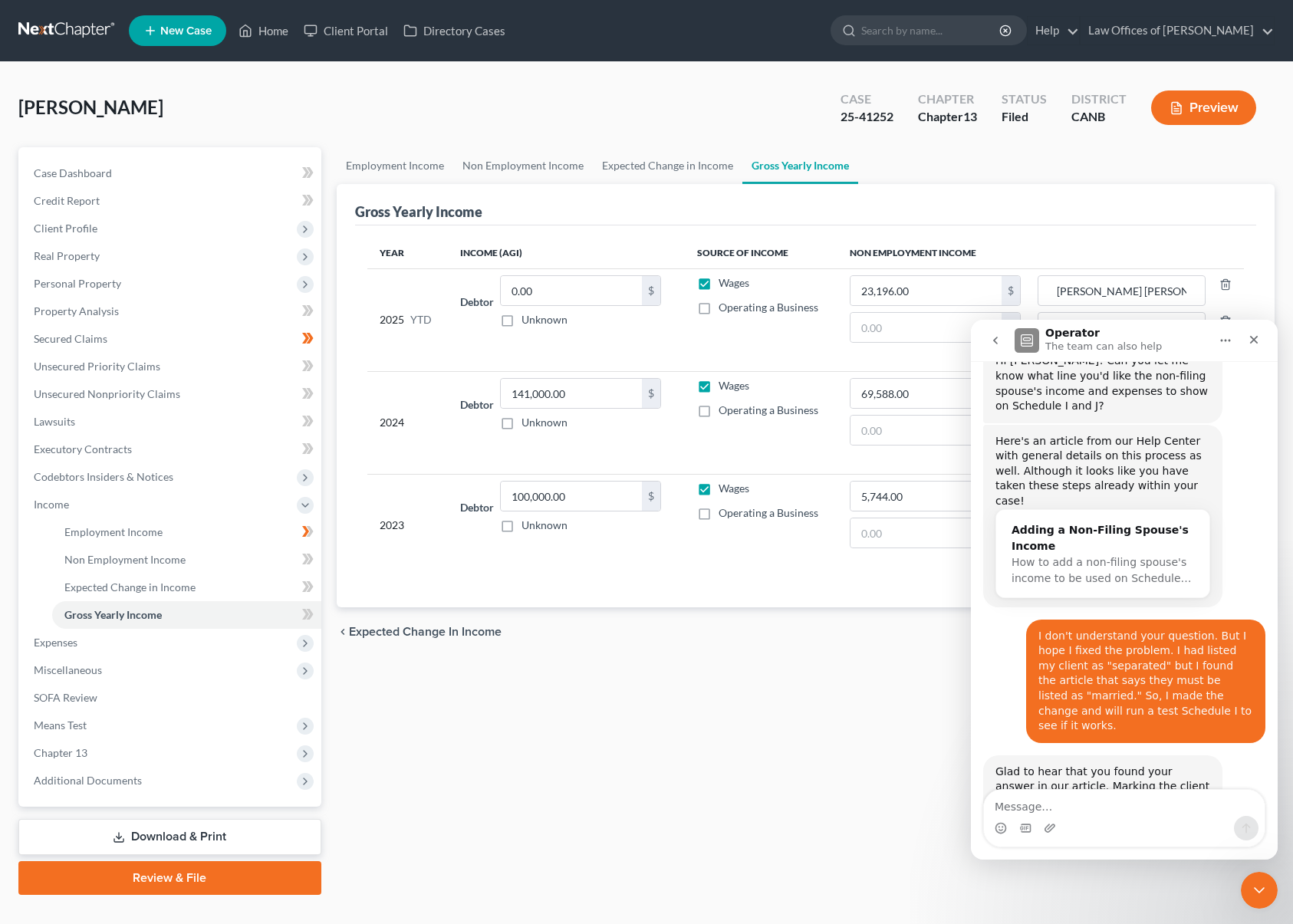
type textarea "H"
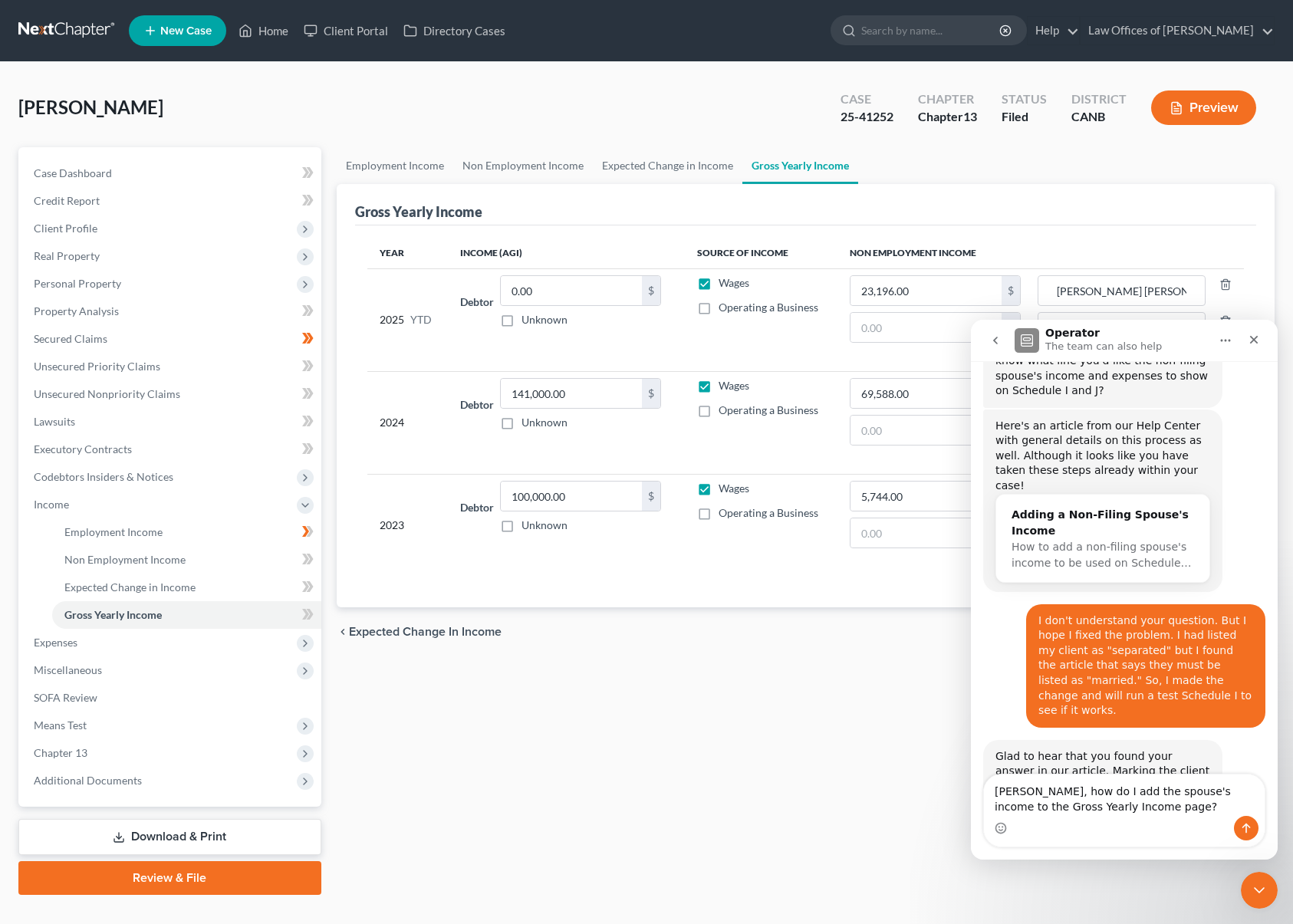
type textarea "[PERSON_NAME], how do I add the spouse's income to the Gross Yearly Income page?"
click at [1241, 827] on icon "Send a message…" at bounding box center [1246, 828] width 12 height 12
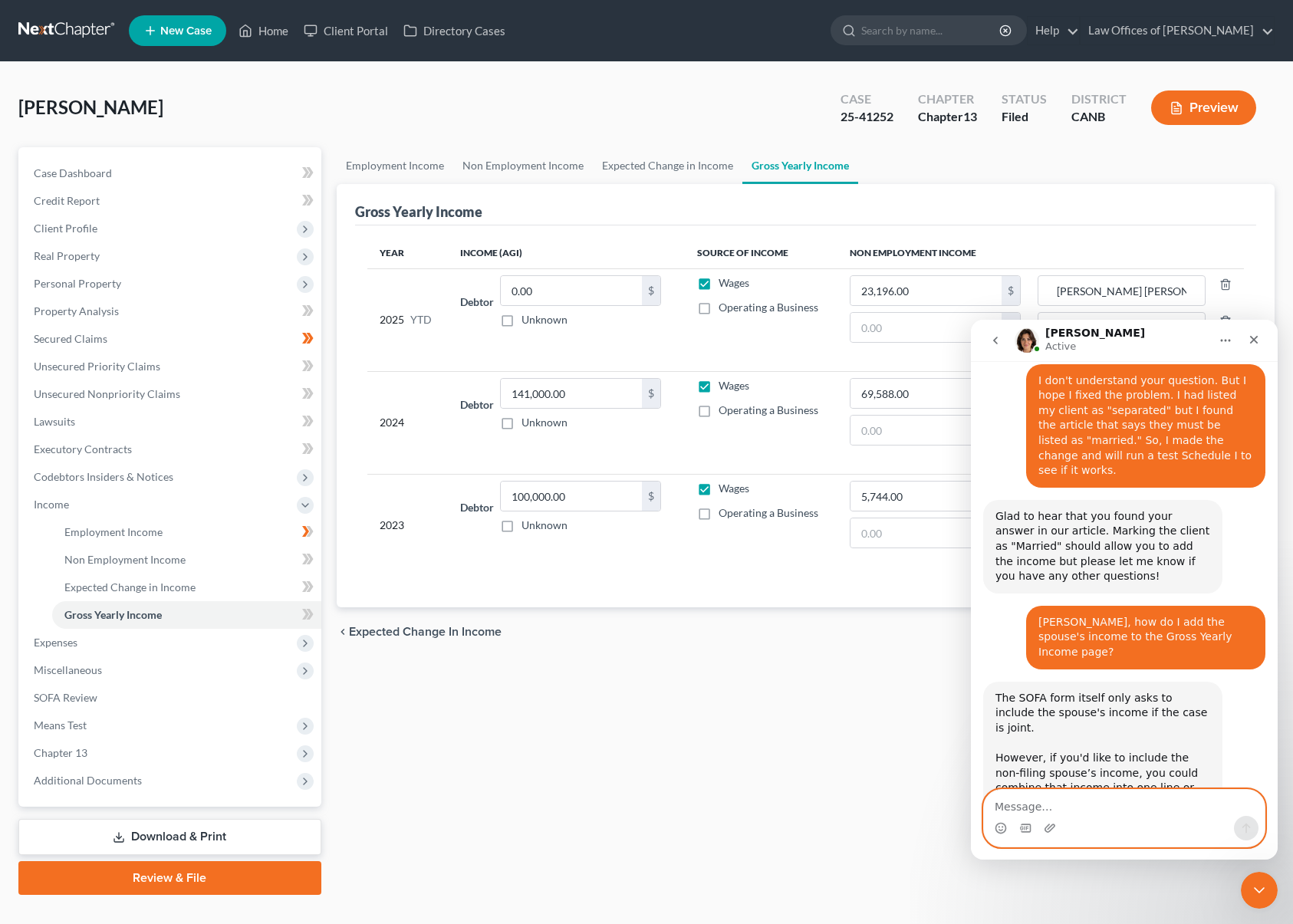
scroll to position [760, 0]
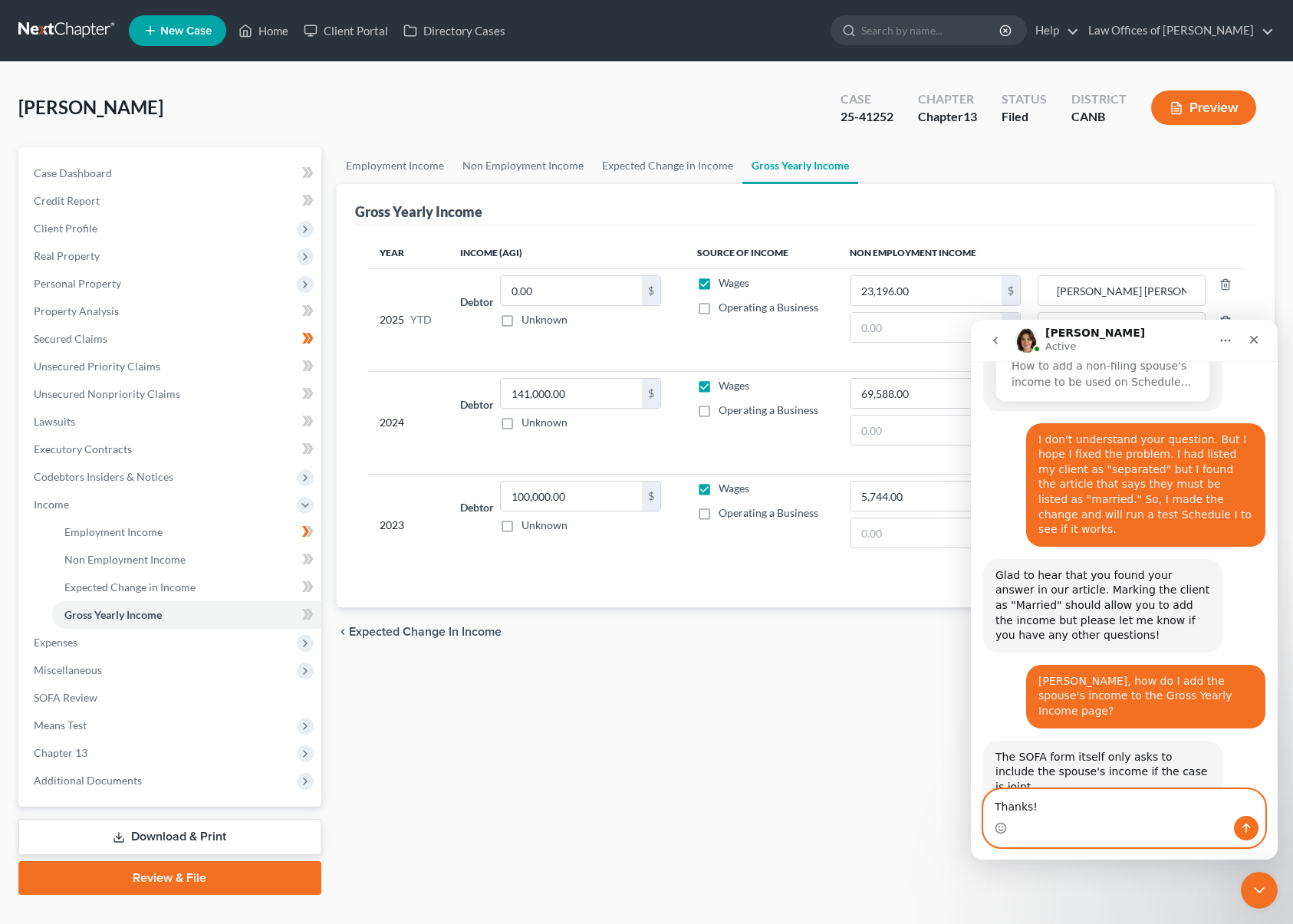
type textarea "Thanks!"
click at [1245, 827] on icon "Send a message…" at bounding box center [1246, 828] width 12 height 12
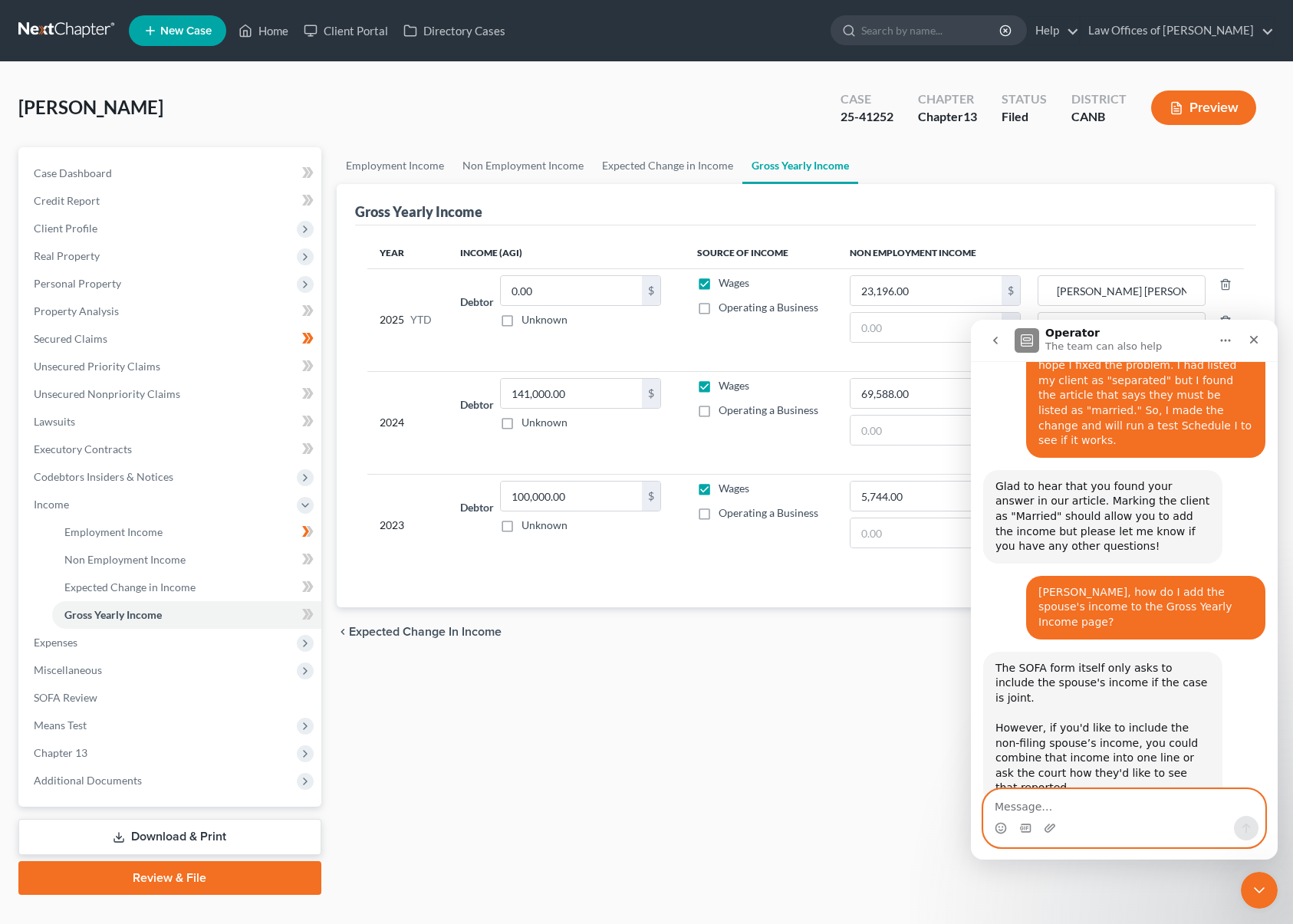
scroll to position [852, 0]
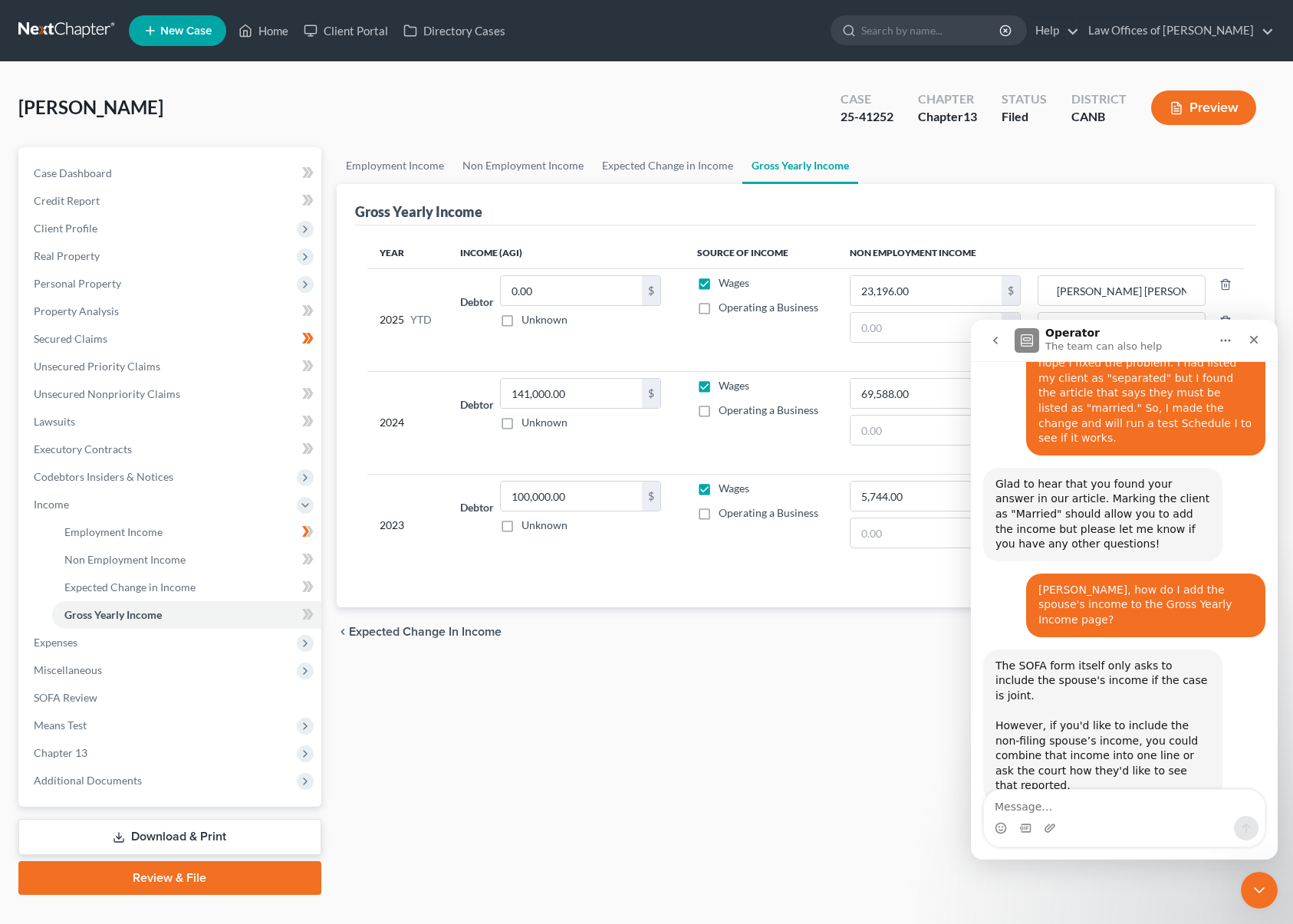
click at [665, 581] on div "Year Income (AGI) Source of Income Non Employment Income 2025 YTD Debtor 0.00 $…" at bounding box center [806, 416] width 902 height 382
click at [117, 639] on span "Expenses" at bounding box center [172, 643] width 300 height 28
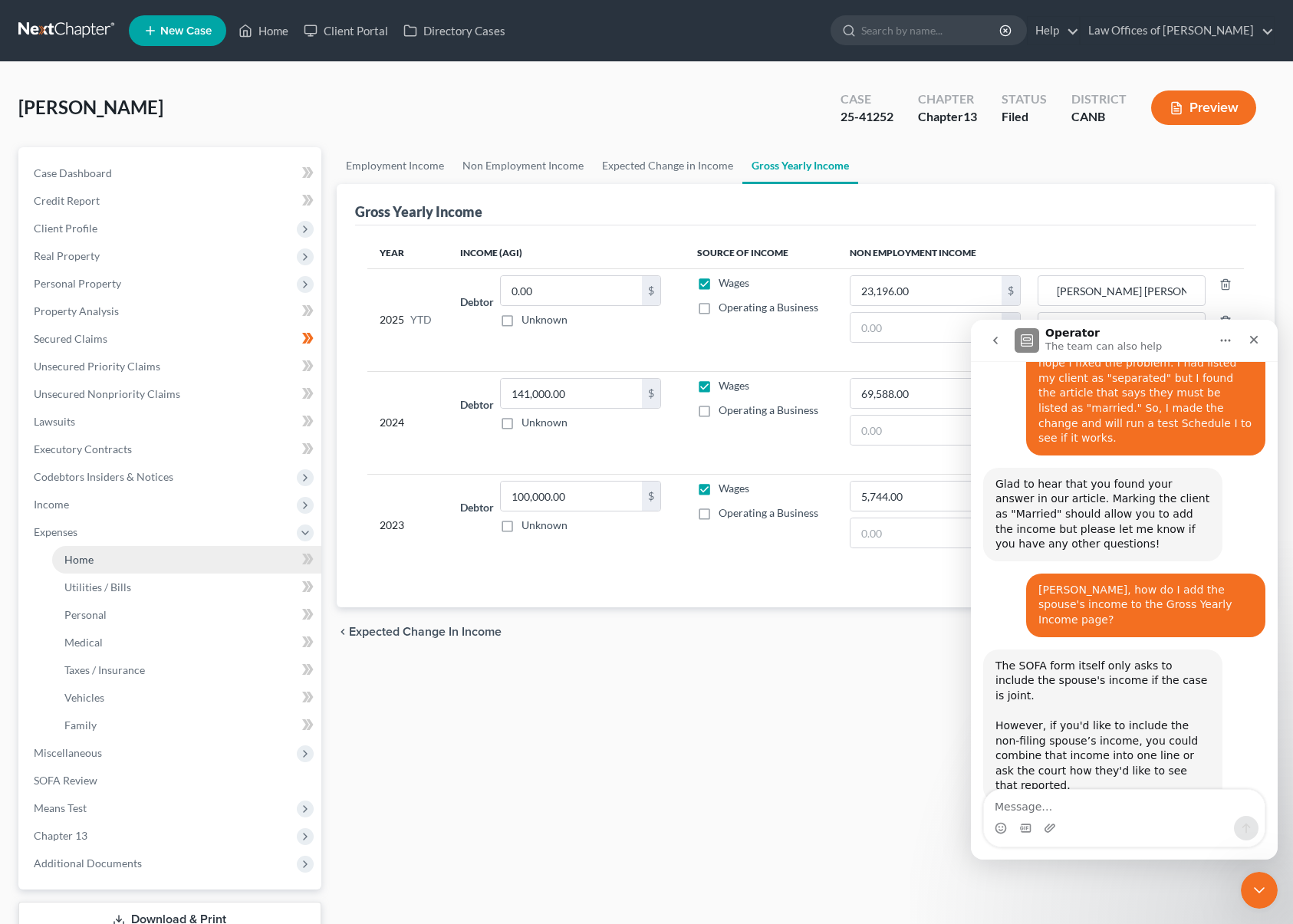
click at [214, 555] on link "Home" at bounding box center [187, 560] width 269 height 28
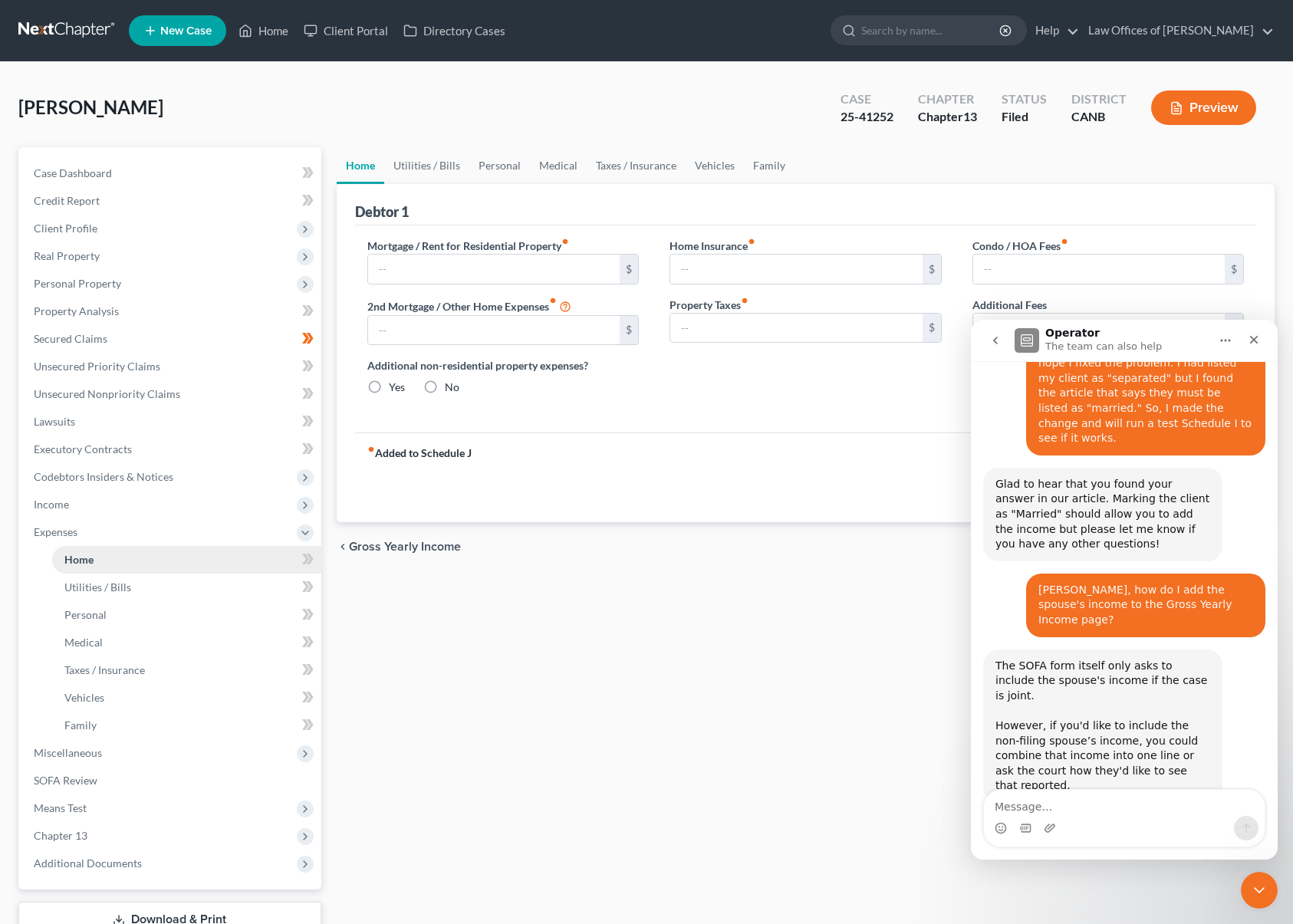
type input "1,697.50"
type input "0.00"
radio input "true"
type input "78.58"
type input "642.67"
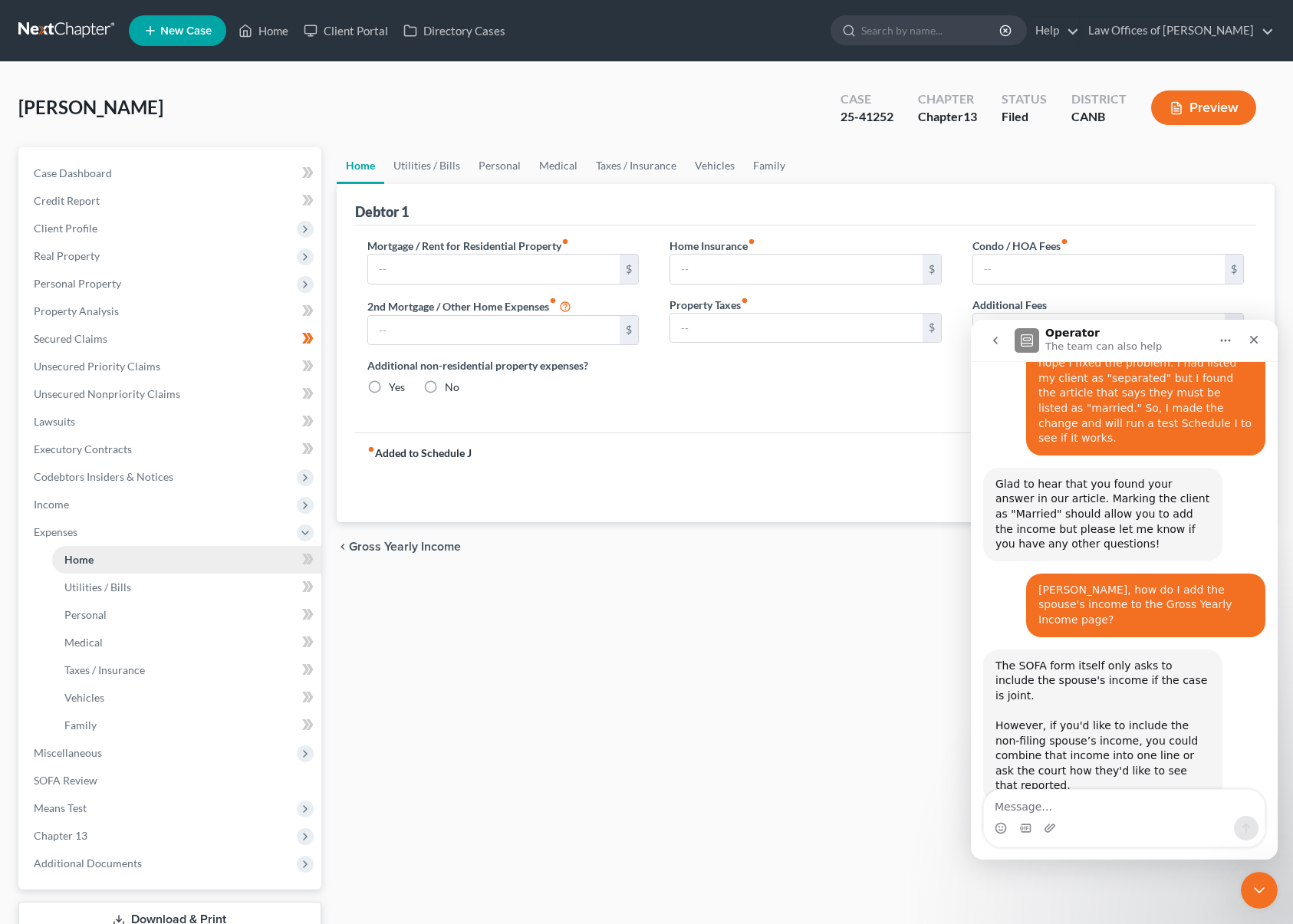
type input "0.00"
click at [1255, 887] on icon "Close Intercom Messenger" at bounding box center [1257, 888] width 18 height 18
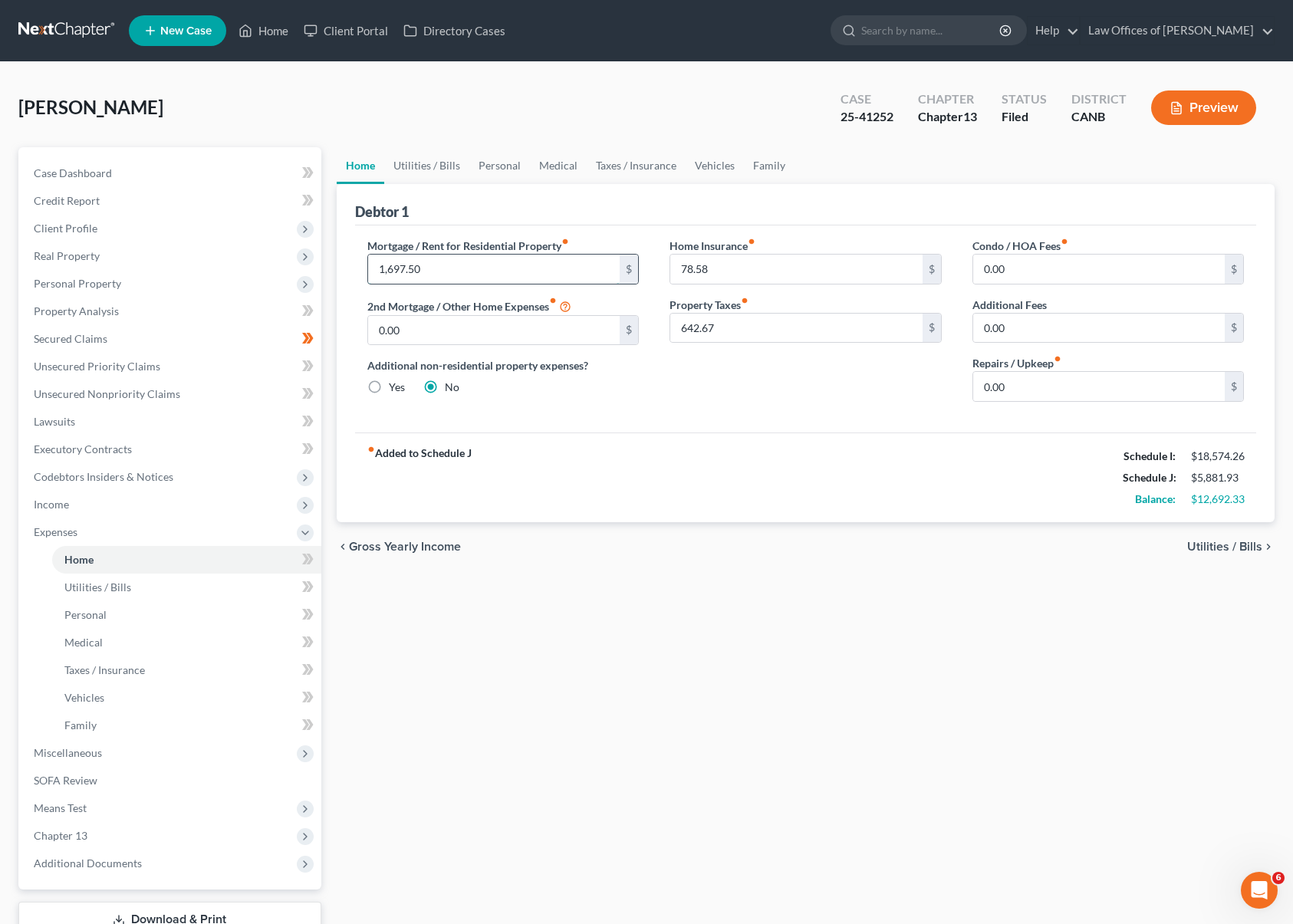
drag, startPoint x: 426, startPoint y: 263, endPoint x: 452, endPoint y: 259, distance: 26.3
click at [452, 259] on input "1,697.50" at bounding box center [494, 269] width 253 height 29
type input "31,697.50"
drag, startPoint x: 460, startPoint y: 269, endPoint x: 357, endPoint y: 268, distance: 103.0
click at [357, 268] on div "Mortgage / Rent for Residential Property fiber_manual_record 31,697.50 $ 2nd Mo…" at bounding box center [503, 326] width 303 height 177
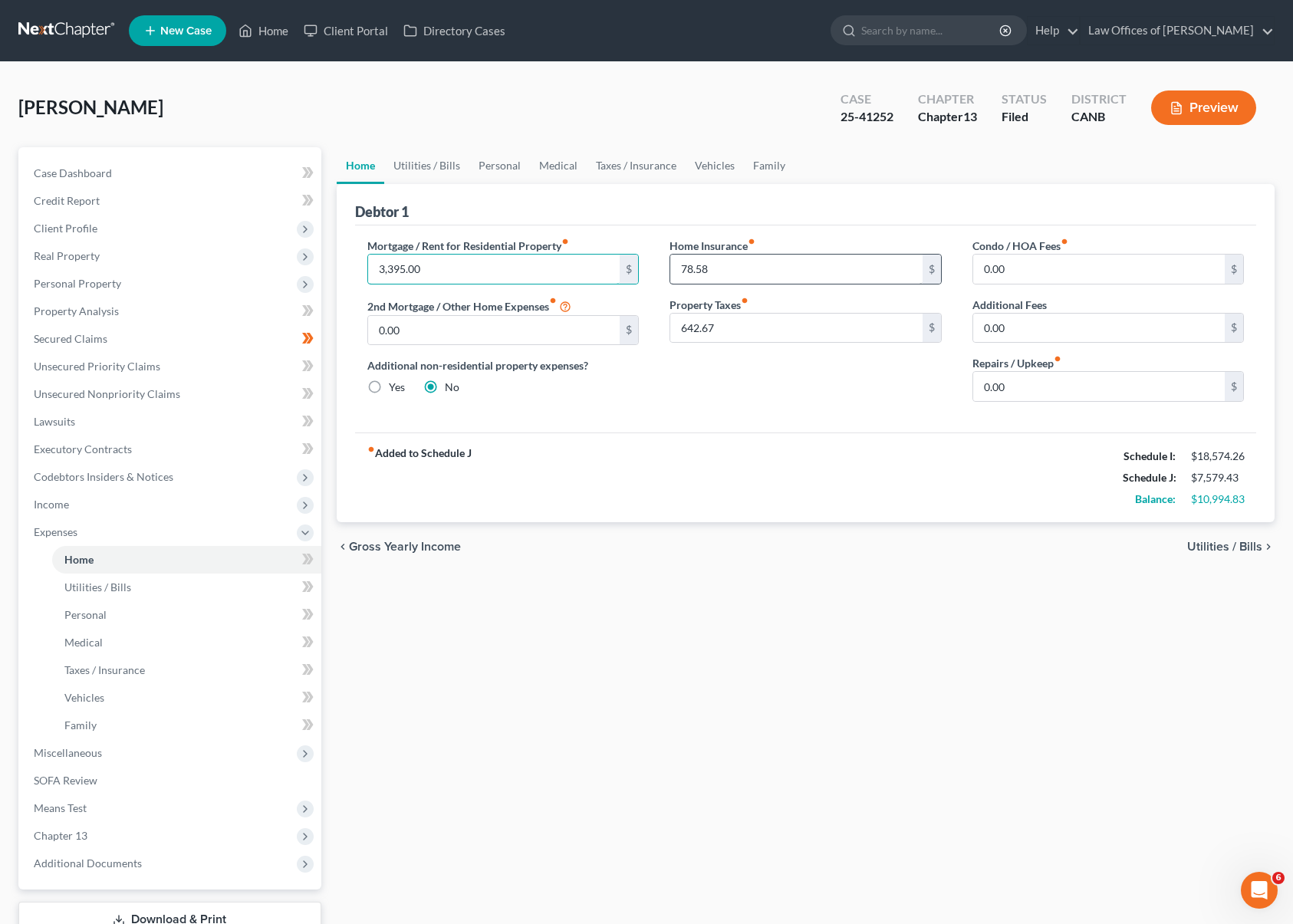
type input "3,395.00"
type input "157.17"
drag, startPoint x: 740, startPoint y: 326, endPoint x: 731, endPoint y: 326, distance: 9.0
click at [728, 326] on input "642.67" at bounding box center [796, 328] width 253 height 29
type input "1,285.33"
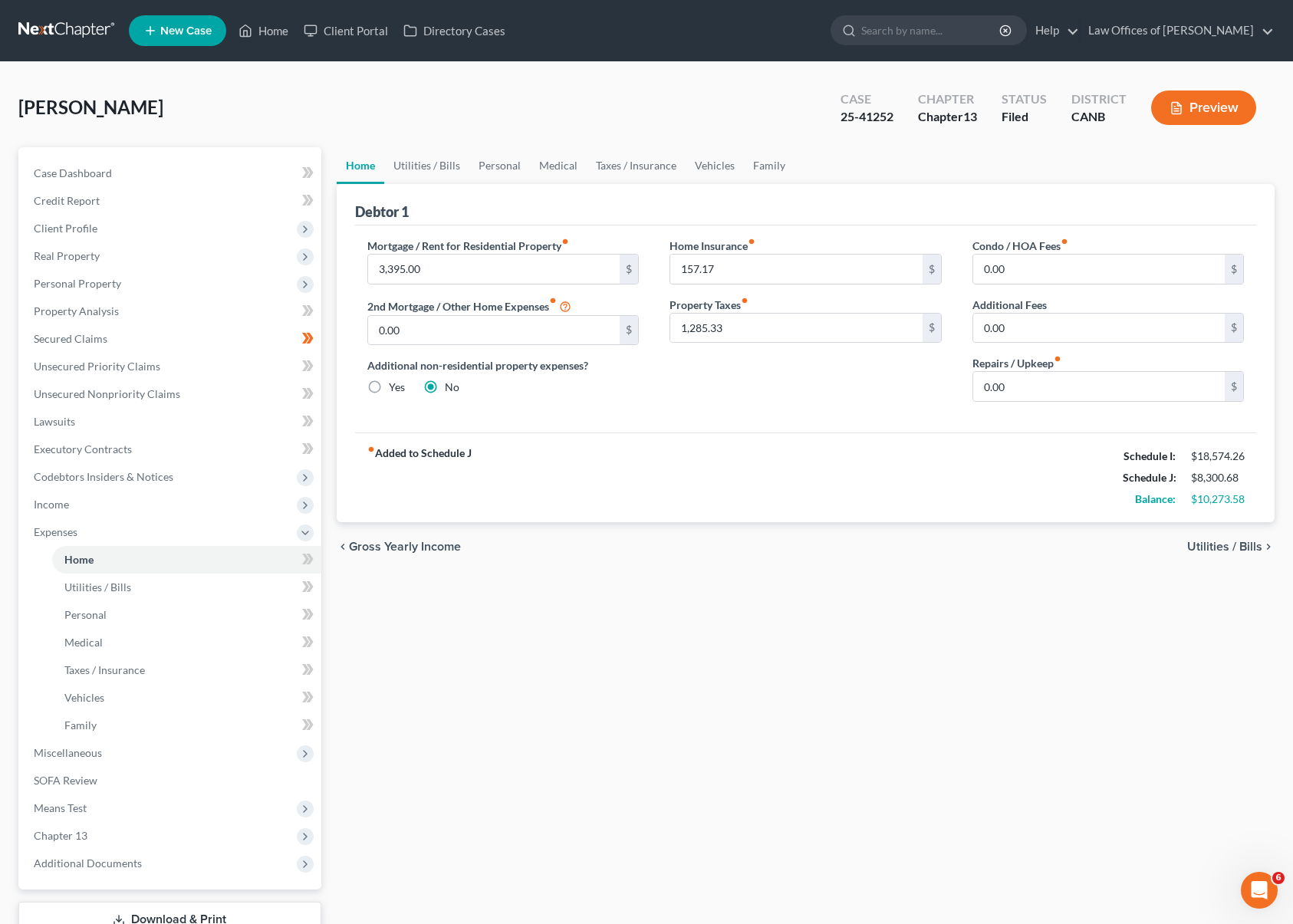
click at [1266, 543] on icon "chevron_right" at bounding box center [1269, 546] width 12 height 12
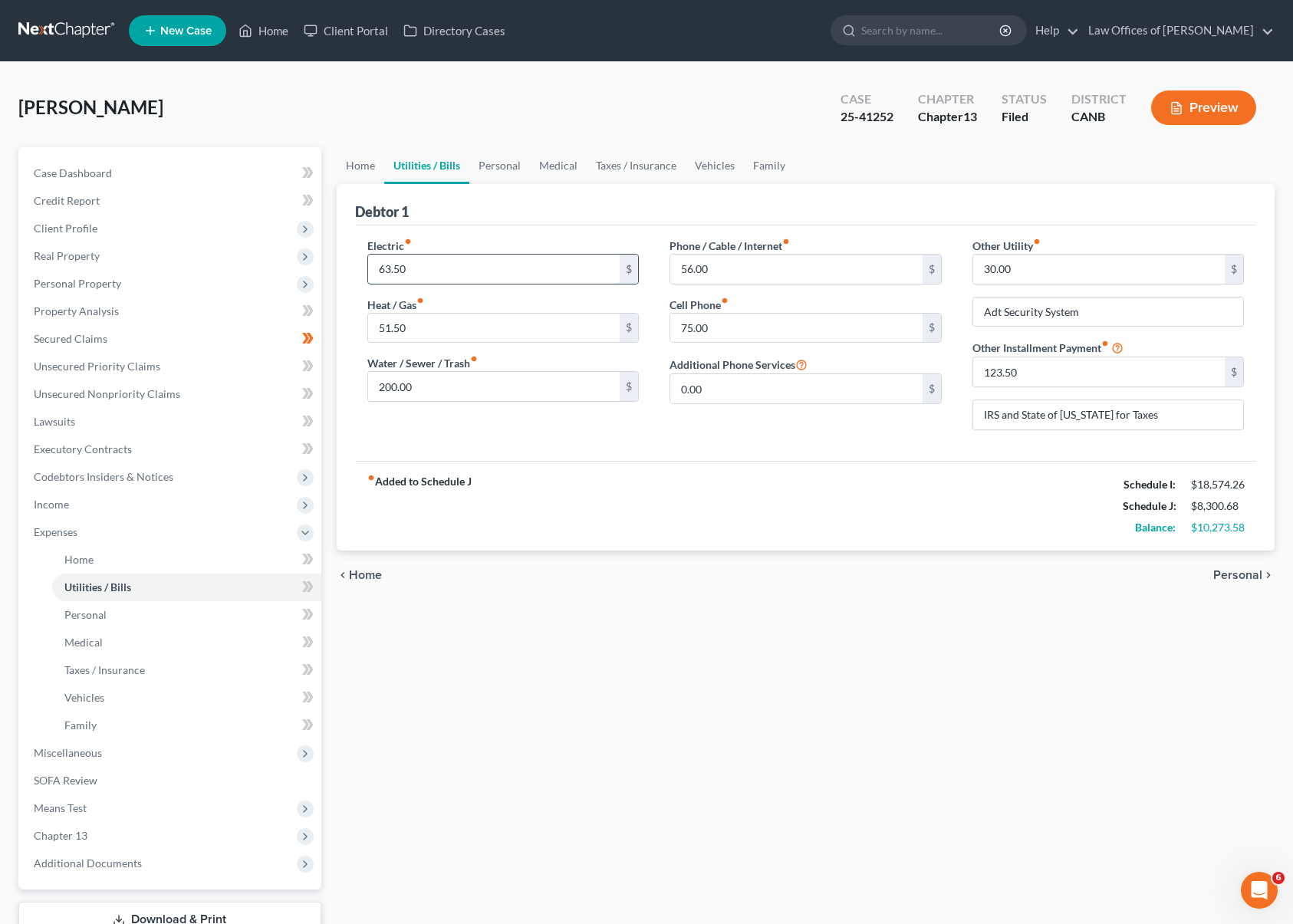
click at [487, 260] on input "63.50" at bounding box center [494, 269] width 253 height 29
type input "127.00"
type input "103.00"
type input "278.00"
type input "112.00"
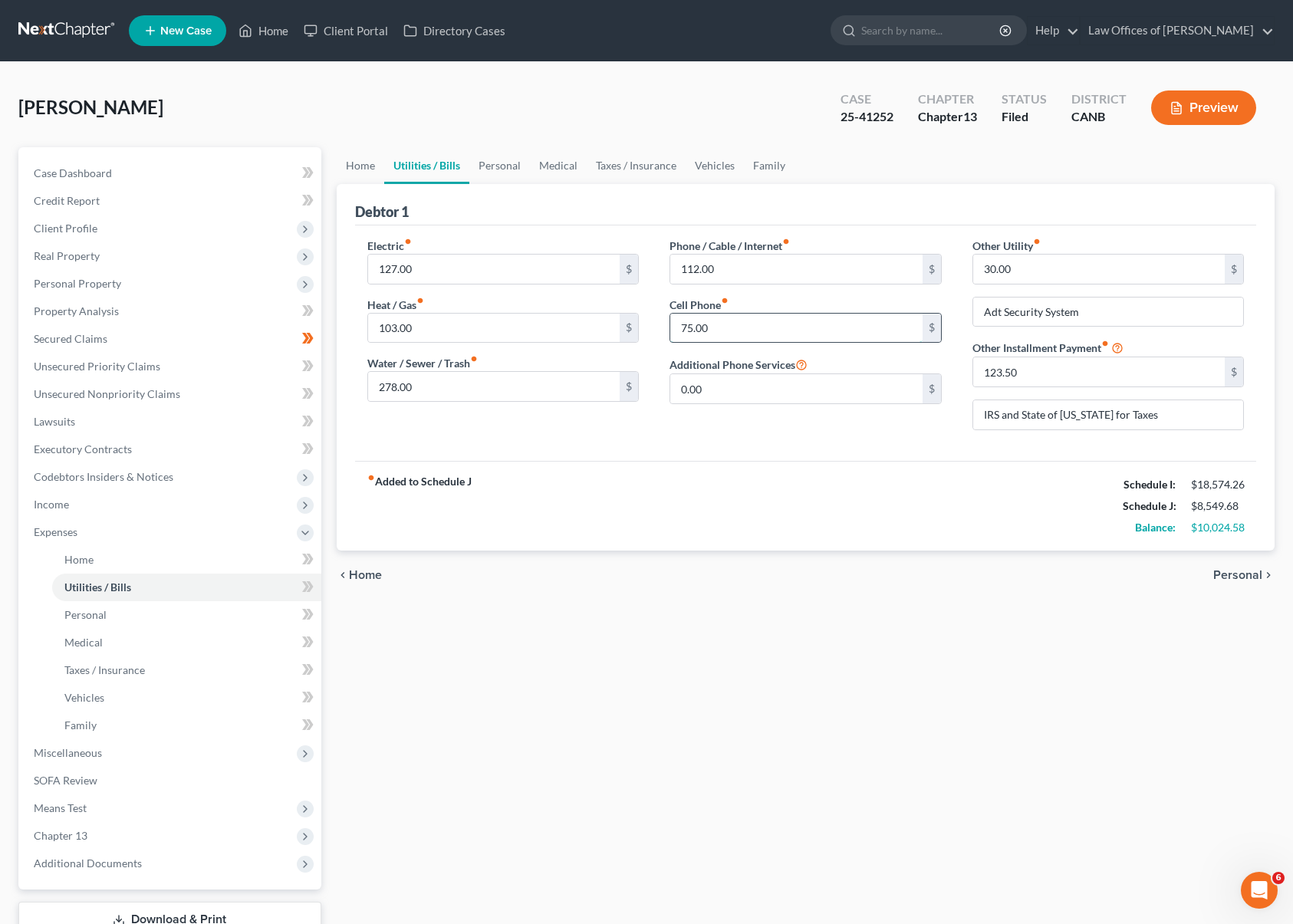
click at [762, 329] on input "75.00" at bounding box center [796, 328] width 253 height 29
type input "2"
type input "150.00"
type input "80.00"
click at [1037, 365] on input "123.50" at bounding box center [1099, 372] width 253 height 29
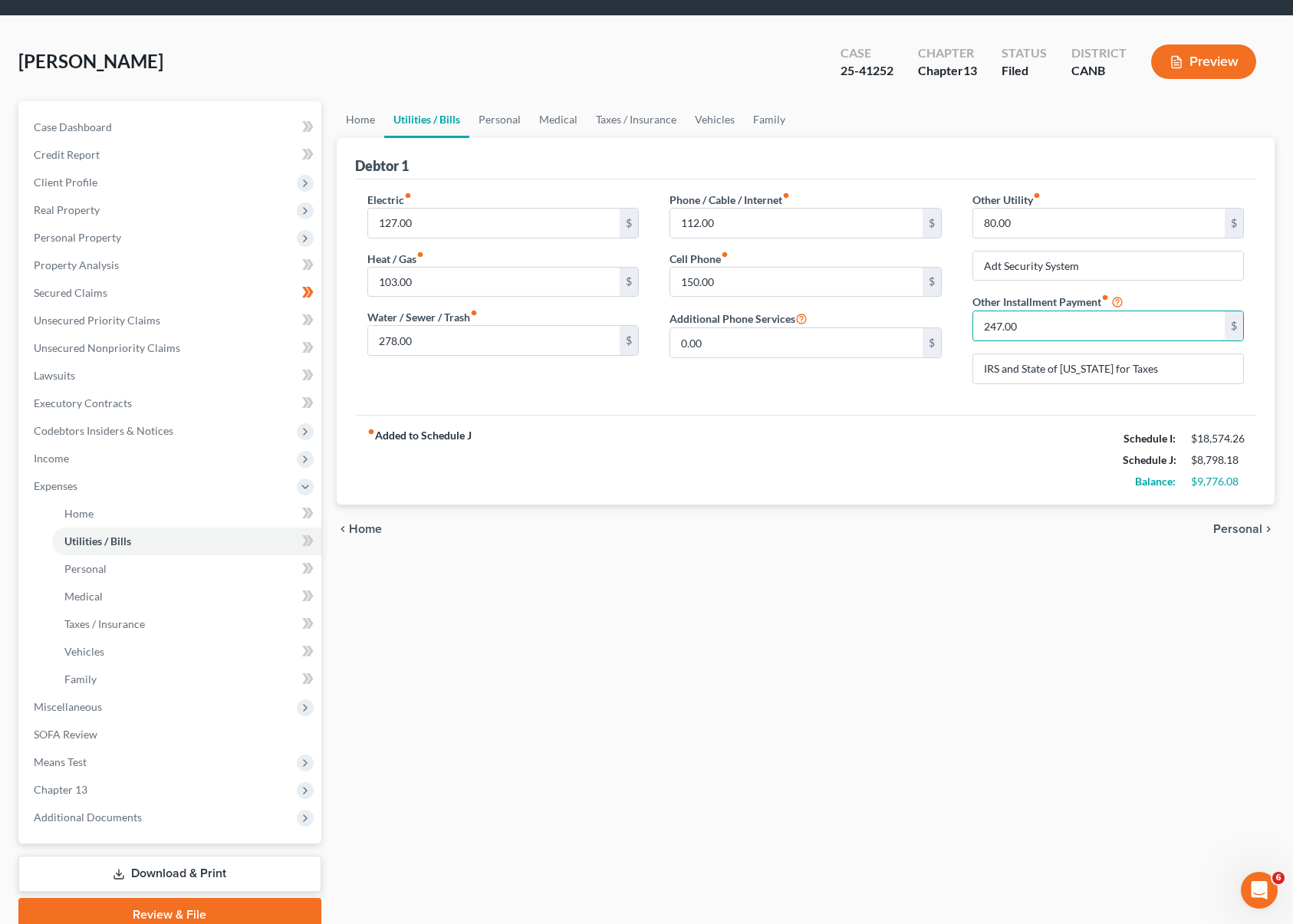
scroll to position [54, 0]
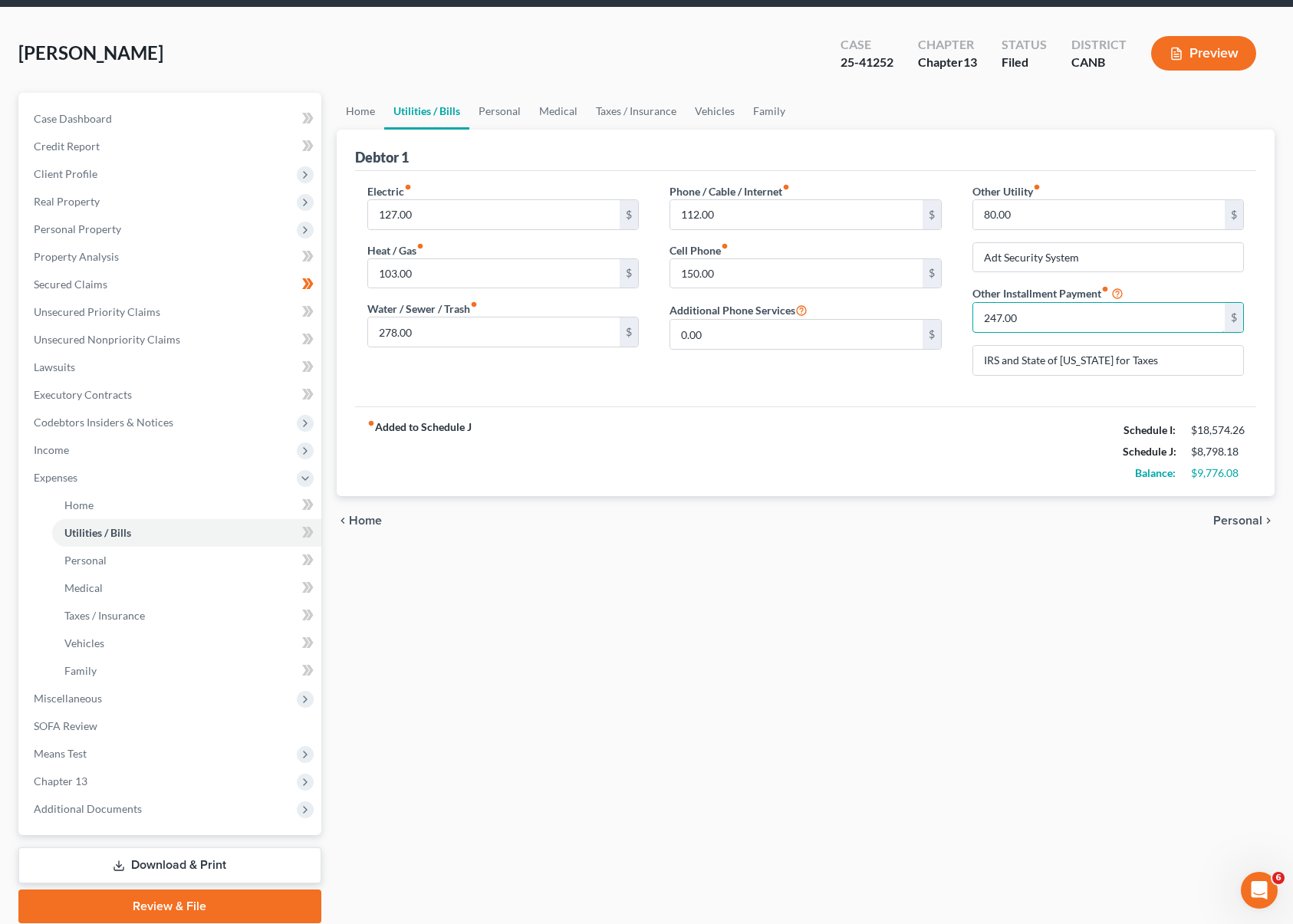
type input "247.00"
click at [1246, 519] on span "Personal" at bounding box center [1238, 521] width 49 height 12
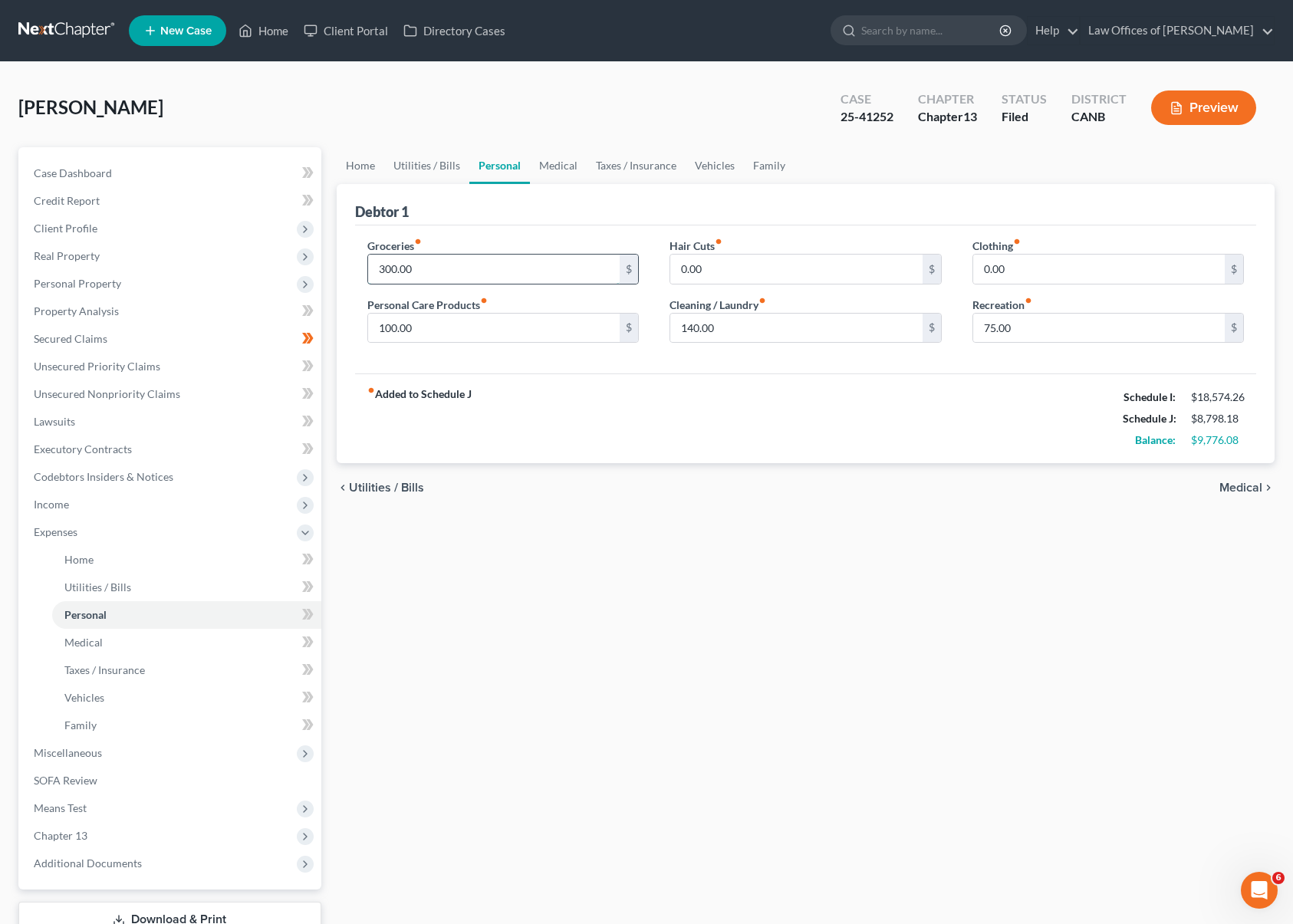
click at [417, 269] on input "300.00" at bounding box center [494, 269] width 253 height 29
type input "600.00"
click at [434, 331] on input "100.00" at bounding box center [494, 328] width 253 height 29
type input "300.00"
click at [749, 325] on input "140.00" at bounding box center [796, 328] width 253 height 29
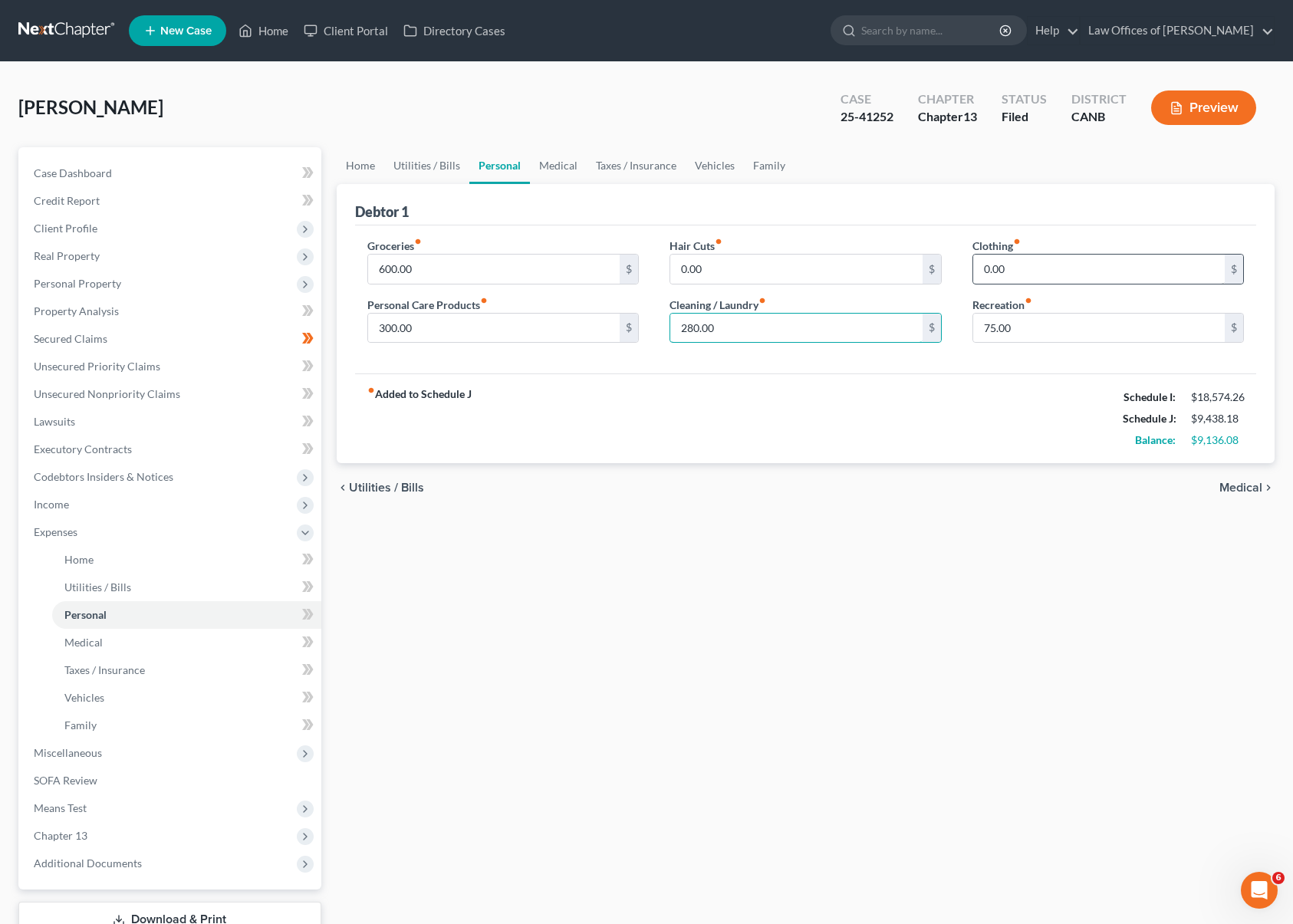
type input "280.00"
click at [1042, 268] on input "0.00" at bounding box center [1099, 269] width 253 height 29
type input "150.00"
click at [1240, 487] on span "Medical" at bounding box center [1241, 488] width 43 height 12
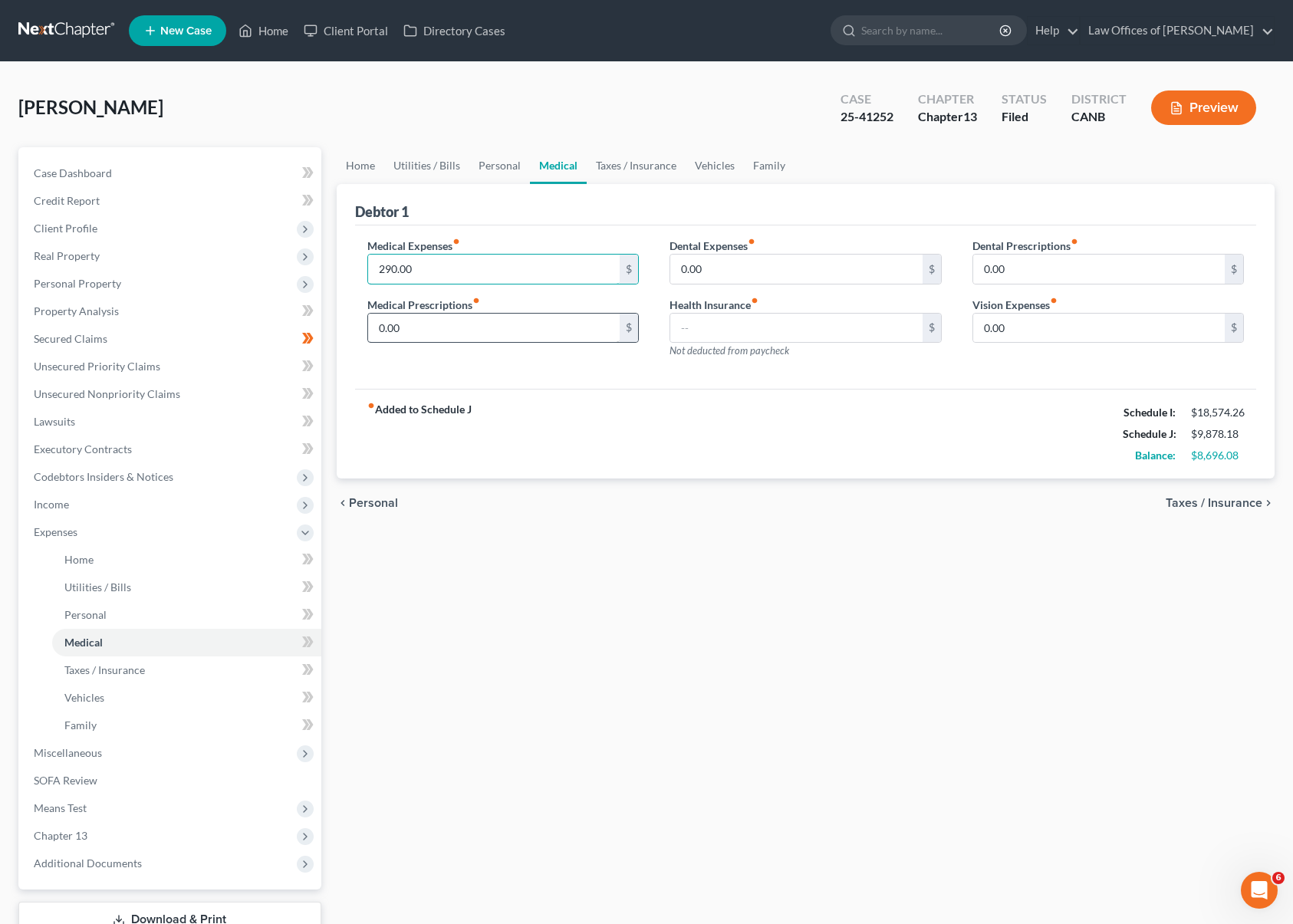
type input "290.00"
click at [424, 331] on input "0.00" at bounding box center [494, 328] width 253 height 29
type input "100"
click at [1222, 503] on span "Taxes / Insurance" at bounding box center [1214, 503] width 97 height 12
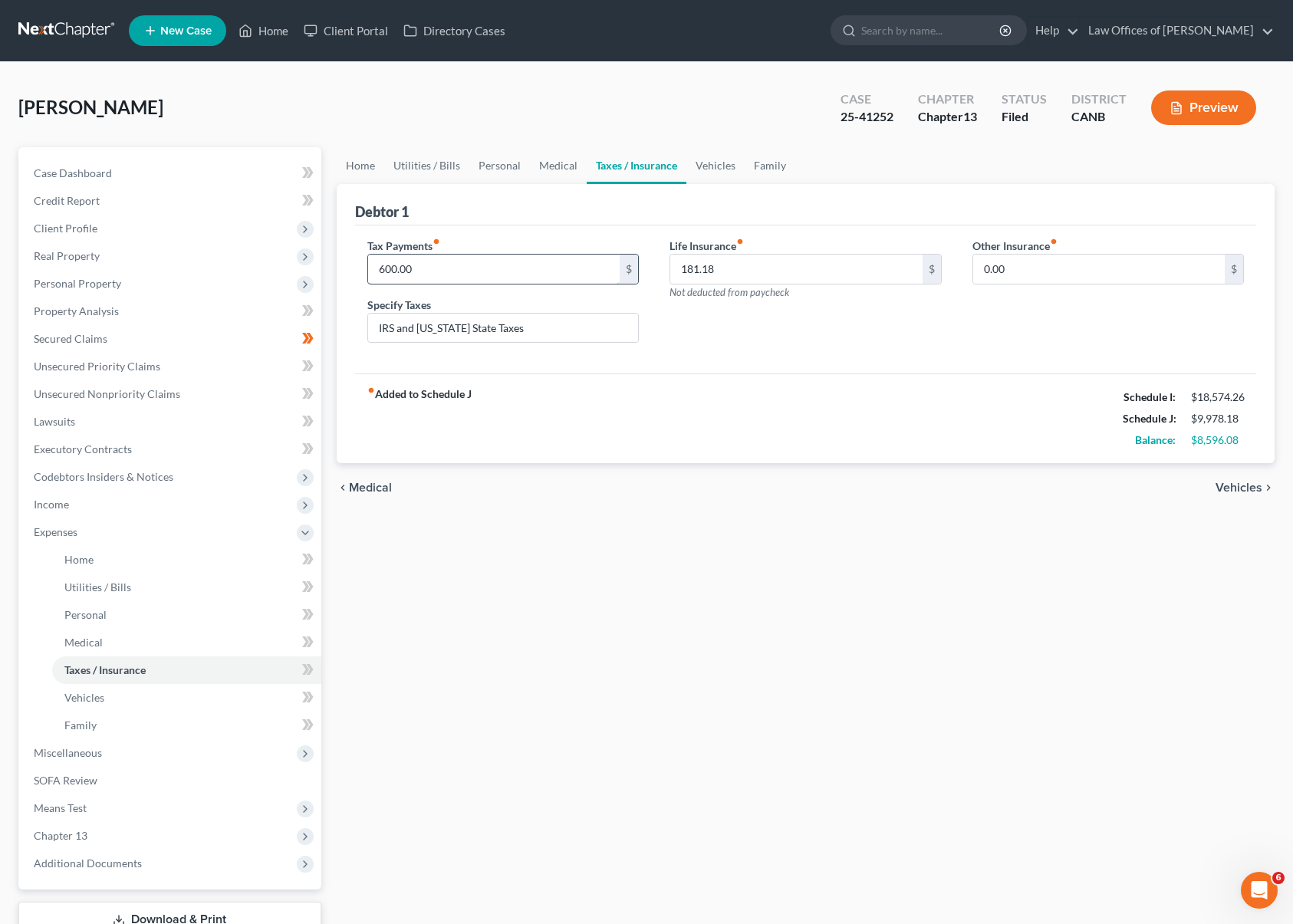
click at [434, 265] on input "600.00" at bounding box center [494, 269] width 253 height 29
type input "1,247.00"
type input "241.00"
click at [1239, 485] on span "Vehicles" at bounding box center [1239, 488] width 47 height 12
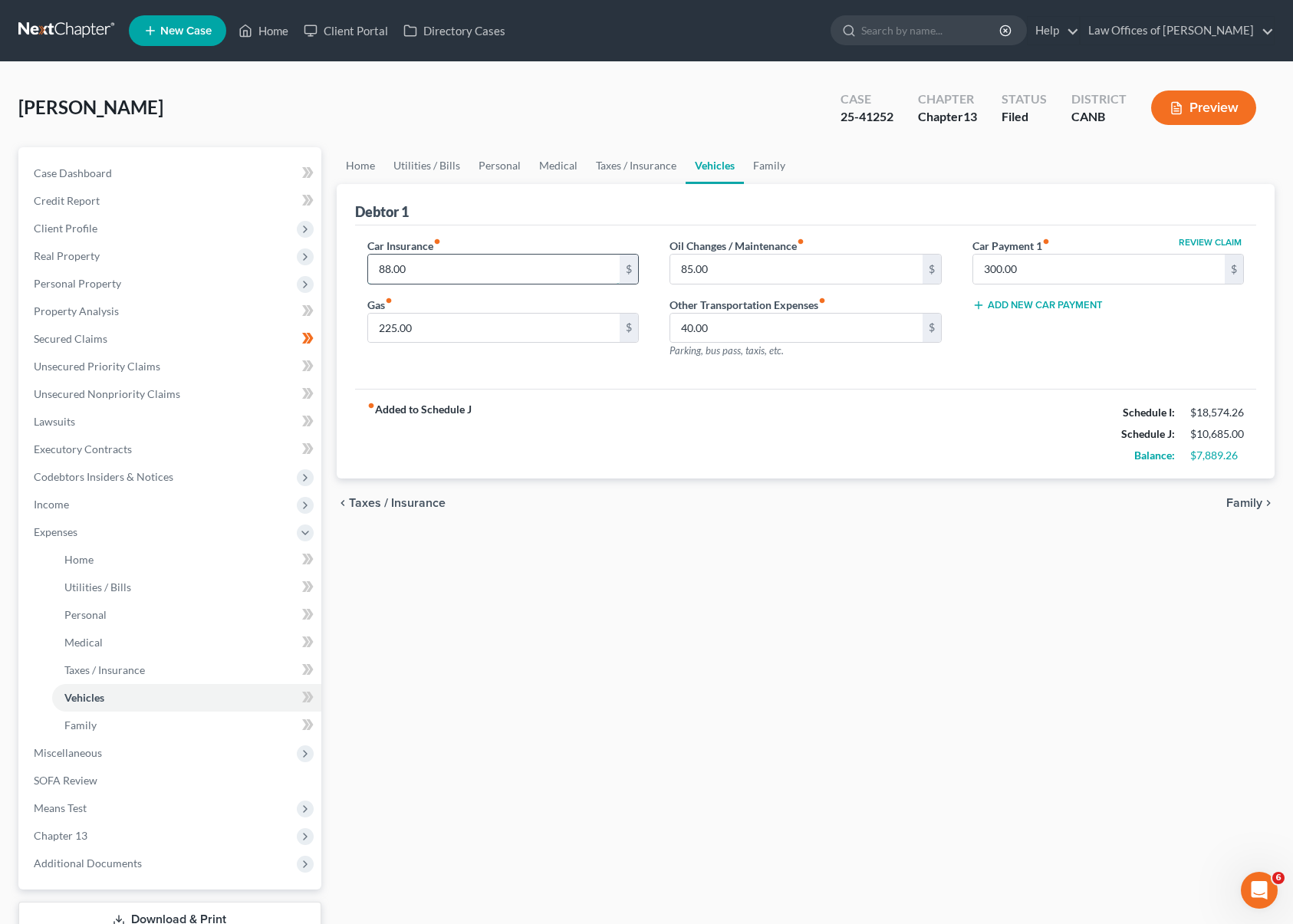
click at [450, 272] on input "88.00" at bounding box center [494, 269] width 253 height 29
type input "219.00"
click at [463, 320] on input "225.00" at bounding box center [494, 328] width 253 height 29
type input "450.00"
drag, startPoint x: 727, startPoint y: 268, endPoint x: 718, endPoint y: 269, distance: 9.1
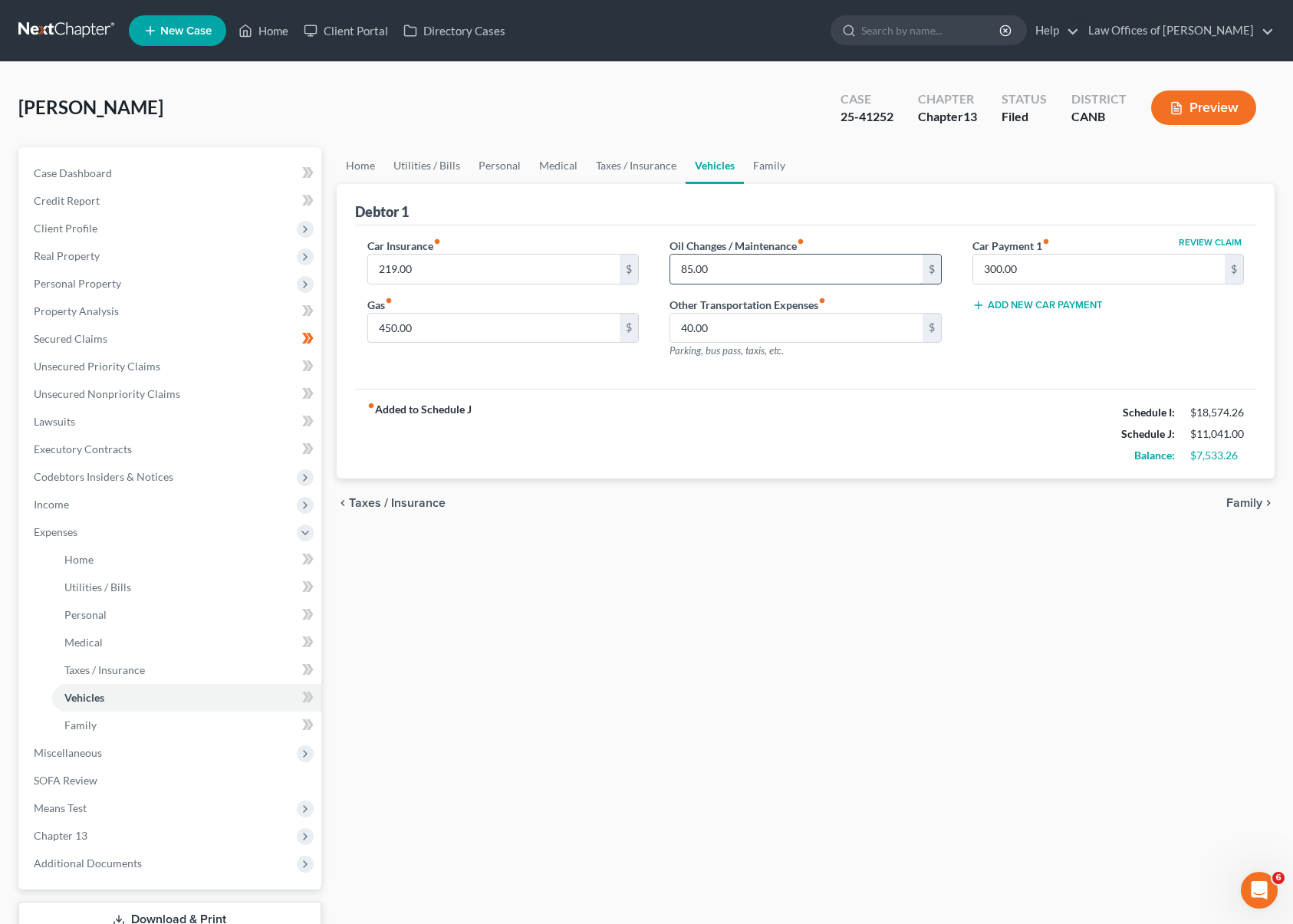
click at [718, 269] on input "85.00" at bounding box center [796, 269] width 253 height 29
type input "170.00"
click at [1026, 268] on input "300.00" at bounding box center [1099, 269] width 253 height 29
type input "600.00"
click at [734, 328] on input "40.00" at bounding box center [796, 328] width 253 height 29
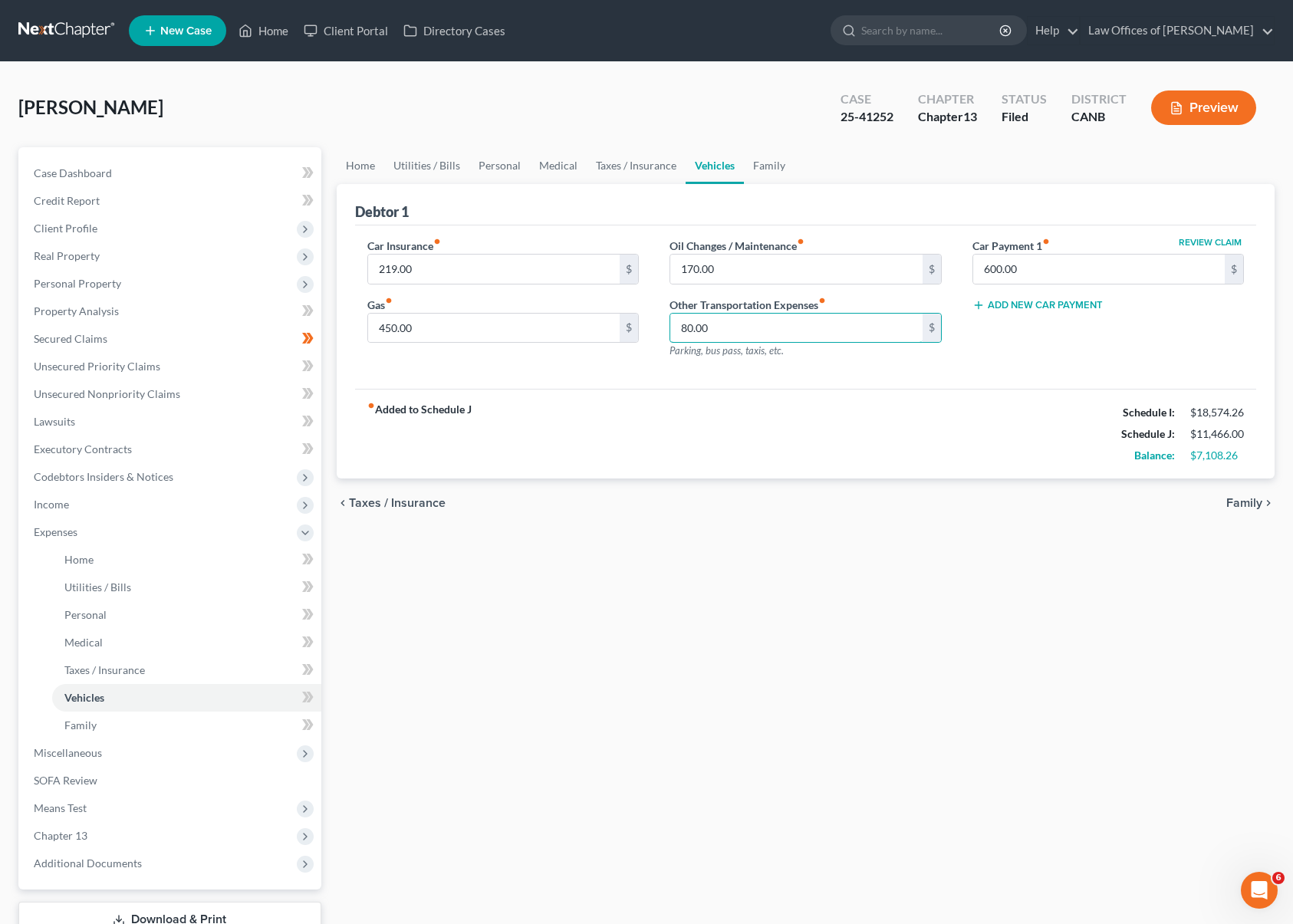
type input "80.00"
click at [1251, 502] on span "Family" at bounding box center [1245, 503] width 36 height 12
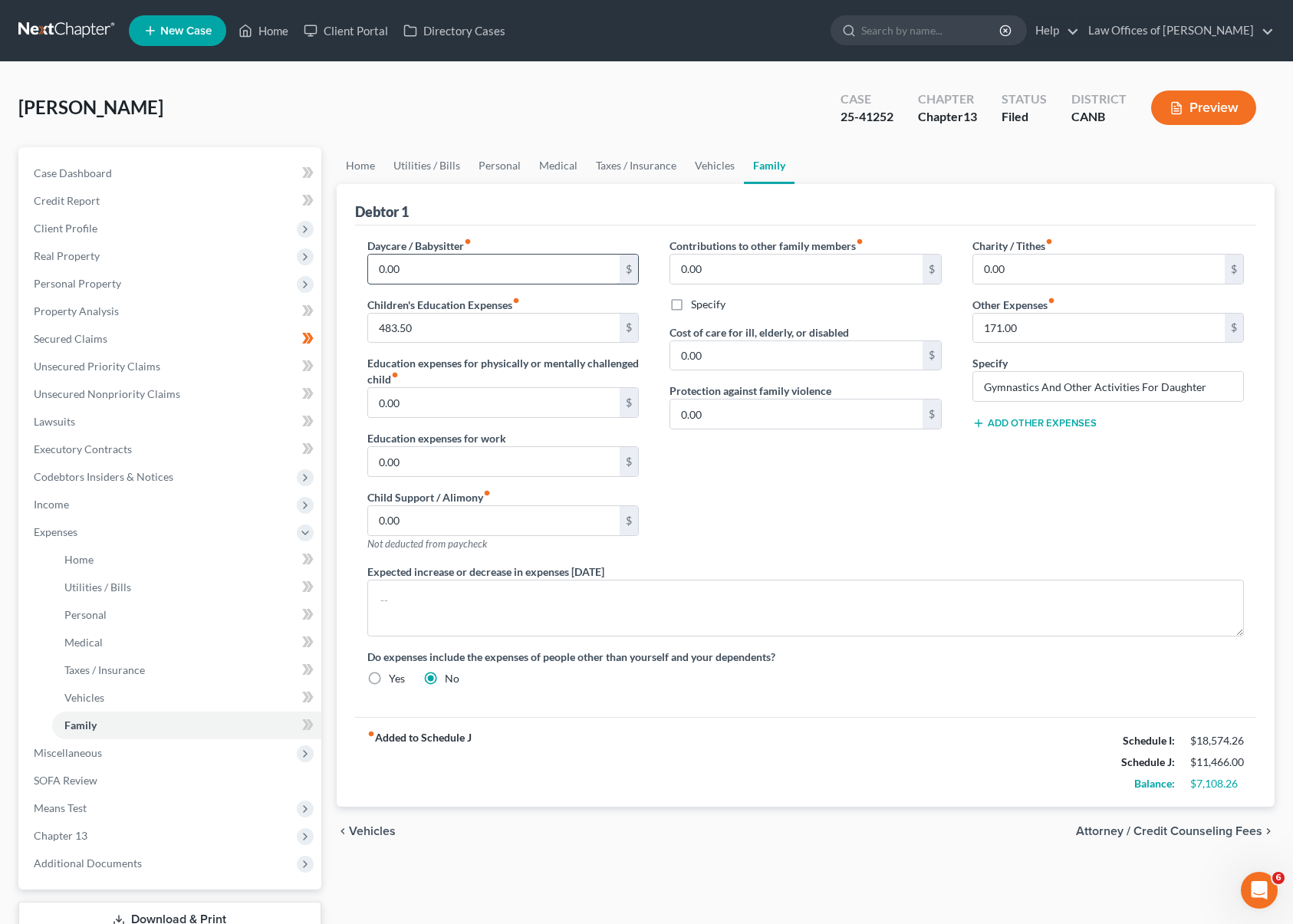
click at [450, 266] on input "0.00" at bounding box center [494, 269] width 253 height 29
click at [470, 322] on input "483.50" at bounding box center [494, 328] width 253 height 29
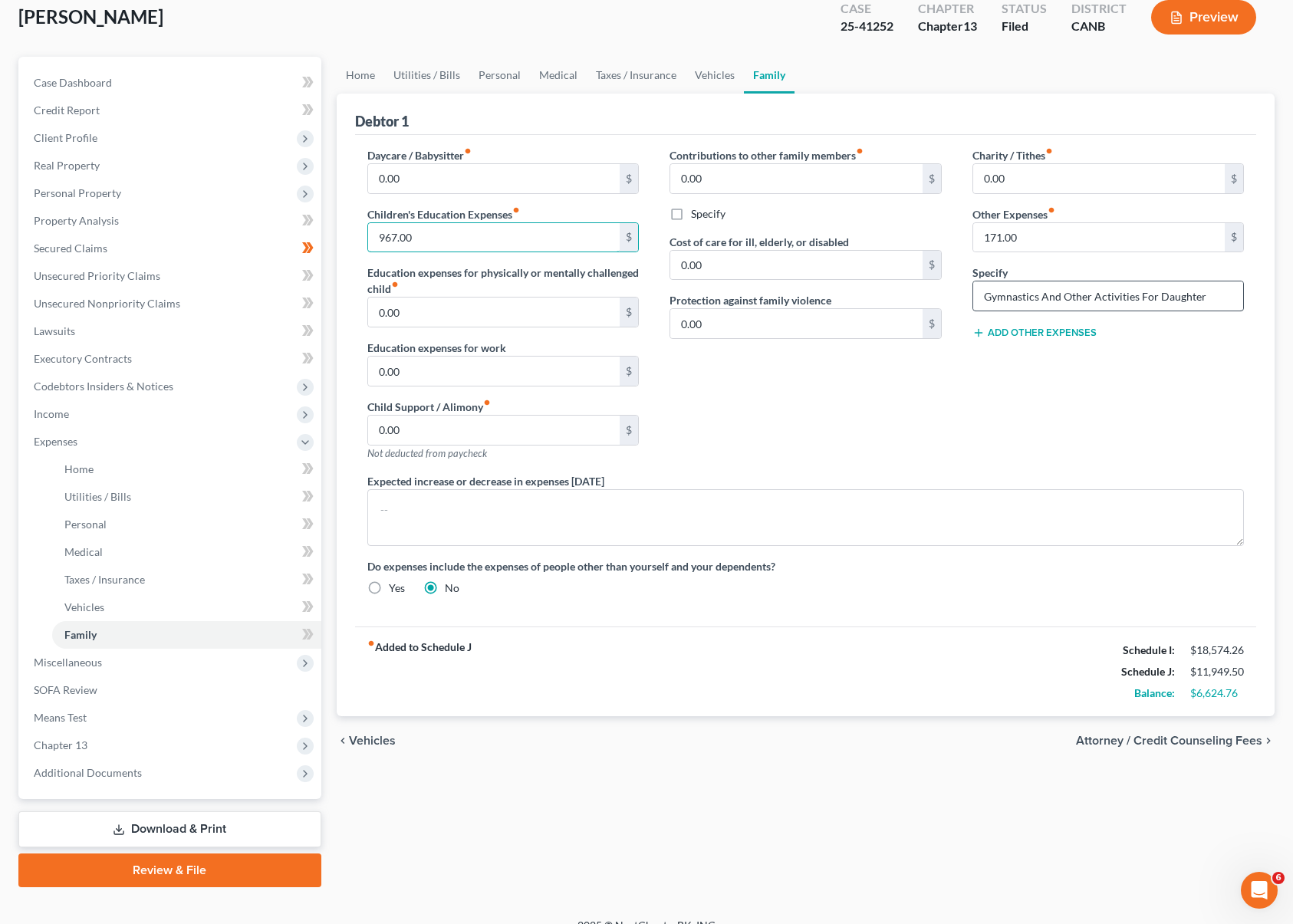
scroll to position [110, 0]
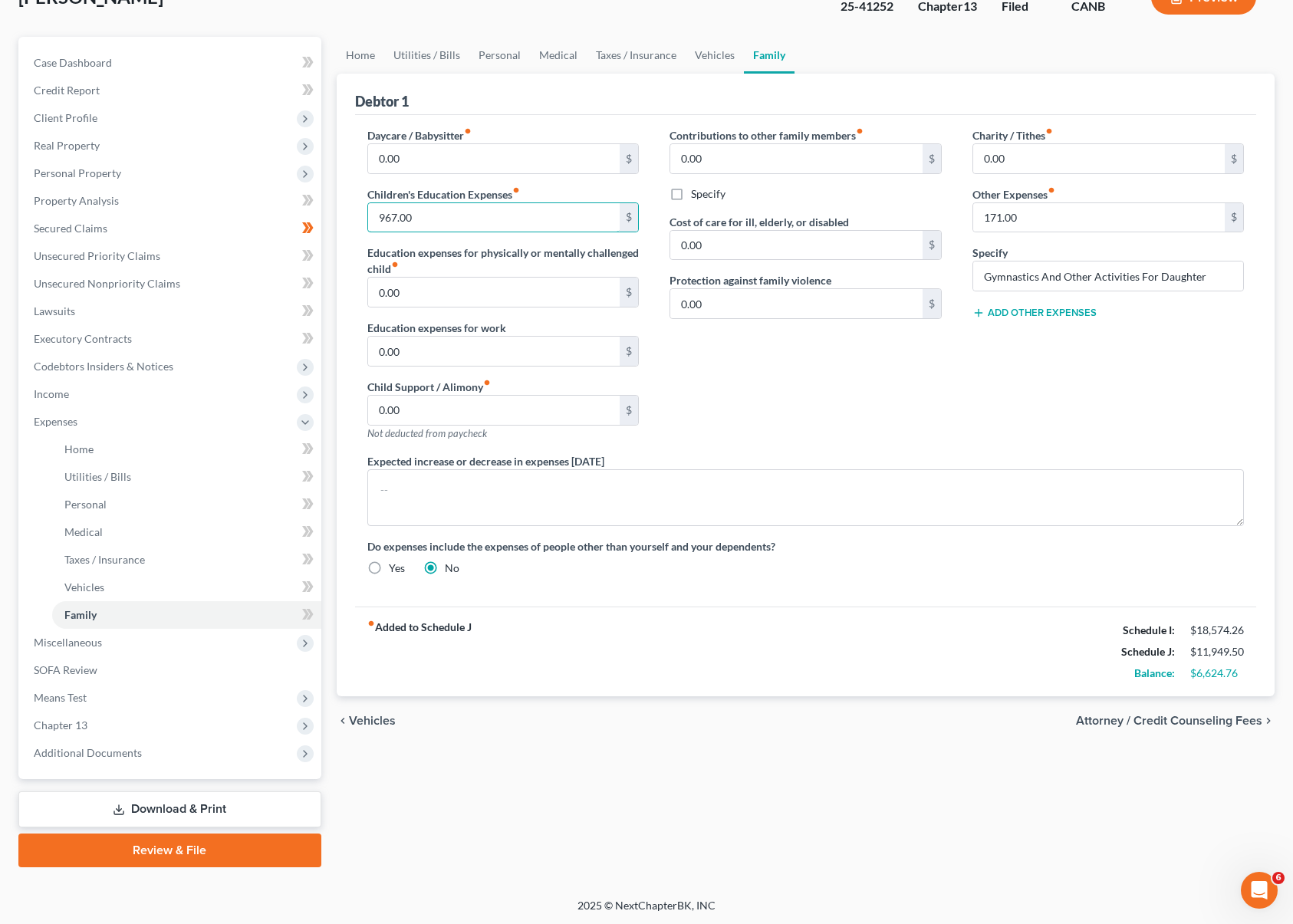
type input "967.00"
click at [1189, 718] on span "Attorney / Credit Counseling Fees" at bounding box center [1169, 721] width 186 height 12
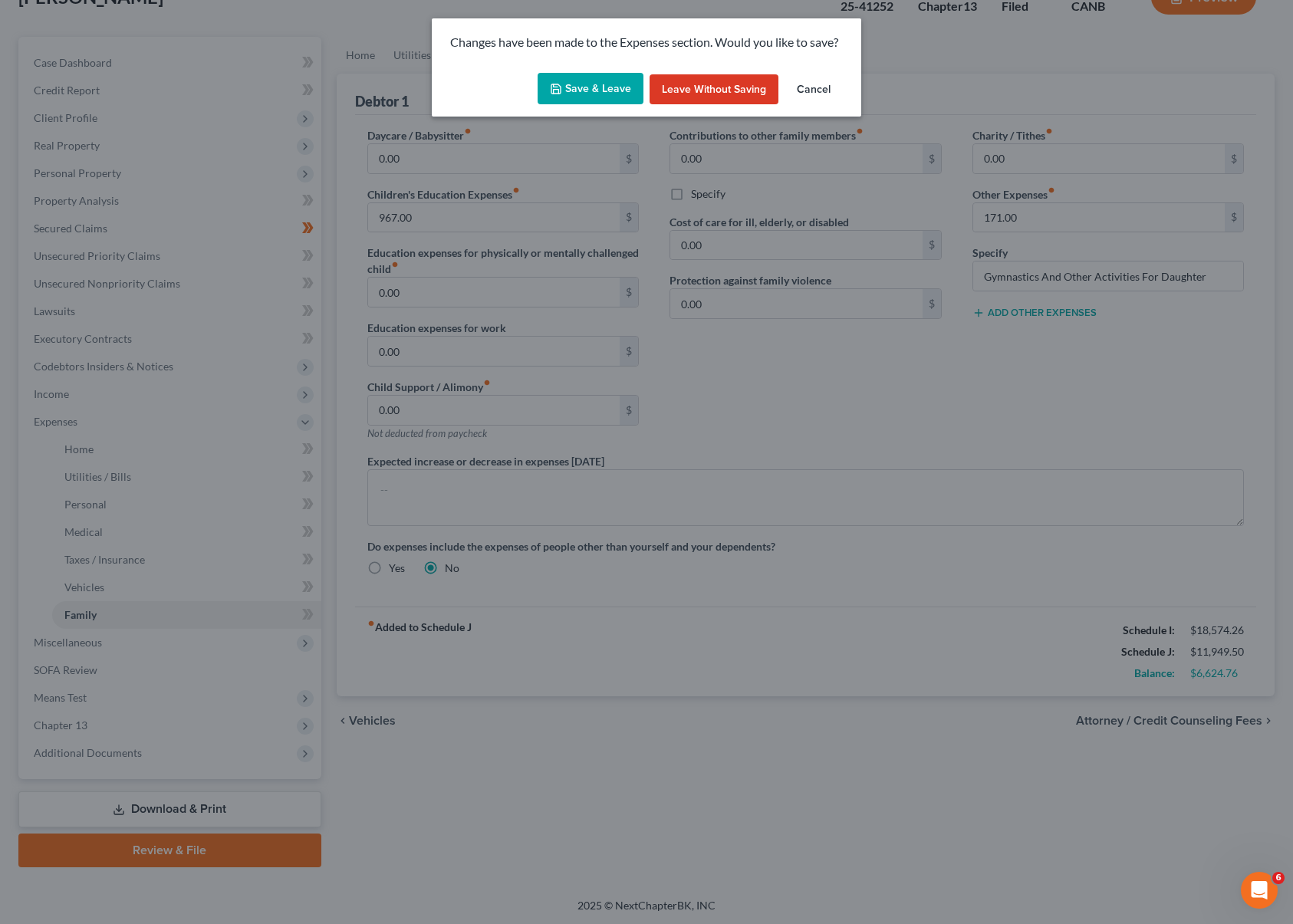
click at [611, 80] on button "Save & Leave" at bounding box center [590, 89] width 106 height 32
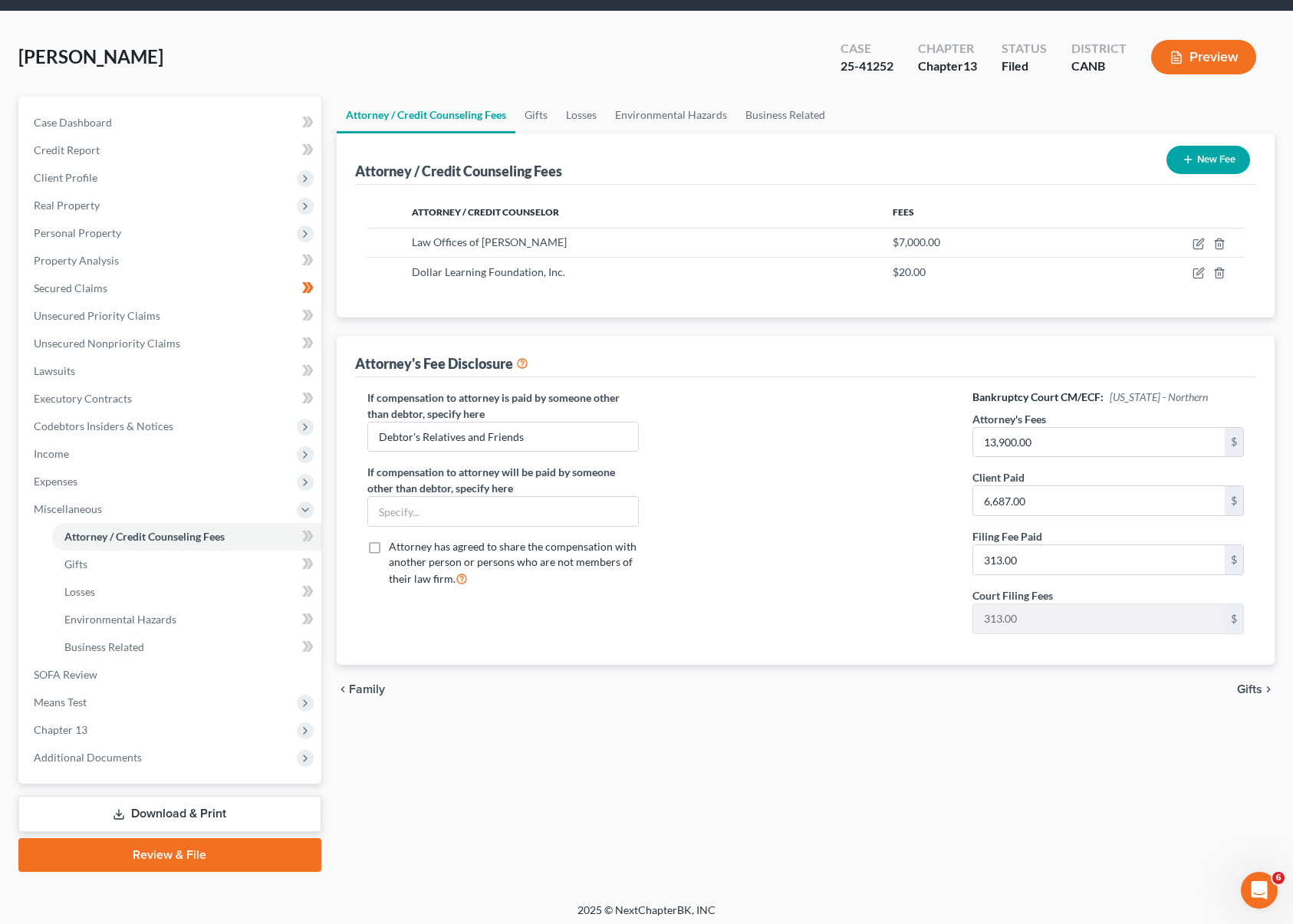
scroll to position [55, 0]
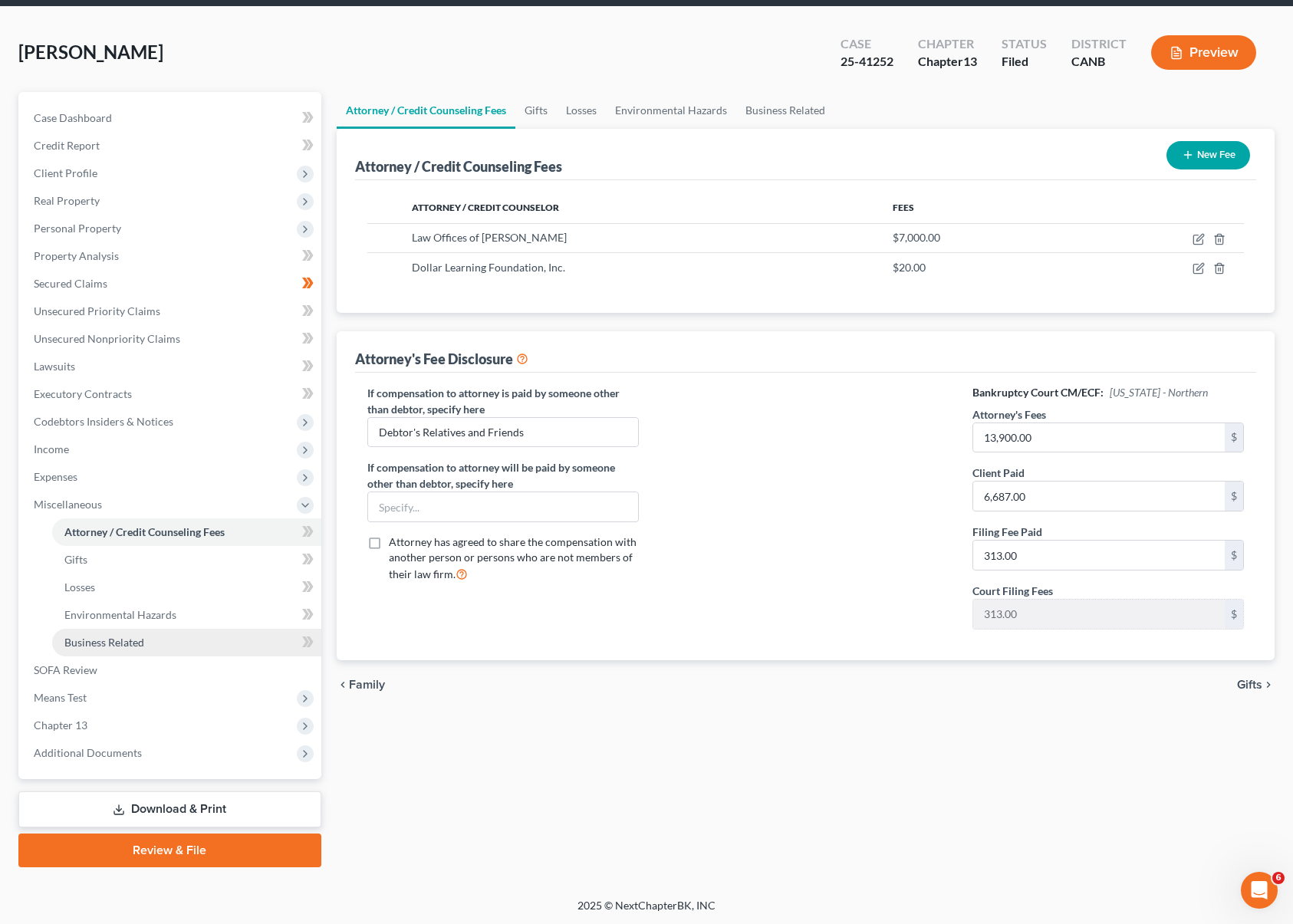
click at [150, 644] on link "Business Related" at bounding box center [187, 643] width 269 height 28
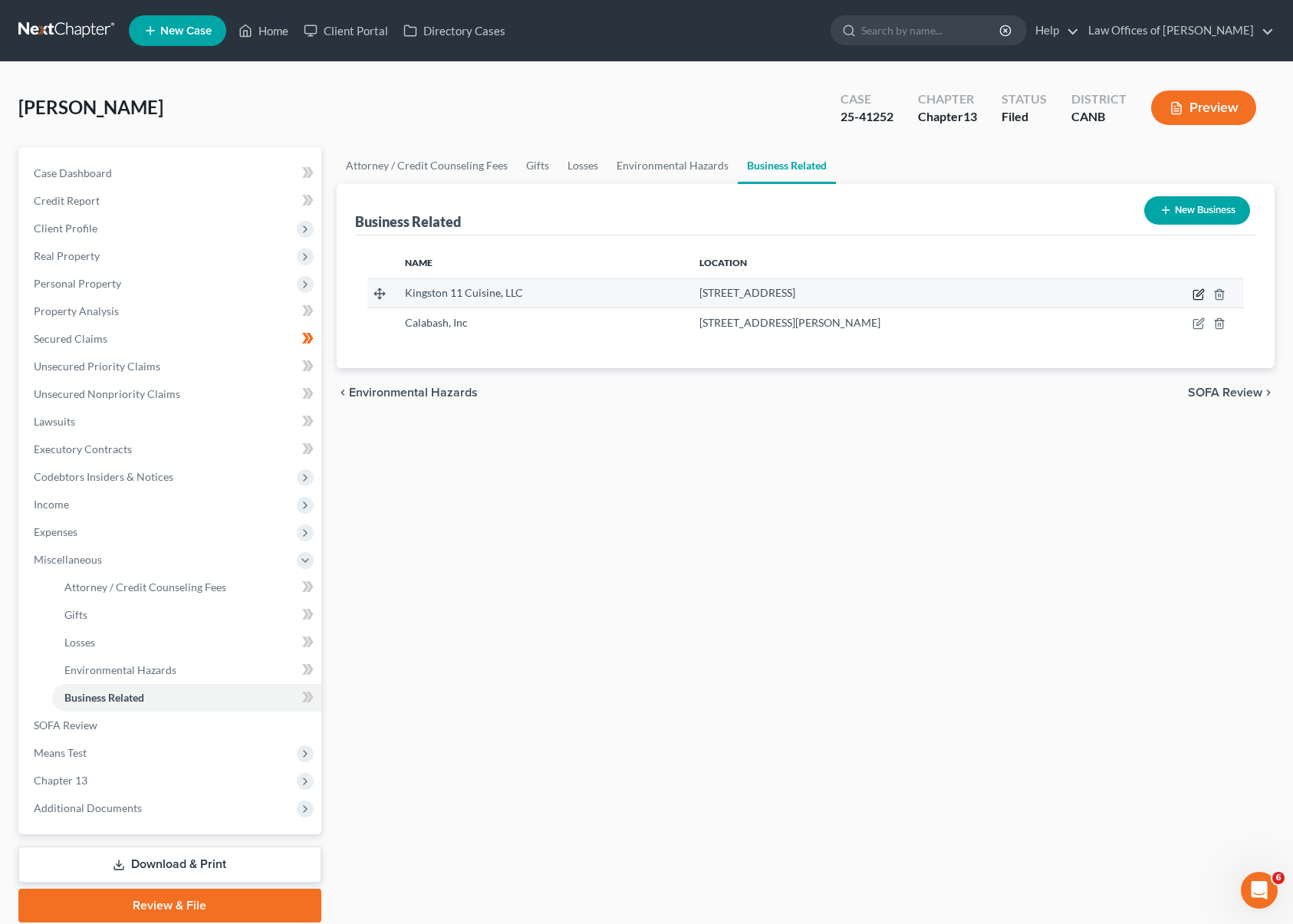
click at [1198, 294] on icon "button" at bounding box center [1199, 295] width 12 height 12
select select "member"
select select "4"
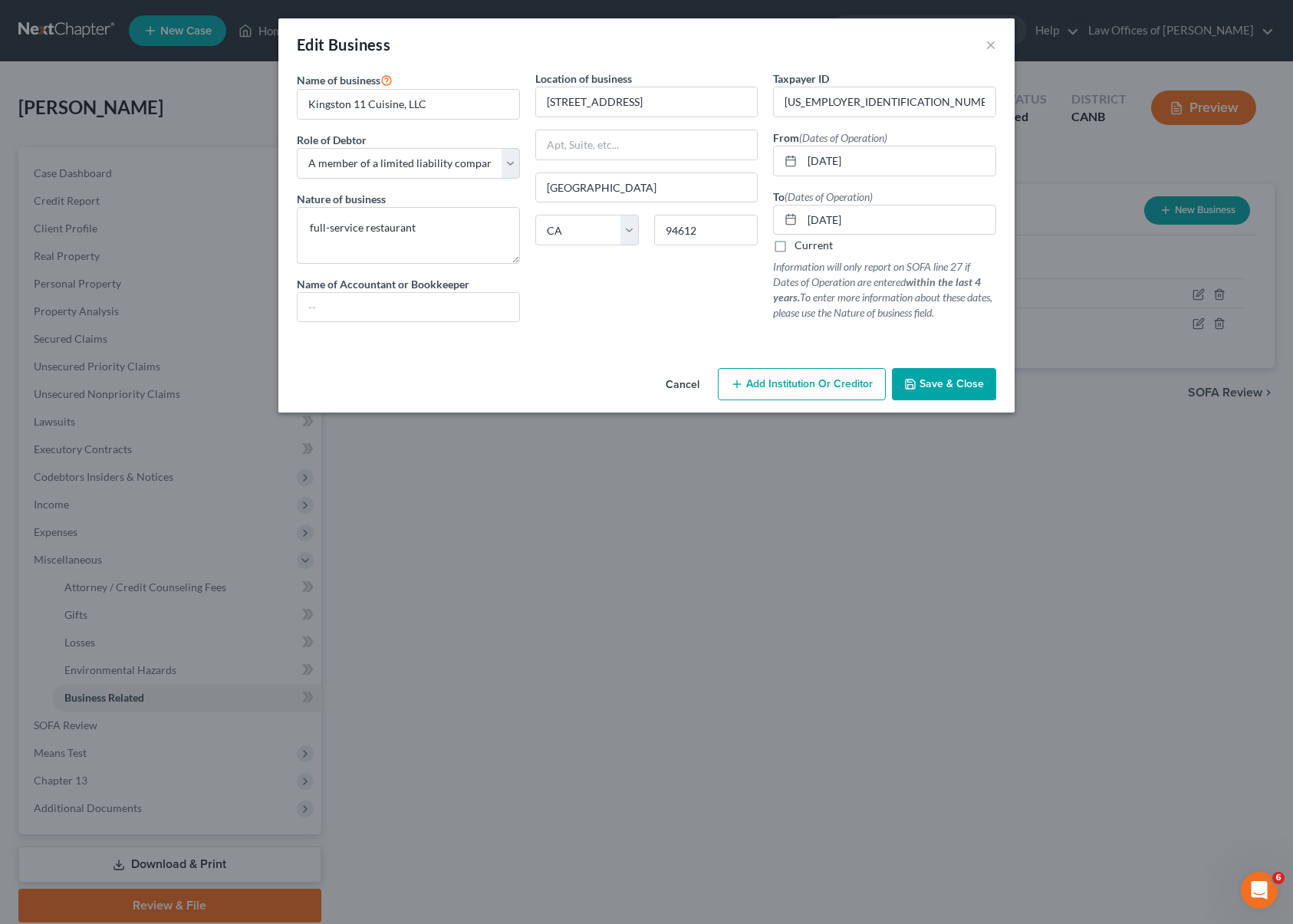
click at [696, 384] on button "Cancel" at bounding box center [683, 385] width 59 height 31
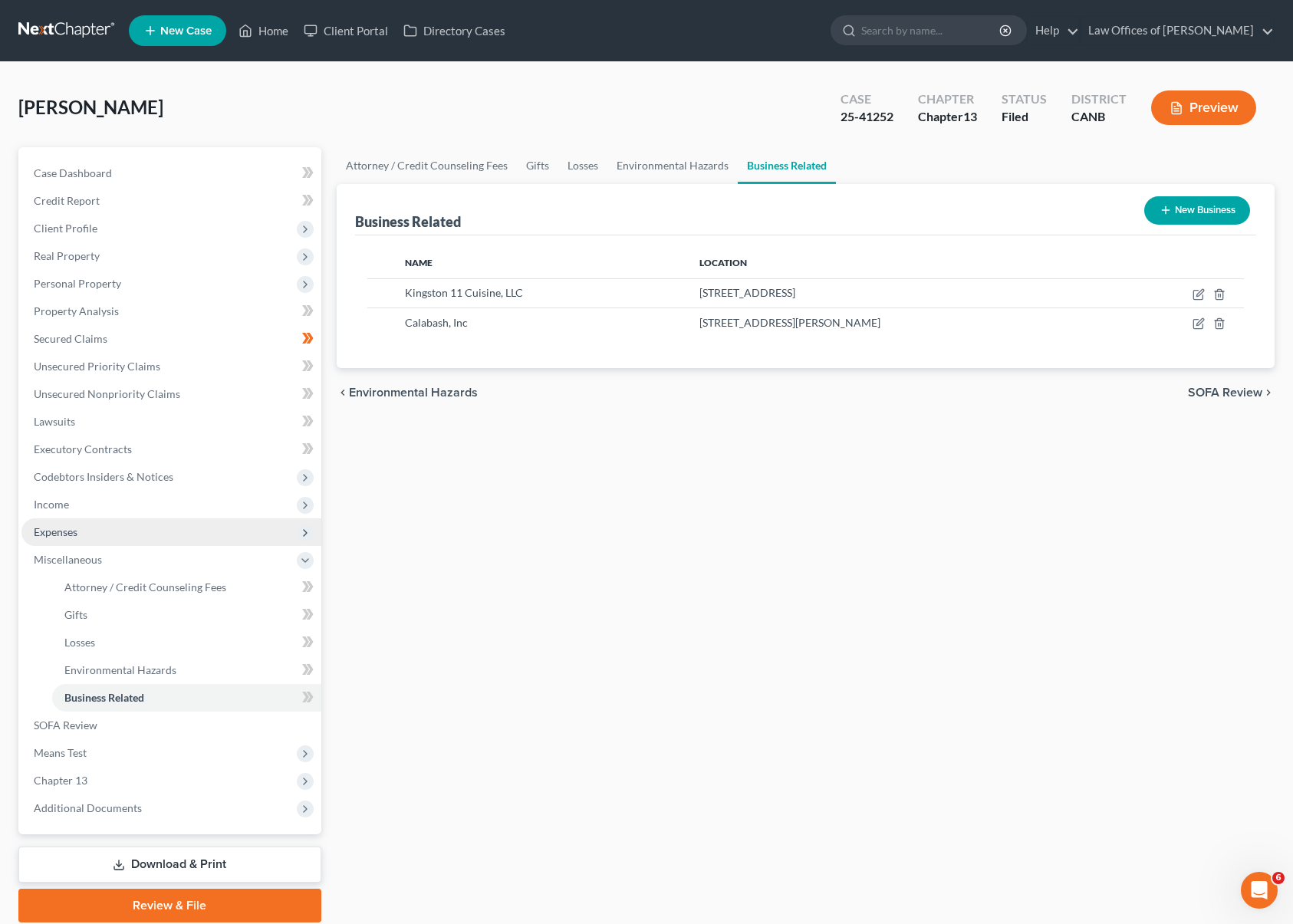
click at [252, 535] on span "Expenses" at bounding box center [172, 532] width 300 height 28
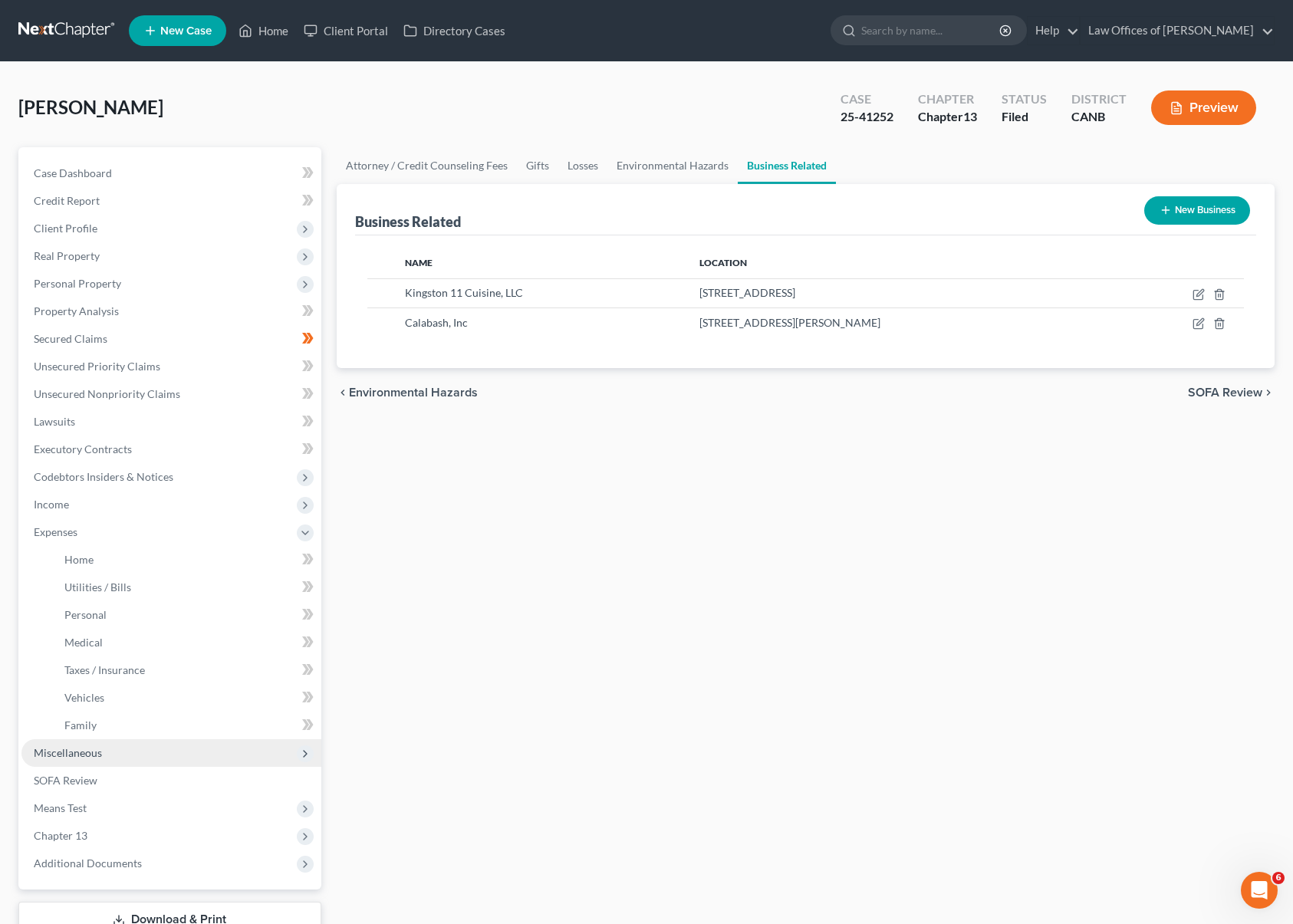
click at [188, 747] on span "Miscellaneous" at bounding box center [172, 753] width 300 height 28
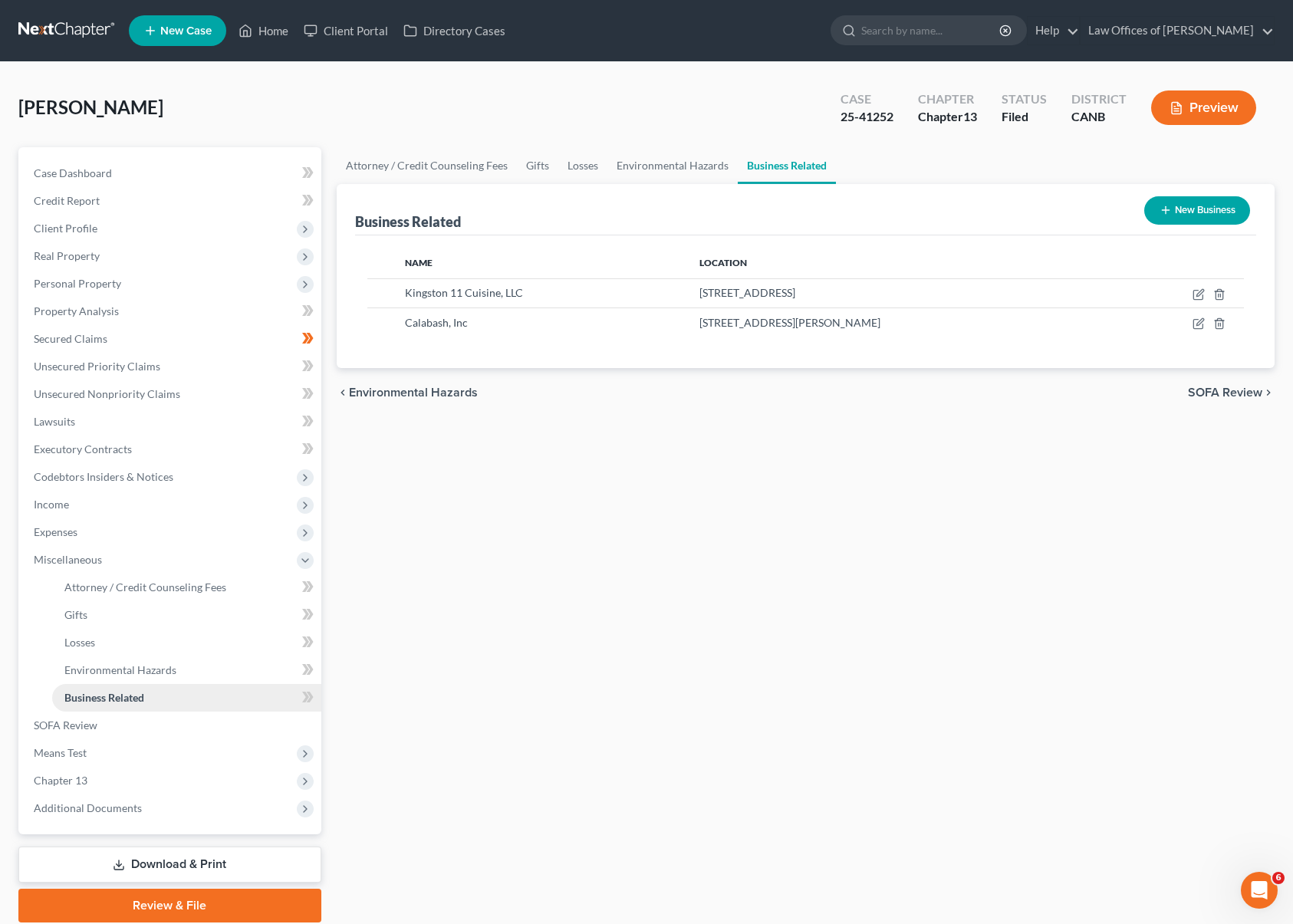
click at [124, 693] on span "Business Related" at bounding box center [104, 697] width 80 height 13
click at [1187, 210] on button "New Business" at bounding box center [1197, 210] width 106 height 28
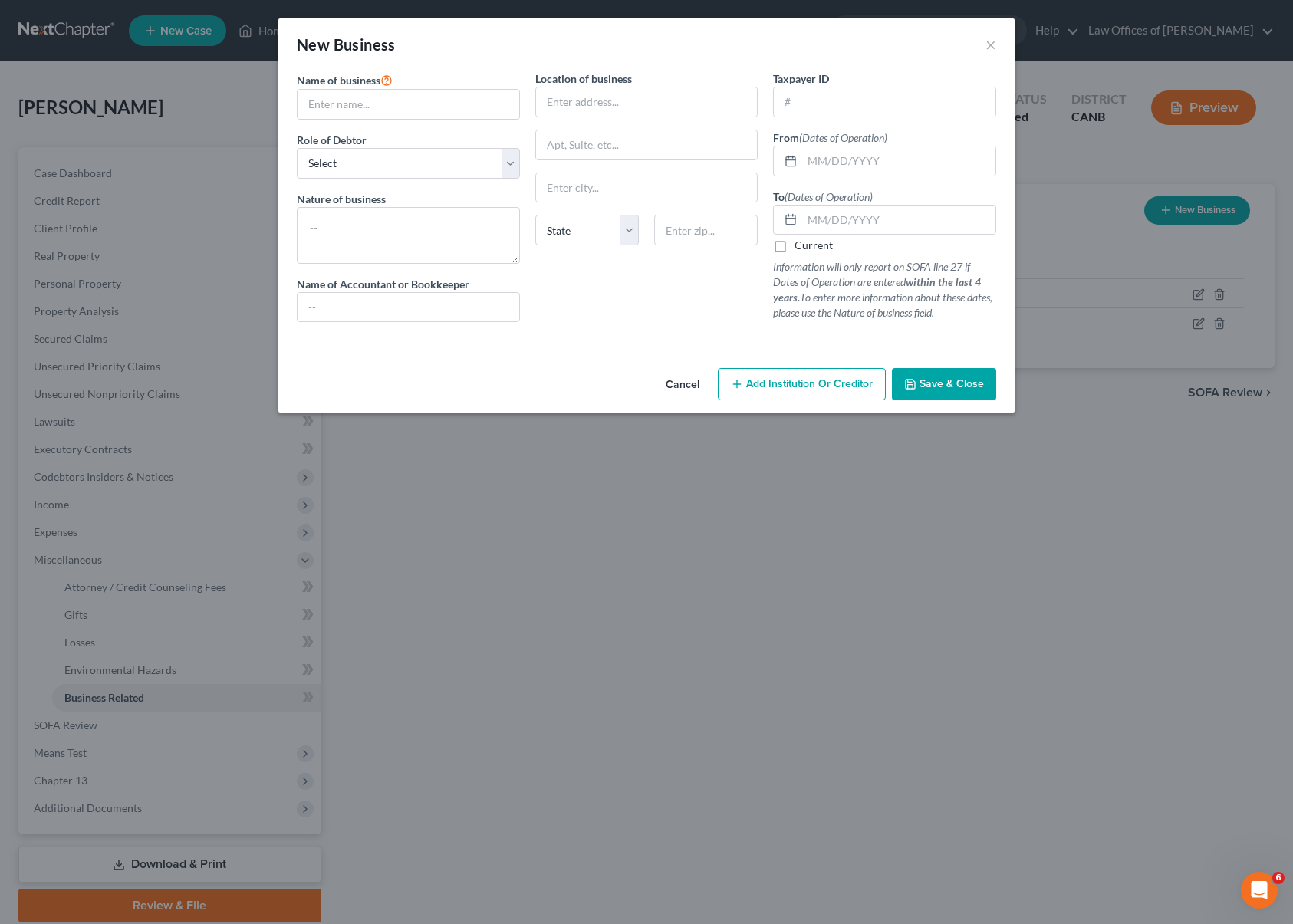
click at [690, 378] on button "Cancel" at bounding box center [683, 385] width 59 height 31
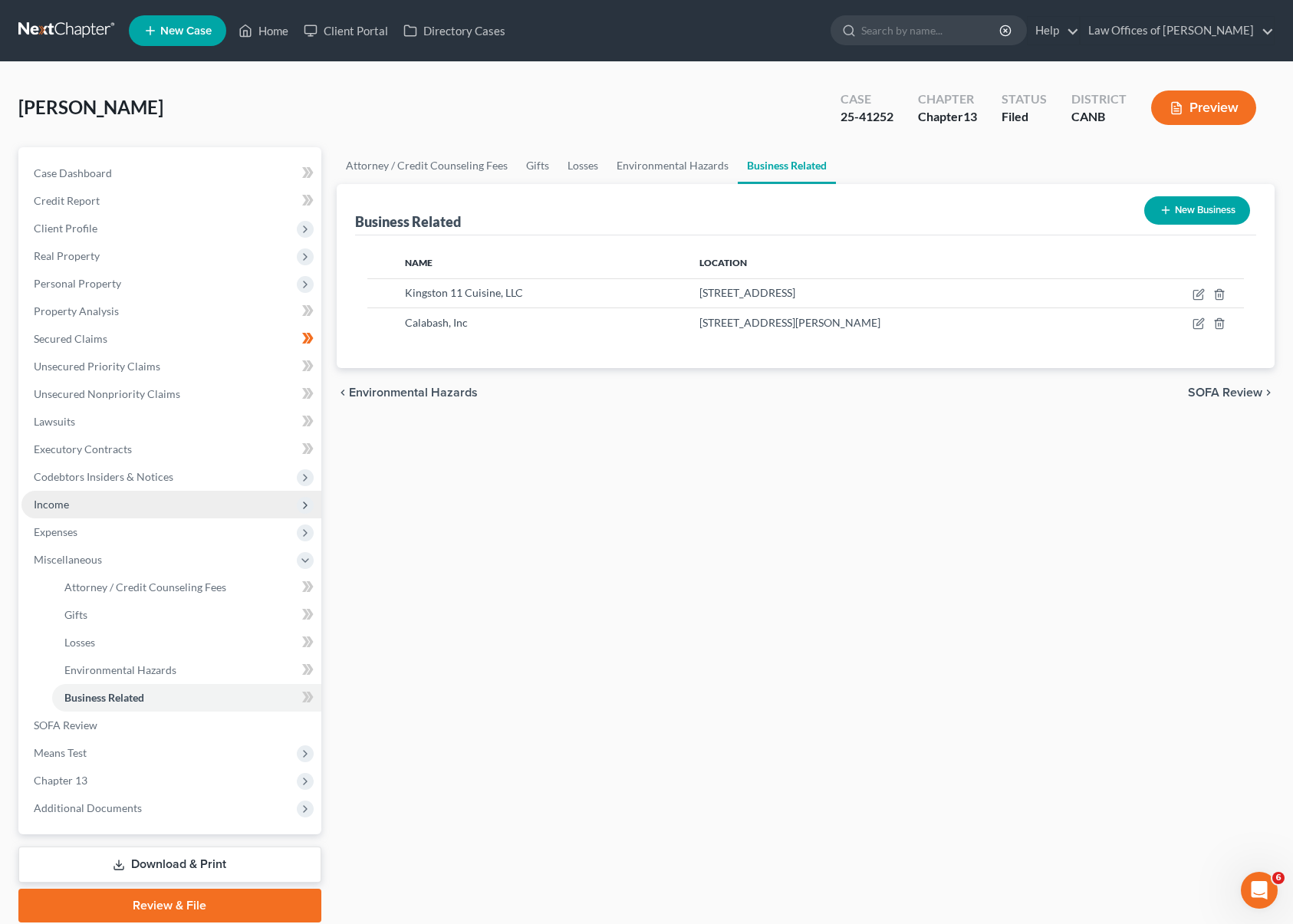
click at [191, 496] on span "Income" at bounding box center [172, 504] width 300 height 28
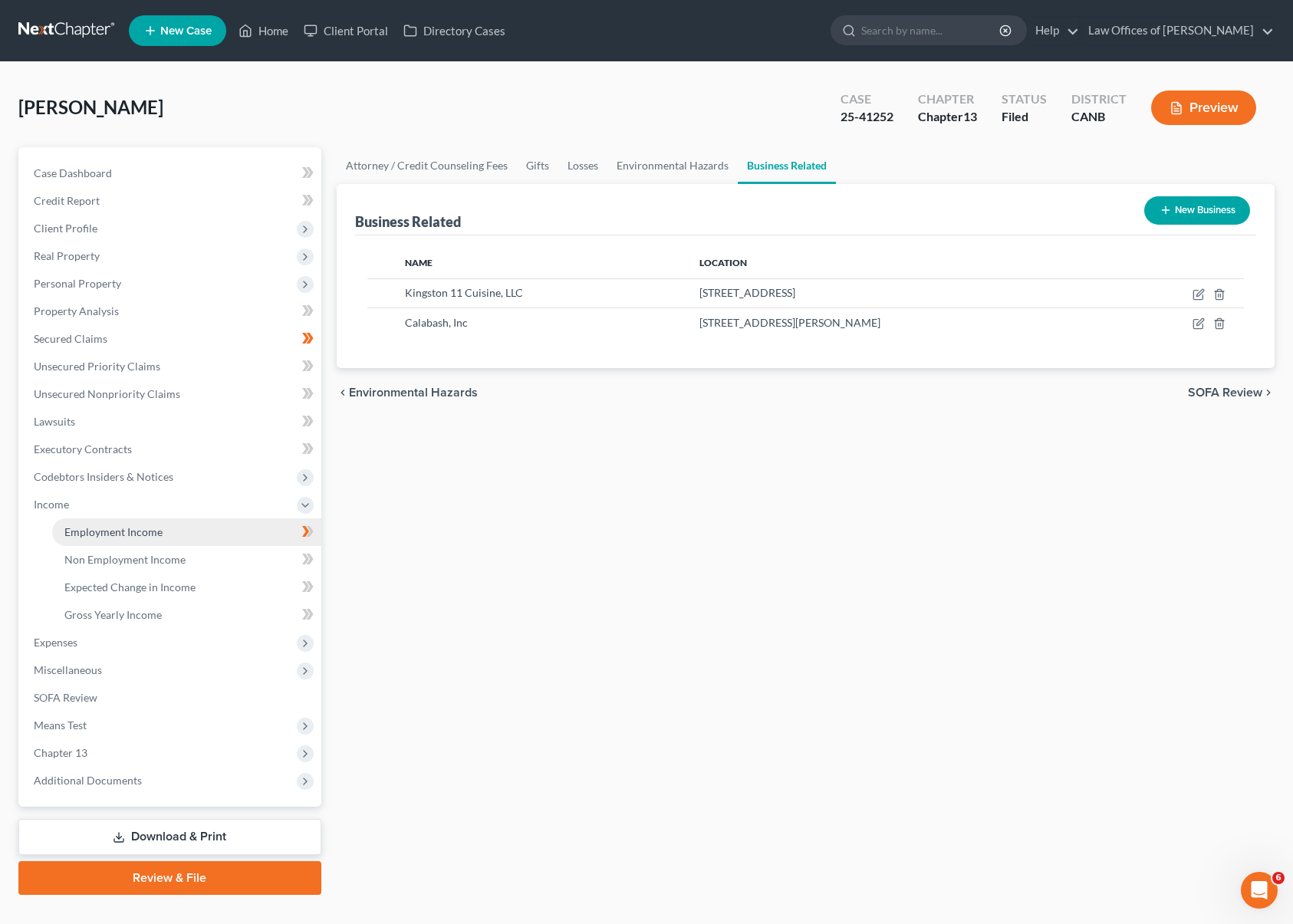
click at [206, 528] on link "Employment Income" at bounding box center [187, 532] width 269 height 28
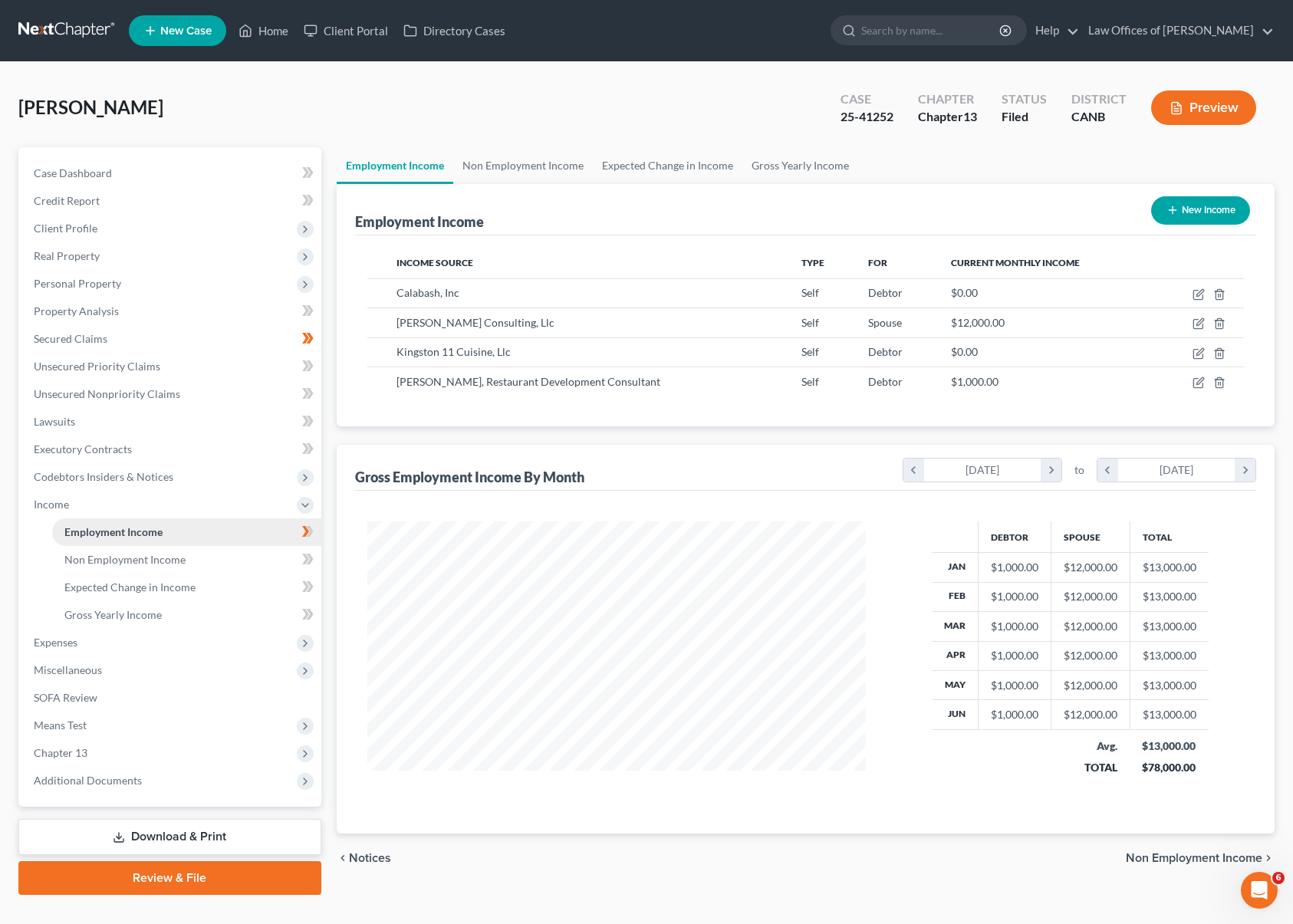
scroll to position [275, 529]
click at [1200, 324] on icon "button" at bounding box center [1199, 323] width 12 height 12
select select "1"
select select "4"
select select "0"
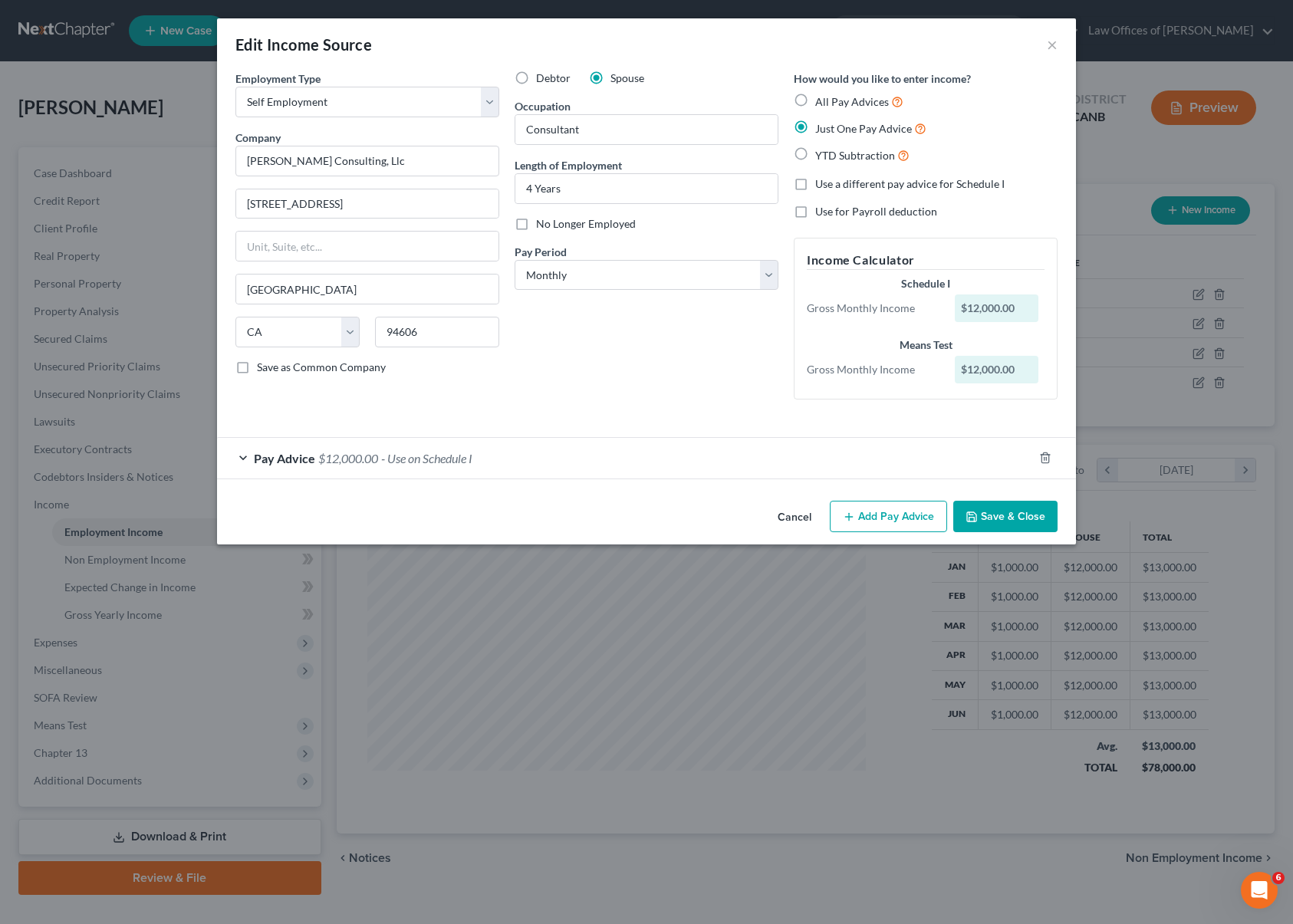
click at [676, 459] on div "Pay Advice $12,000.00 - Use on Schedule I" at bounding box center [625, 458] width 816 height 41
